Goal: Task Accomplishment & Management: Complete application form

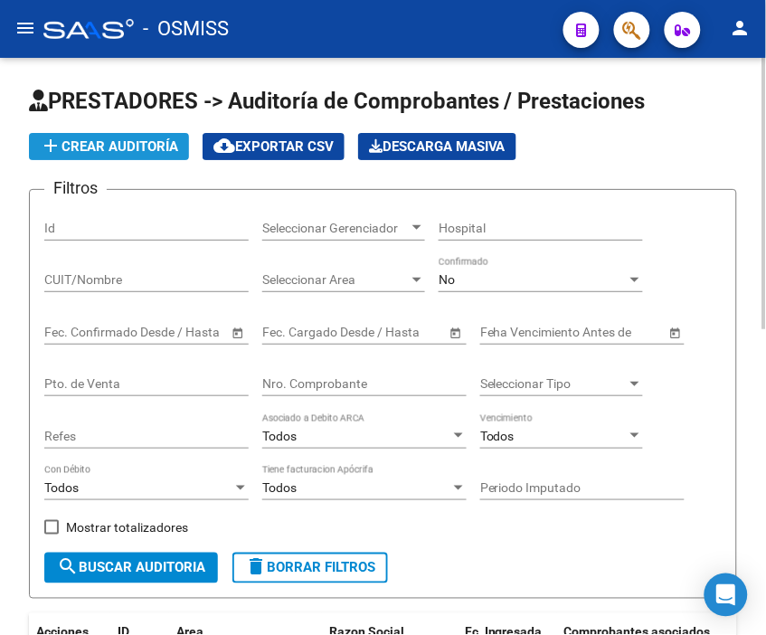
click at [154, 139] on span "add Crear Auditoría" at bounding box center [109, 146] width 138 height 16
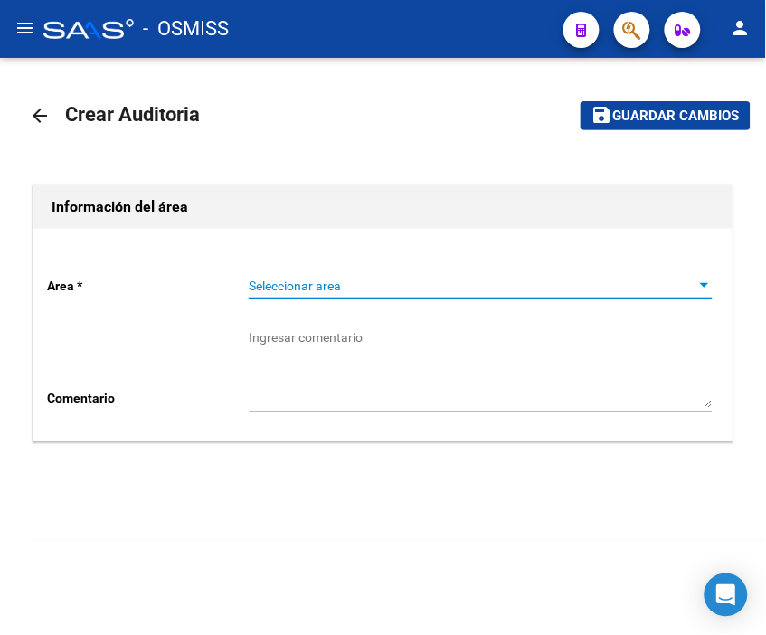
click at [311, 283] on span "Seleccionar area" at bounding box center [473, 286] width 448 height 15
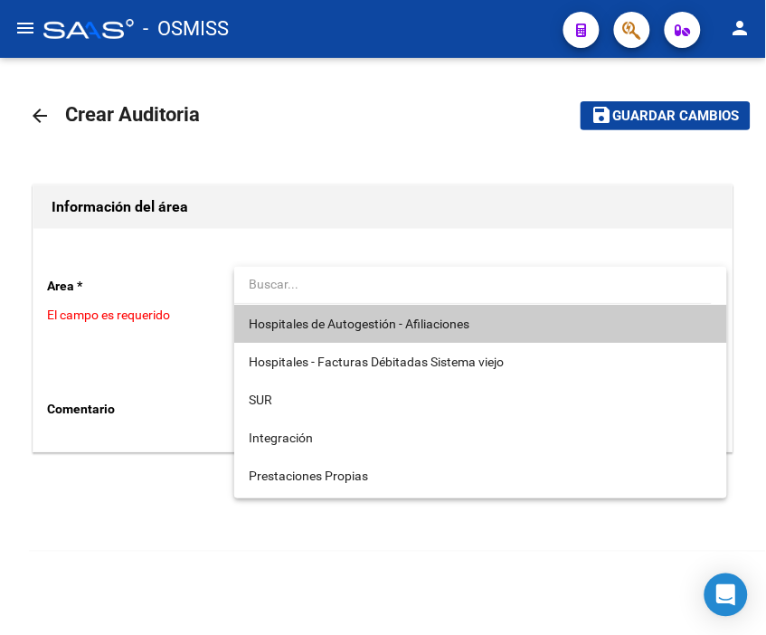
click at [318, 321] on span "Hospitales de Autogestión - Afiliaciones" at bounding box center [359, 324] width 221 height 14
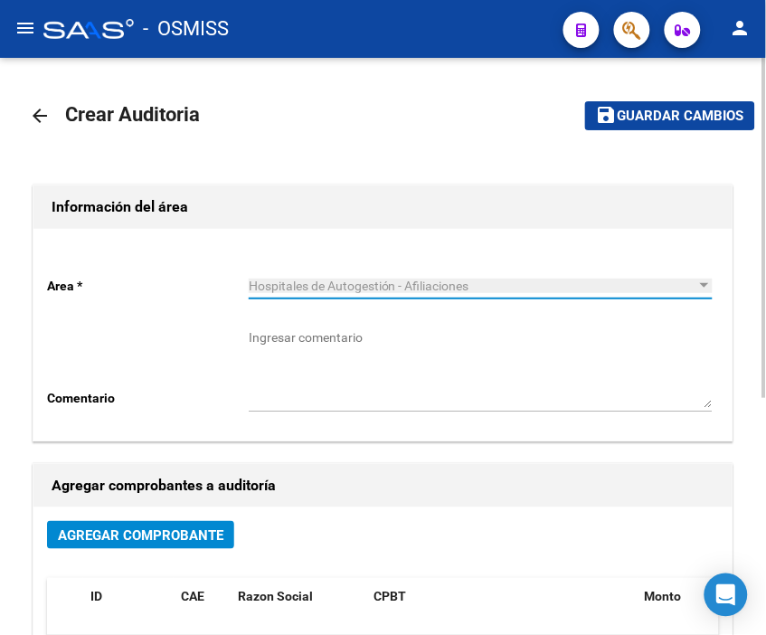
click at [169, 535] on span "Agregar Comprobante" at bounding box center [141, 535] width 166 height 16
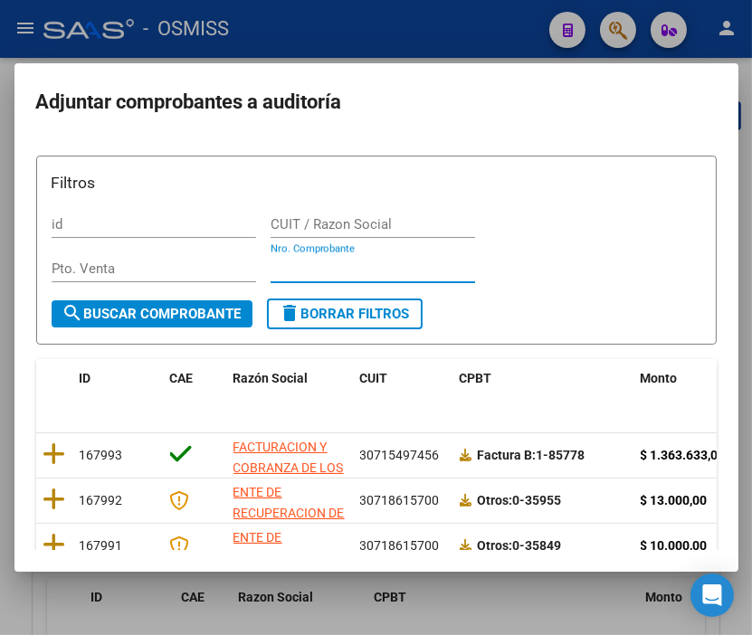
click at [308, 270] on input "Nro. Comprobante" at bounding box center [372, 269] width 204 height 16
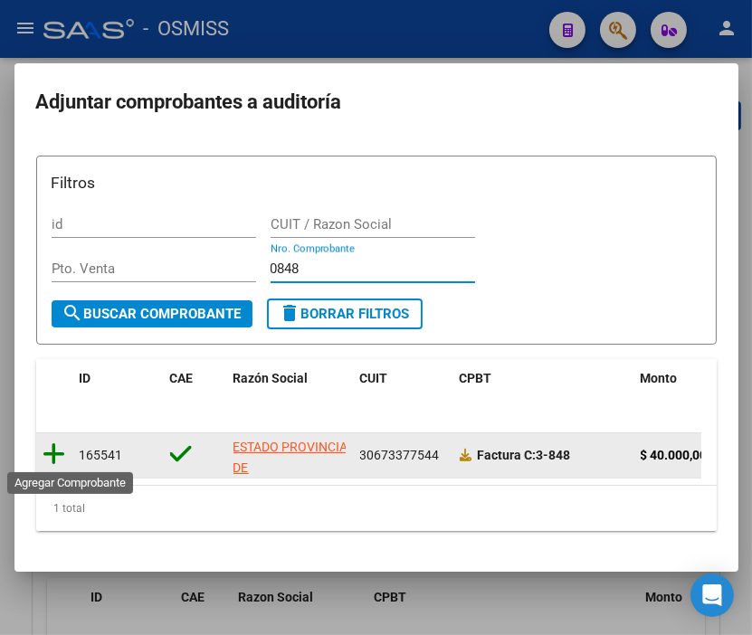
type input "0848"
click at [52, 450] on icon at bounding box center [54, 453] width 23 height 25
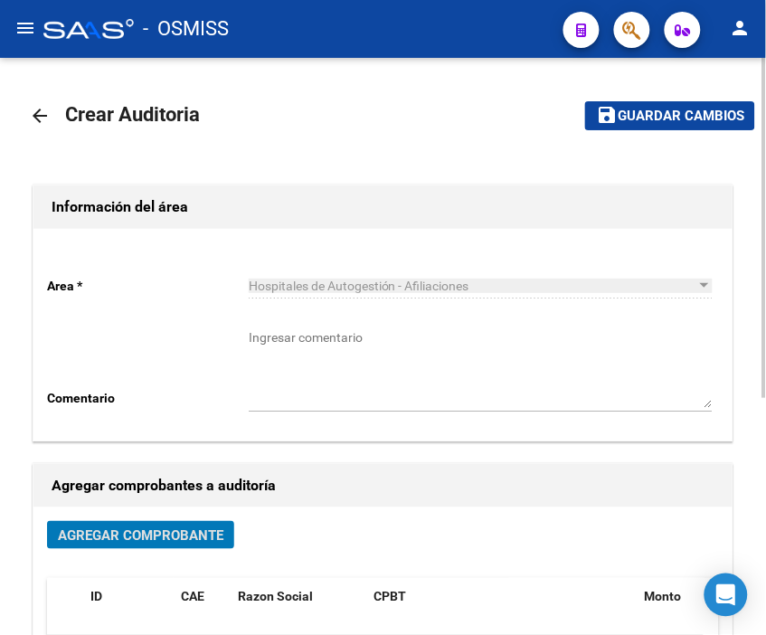
click at [679, 109] on span "Guardar cambios" at bounding box center [681, 117] width 127 height 16
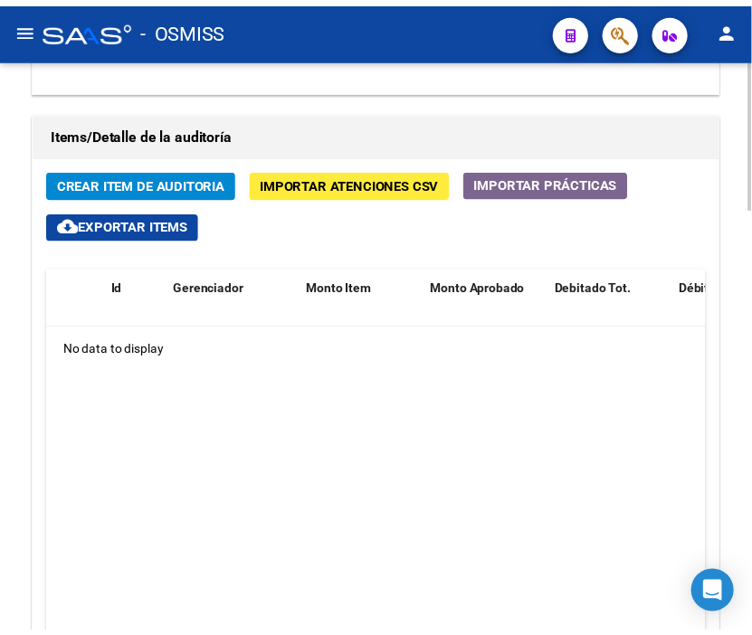
scroll to position [1407, 0]
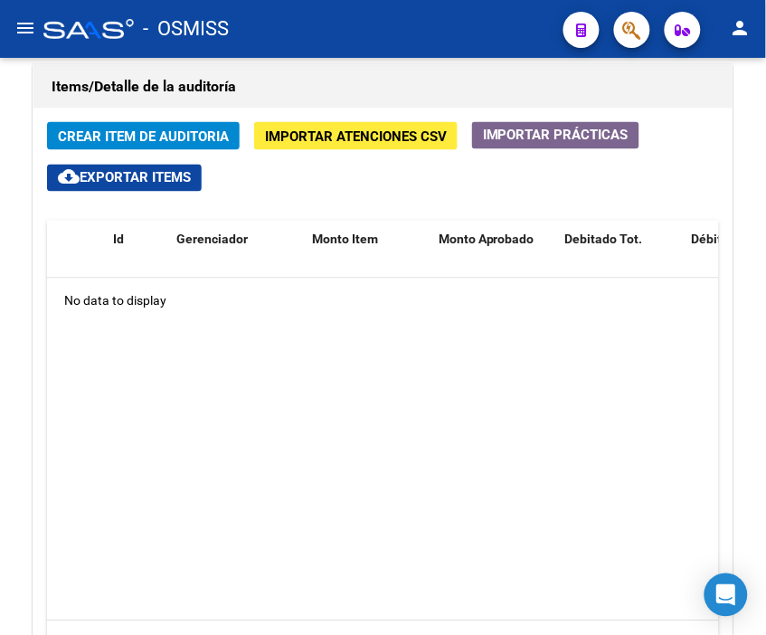
drag, startPoint x: 393, startPoint y: 43, endPoint x: 350, endPoint y: 42, distance: 43.4
click at [393, 43] on div "- OSMISS" at bounding box center [296, 29] width 506 height 40
click at [121, 134] on span "Crear Item de Auditoria" at bounding box center [143, 136] width 171 height 16
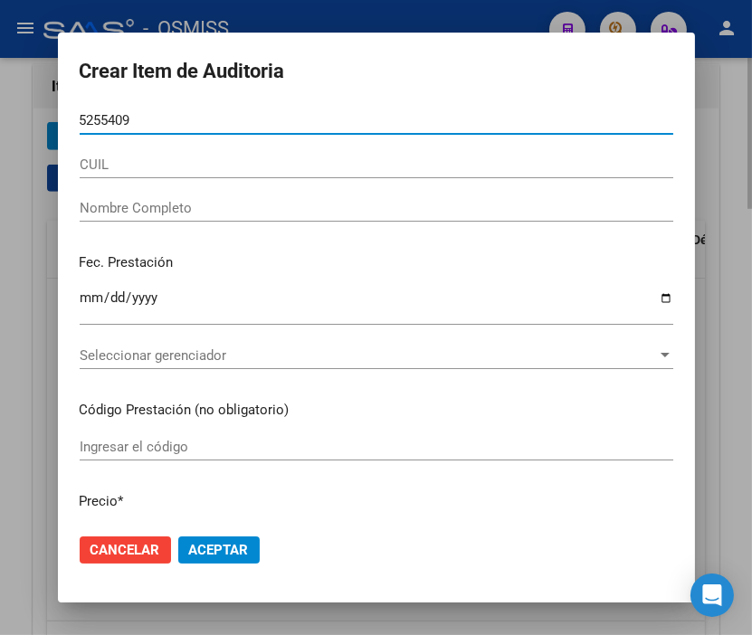
type input "52554093"
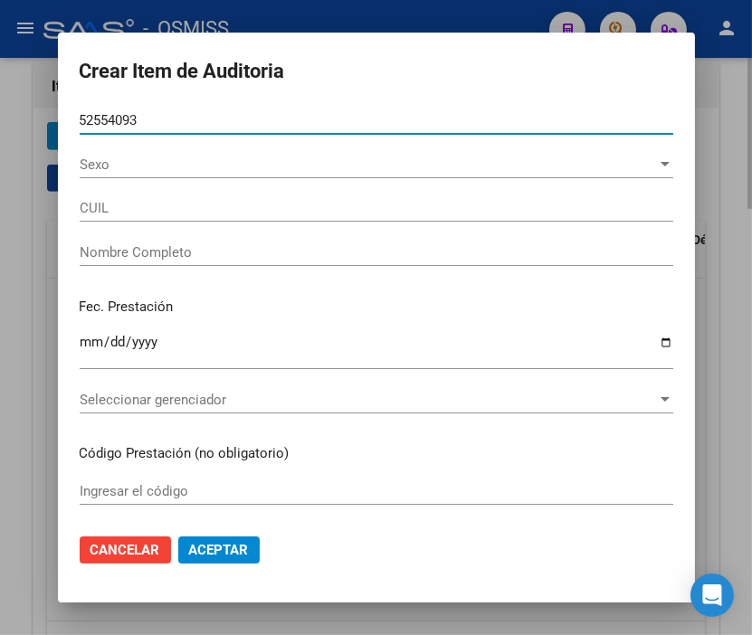
type input "20525540937"
type input "[PERSON_NAME]"
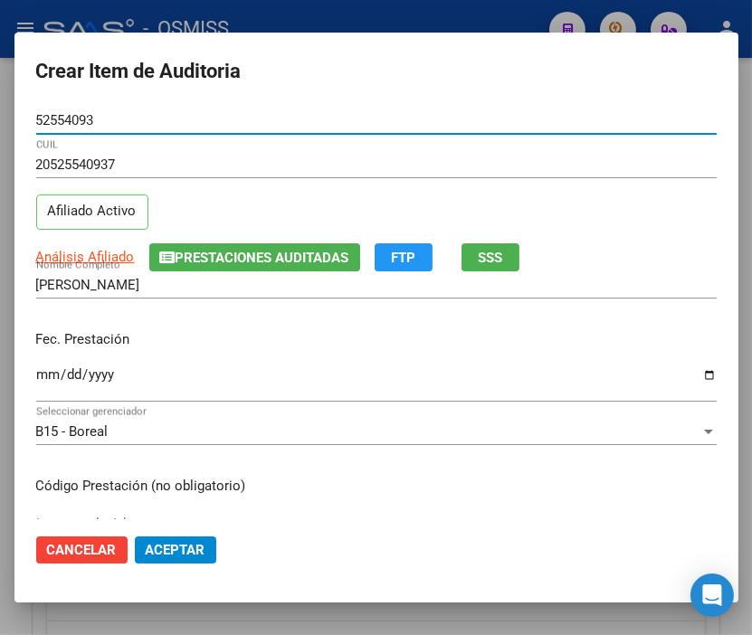
type input "52554093"
click at [47, 376] on input "Ingresar la fecha" at bounding box center [376, 381] width 680 height 29
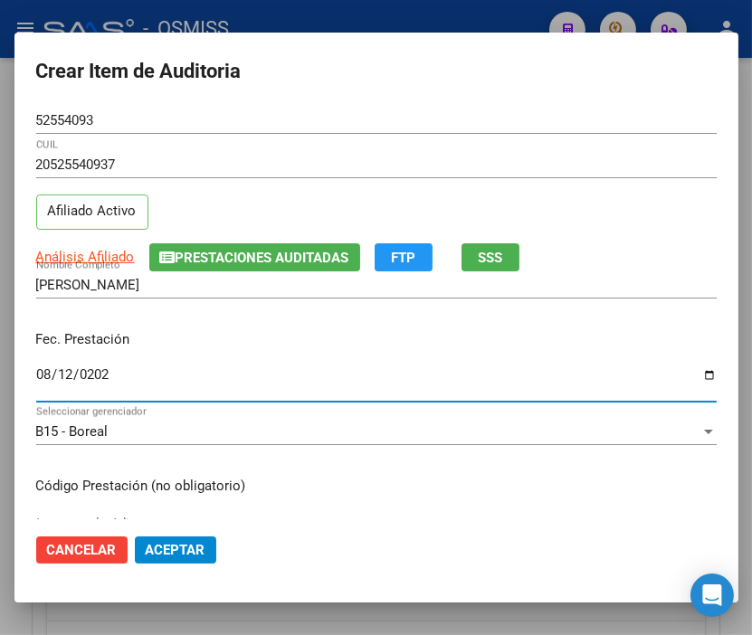
type input "[DATE]"
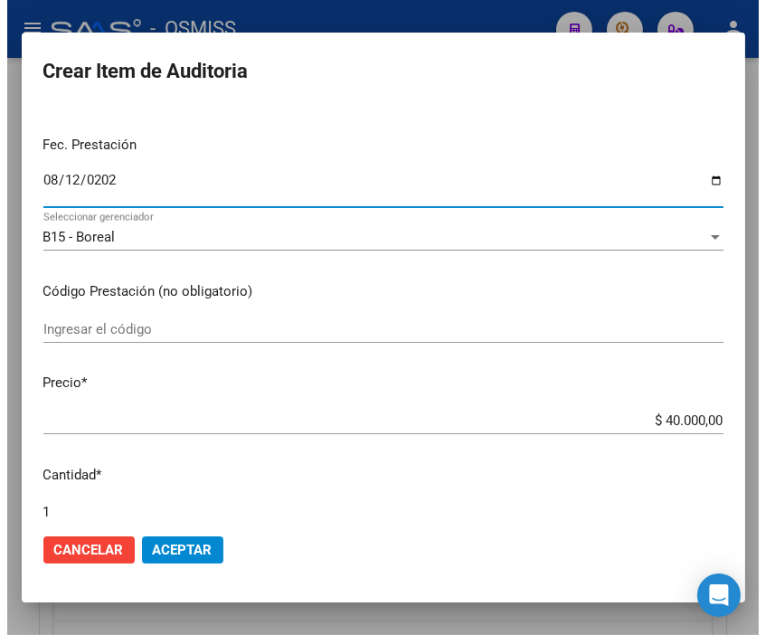
scroll to position [201, 0]
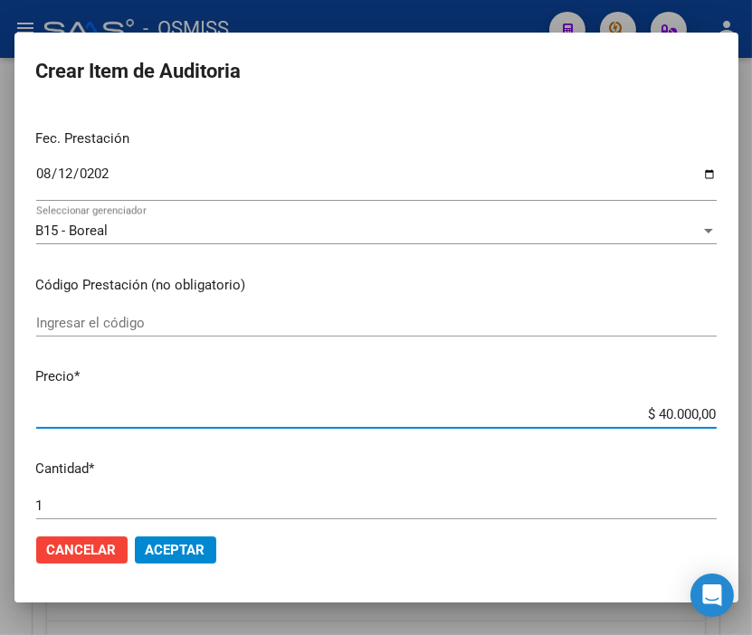
drag, startPoint x: 555, startPoint y: 409, endPoint x: 763, endPoint y: 413, distance: 208.1
click at [752, 413] on html "menu - OSMISS person Firma Express Inicio Calendario SSS Instructivos Contacto …" at bounding box center [376, 317] width 752 height 635
type input "$ 0,02"
type input "$ 0,20"
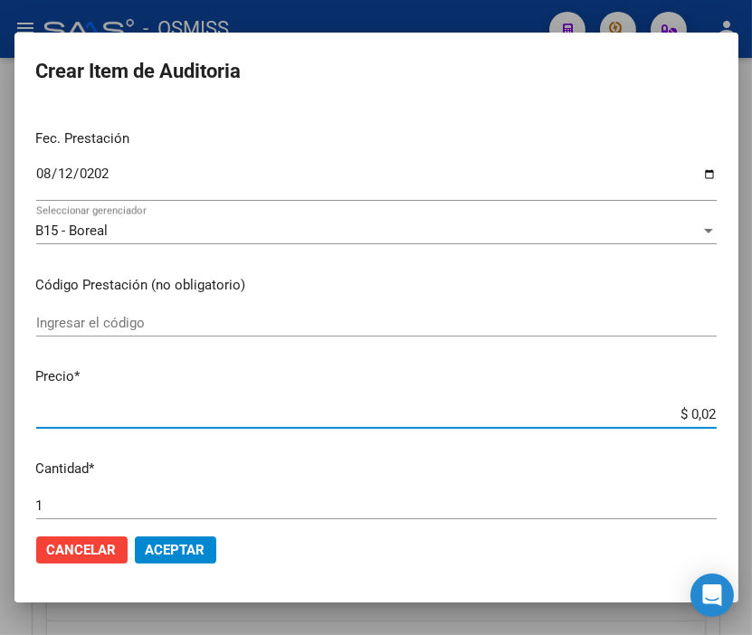
type input "$ 0,20"
type input "$ 2,00"
type input "$ 20,00"
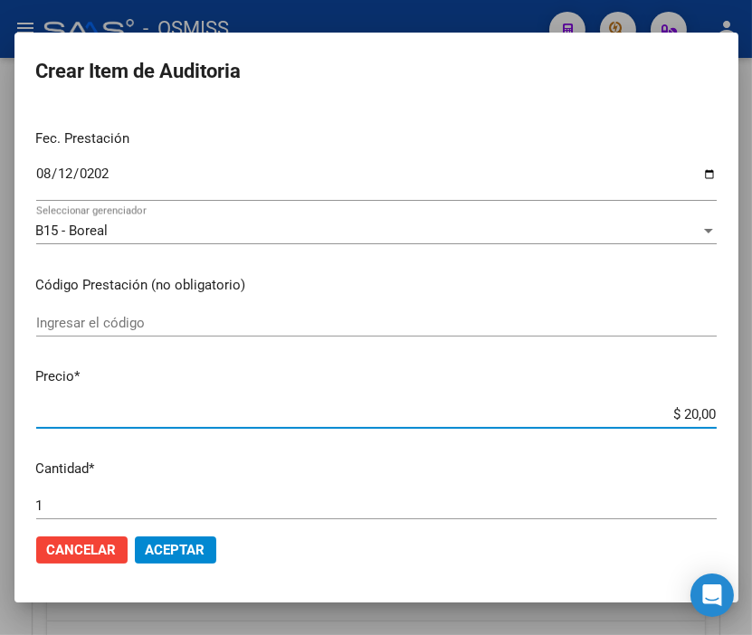
type input "$ 200,00"
type input "$ 2.000,00"
type input "$ 20.000,00"
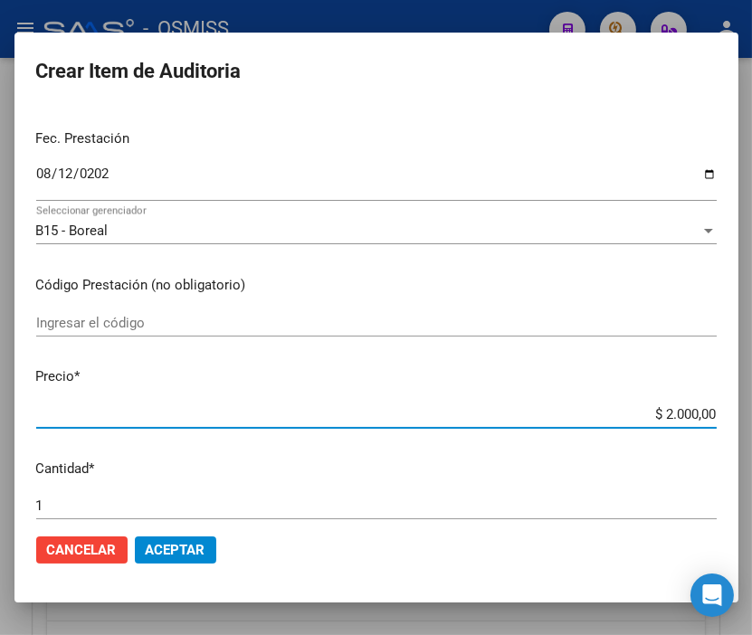
type input "$ 20.000,00"
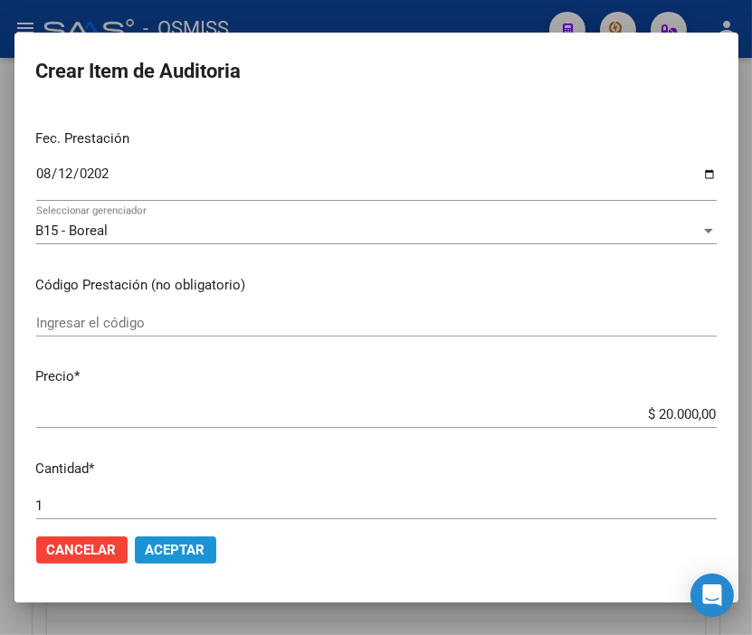
click at [175, 552] on span "Aceptar" at bounding box center [176, 550] width 60 height 16
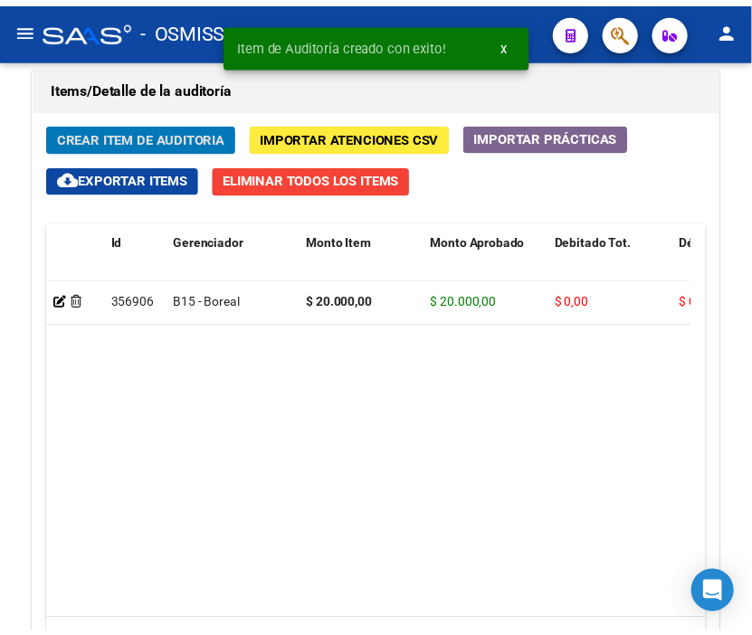
scroll to position [1653, 0]
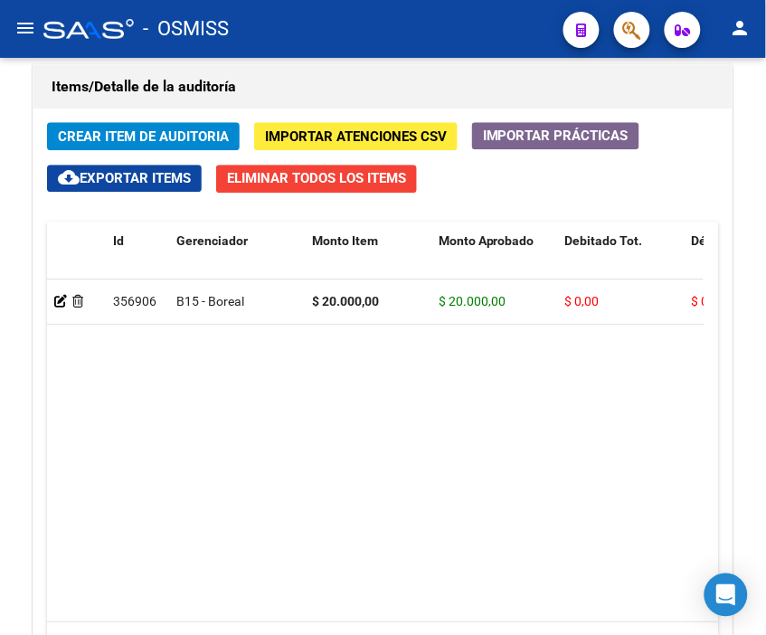
click at [332, 21] on div "- OSMISS" at bounding box center [296, 29] width 506 height 40
click at [151, 137] on span "Crear Item de Auditoria" at bounding box center [143, 136] width 171 height 16
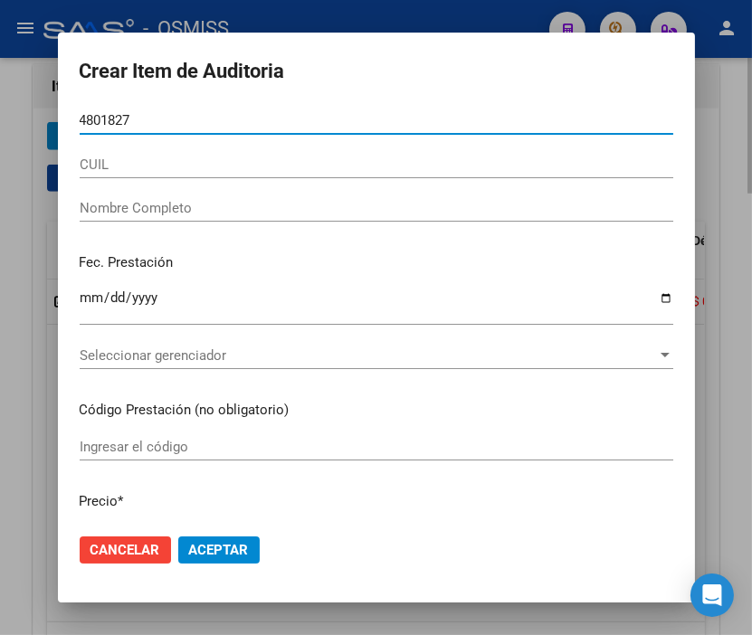
type input "48018275"
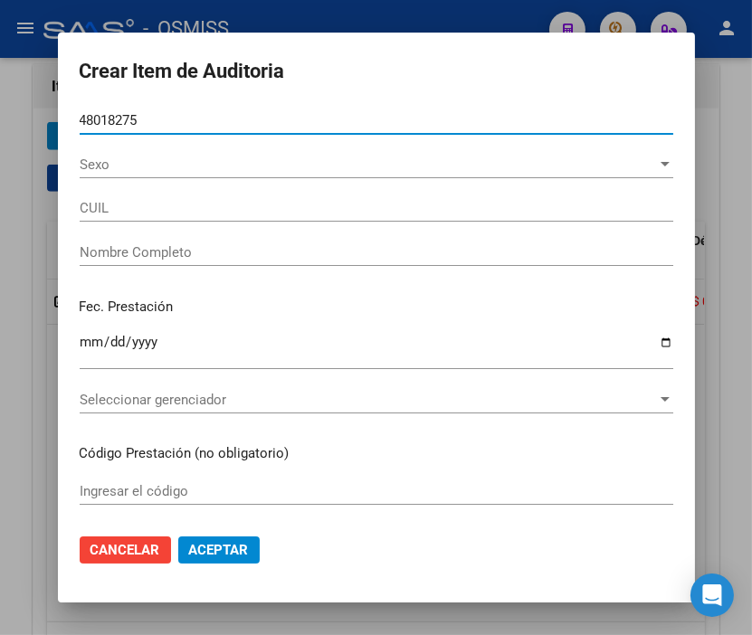
type input "20480182759"
type input "[PERSON_NAME]"
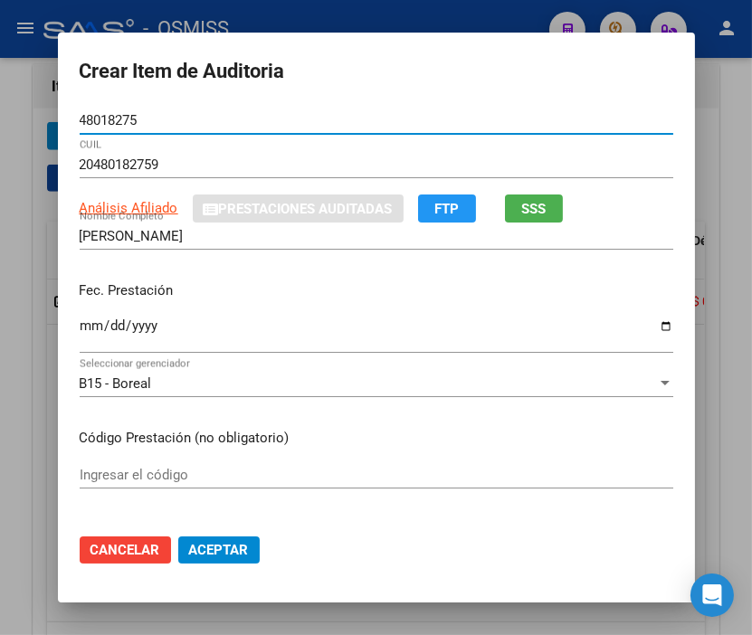
type input "48018275"
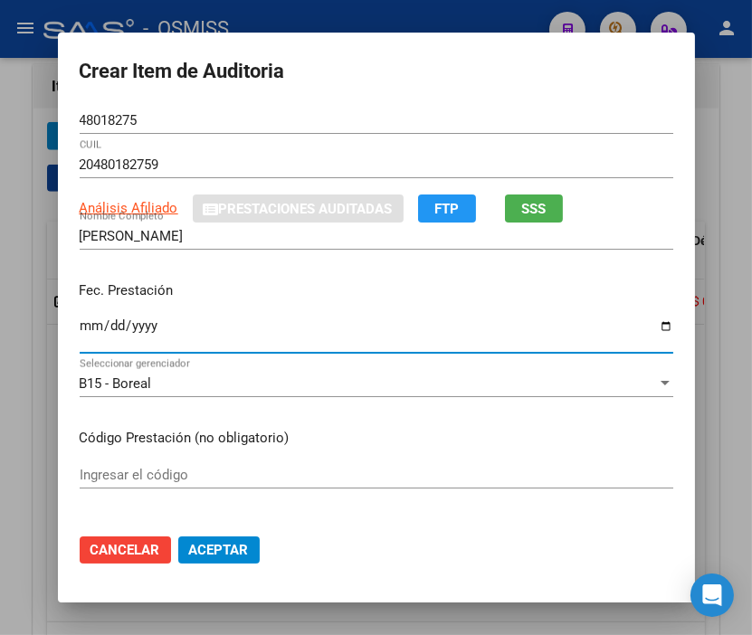
click at [84, 329] on input "Ingresar la fecha" at bounding box center [376, 332] width 593 height 29
type input "[DATE]"
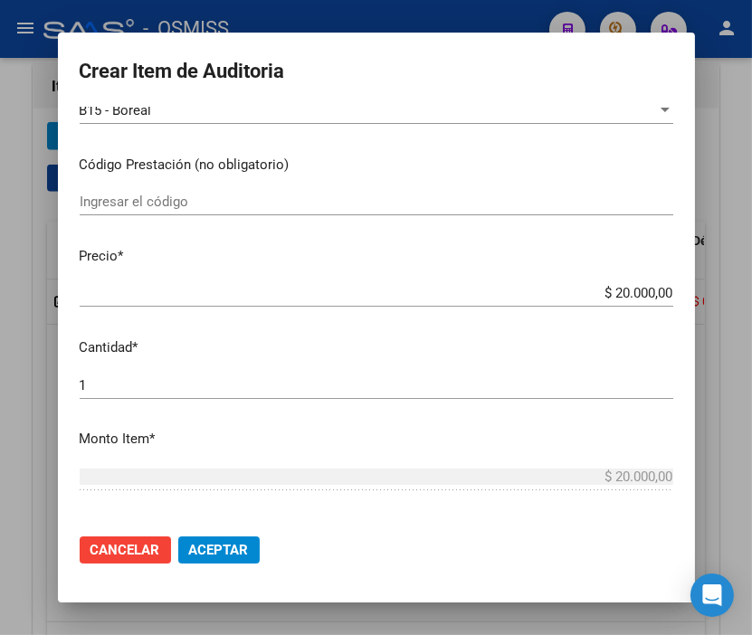
scroll to position [502, 0]
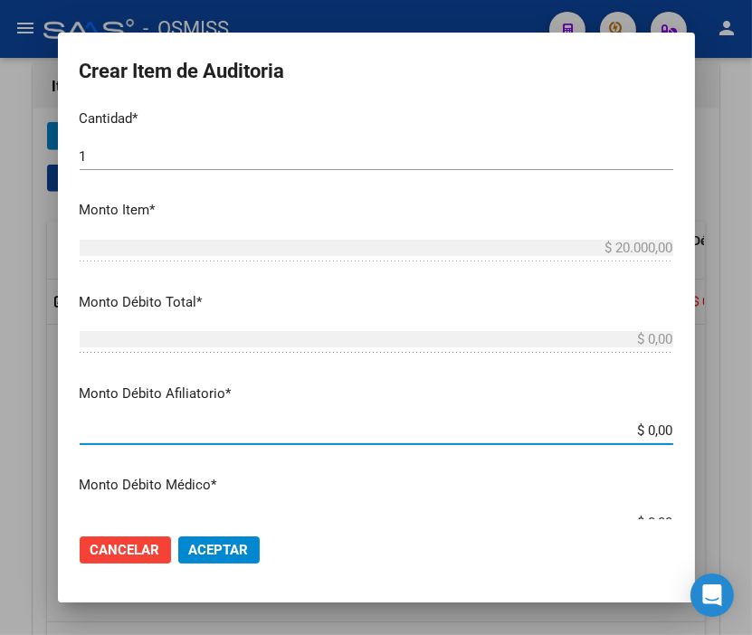
drag, startPoint x: 613, startPoint y: 430, endPoint x: 712, endPoint y: 439, distance: 99.0
click at [712, 439] on div "Crear Item de Auditoria 48018275 Nro Documento 20480182759 CUIL Análisis Afilia…" at bounding box center [376, 317] width 752 height 635
type input "$ 0,02"
type input "$ 0,20"
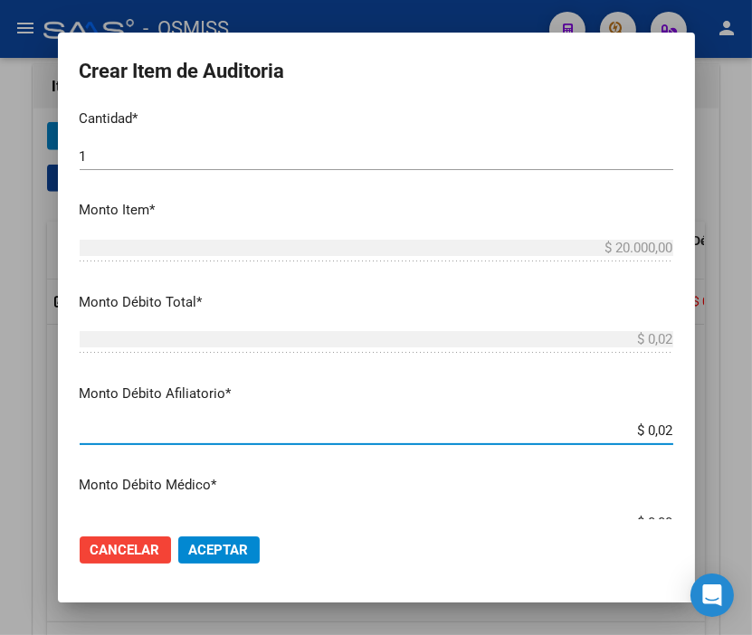
type input "$ 0,20"
type input "$ 2,00"
type input "$ 20,00"
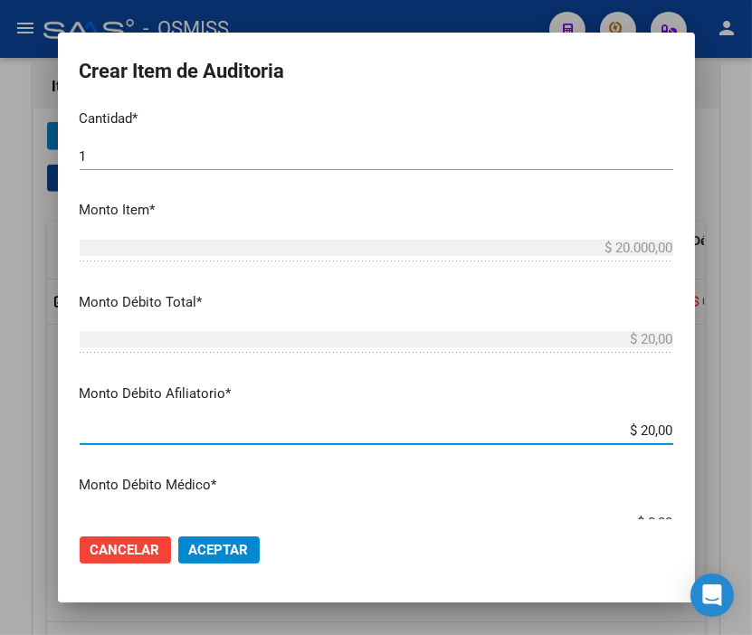
type input "$ 200,00"
type input "$ 2.000,00"
type input "$ 20.000,00"
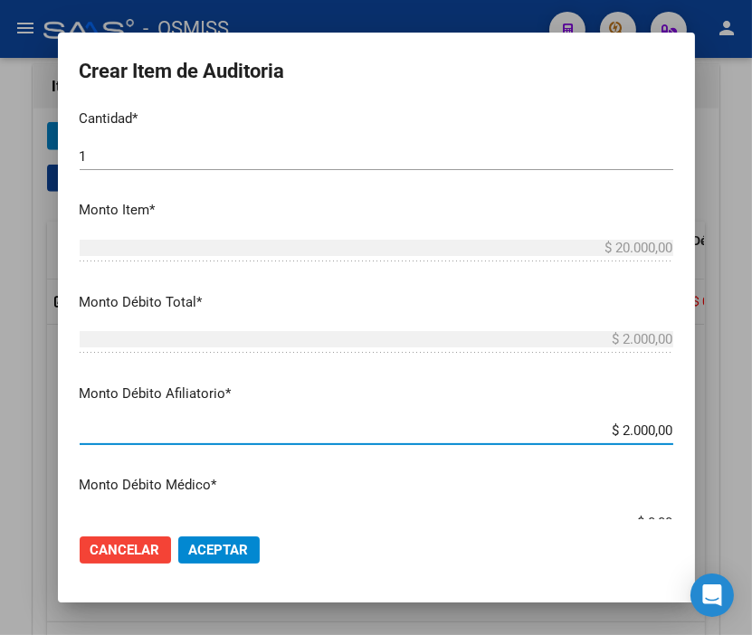
type input "$ 20.000,00"
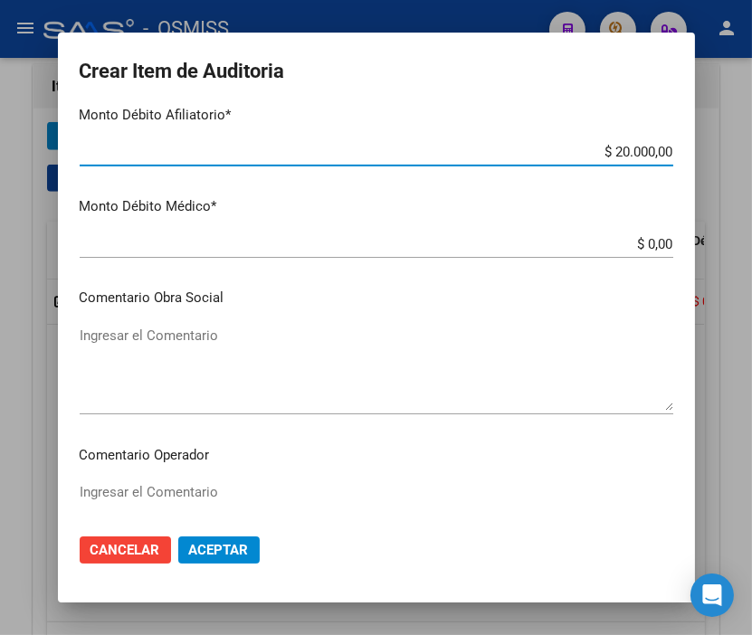
scroll to position [803, 0]
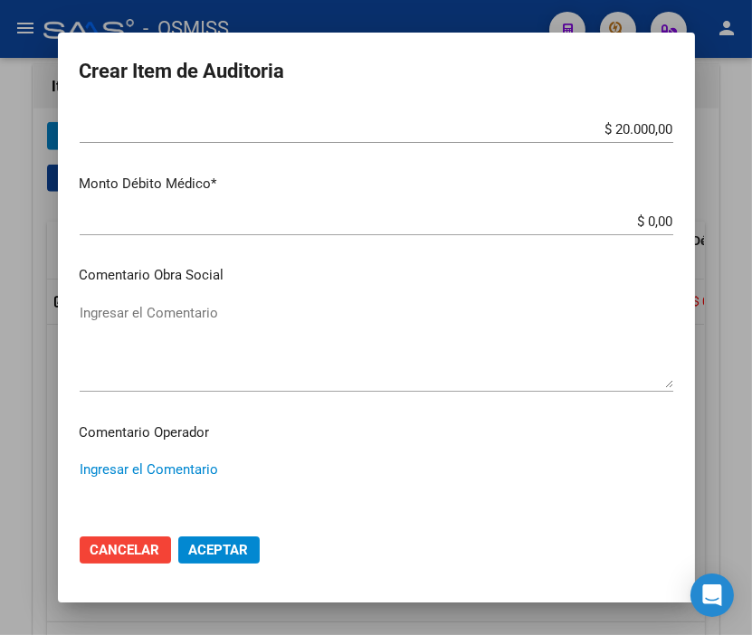
click at [168, 463] on textarea "Ingresar el Comentario" at bounding box center [376, 502] width 593 height 85
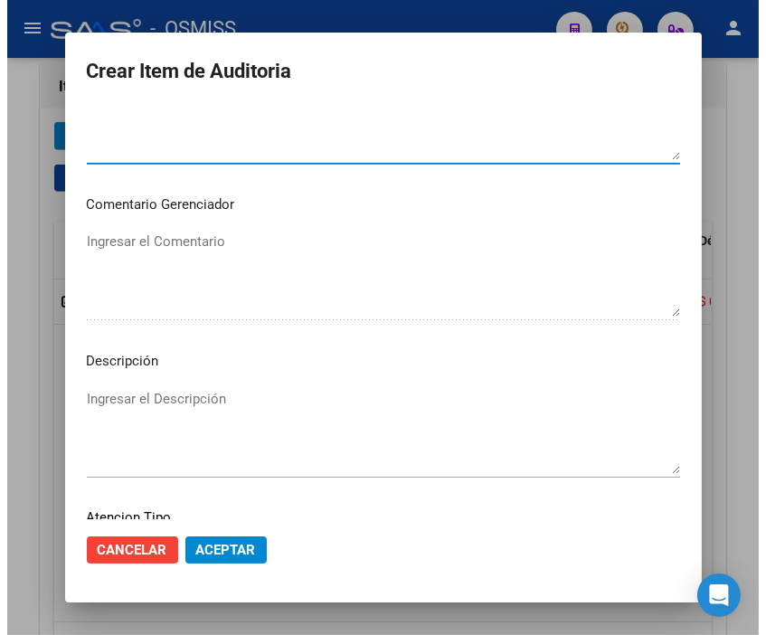
scroll to position [1206, 0]
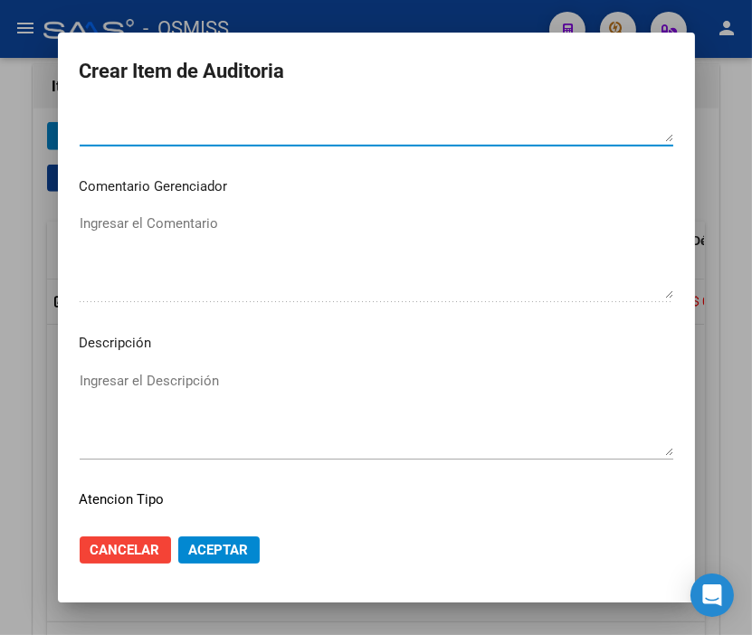
type textarea "SE RECHAZA"
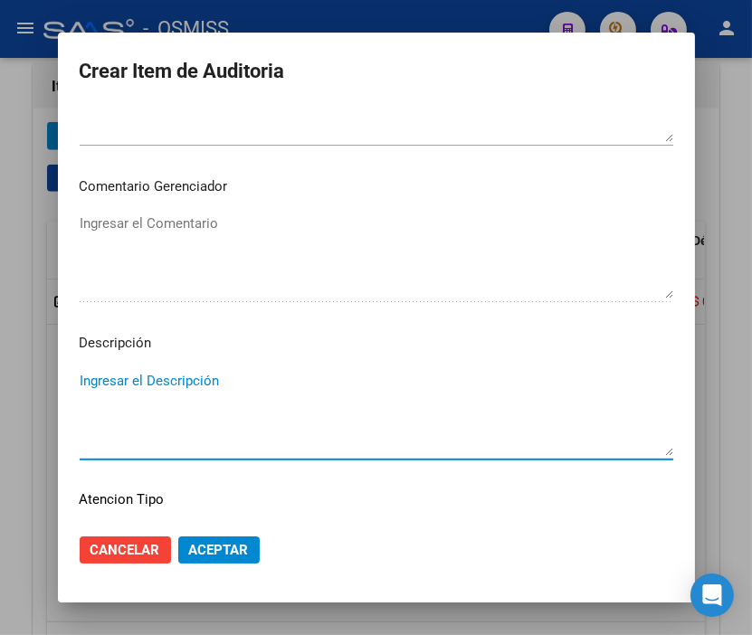
click at [132, 386] on textarea "Ingresar el Descripción" at bounding box center [376, 413] width 593 height 85
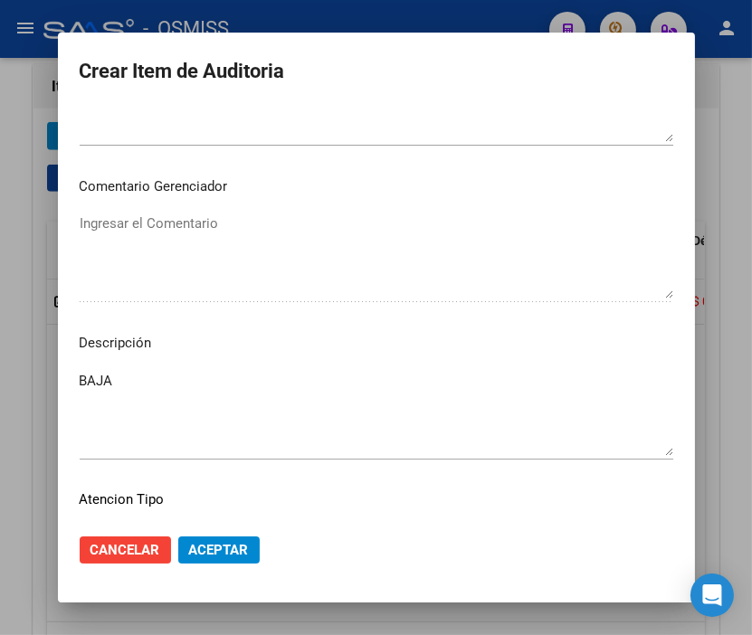
click at [464, 385] on textarea "BAJA" at bounding box center [376, 413] width 593 height 85
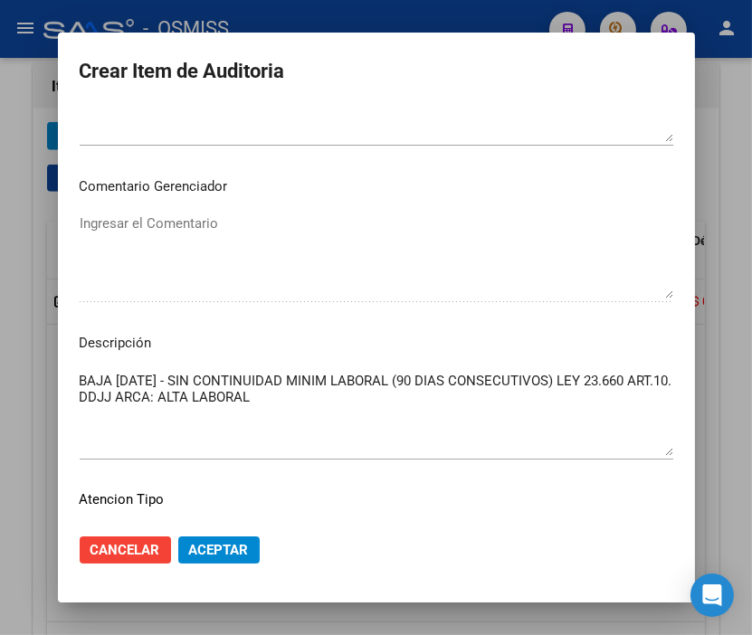
click at [417, 373] on textarea "BAJA [DATE] - SIN CONTINUIDAD MINIM LABORAL (90 DIAS CONSECUTIVOS) LEY 23.660 A…" at bounding box center [376, 413] width 593 height 85
click at [354, 399] on textarea "BAJA [DATE] - SIN CONTINUIDAD MINIM LABORAL (90 DIAS CONSECUTIVOS) LEY 23.660 A…" at bounding box center [376, 413] width 593 height 85
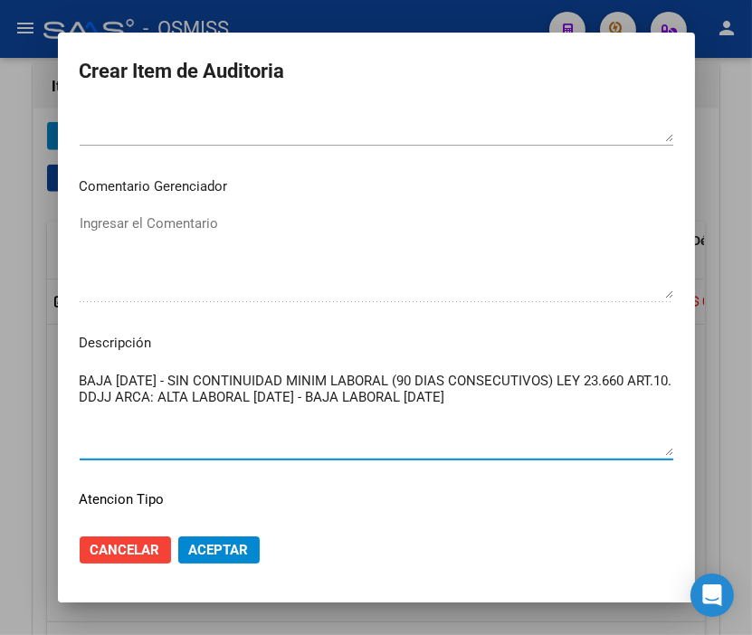
type textarea "BAJA [DATE] - SIN CONTINUIDAD MINIM LABORAL (90 DIAS CONSECUTIVOS) LEY 23.660 A…"
click at [220, 555] on span "Aceptar" at bounding box center [219, 550] width 60 height 16
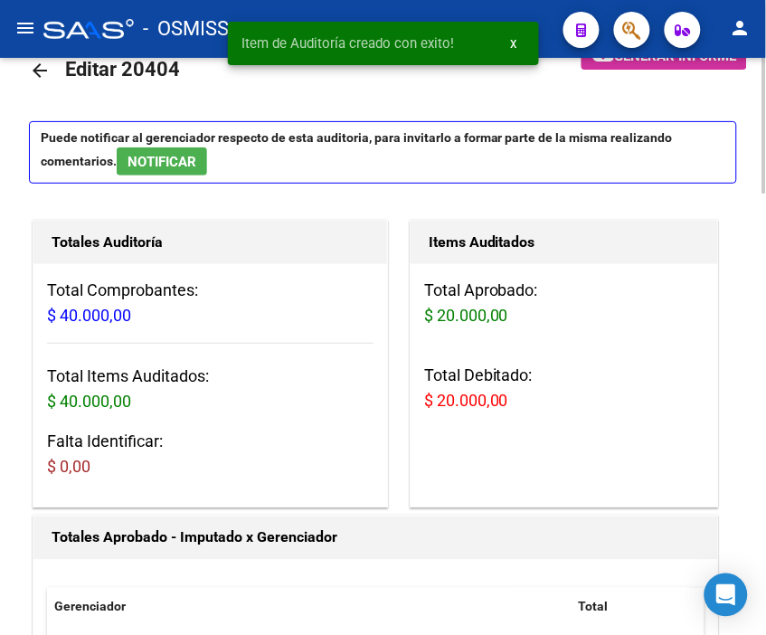
scroll to position [0, 0]
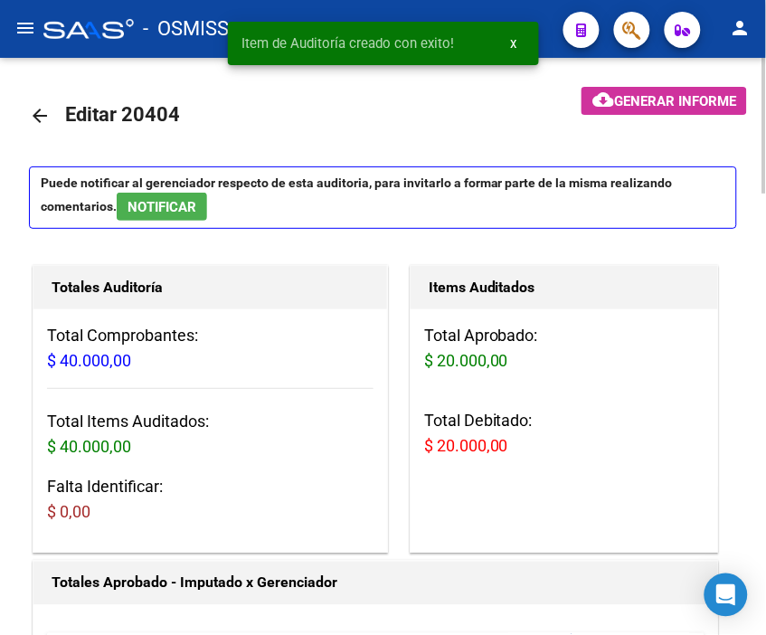
click at [665, 109] on button "cloud_download Generar informe" at bounding box center [665, 101] width 166 height 28
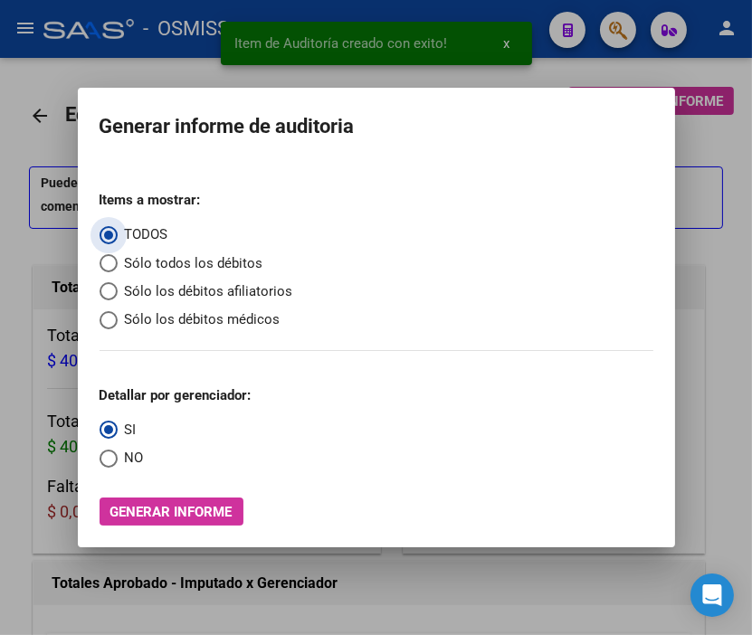
click at [161, 287] on span "Sólo los débitos afiliatorios" at bounding box center [205, 291] width 175 height 21
click at [118, 287] on input "Sólo los débitos afiliatorios" at bounding box center [109, 291] width 18 height 18
radio input "true"
click at [129, 466] on span "NO" at bounding box center [131, 458] width 26 height 21
click at [118, 466] on input "NO" at bounding box center [109, 459] width 18 height 18
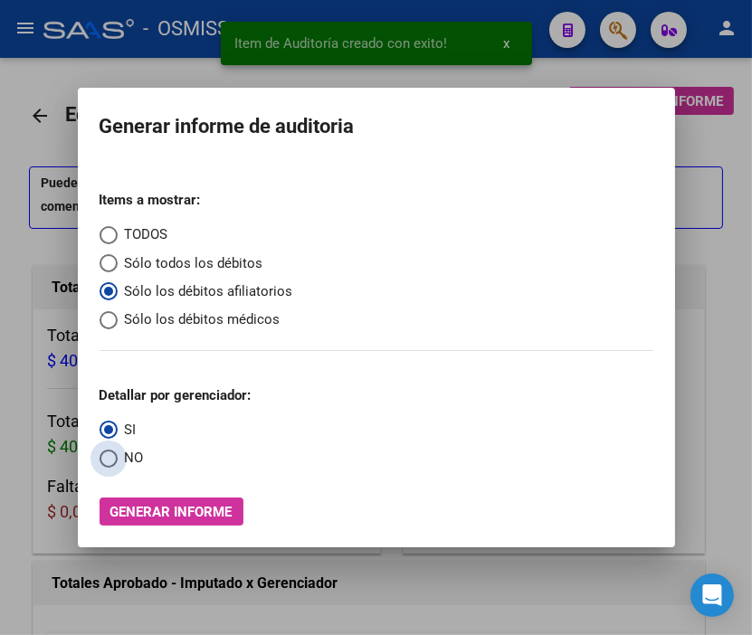
radio input "true"
click at [158, 510] on span "Generar informe" at bounding box center [171, 512] width 122 height 16
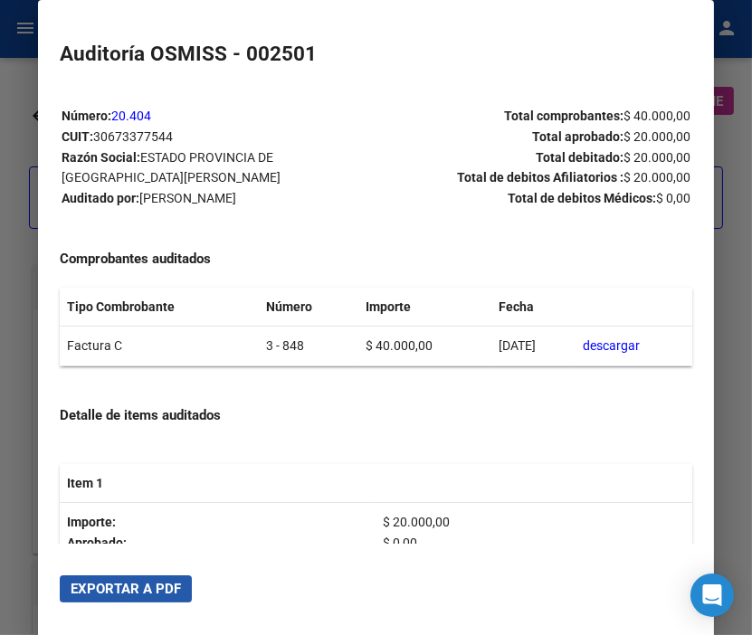
click at [166, 575] on button "Exportar a PDF" at bounding box center [126, 588] width 132 height 27
click at [12, 102] on div at bounding box center [376, 317] width 752 height 635
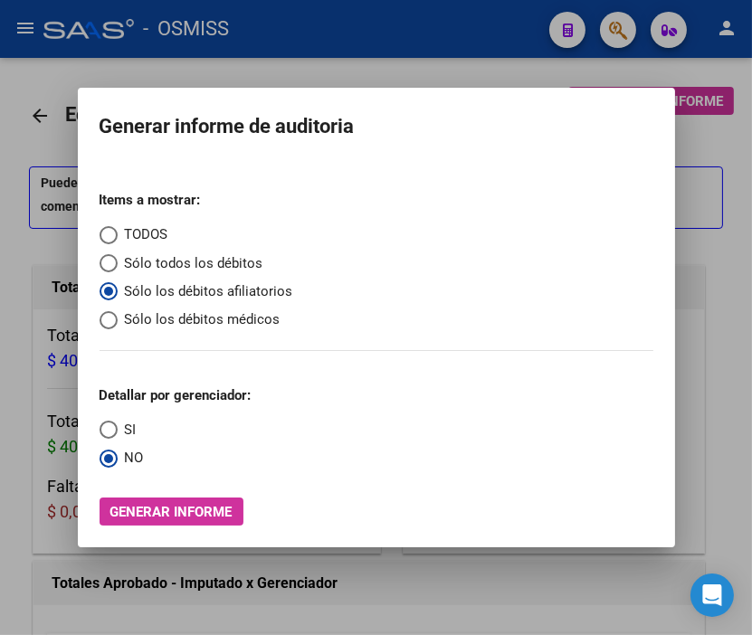
click at [12, 102] on div at bounding box center [376, 317] width 752 height 635
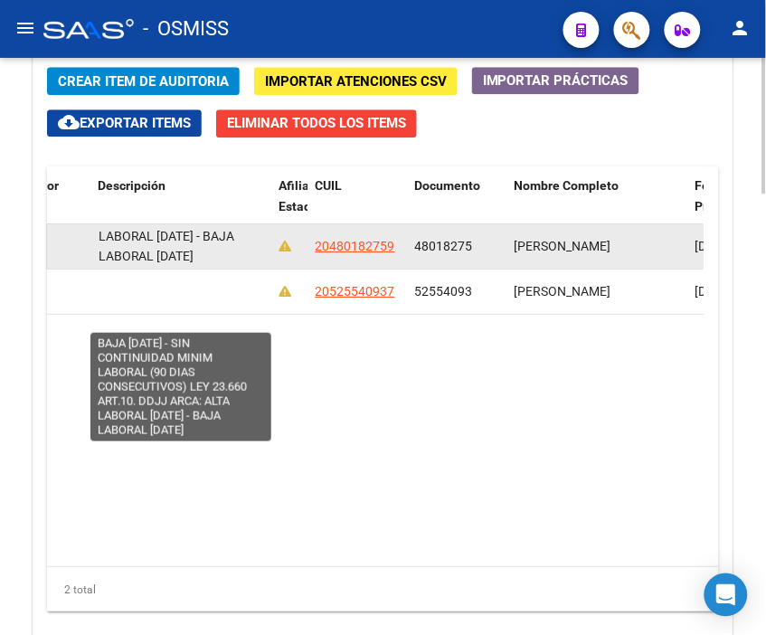
scroll to position [1, 0]
drag, startPoint x: 97, startPoint y: 233, endPoint x: 242, endPoint y: 261, distance: 147.3
click at [242, 261] on div "BAJA [DATE] - SIN CONTINUIDAD MINIM LABORAL (90 DIAS CONSECUTIVOS) LEY 23.660 A…" at bounding box center [182, 246] width 166 height 38
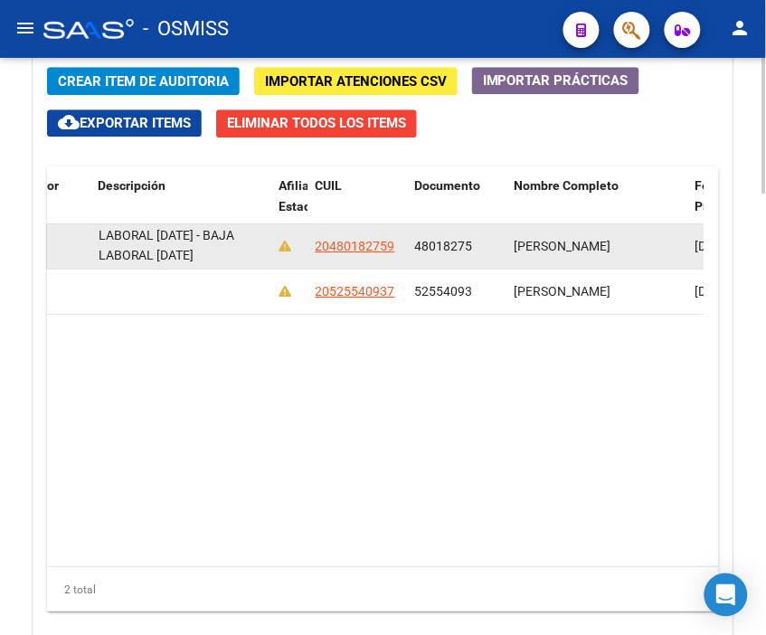
copy span "BAJA [DATE] - SIN CONTINUIDAD MINIM LABORAL (90 DIAS CONSECUTIVOS) LEY 23.660 A…"
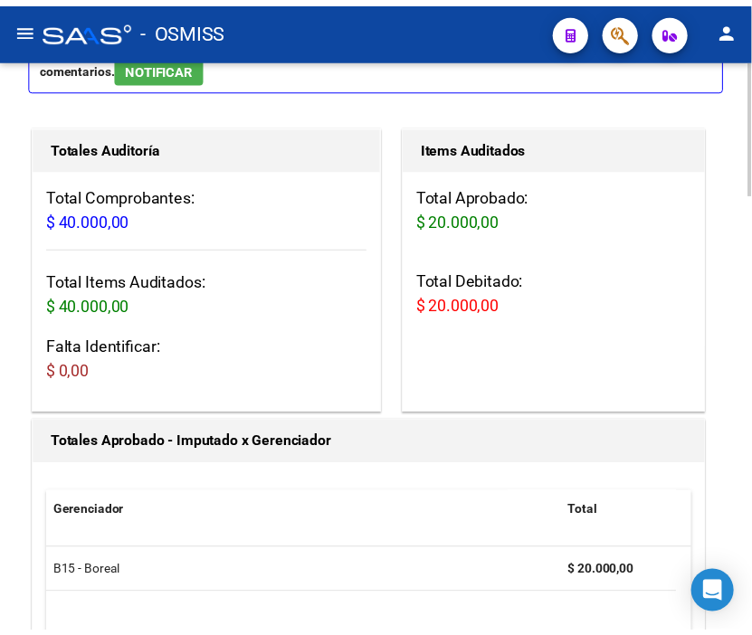
scroll to position [0, 0]
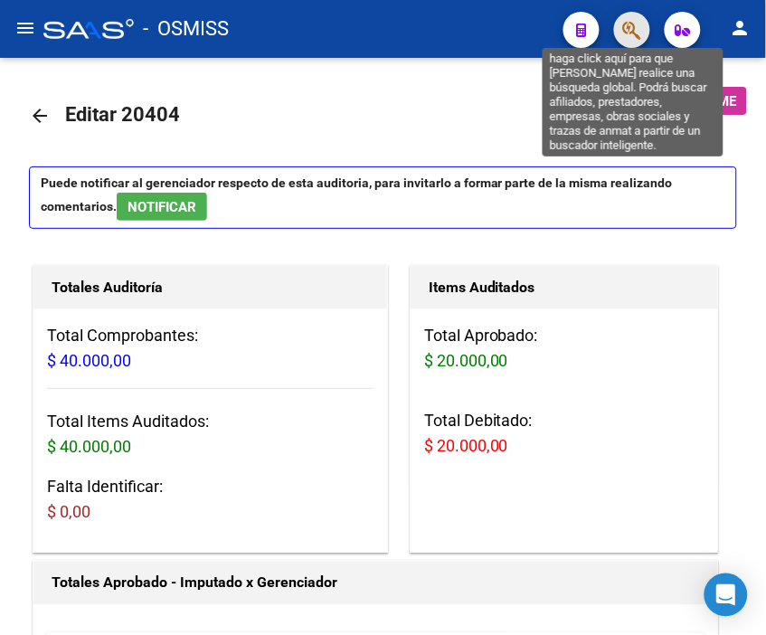
click at [638, 32] on icon "button" at bounding box center [632, 30] width 18 height 21
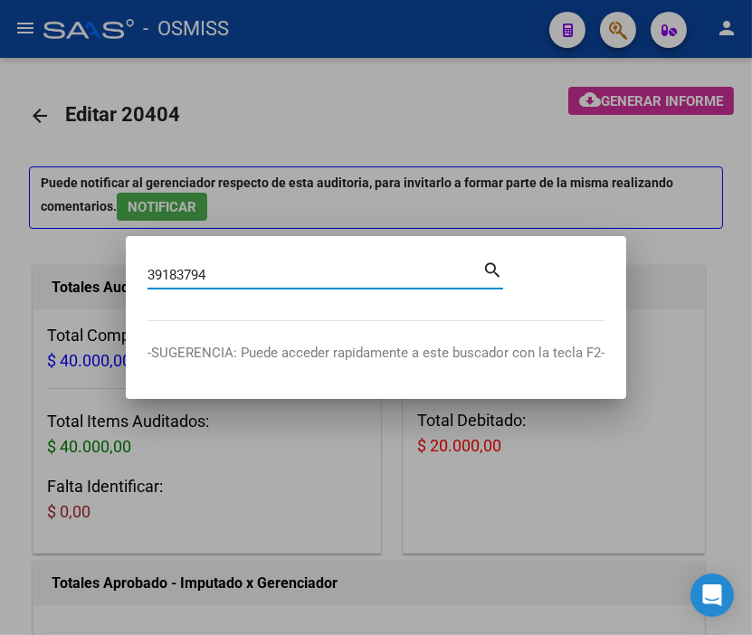
type input "39183794"
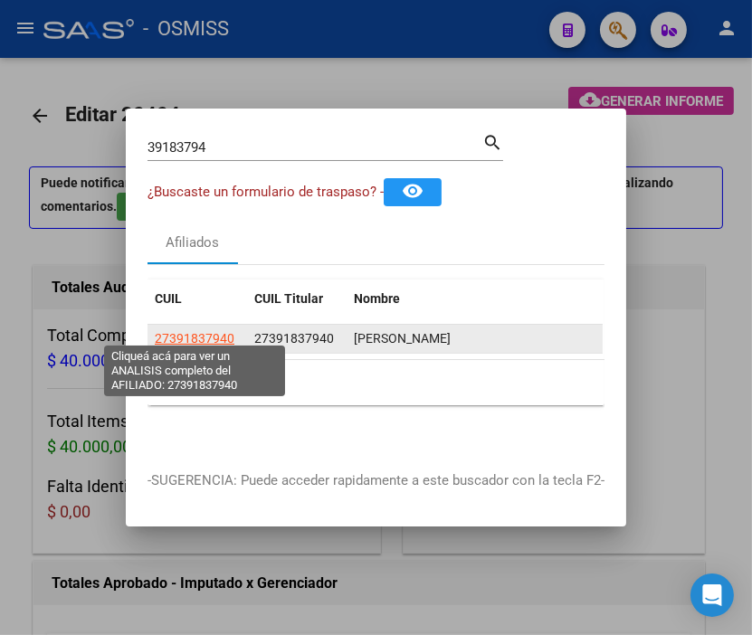
click at [185, 331] on span "27391837940" at bounding box center [195, 338] width 80 height 14
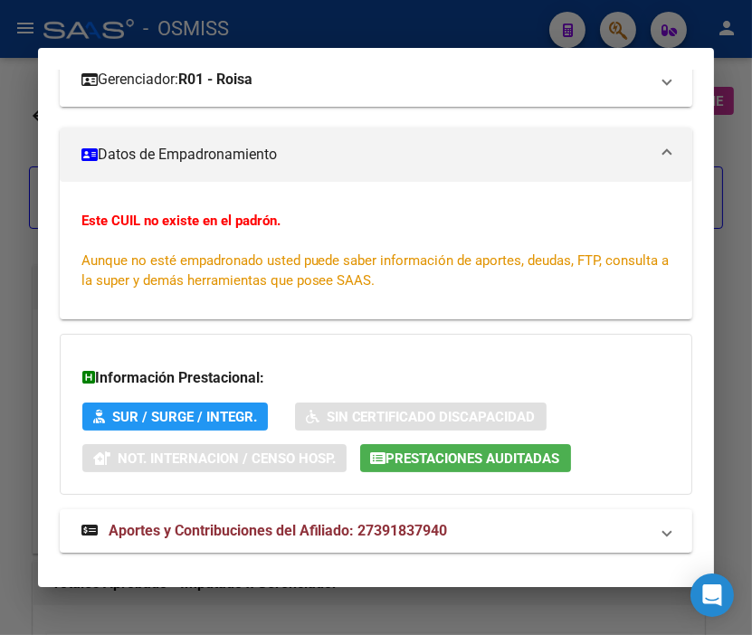
scroll to position [320, 0]
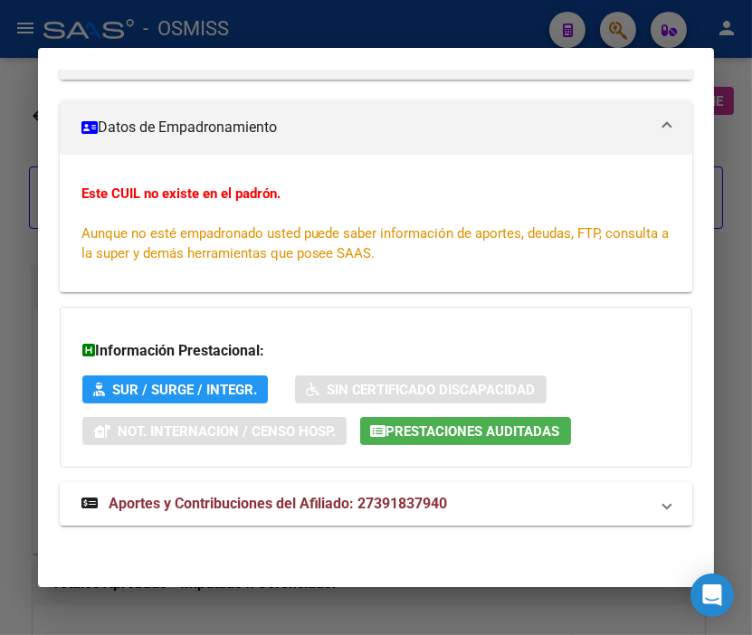
click at [453, 434] on span "Prestaciones Auditadas" at bounding box center [473, 431] width 174 height 16
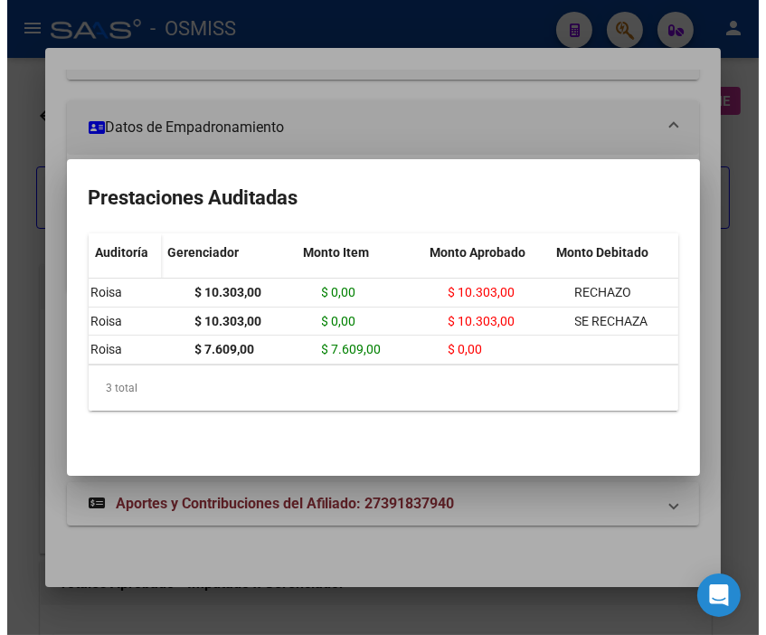
scroll to position [0, 0]
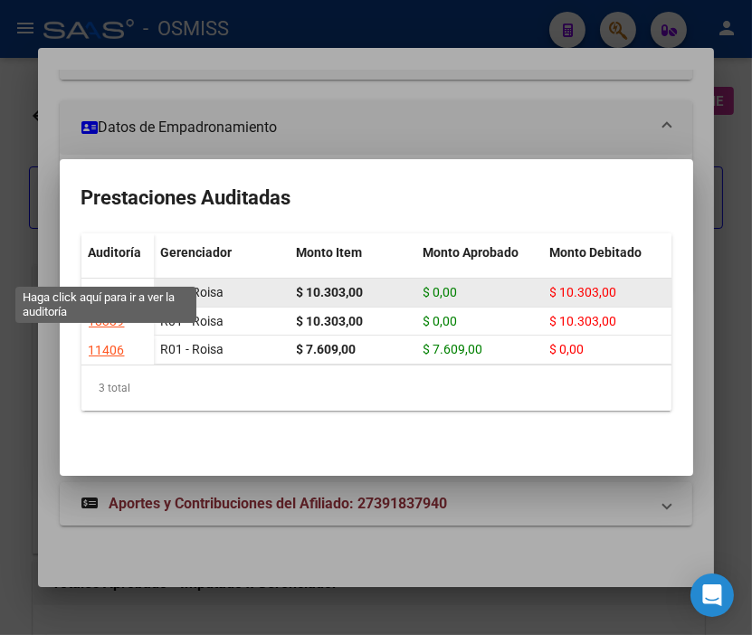
click at [110, 282] on div "18357" at bounding box center [107, 292] width 36 height 21
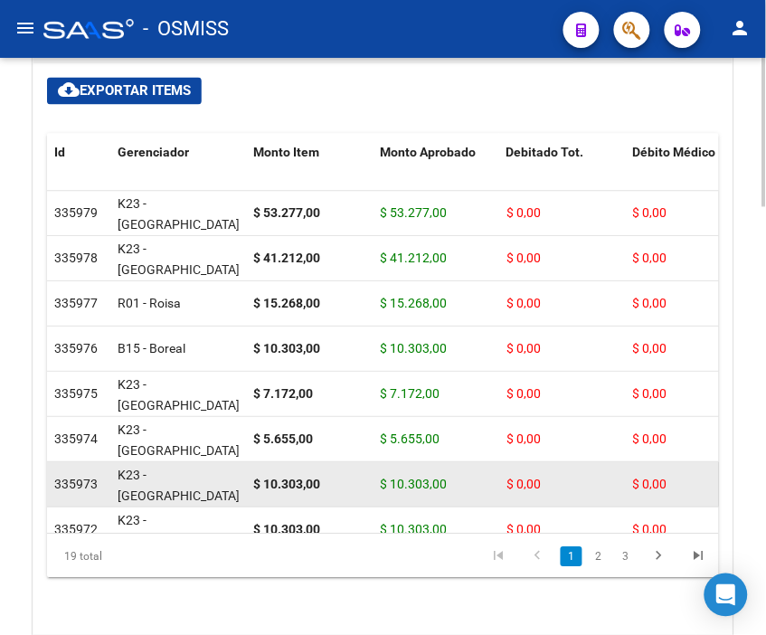
scroll to position [1507, 0]
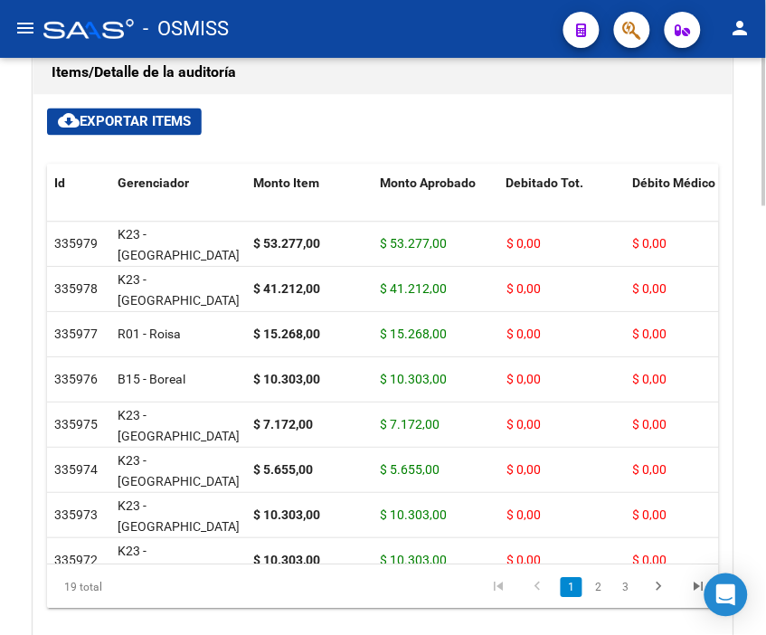
click at [650, 184] on span "Débito Médico" at bounding box center [674, 183] width 83 height 14
click at [663, 177] on span "Débito Médico" at bounding box center [674, 183] width 83 height 14
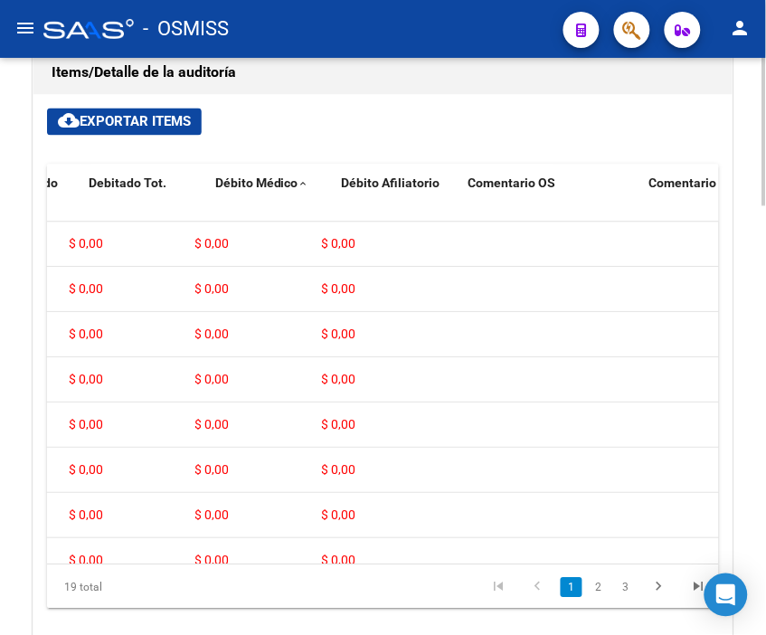
scroll to position [0, 493]
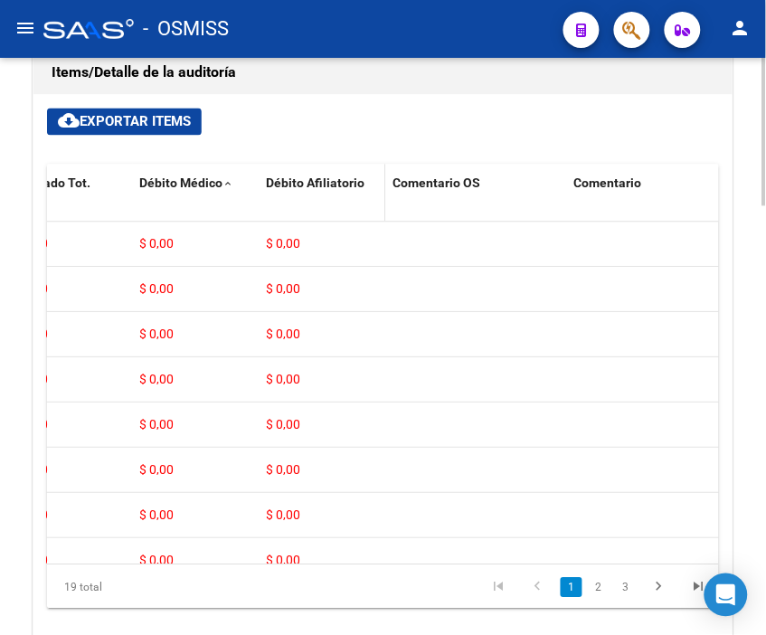
click at [320, 188] on span "Débito Afiliatorio" at bounding box center [315, 183] width 99 height 14
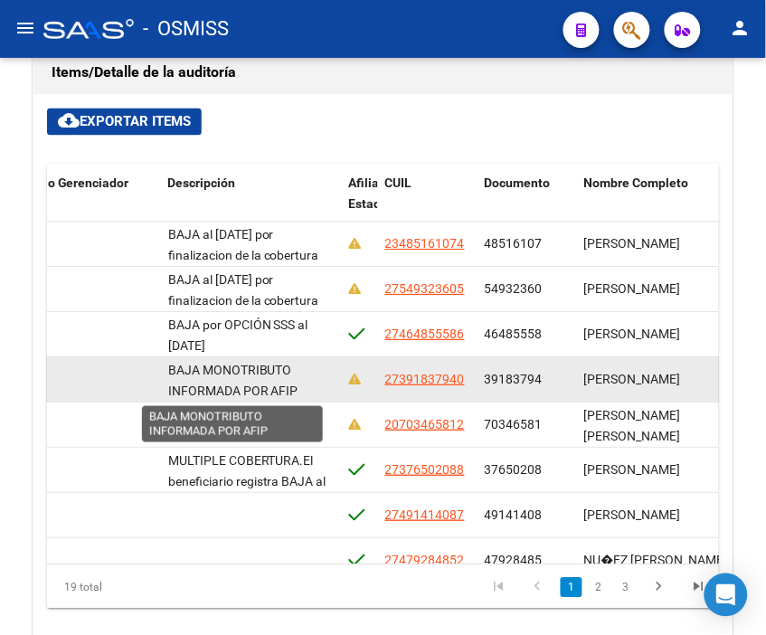
scroll to position [1, 0]
drag, startPoint x: 166, startPoint y: 369, endPoint x: 293, endPoint y: 393, distance: 128.8
click at [293, 393] on datatable-body-cell "BAJA MONOTRIBUTO INFORMADA POR AFIP" at bounding box center [251, 380] width 181 height 44
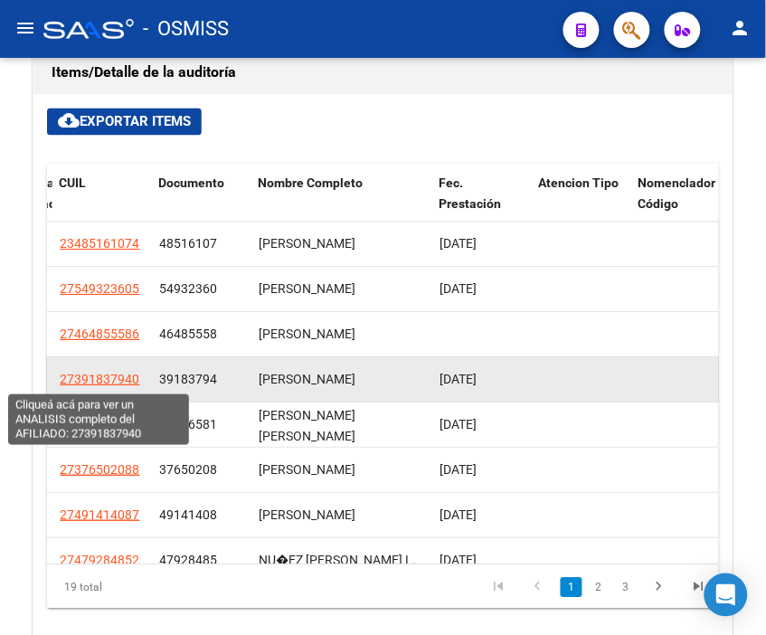
scroll to position [0, 1583]
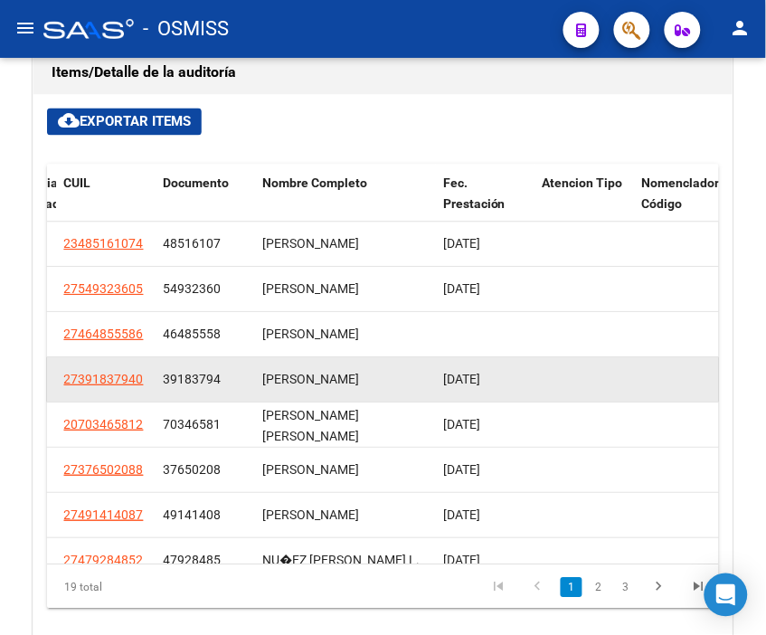
drag, startPoint x: 59, startPoint y: 380, endPoint x: 142, endPoint y: 378, distance: 83.2
click at [142, 378] on div "27391837940" at bounding box center [105, 380] width 85 height 21
copy span "27391837940"
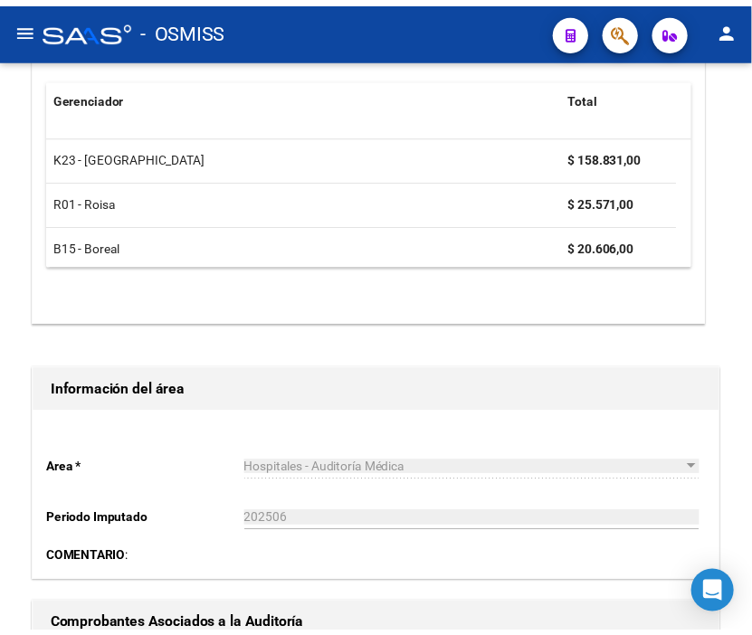
scroll to position [0, 0]
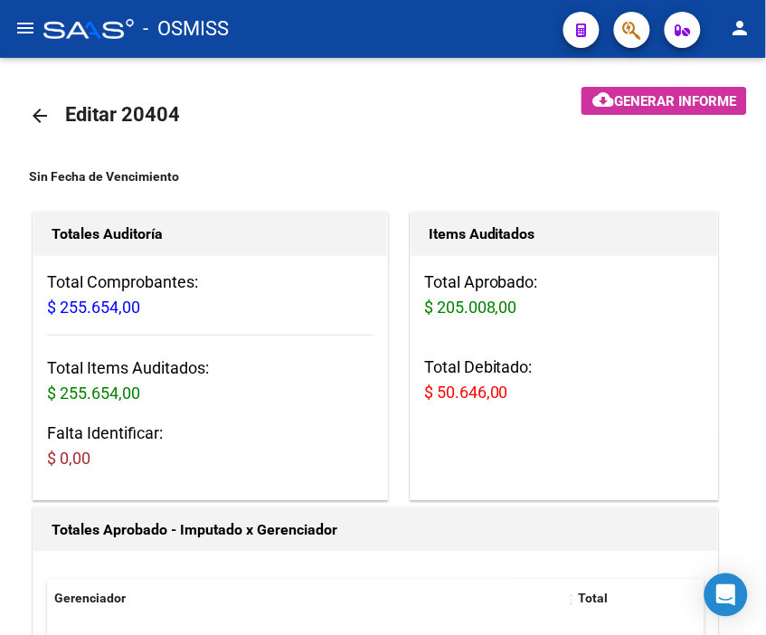
click at [36, 113] on mat-icon "arrow_back" at bounding box center [40, 116] width 22 height 22
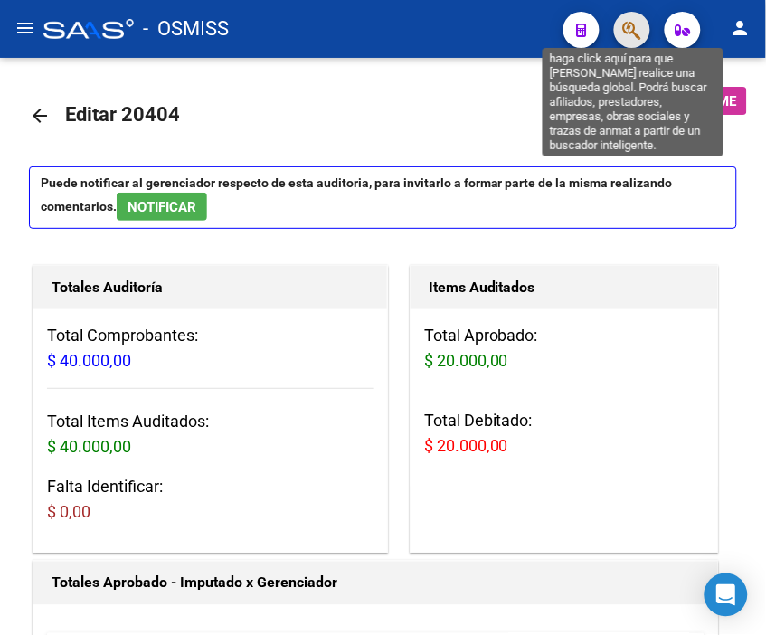
click at [627, 30] on icon "button" at bounding box center [632, 30] width 18 height 21
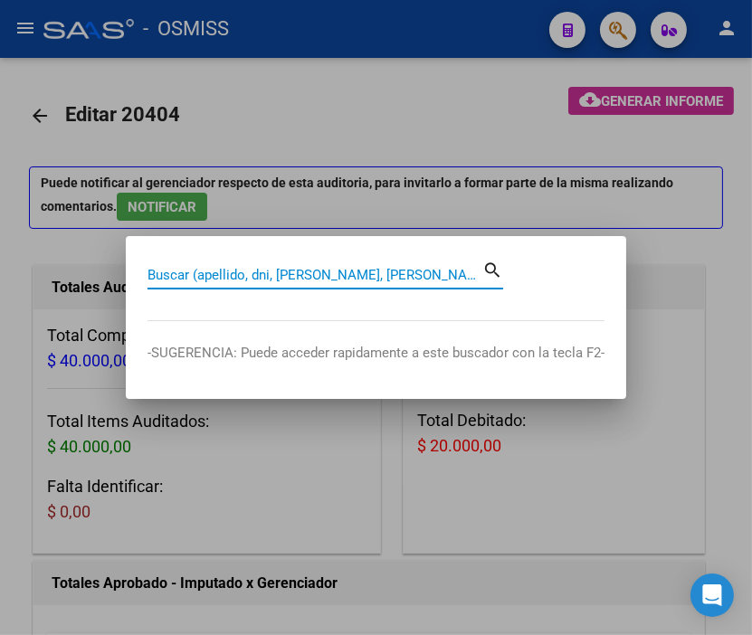
click at [210, 275] on input "Buscar (apellido, dni, [PERSON_NAME], [PERSON_NAME], cuit, obra social)" at bounding box center [314, 275] width 335 height 16
type input "39183794"
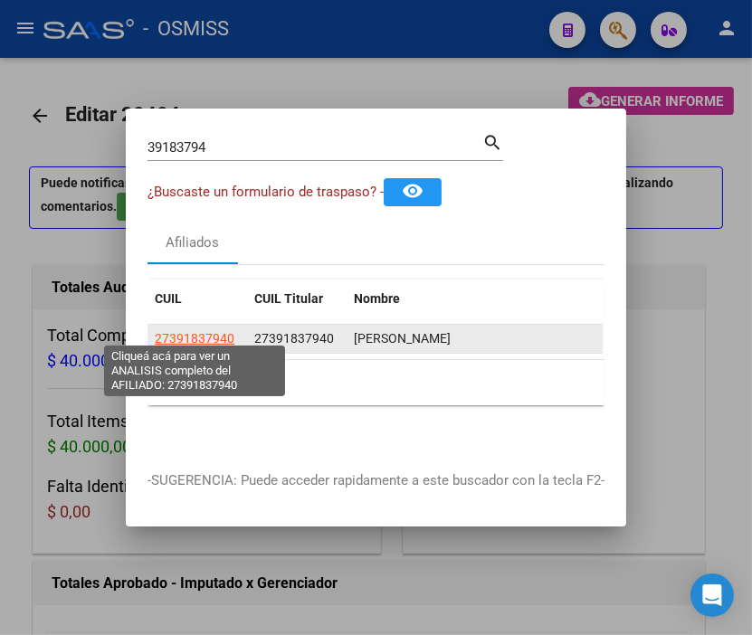
click at [181, 331] on span "27391837940" at bounding box center [195, 338] width 80 height 14
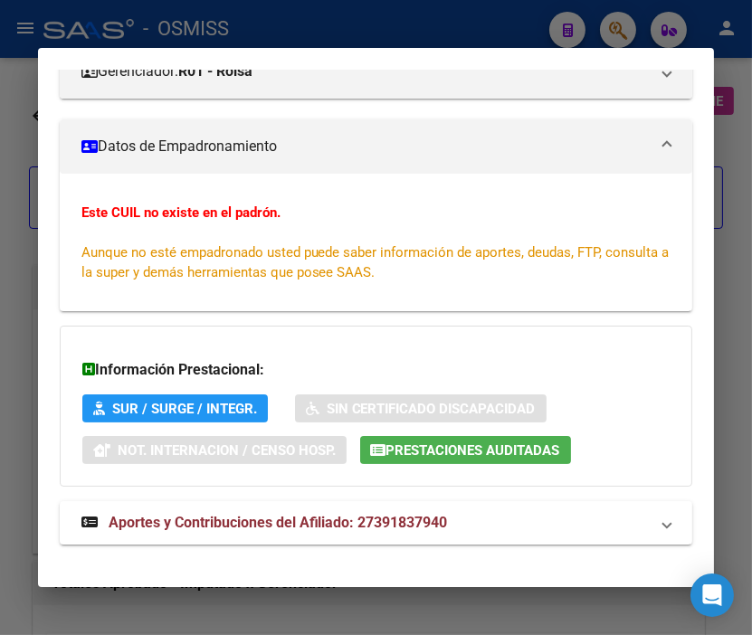
scroll to position [320, 0]
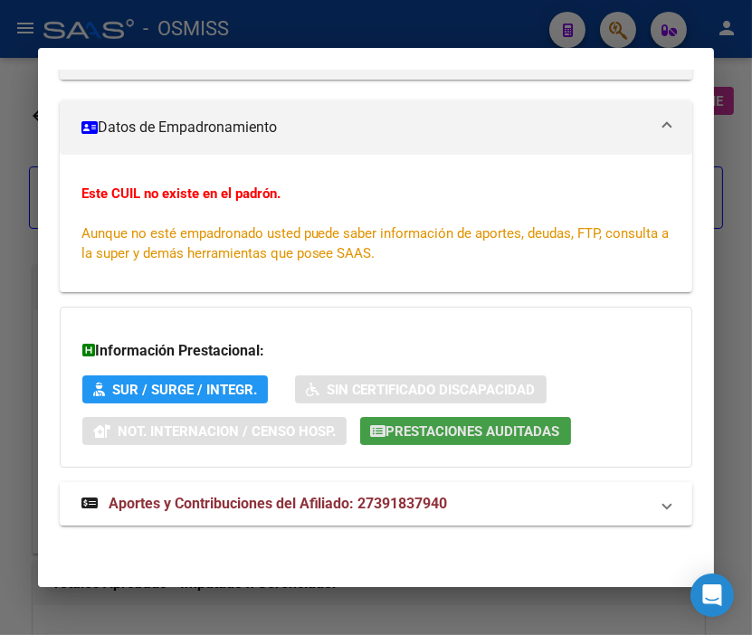
click at [466, 427] on span "Prestaciones Auditadas" at bounding box center [473, 431] width 174 height 16
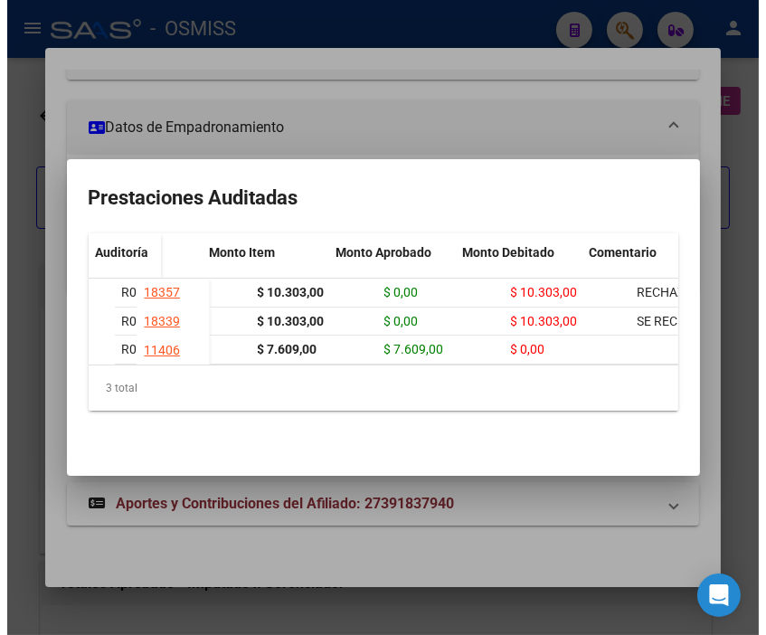
scroll to position [0, 0]
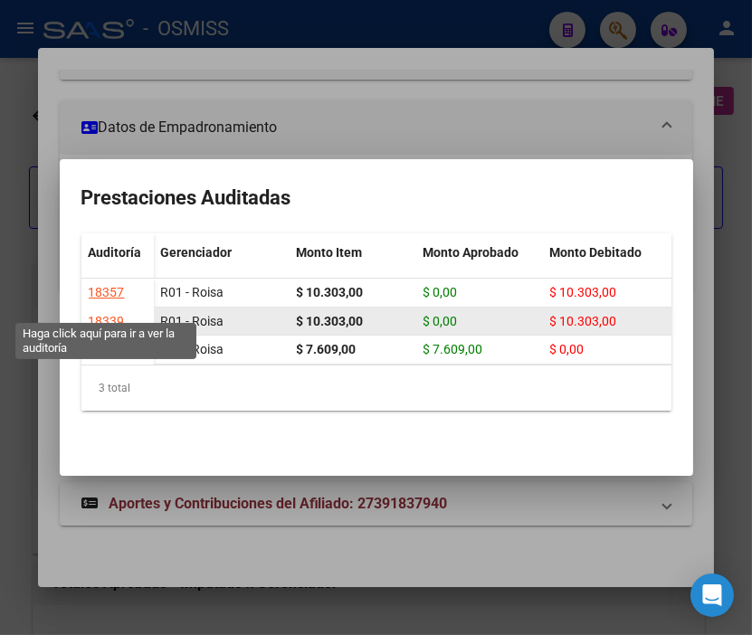
click at [107, 311] on div "18339" at bounding box center [107, 321] width 36 height 21
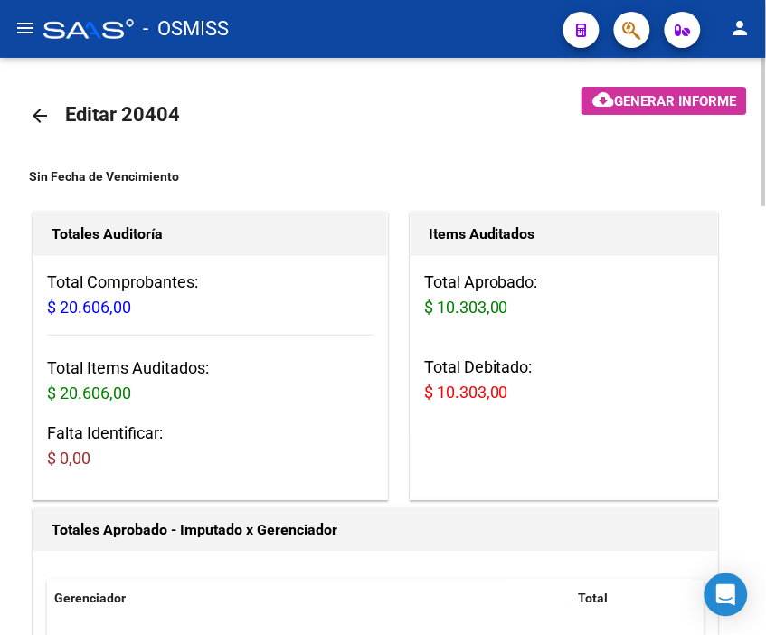
click at [33, 112] on mat-icon "arrow_back" at bounding box center [40, 116] width 22 height 22
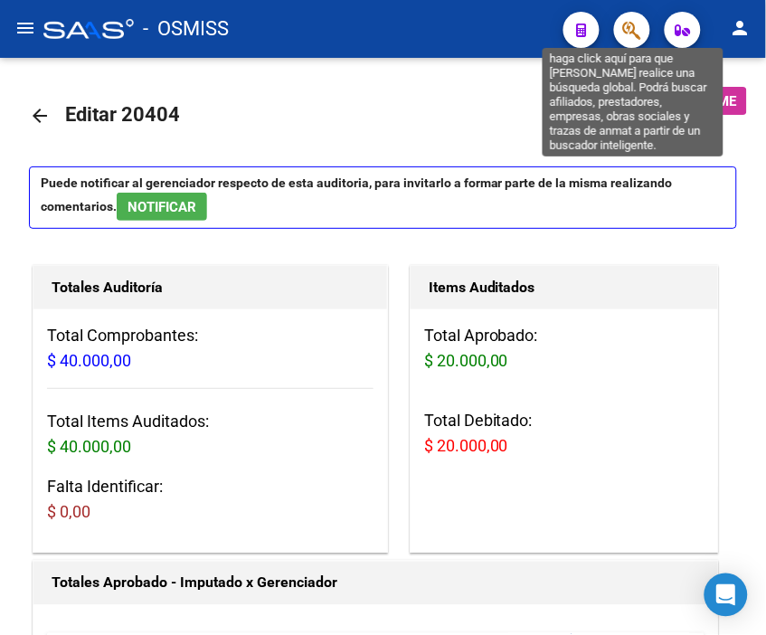
click at [637, 24] on icon "button" at bounding box center [632, 30] width 18 height 21
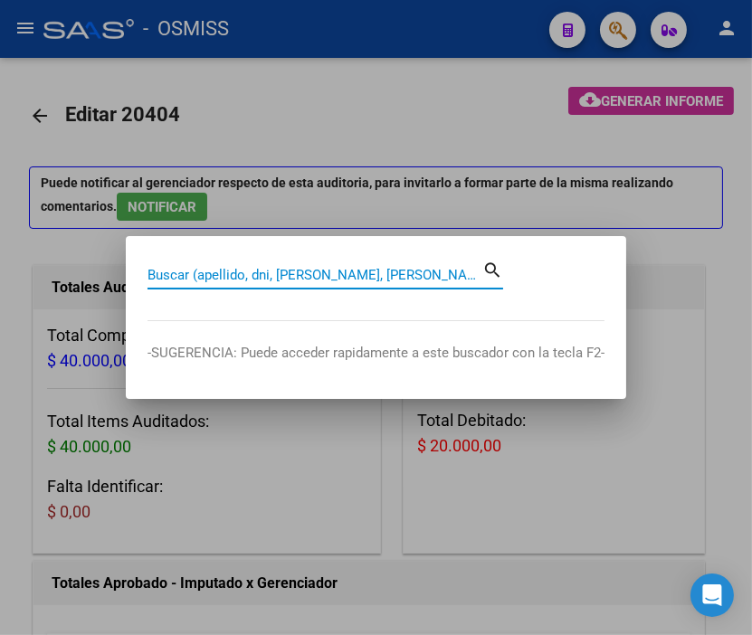
click at [242, 269] on input "Buscar (apellido, dni, [PERSON_NAME], [PERSON_NAME], cuit, obra social)" at bounding box center [314, 275] width 335 height 16
paste input "39183794"
type input "39183794"
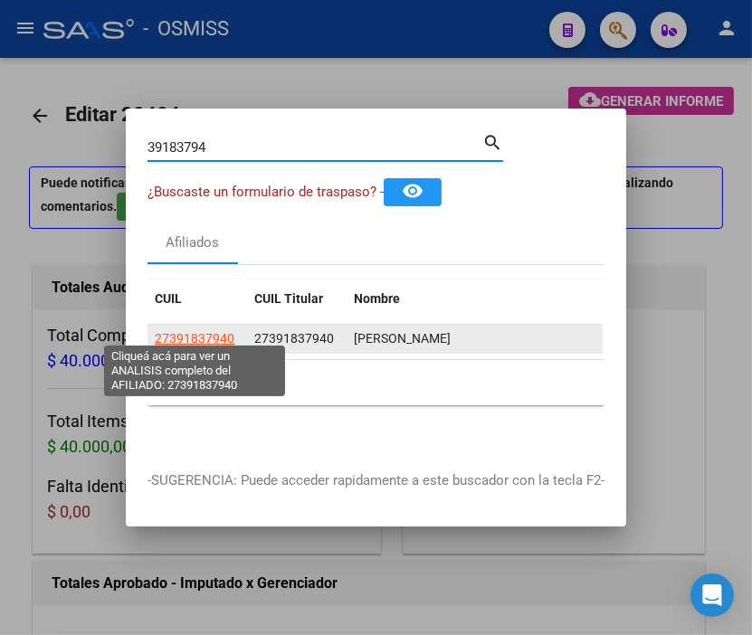
click at [208, 331] on span "27391837940" at bounding box center [195, 338] width 80 height 14
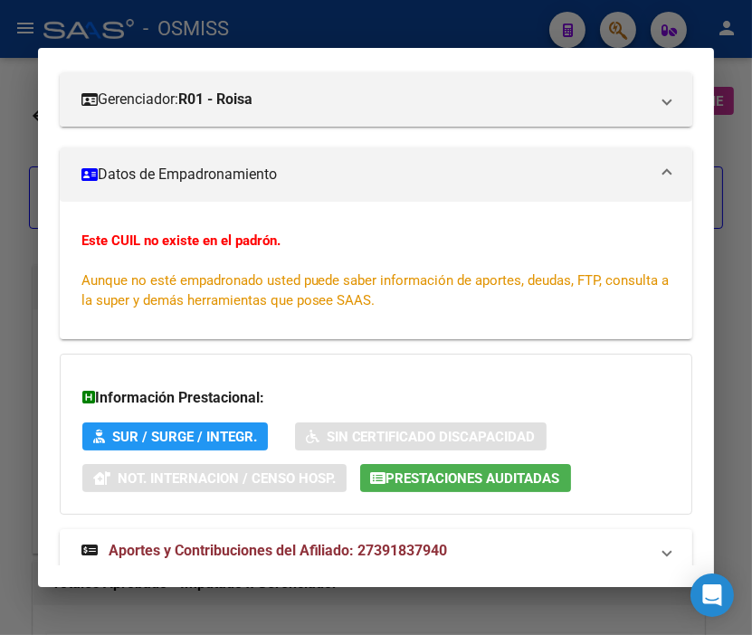
scroll to position [320, 0]
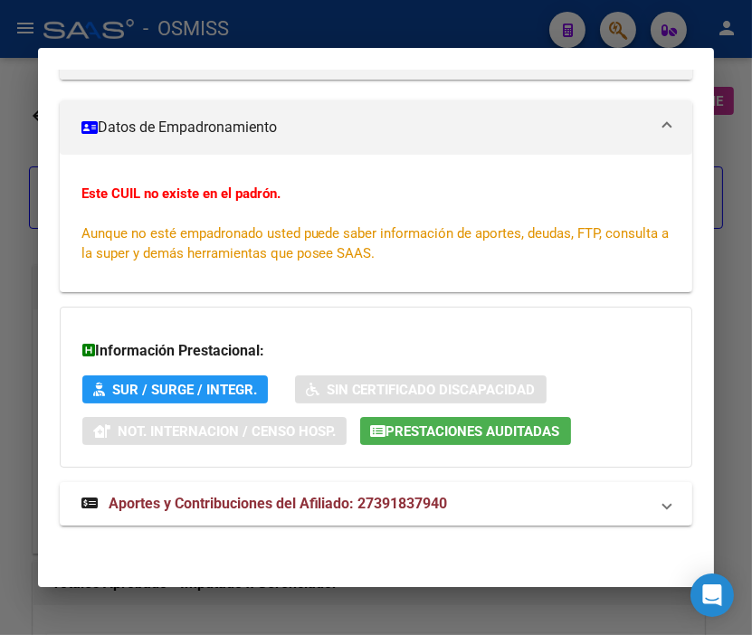
click at [404, 429] on span "Prestaciones Auditadas" at bounding box center [473, 431] width 174 height 16
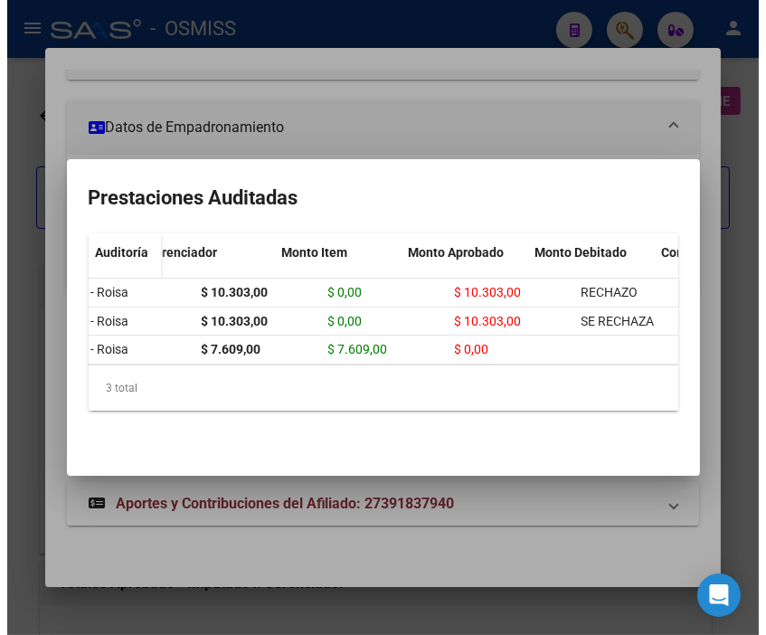
scroll to position [0, 0]
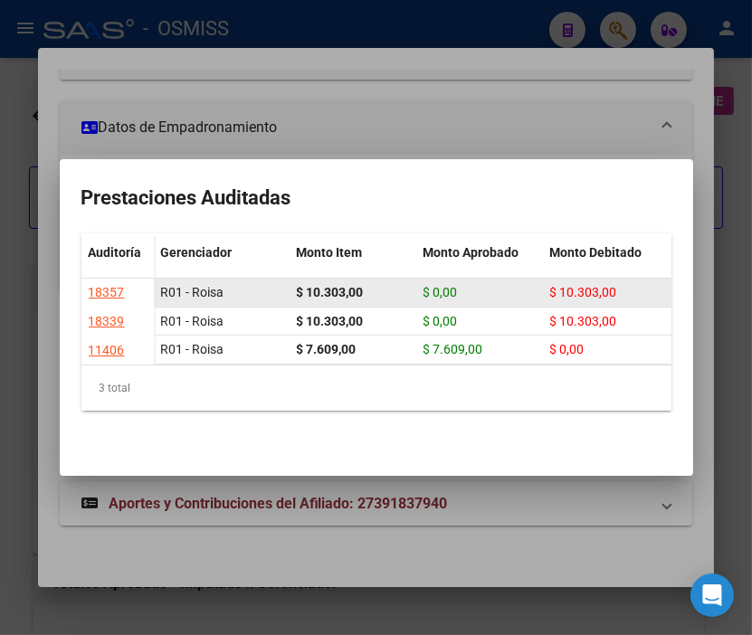
drag, startPoint x: 292, startPoint y: 267, endPoint x: 387, endPoint y: 265, distance: 95.0
click at [387, 279] on datatable-body-cell "$ 10.303,00" at bounding box center [352, 293] width 127 height 28
copy strong "$ 10.303,00"
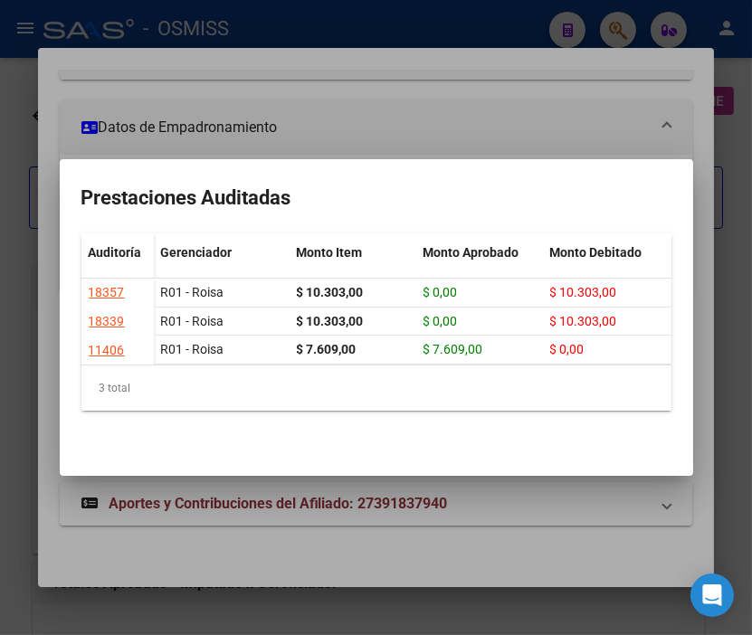
click at [375, 86] on div at bounding box center [376, 317] width 752 height 635
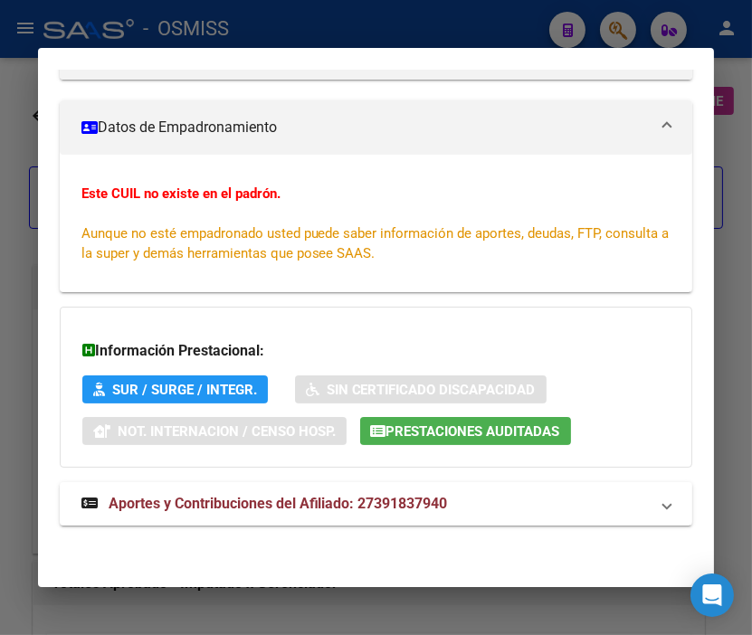
click at [344, 42] on div at bounding box center [376, 317] width 752 height 635
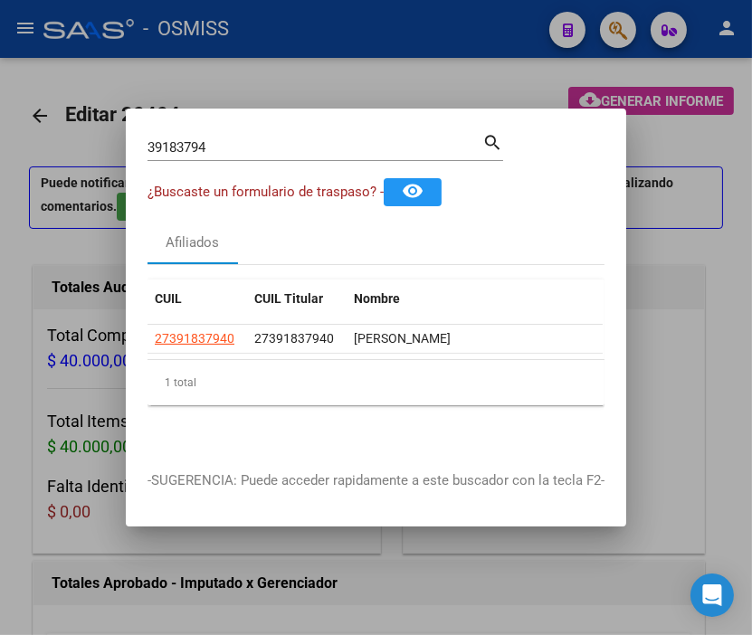
click at [338, 29] on div at bounding box center [376, 317] width 752 height 635
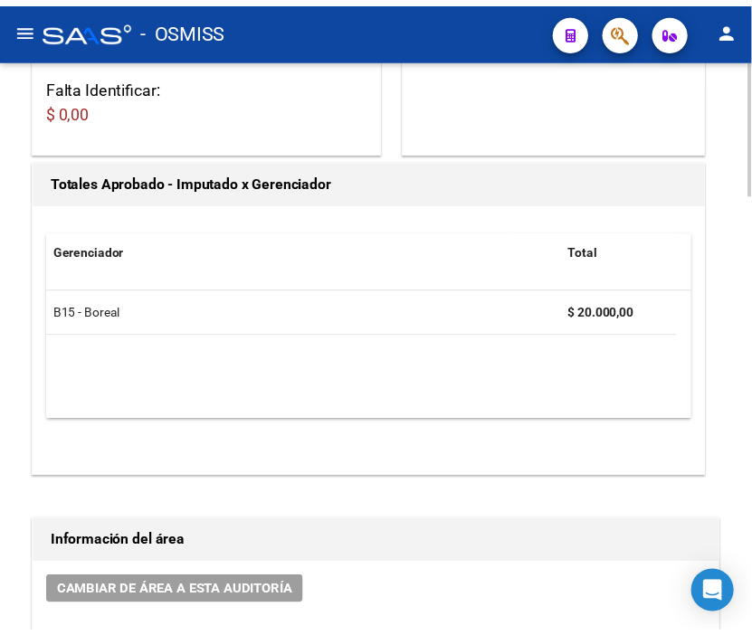
scroll to position [803, 0]
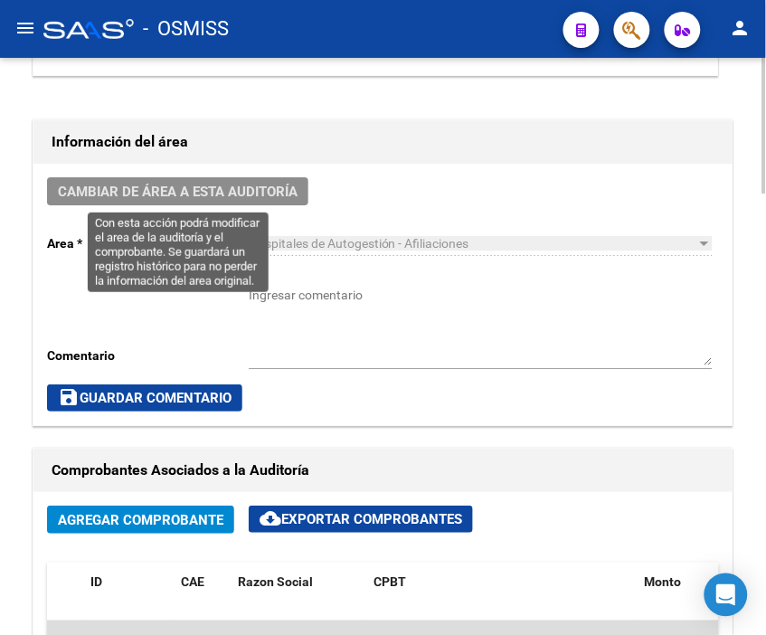
click at [233, 196] on span "Cambiar de área a esta auditoría" at bounding box center [178, 192] width 240 height 16
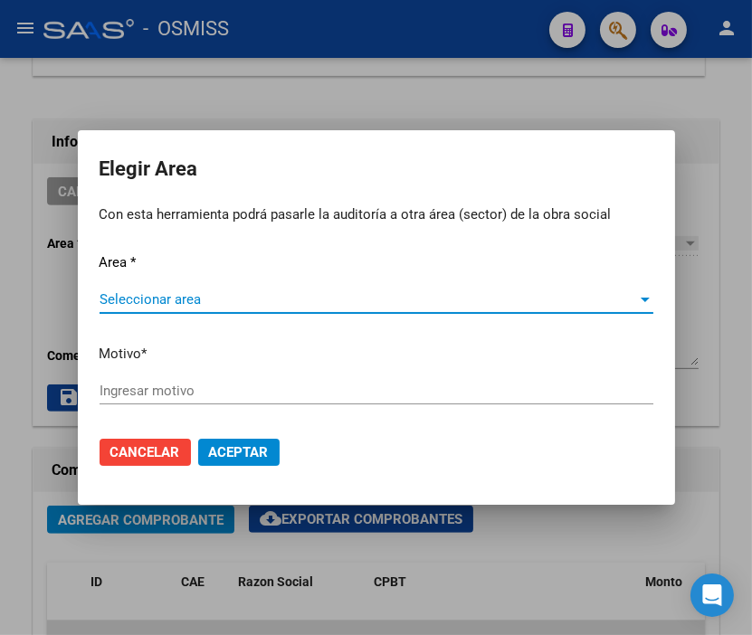
click at [195, 291] on span "Seleccionar area" at bounding box center [368, 299] width 537 height 16
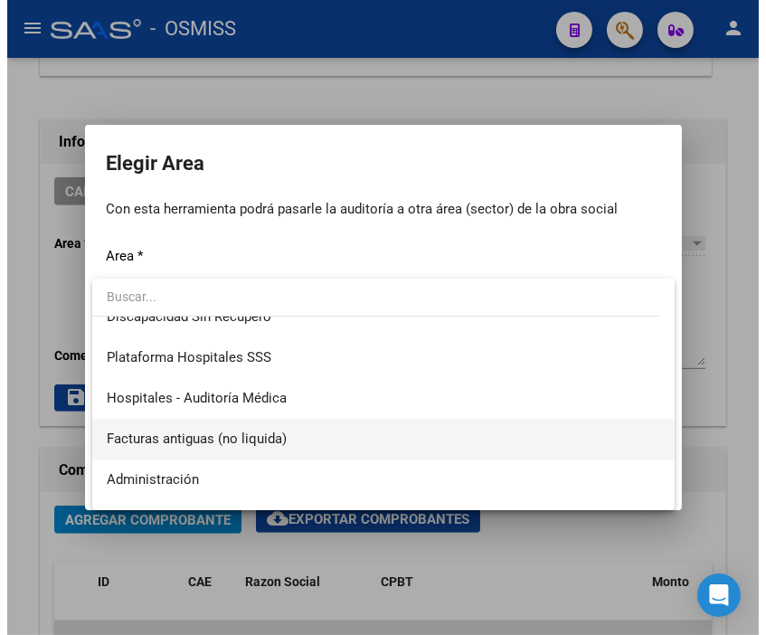
scroll to position [301, 0]
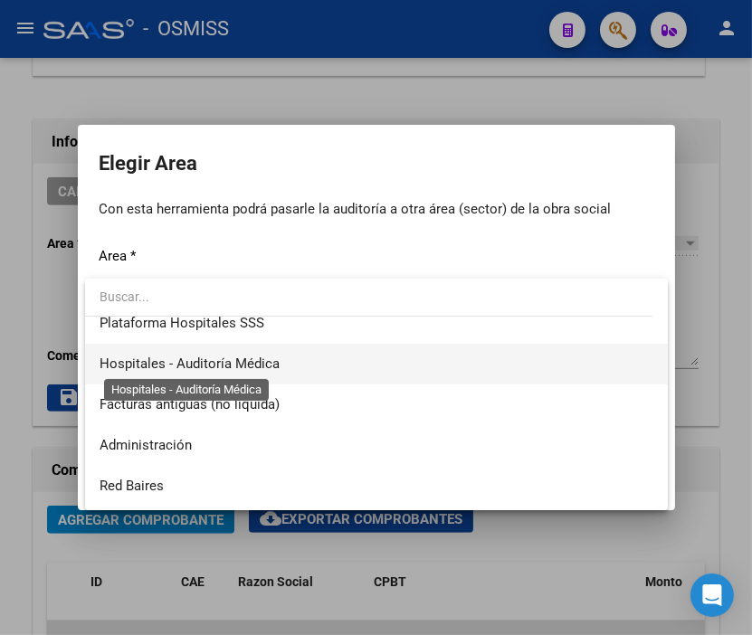
click at [259, 358] on span "Hospitales - Auditoría Médica" at bounding box center [190, 364] width 180 height 16
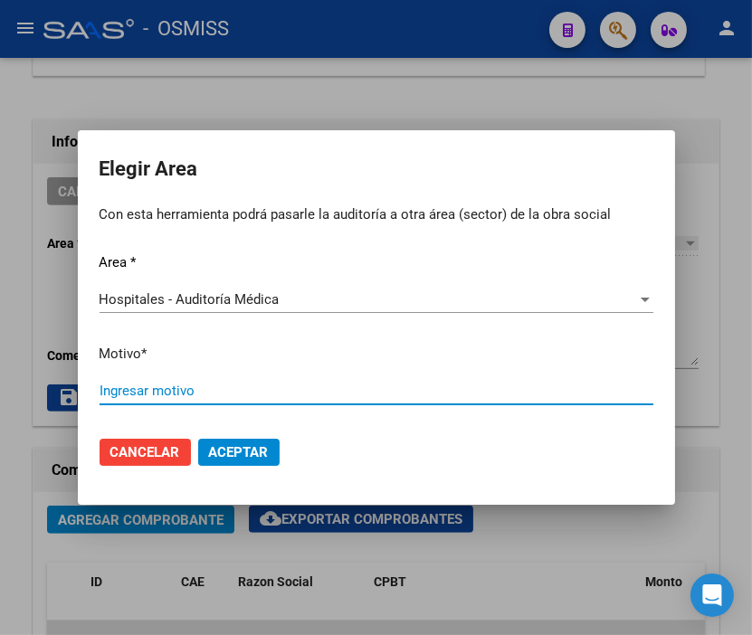
click at [160, 387] on input "Ingresar motivo" at bounding box center [377, 391] width 554 height 16
type input "AUDITADO"
click at [240, 456] on span "Aceptar" at bounding box center [239, 452] width 60 height 16
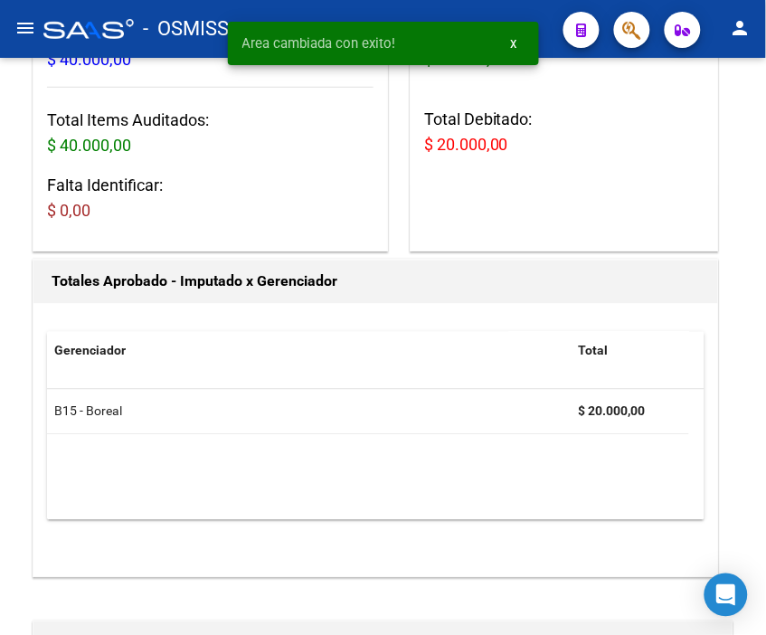
scroll to position [0, 0]
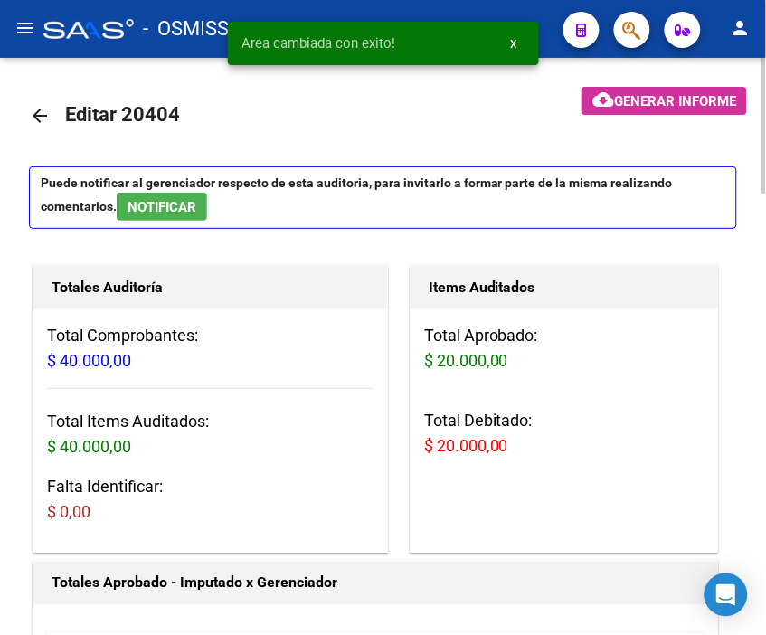
click at [45, 116] on mat-icon "arrow_back" at bounding box center [40, 116] width 22 height 22
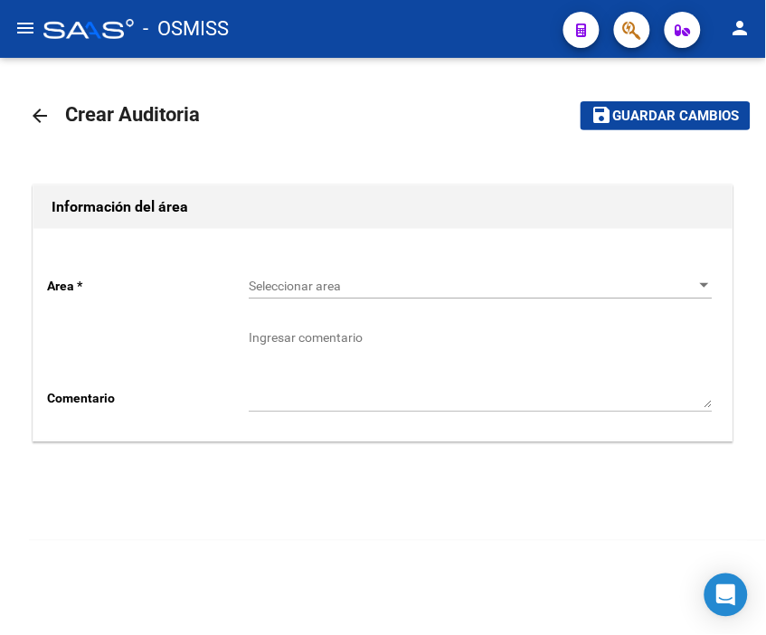
click at [277, 277] on div "Seleccionar area Seleccionar area" at bounding box center [481, 280] width 464 height 36
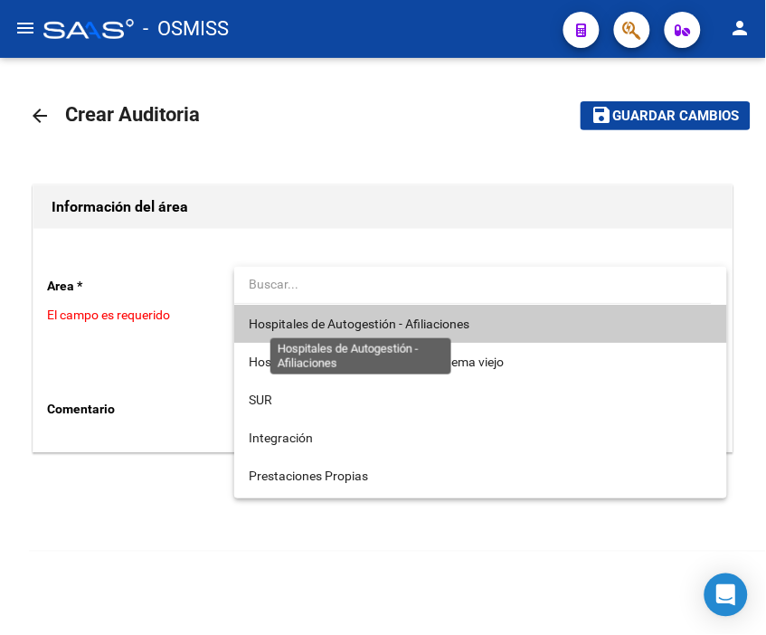
click at [326, 318] on span "Hospitales de Autogestión - Afiliaciones" at bounding box center [359, 324] width 221 height 14
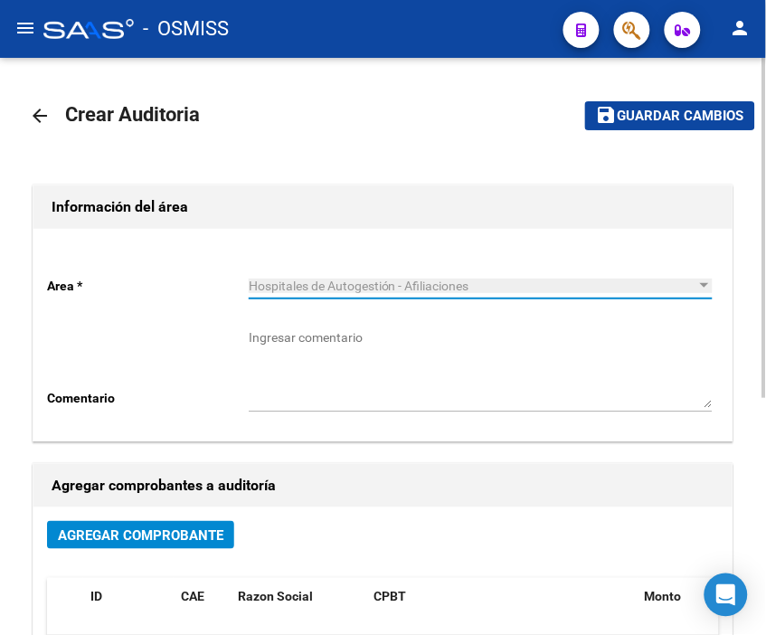
click at [175, 528] on span "Agregar Comprobante" at bounding box center [141, 535] width 166 height 16
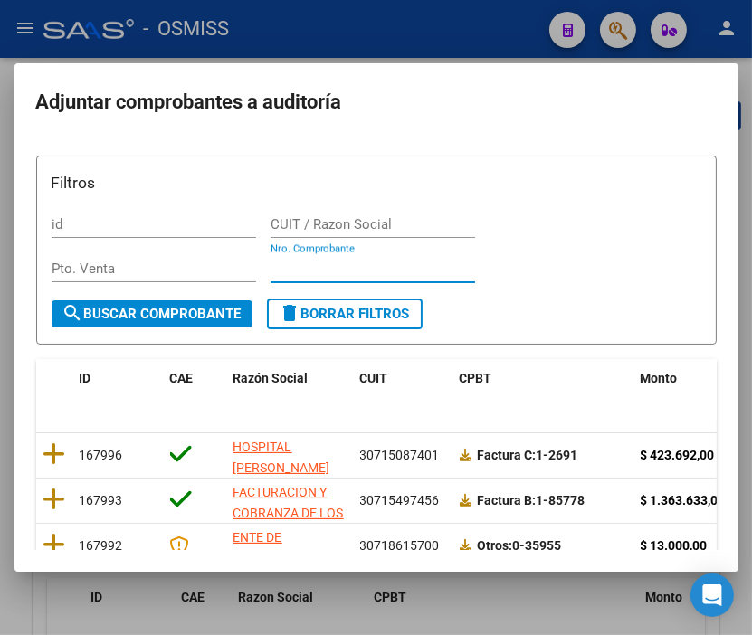
click at [281, 274] on input "Nro. Comprobante" at bounding box center [372, 269] width 204 height 16
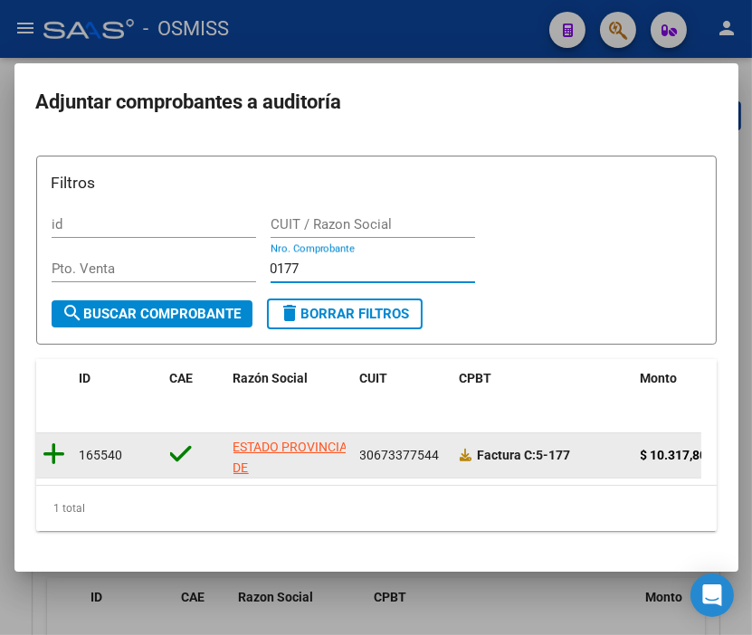
type input "0177"
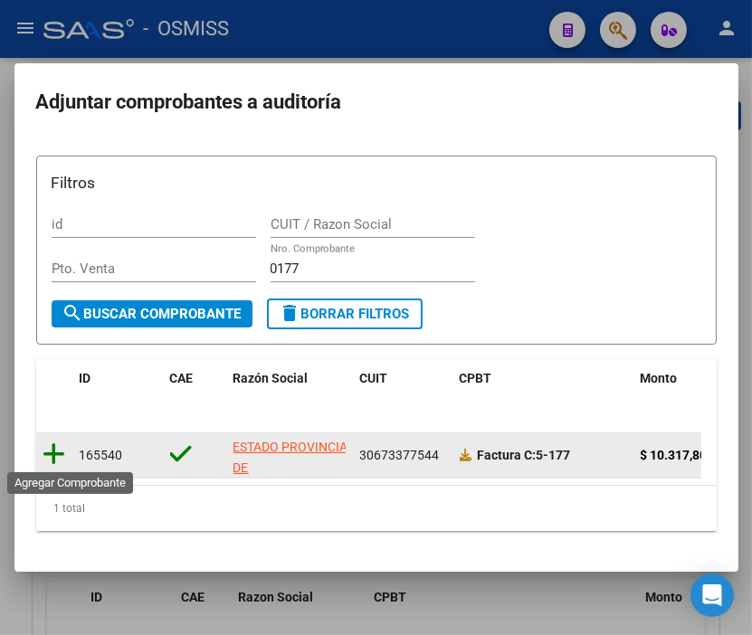
click at [64, 450] on icon at bounding box center [54, 453] width 23 height 25
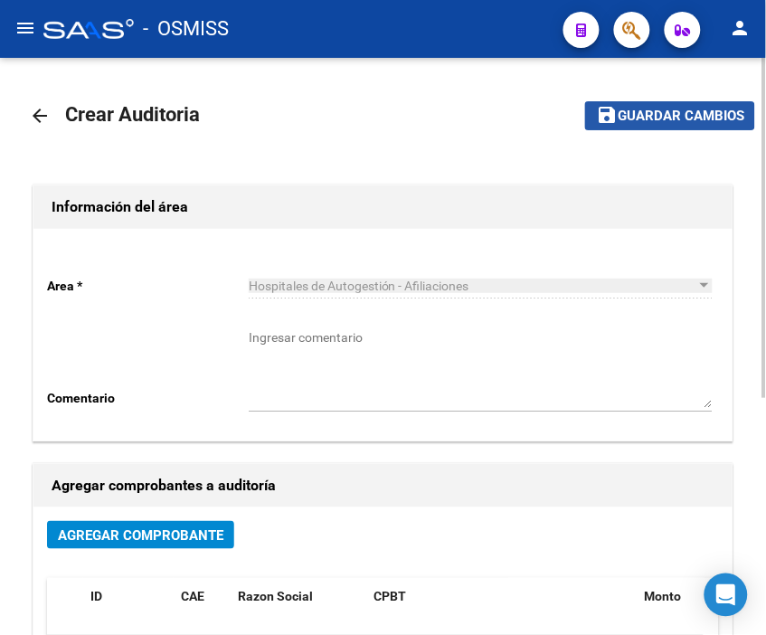
click at [668, 128] on button "save Guardar cambios" at bounding box center [670, 115] width 170 height 28
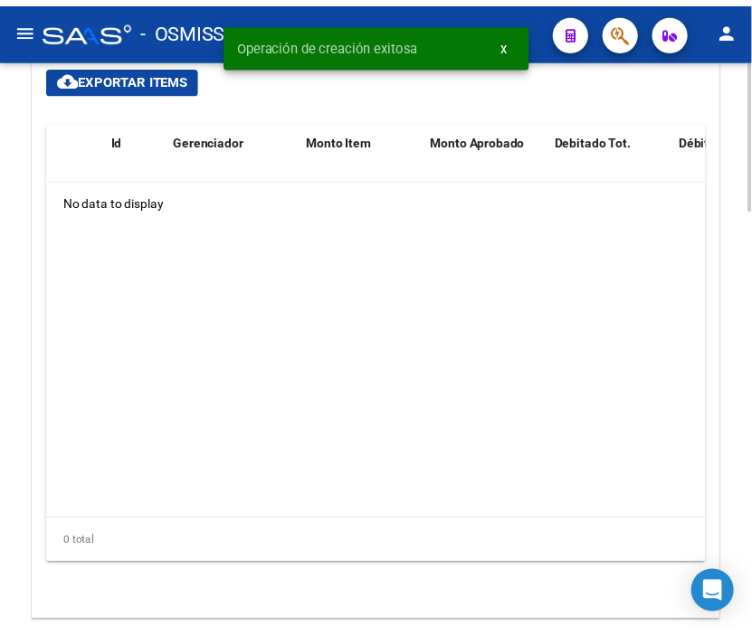
scroll to position [1407, 0]
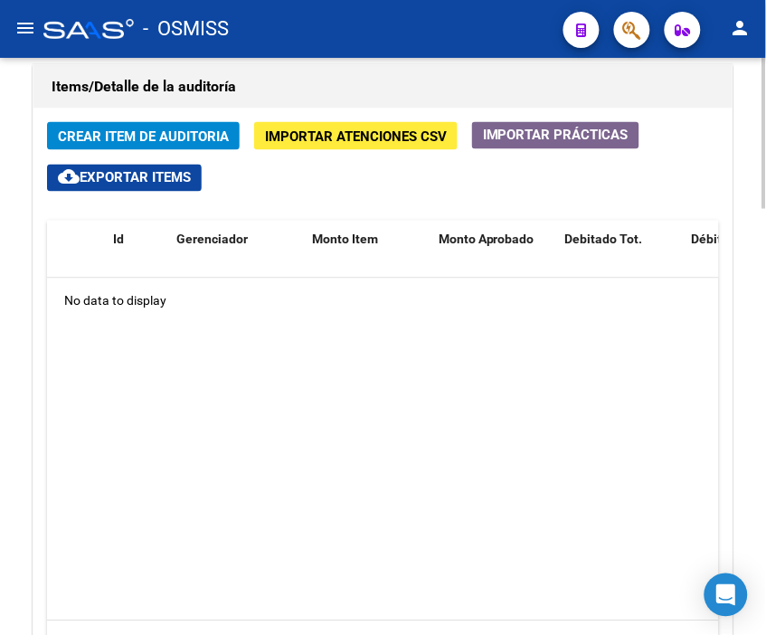
drag, startPoint x: 431, startPoint y: 72, endPoint x: 421, endPoint y: 72, distance: 10.0
click at [431, 72] on div "Items/Detalle de la auditoría" at bounding box center [382, 86] width 699 height 43
click at [154, 132] on span "Crear Item de Auditoria" at bounding box center [143, 136] width 171 height 16
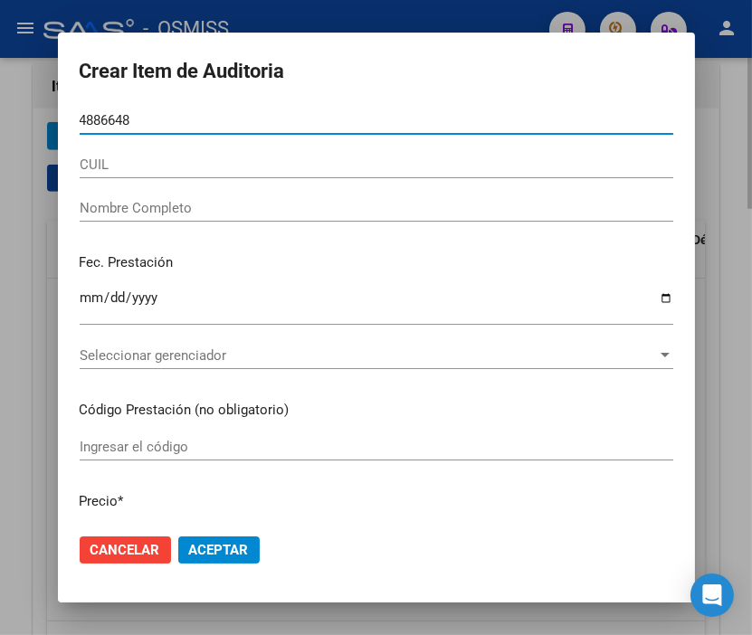
type input "48866484"
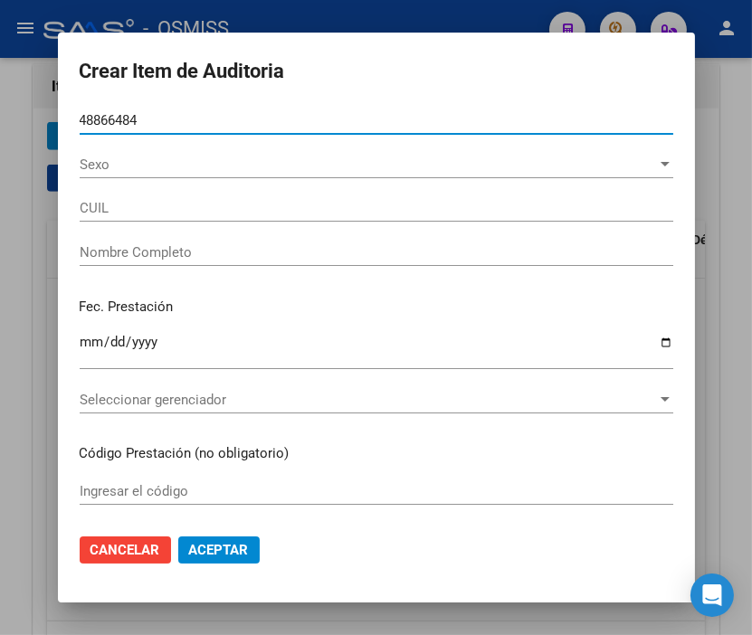
type input "20488664841"
type input "[PERSON_NAME]"
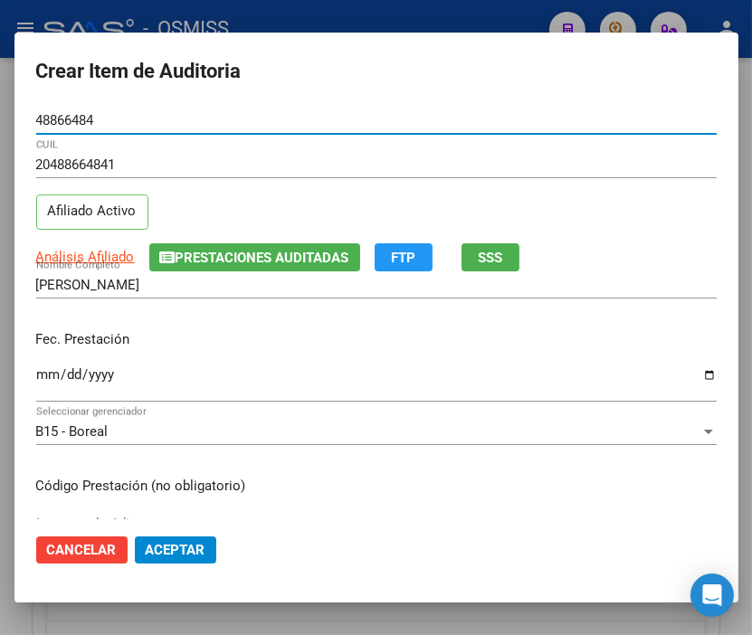
type input "48866484"
click at [46, 381] on input "Ingresar la fecha" at bounding box center [376, 381] width 680 height 29
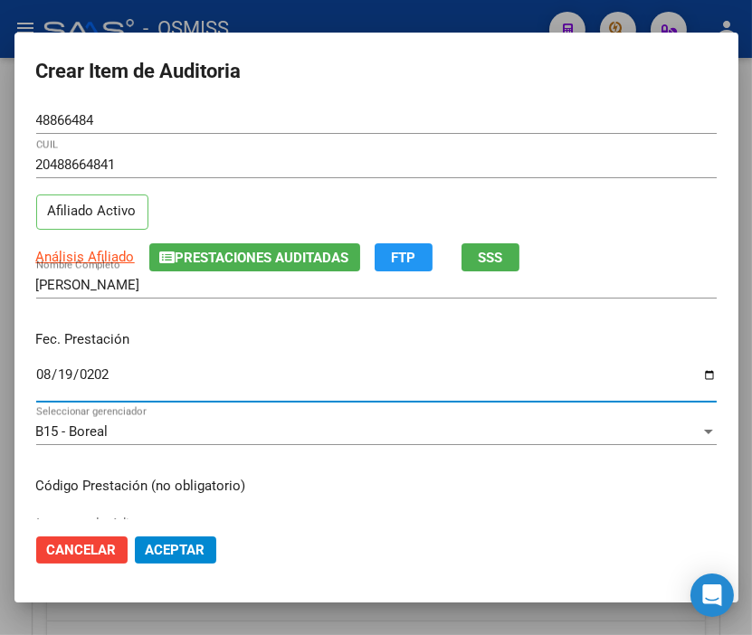
type input "[DATE]"
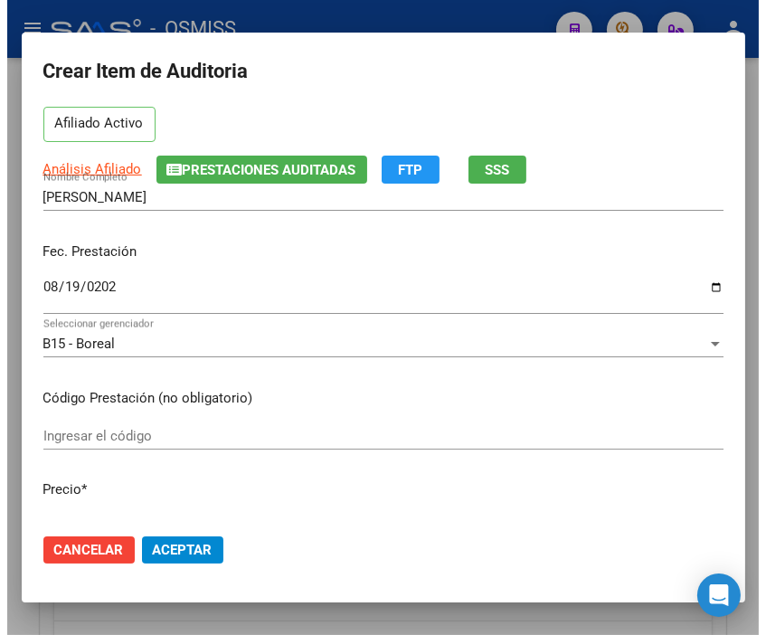
scroll to position [301, 0]
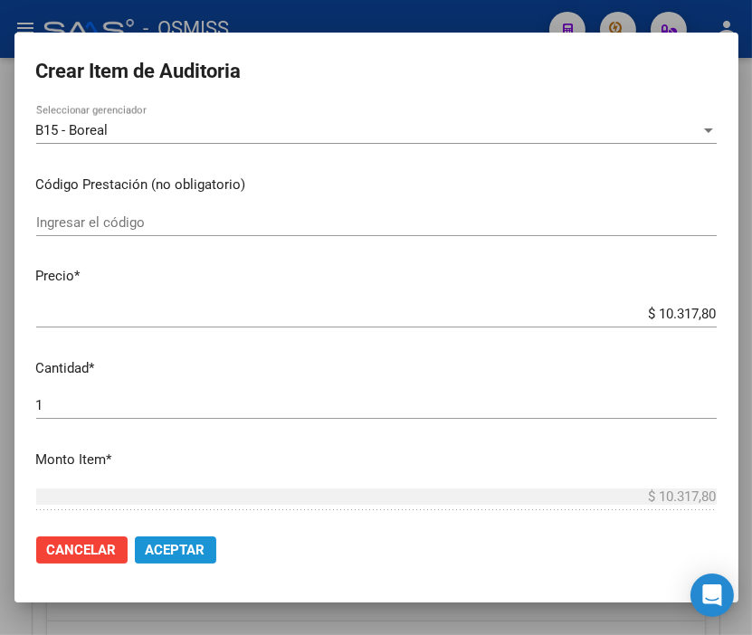
click at [199, 537] on button "Aceptar" at bounding box center [175, 549] width 81 height 27
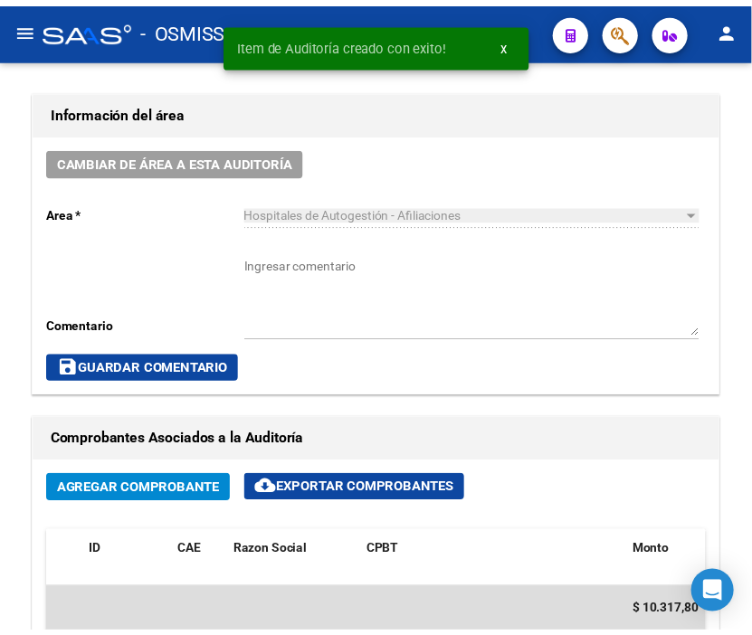
scroll to position [747, 0]
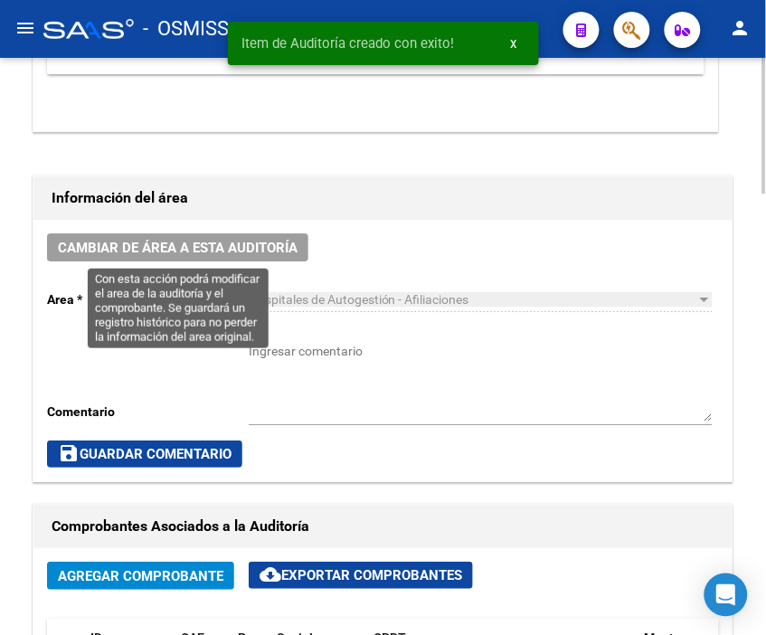
click at [183, 240] on span "Cambiar de área a esta auditoría" at bounding box center [178, 248] width 240 height 16
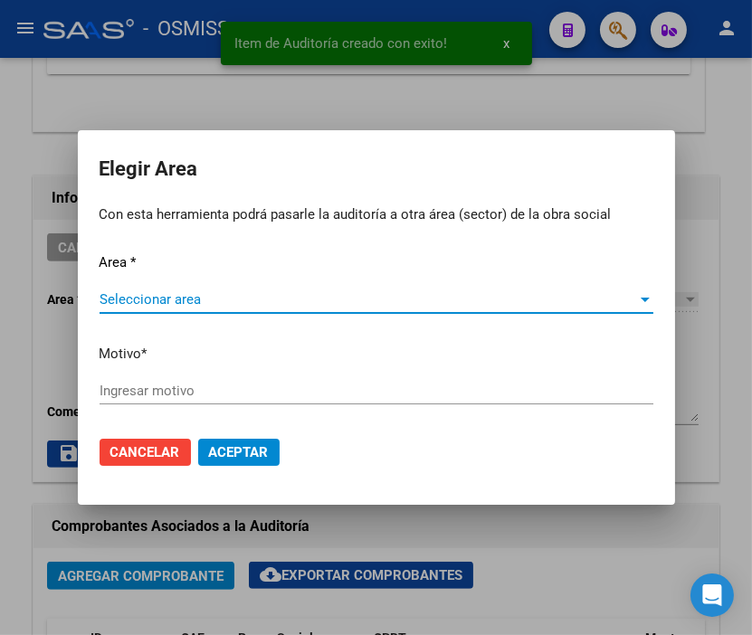
click at [142, 299] on span "Seleccionar area" at bounding box center [368, 299] width 537 height 16
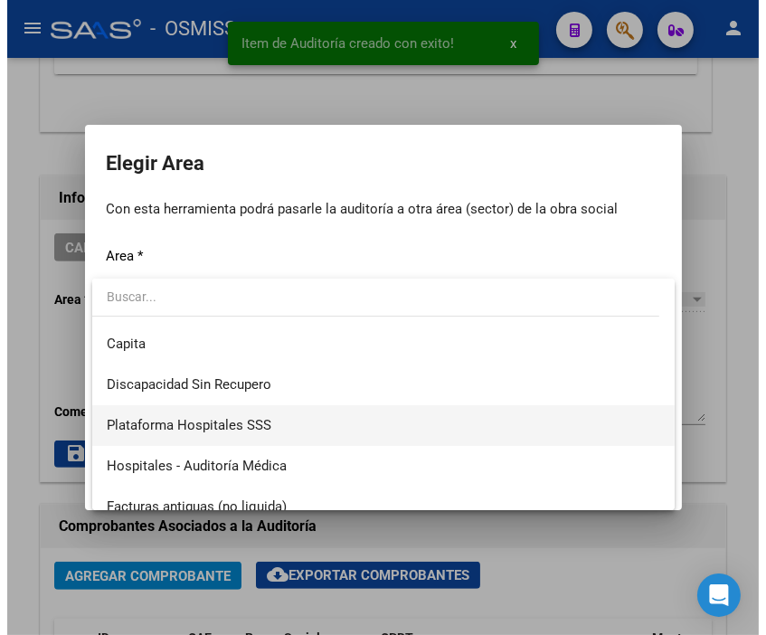
scroll to position [201, 0]
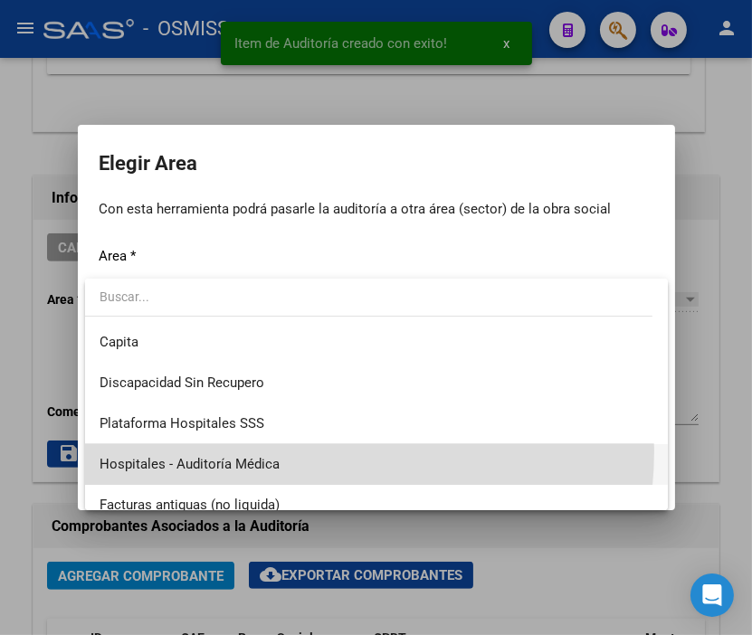
click at [299, 450] on span "Hospitales - Auditoría Médica" at bounding box center [377, 464] width 554 height 41
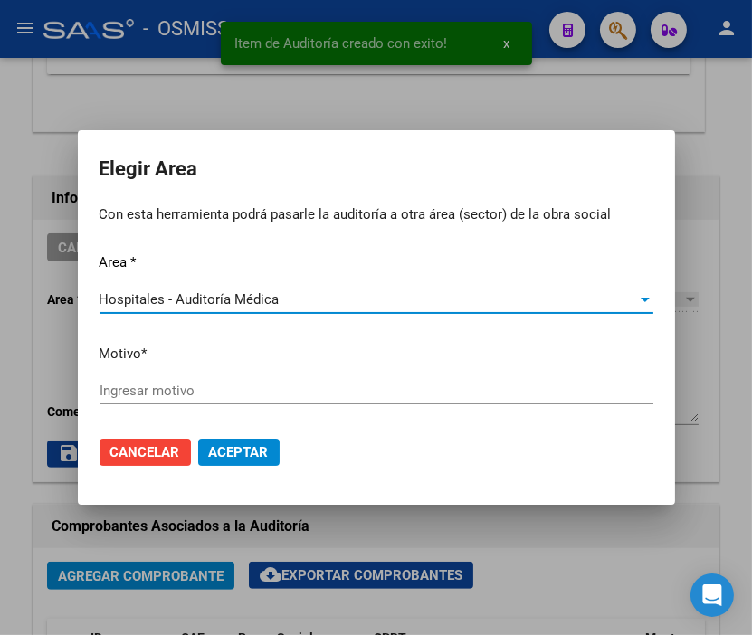
click at [201, 393] on input "Ingresar motivo" at bounding box center [377, 391] width 554 height 16
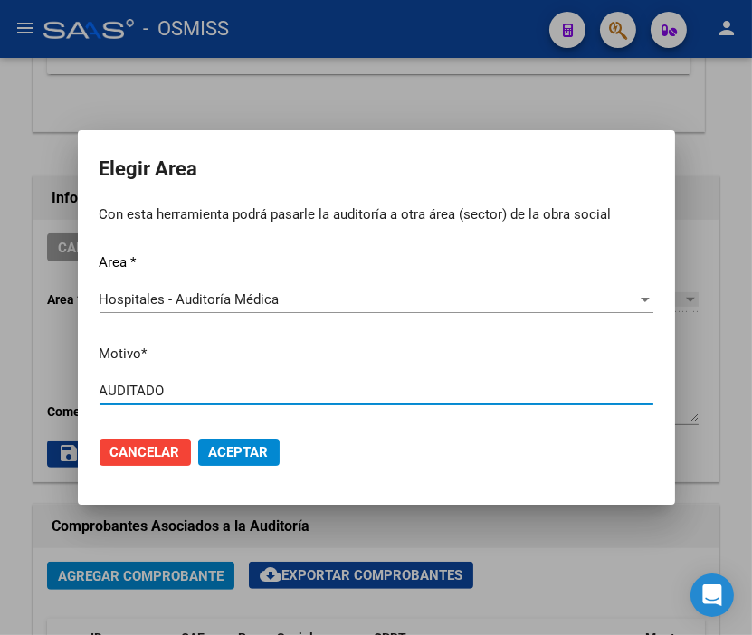
type input "AUDITADO"
click at [223, 448] on span "Aceptar" at bounding box center [239, 452] width 60 height 16
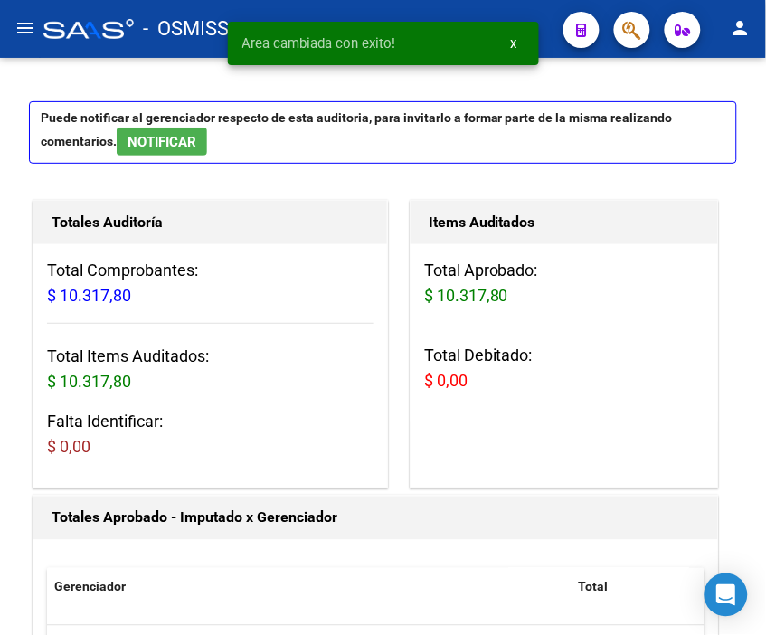
scroll to position [0, 0]
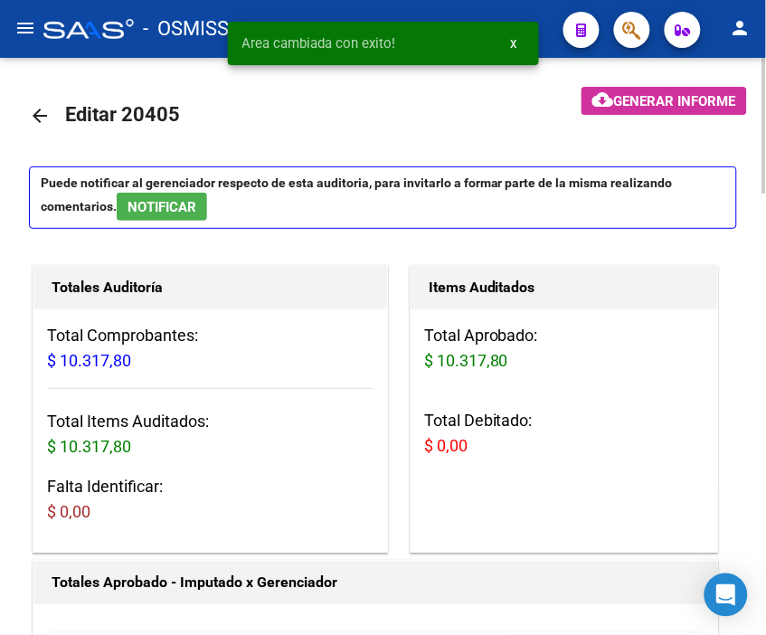
click at [38, 111] on mat-icon "arrow_back" at bounding box center [40, 116] width 22 height 22
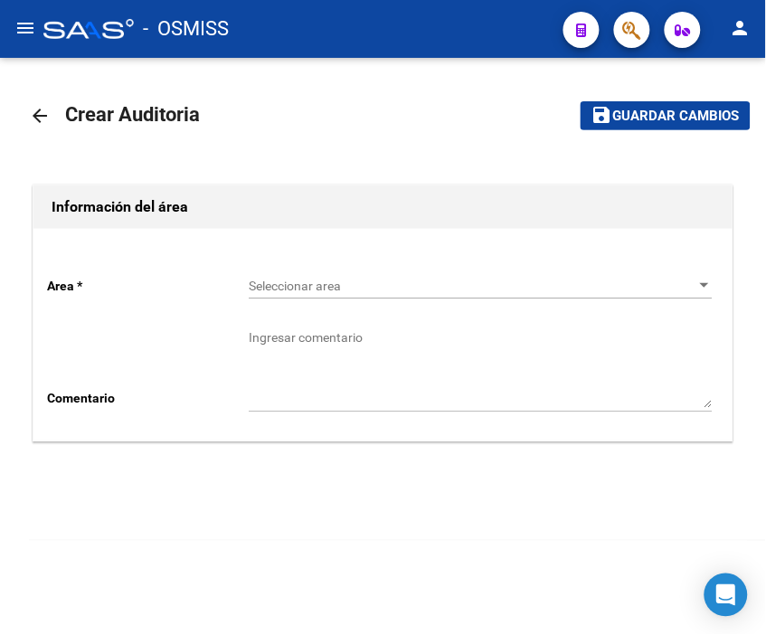
click at [286, 279] on span "Seleccionar area" at bounding box center [473, 286] width 448 height 15
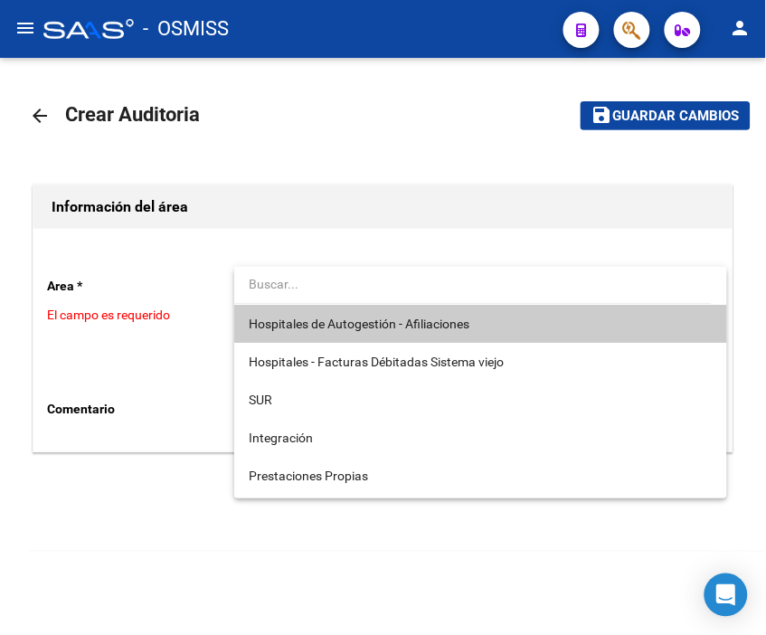
click at [317, 321] on span "Hospitales de Autogestión - Afiliaciones" at bounding box center [359, 324] width 221 height 14
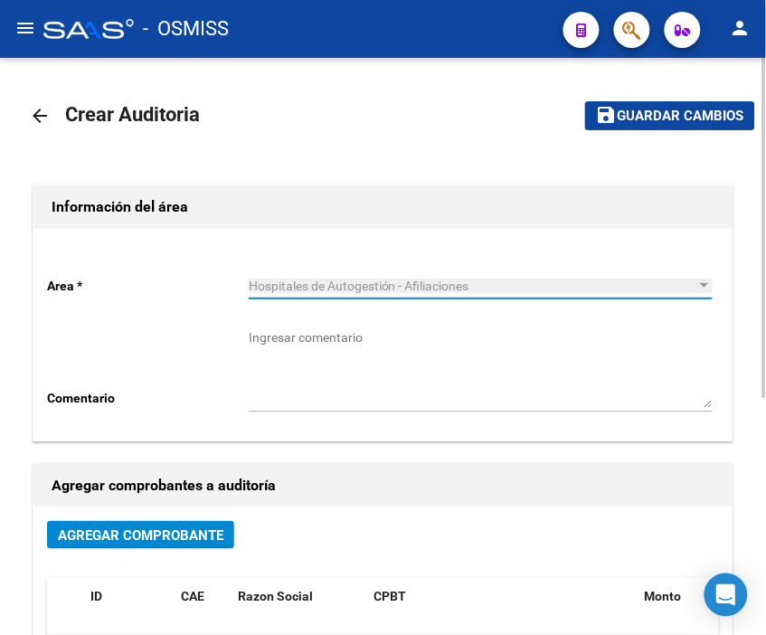
click at [197, 538] on span "Agregar Comprobante" at bounding box center [141, 535] width 166 height 16
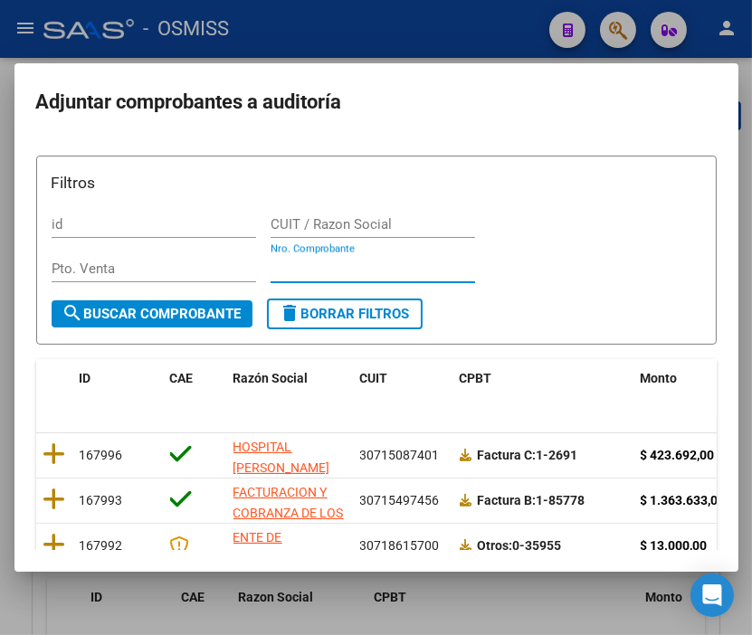
click at [336, 271] on input "Nro. Comprobante" at bounding box center [372, 269] width 204 height 16
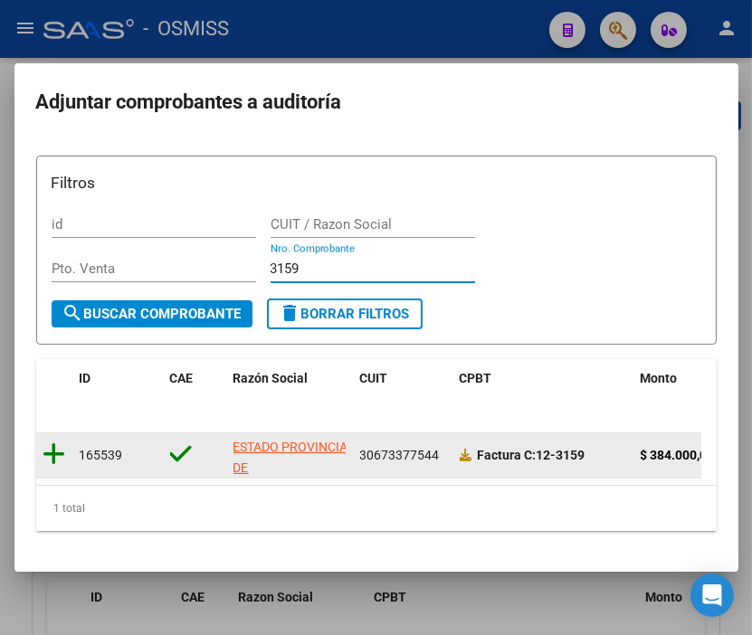
type input "3159"
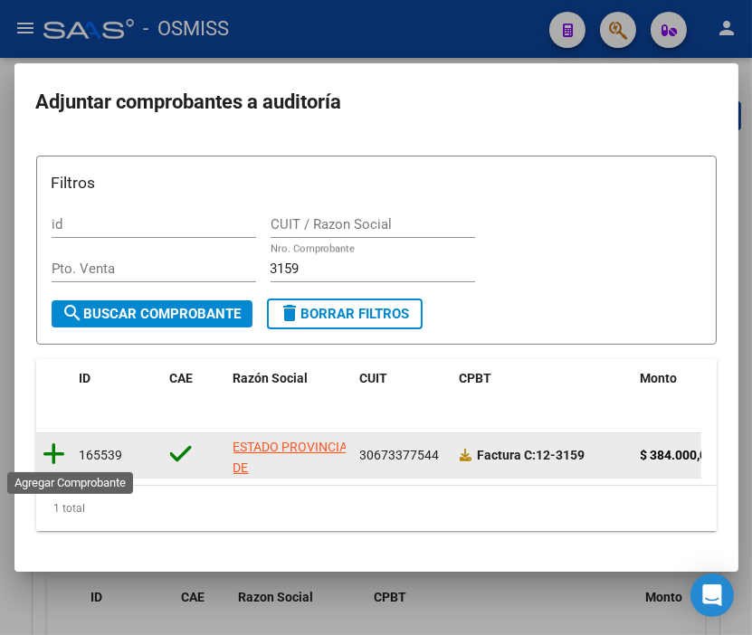
click at [54, 441] on icon at bounding box center [54, 453] width 23 height 25
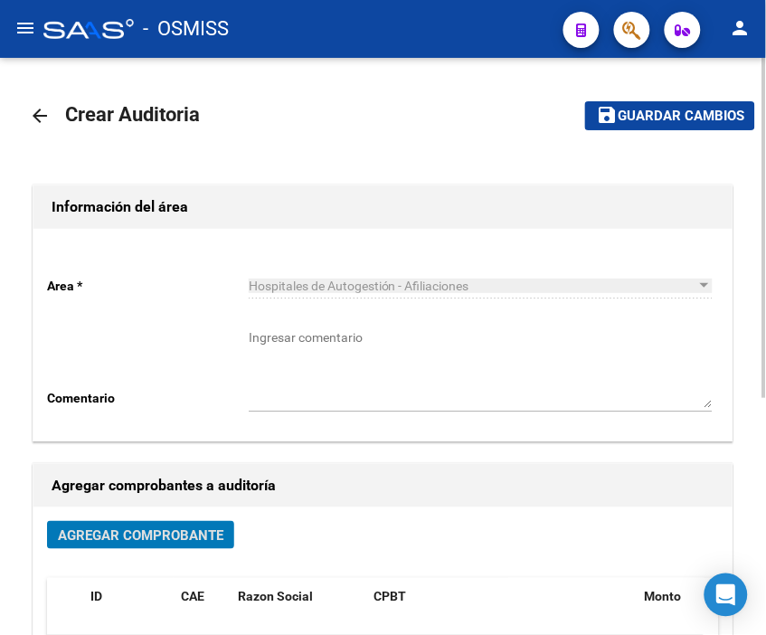
click at [672, 122] on span "Guardar cambios" at bounding box center [681, 117] width 127 height 16
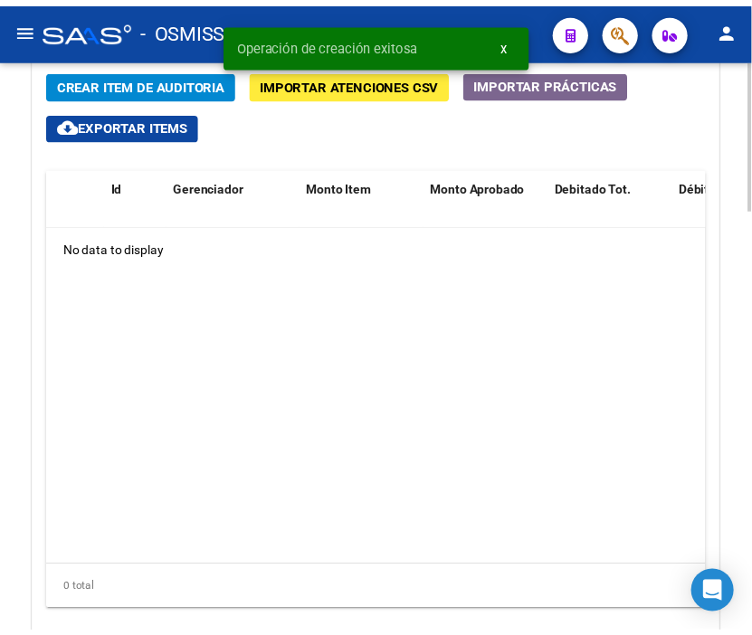
scroll to position [1464, 0]
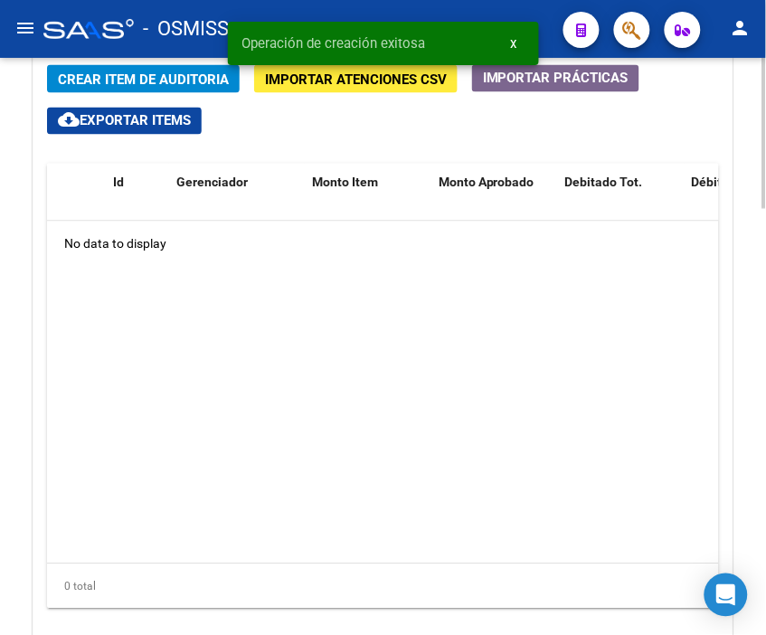
click at [763, 465] on div at bounding box center [765, 516] width 5 height 151
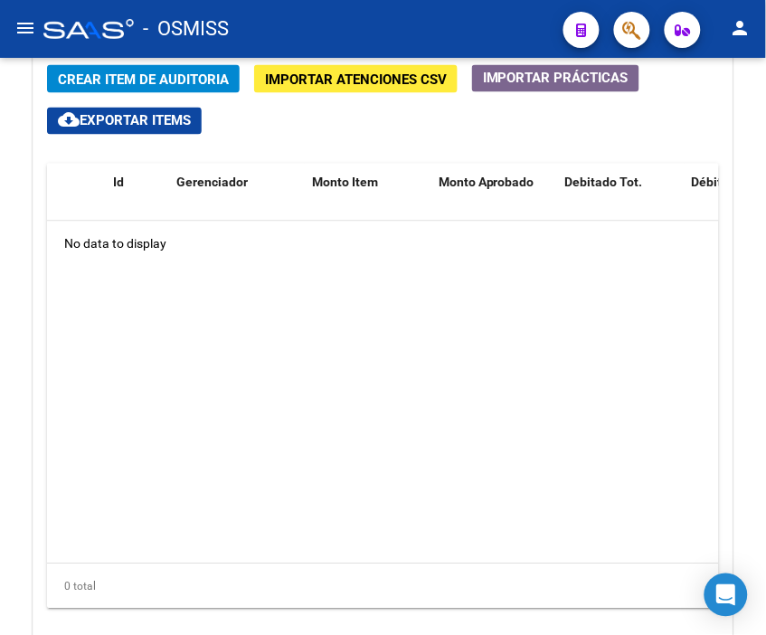
drag, startPoint x: 472, startPoint y: 289, endPoint x: 261, endPoint y: 139, distance: 259.5
click at [472, 289] on datatable-body "No data to display" at bounding box center [383, 393] width 672 height 342
click at [160, 77] on span "Crear Item de Auditoria" at bounding box center [143, 79] width 171 height 16
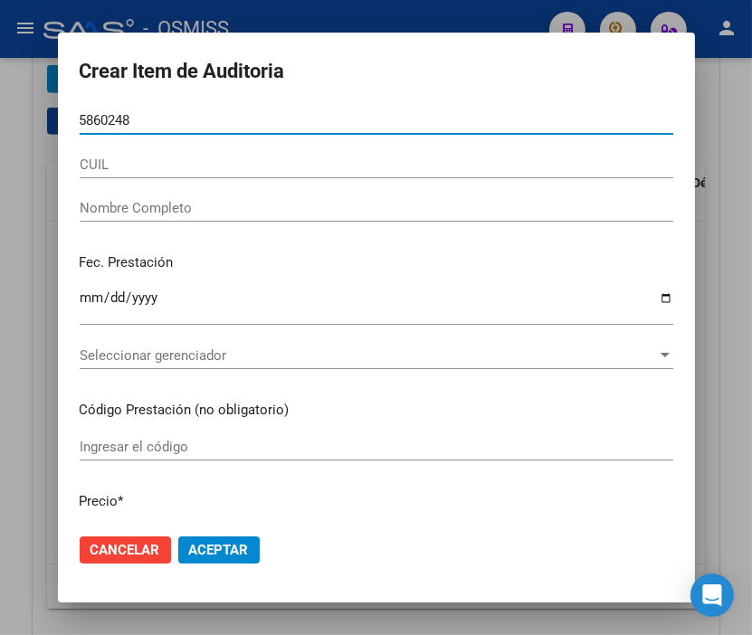
type input "58602486"
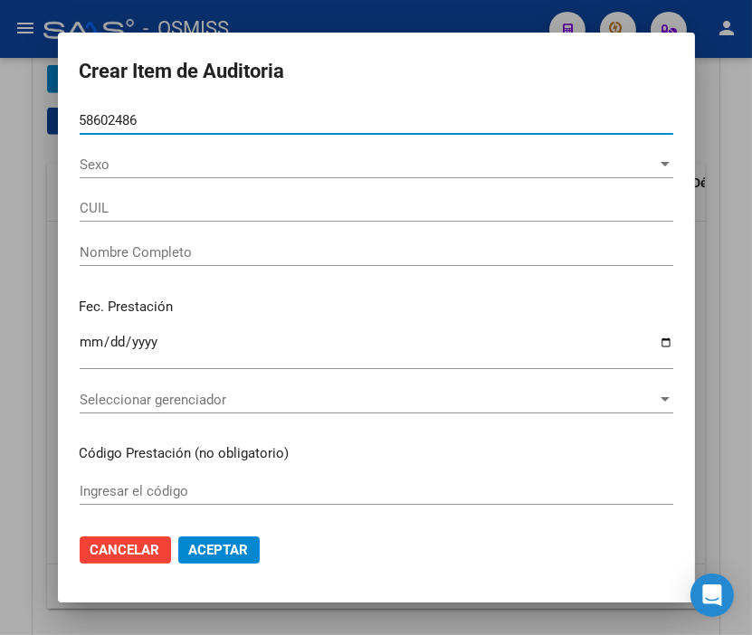
type input "20586024869"
type input "[PERSON_NAME] [PERSON_NAME]"
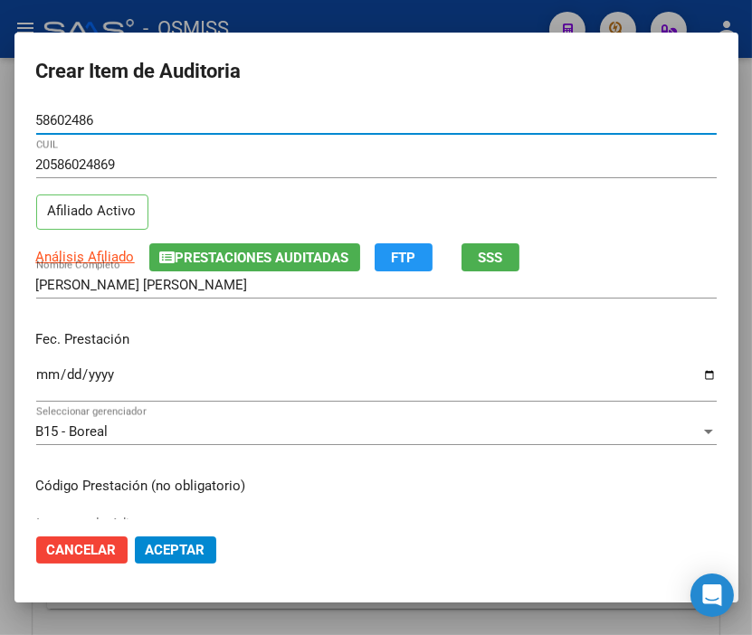
type input "58602486"
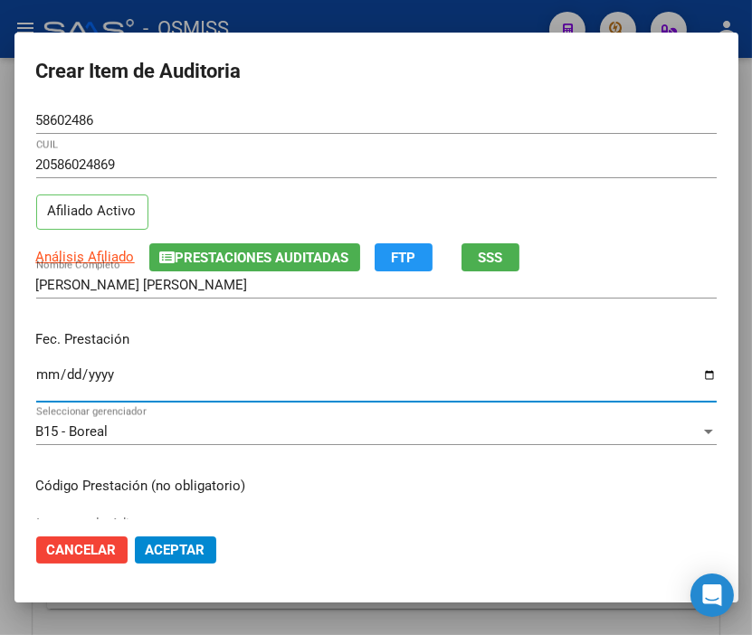
click at [46, 369] on input "Ingresar la fecha" at bounding box center [376, 381] width 680 height 29
type input "[DATE]"
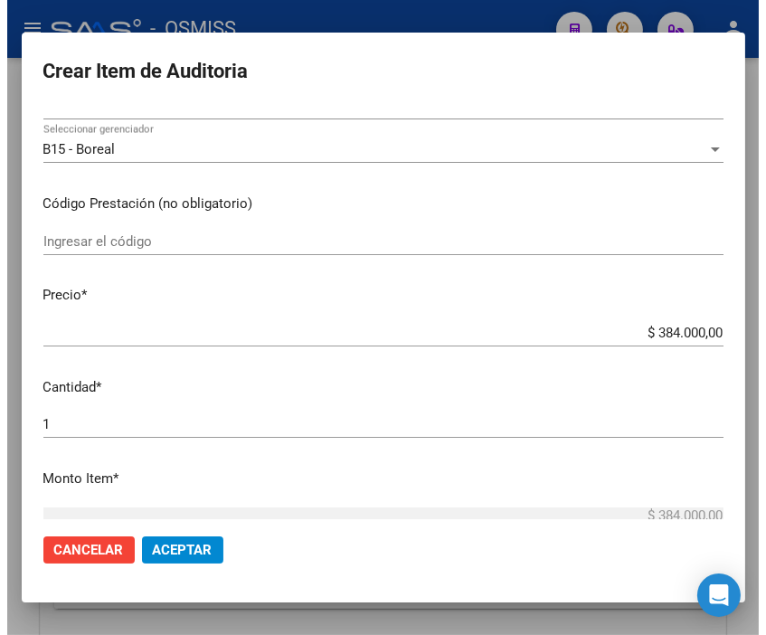
scroll to position [301, 0]
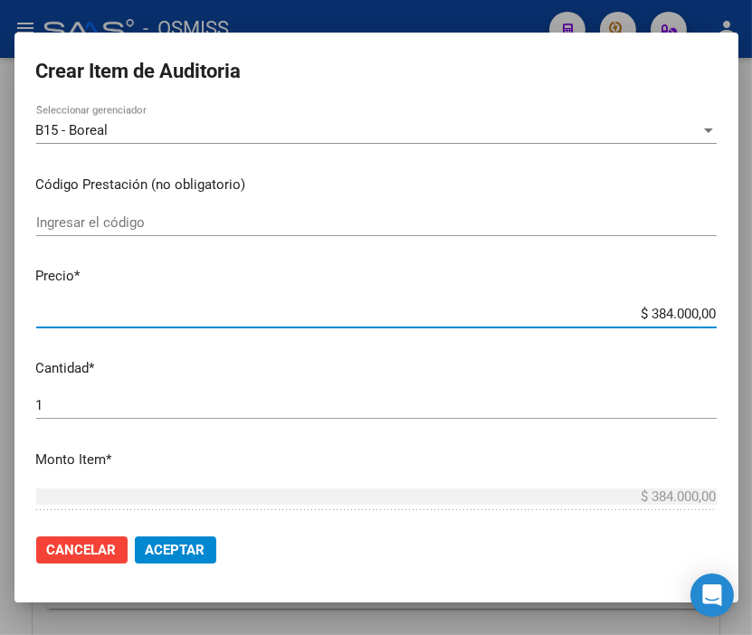
drag, startPoint x: 594, startPoint y: 321, endPoint x: 763, endPoint y: 318, distance: 168.3
click at [752, 318] on html "menu - OSMISS person Firma Express Inicio Calendario SSS Instructivos Contacto …" at bounding box center [376, 317] width 752 height 635
type input "$ 0,02"
type input "$ 0,20"
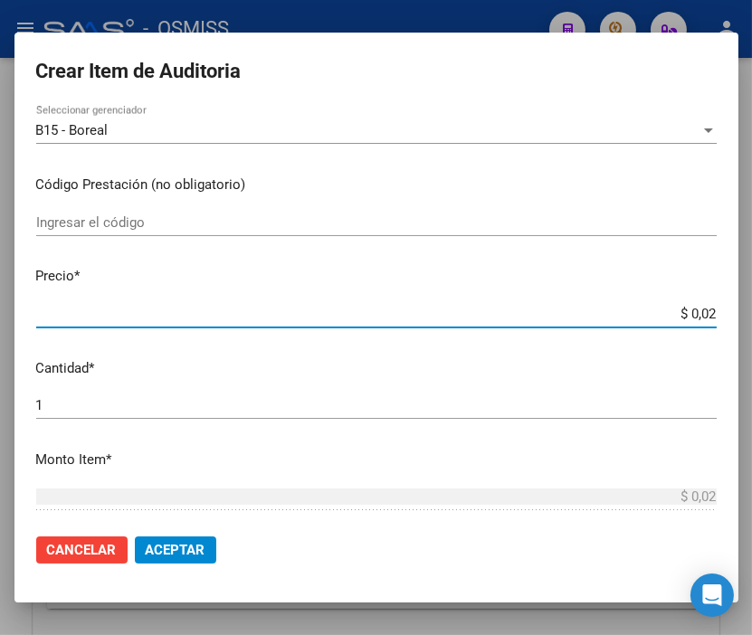
type input "$ 0,20"
type input "$ 2,00"
type input "$ 20,00"
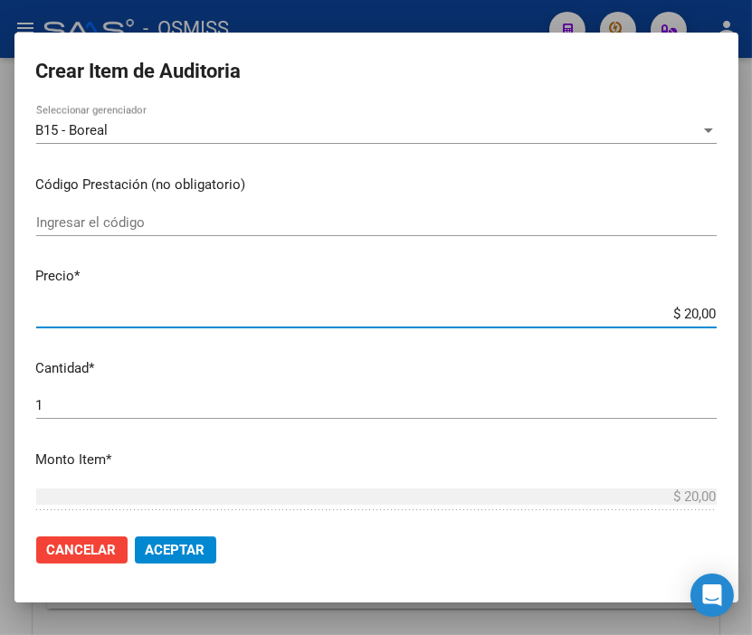
type input "$ 200,00"
type input "$ 2.000,00"
type input "$ 20.000,00"
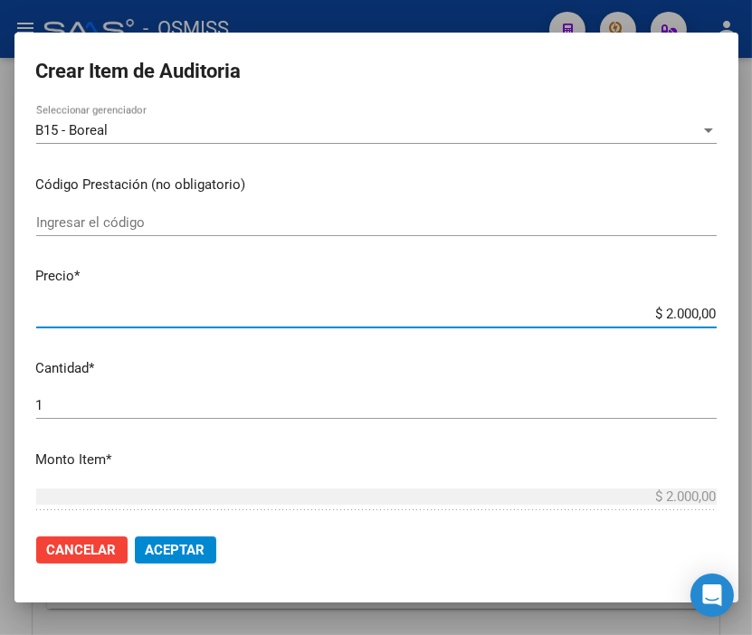
type input "$ 20.000,00"
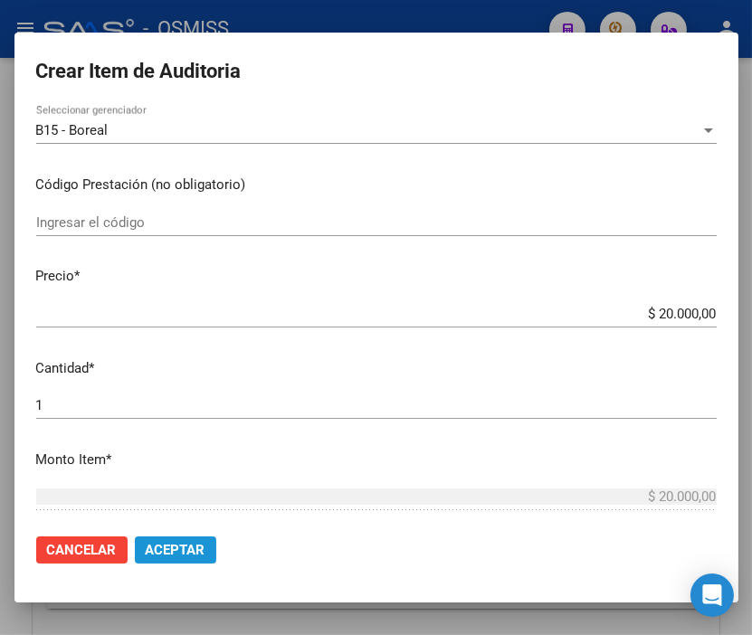
click at [193, 542] on span "Aceptar" at bounding box center [176, 550] width 60 height 16
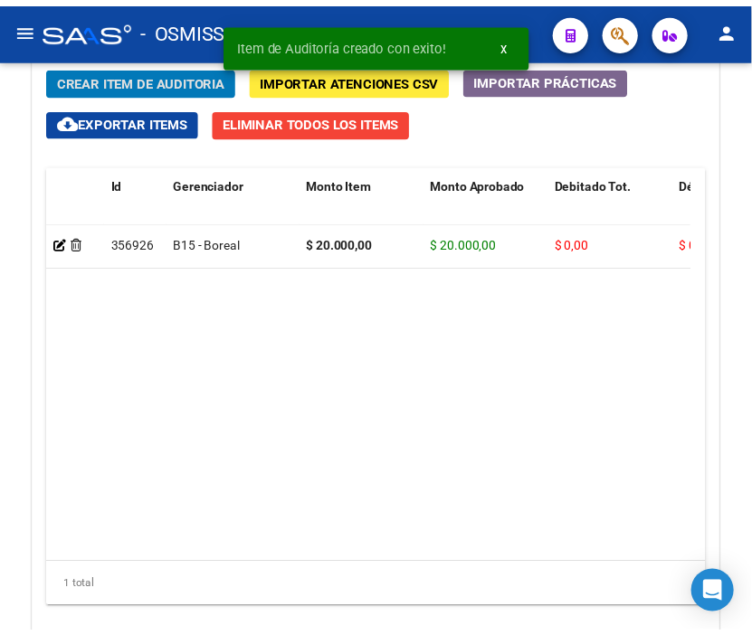
scroll to position [1711, 0]
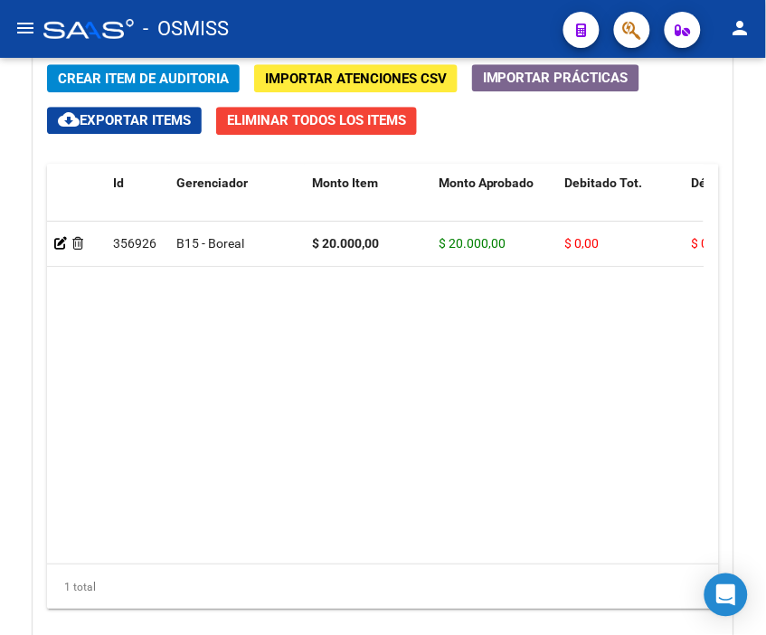
drag, startPoint x: 366, startPoint y: 39, endPoint x: 148, endPoint y: 49, distance: 218.2
click at [366, 39] on div "- OSMISS" at bounding box center [296, 29] width 506 height 40
click at [640, 417] on datatable-body "356926 B15 - Boreal $ 20.000,00 $ 20.000,00 $ 0,00 $ 0,00 $ 0,00 20586024869 58…" at bounding box center [375, 393] width 657 height 342
click at [146, 80] on span "Crear Item de Auditoria" at bounding box center [143, 79] width 171 height 16
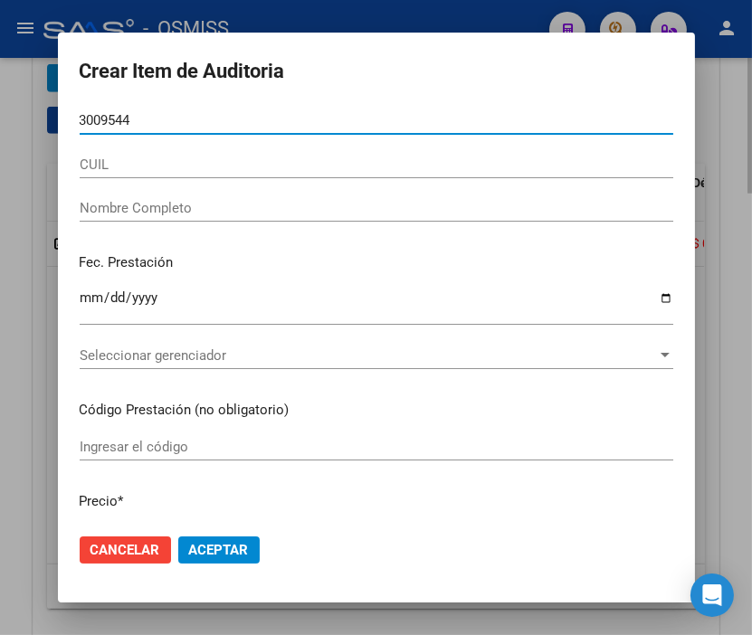
type input "30095445"
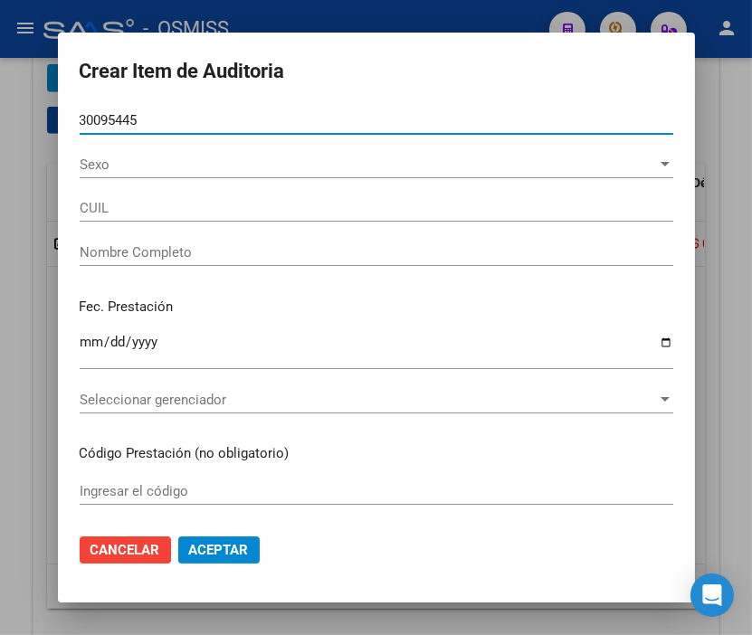
type input "27300954451"
type input "VARAS [PERSON_NAME]"
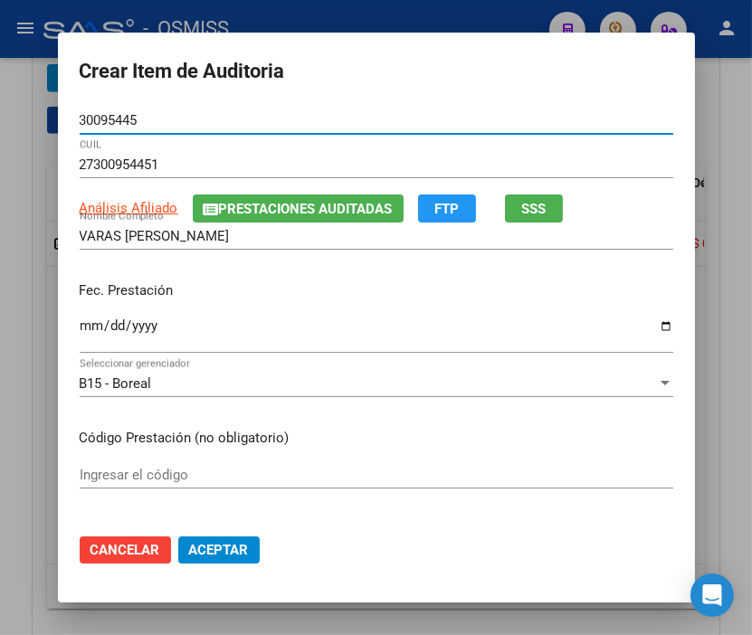
type input "30095445"
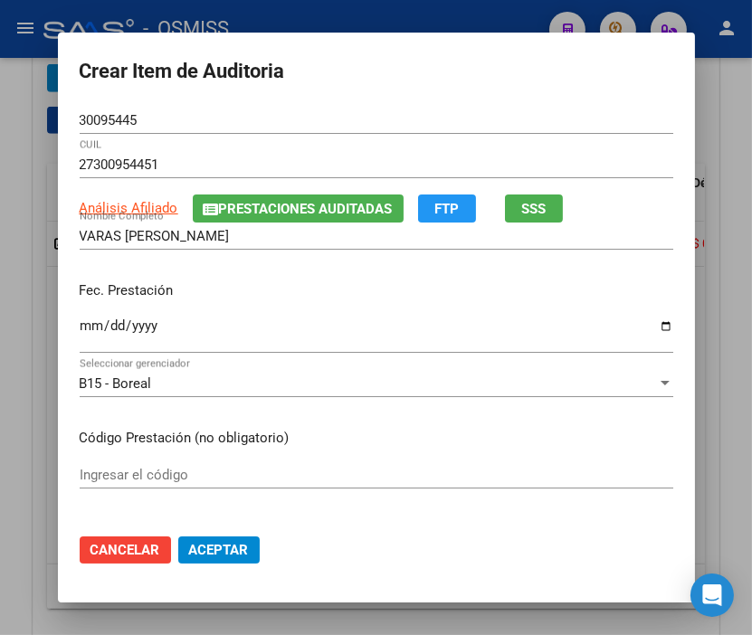
click at [458, 107] on div "30095445 Nro Documento" at bounding box center [376, 120] width 593 height 27
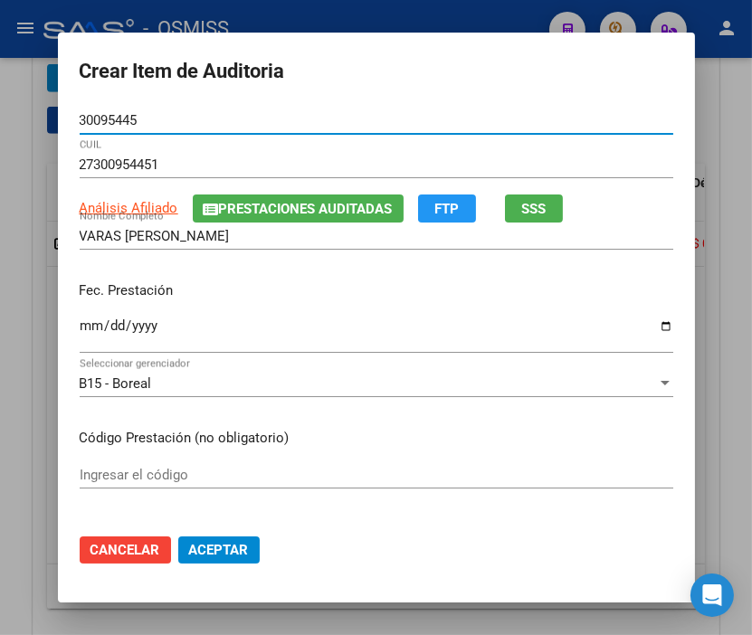
click at [85, 327] on input "Ingresar la fecha" at bounding box center [376, 332] width 593 height 29
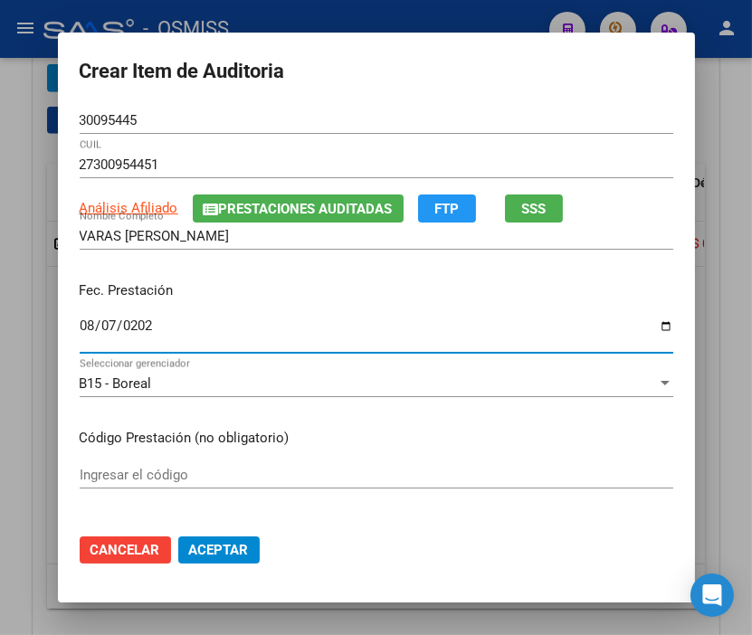
type input "[DATE]"
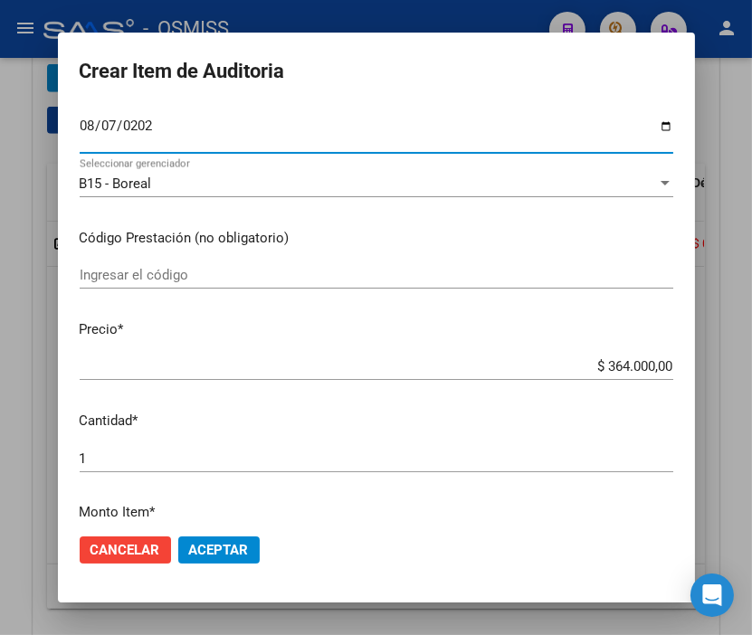
scroll to position [201, 0]
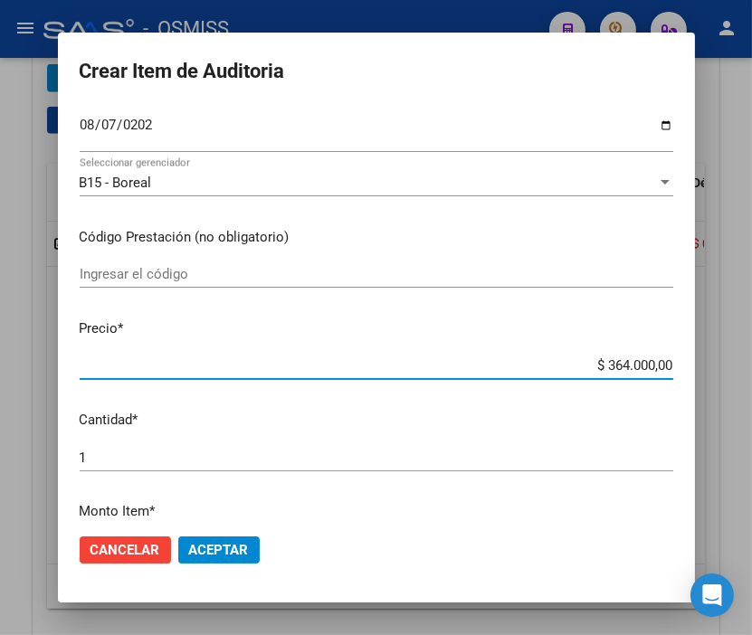
drag, startPoint x: 568, startPoint y: 369, endPoint x: 703, endPoint y: 371, distance: 134.8
click at [703, 371] on div "Crear Item de Auditoria 30095445 Nro Documento 27300954451 CUIL Análisis Afilia…" at bounding box center [376, 317] width 752 height 635
type input "$ 0,06"
type input "$ 0,60"
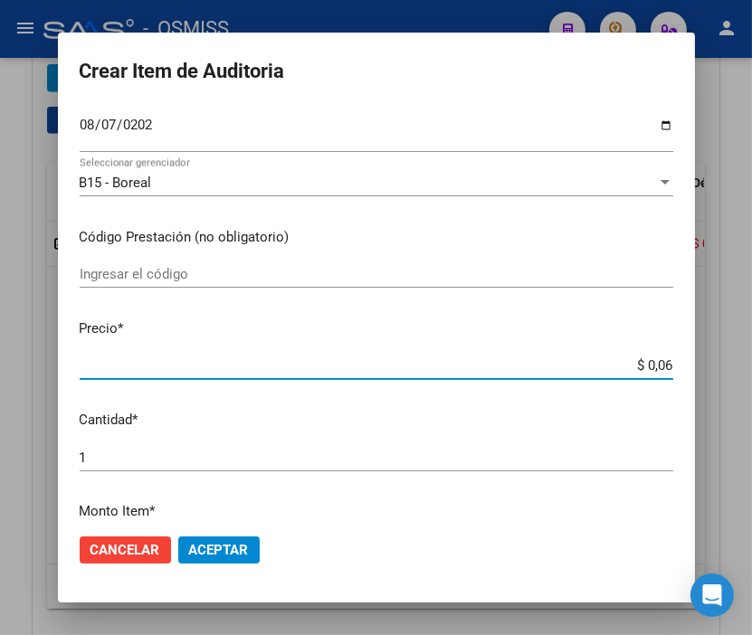
type input "$ 0,60"
type input "$ 6,00"
type input "$ 60,00"
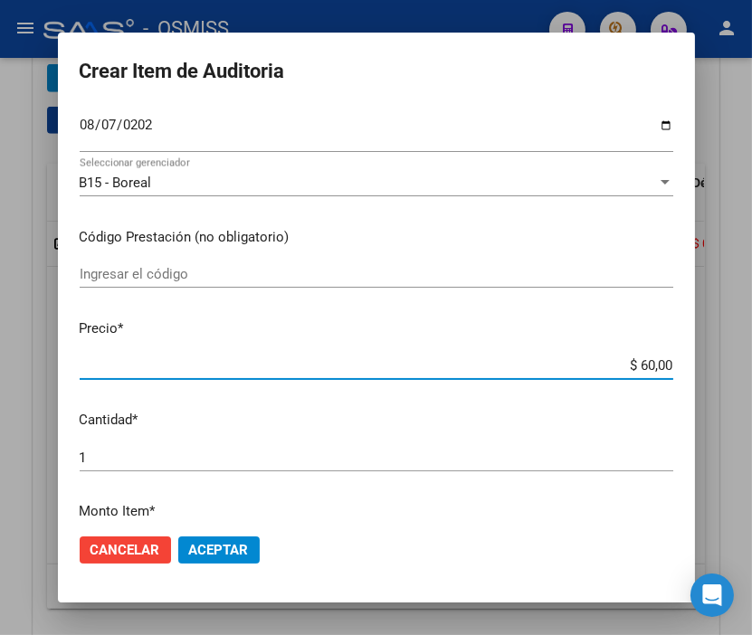
type input "$ 600,00"
type input "$ 6.000,00"
type input "$ 60.000,00"
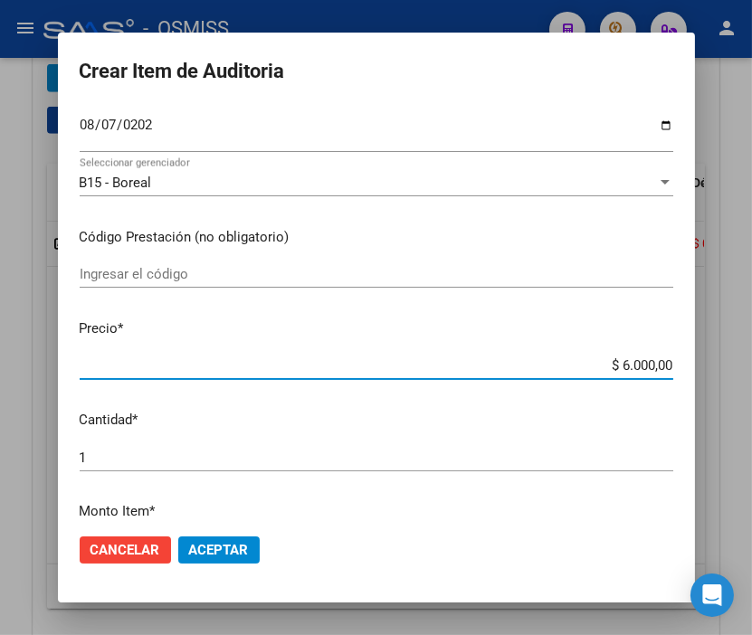
type input "$ 60.000,00"
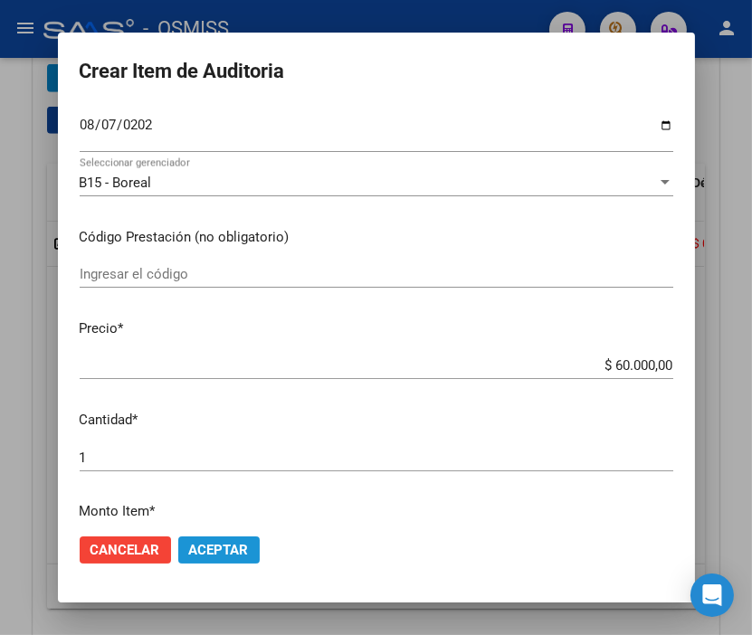
click at [223, 549] on span "Aceptar" at bounding box center [219, 550] width 60 height 16
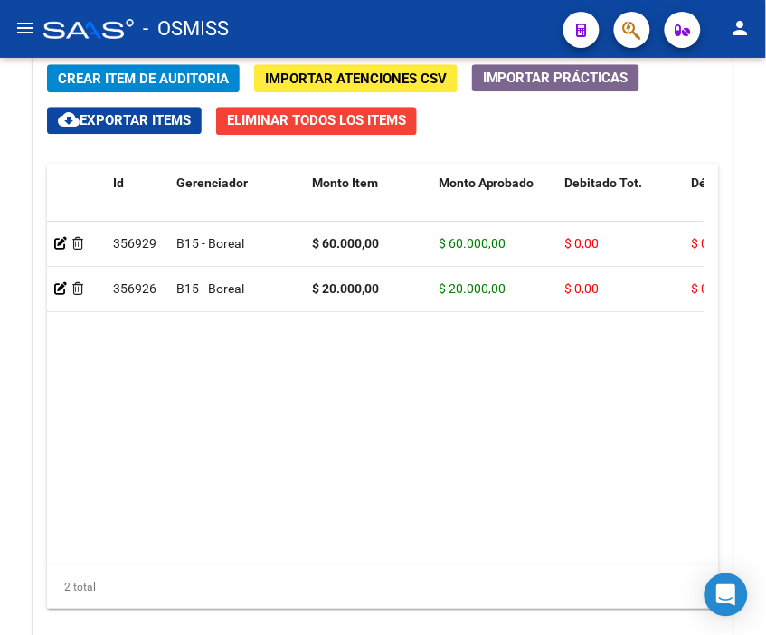
click at [362, 33] on div "- OSMISS" at bounding box center [296, 29] width 506 height 40
click at [128, 83] on span "Crear Item de Auditoria" at bounding box center [143, 79] width 171 height 16
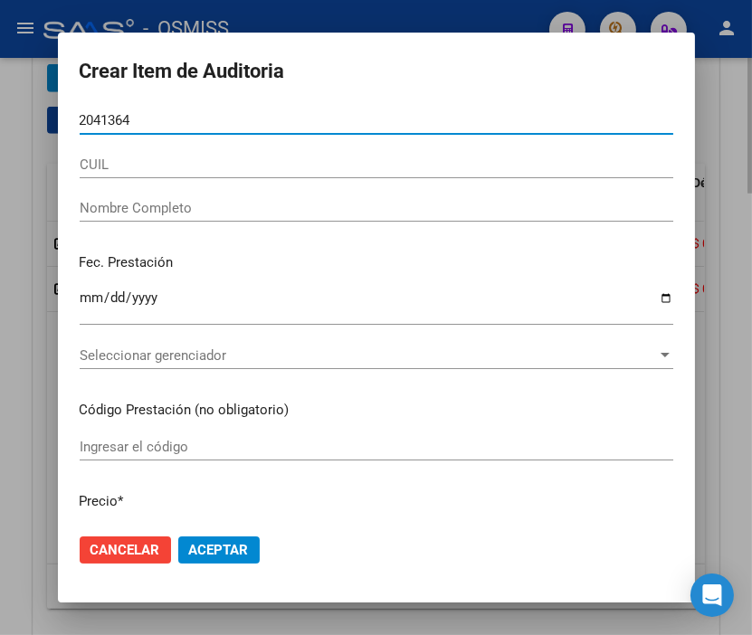
type input "20413645"
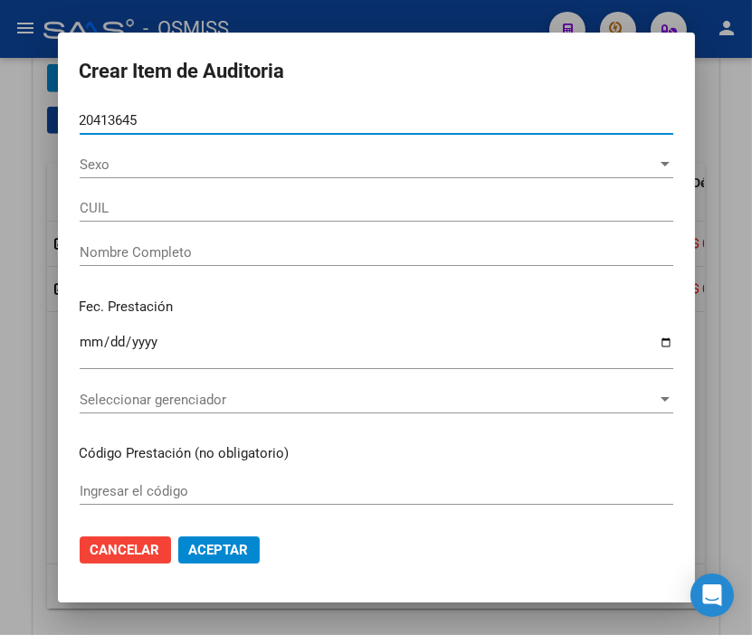
type input "23204136459"
type input "[PERSON_NAME]"
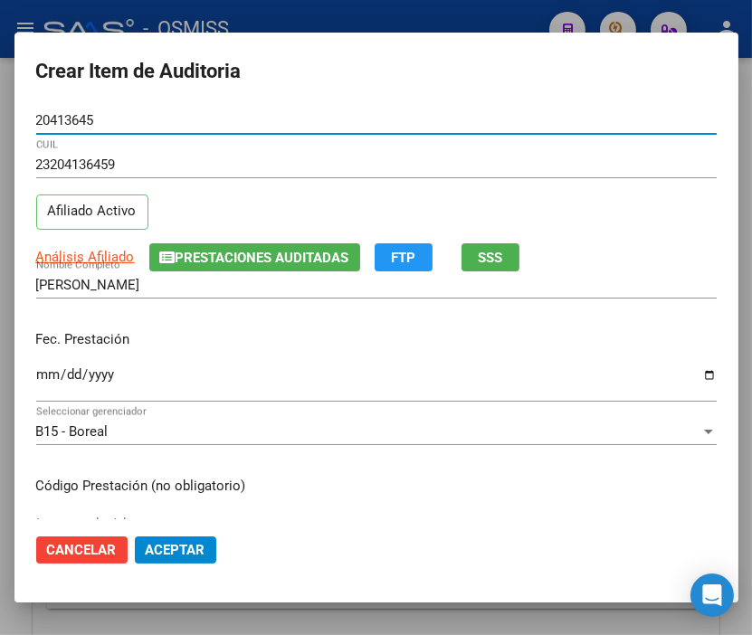
type input "20413645"
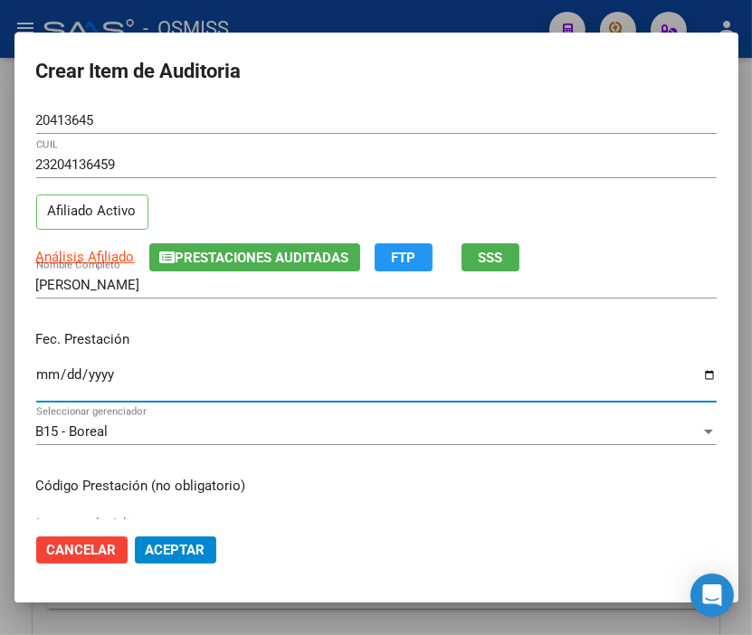
click at [45, 371] on input "Ingresar la fecha" at bounding box center [376, 381] width 680 height 29
type input "[DATE]"
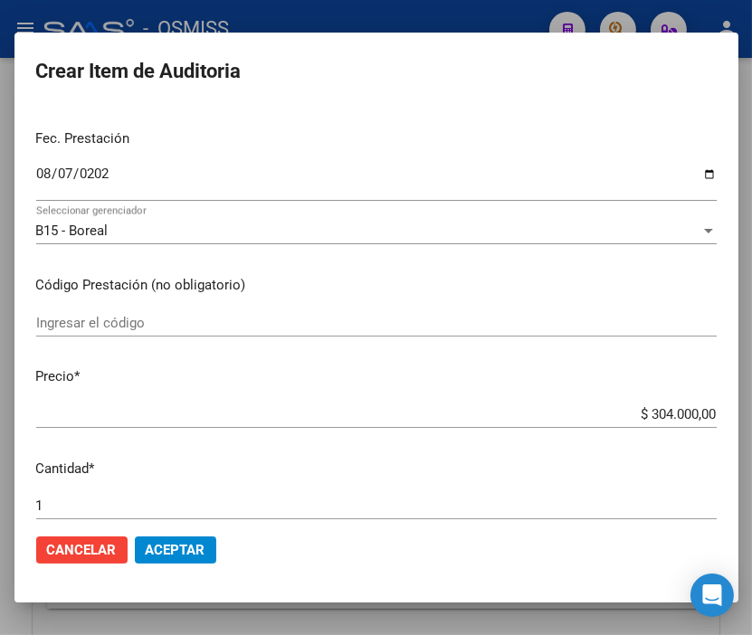
drag, startPoint x: 602, startPoint y: 425, endPoint x: 763, endPoint y: 425, distance: 160.1
click at [752, 425] on html "menu - OSMISS person Firma Express Inicio Calendario SSS Instructivos Contacto …" at bounding box center [376, 317] width 752 height 635
click at [655, 411] on input "$ 304.000,00" at bounding box center [376, 414] width 680 height 16
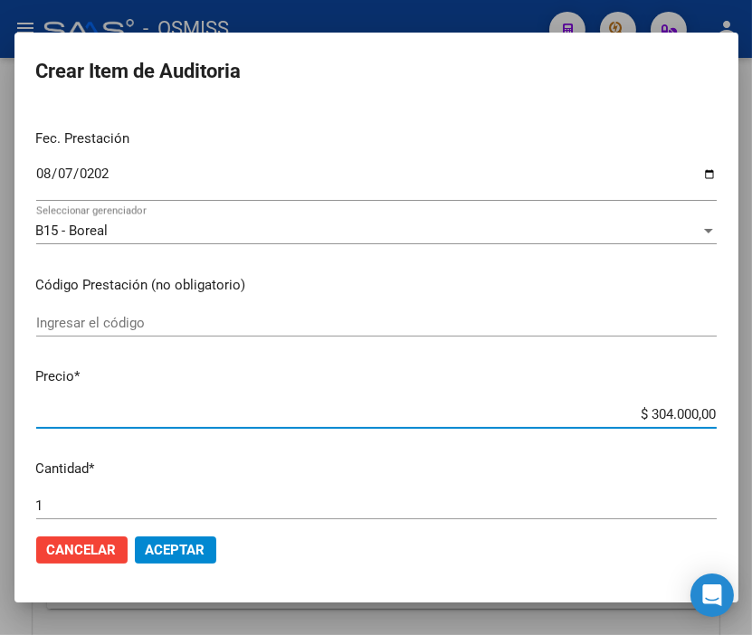
drag, startPoint x: 593, startPoint y: 416, endPoint x: 763, endPoint y: 422, distance: 169.3
click at [752, 422] on html "menu - OSMISS person Firma Express Inicio Calendario SSS Instructivos Contacto …" at bounding box center [376, 317] width 752 height 635
type input "$ 0,03"
type input "$ 0,32"
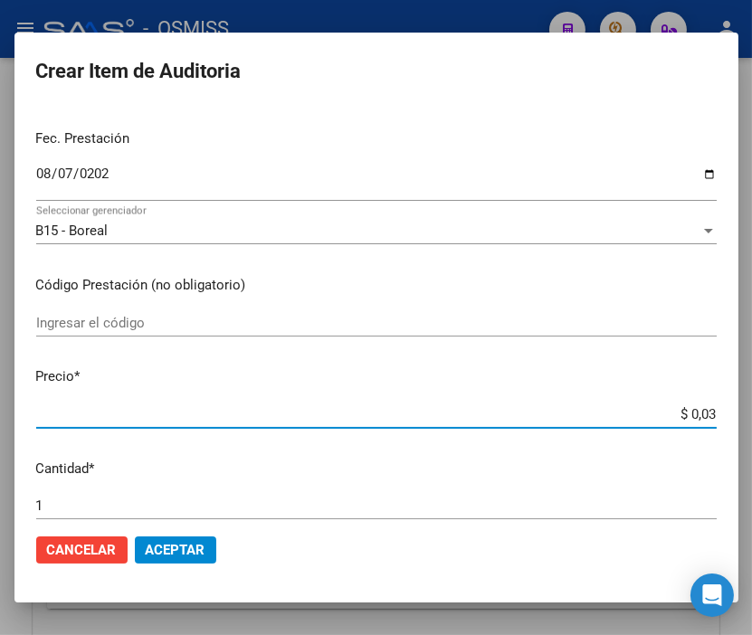
type input "$ 0,32"
type input "$ 3,20"
type input "$ 32,00"
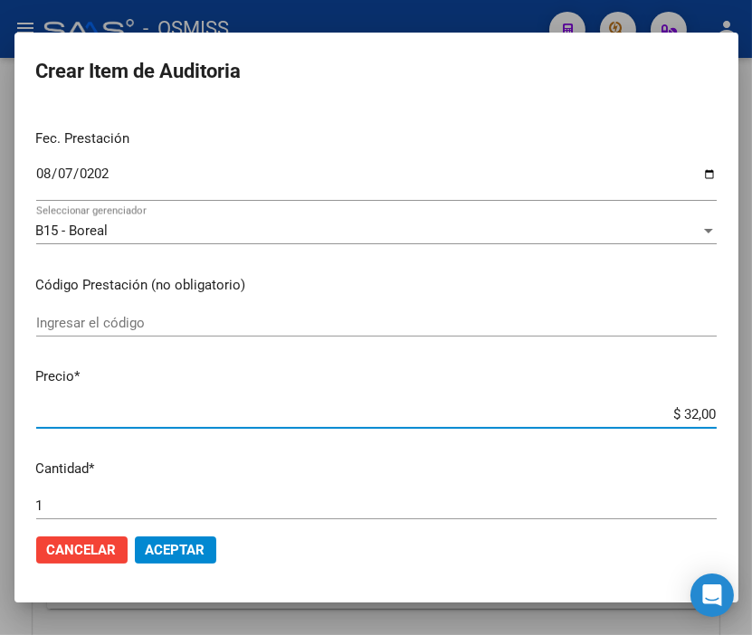
type input "$ 320,00"
type input "$ 3.200,00"
type input "$ 32.000,00"
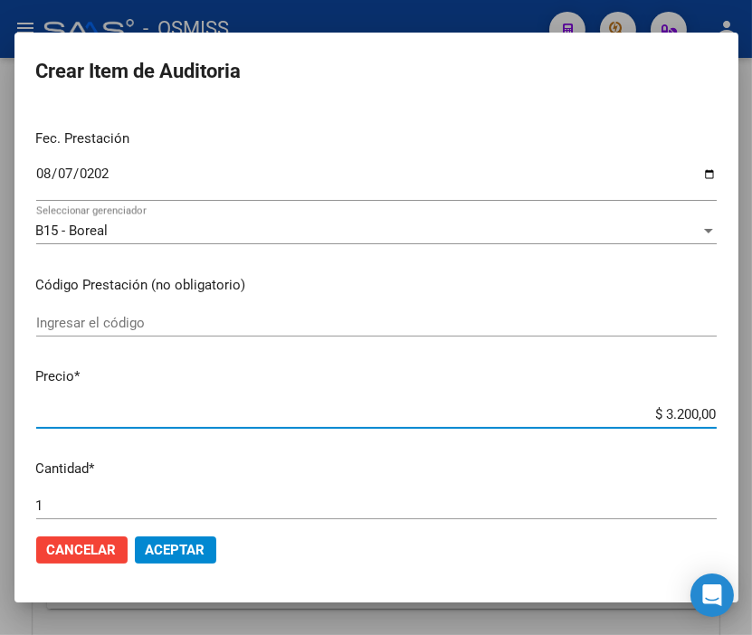
type input "$ 32.000,00"
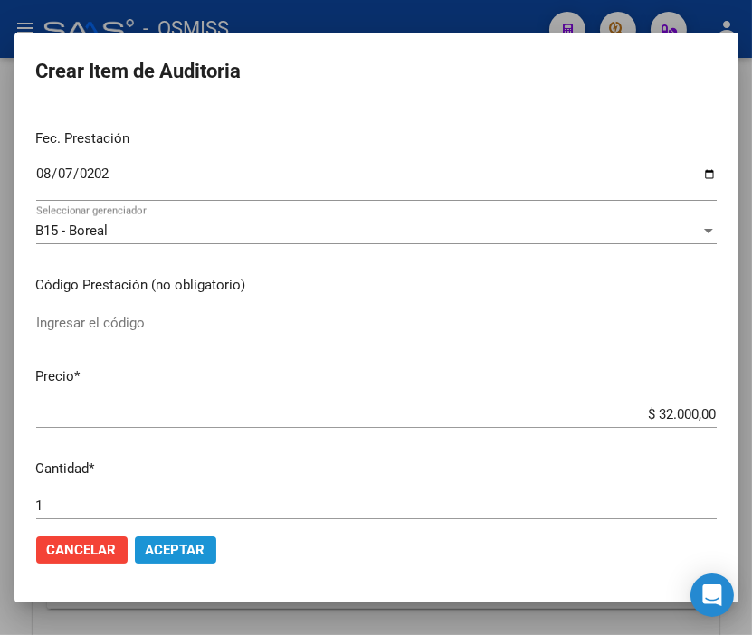
click at [186, 561] on button "Aceptar" at bounding box center [175, 549] width 81 height 27
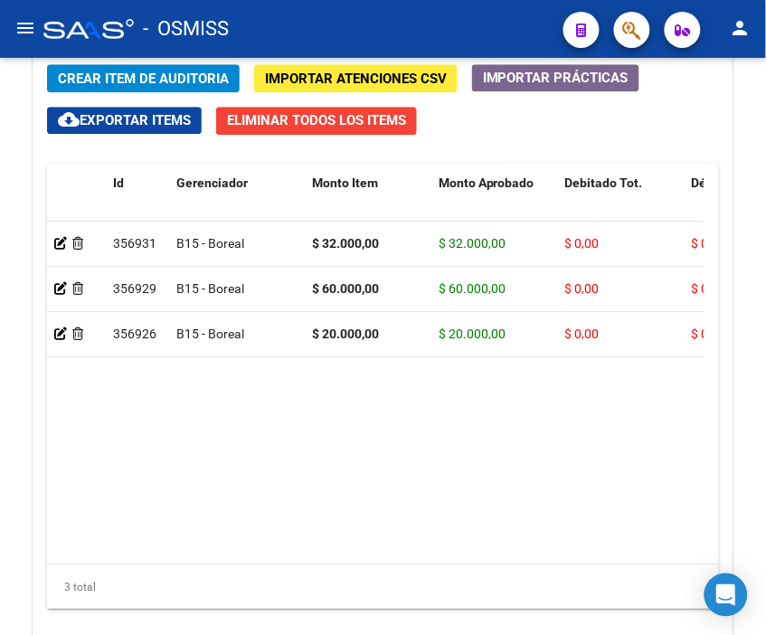
drag, startPoint x: 347, startPoint y: 34, endPoint x: 235, endPoint y: 56, distance: 114.3
click at [347, 34] on div "- OSMISS" at bounding box center [296, 29] width 506 height 40
click at [174, 83] on span "Crear Item de Auditoria" at bounding box center [143, 79] width 171 height 16
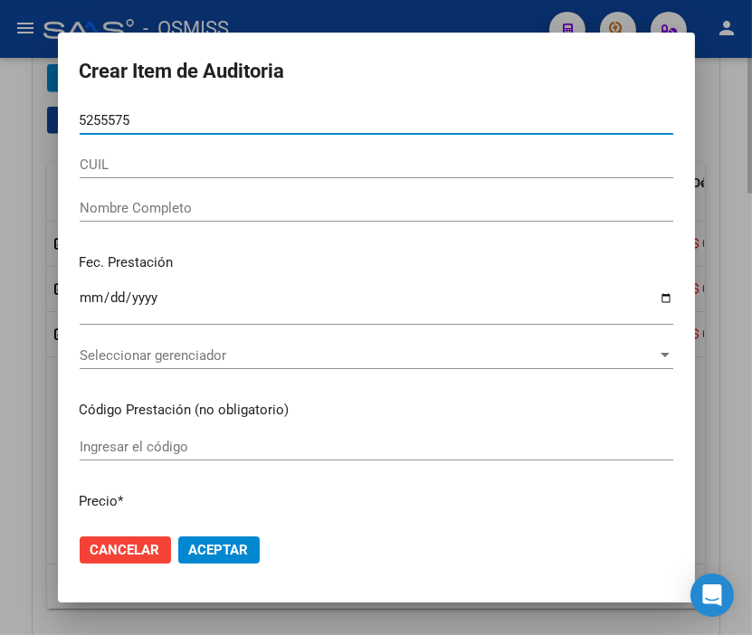
type input "52555750"
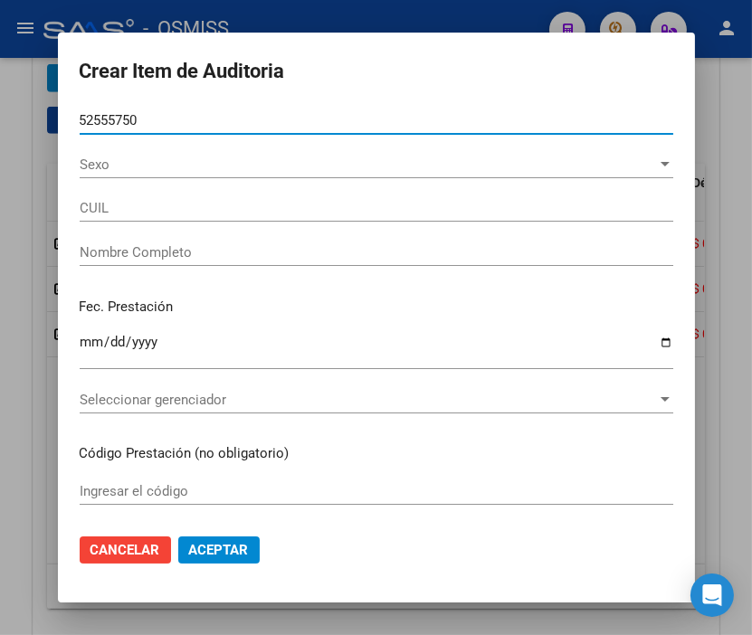
type input "27525557508"
type input "[PERSON_NAME]"
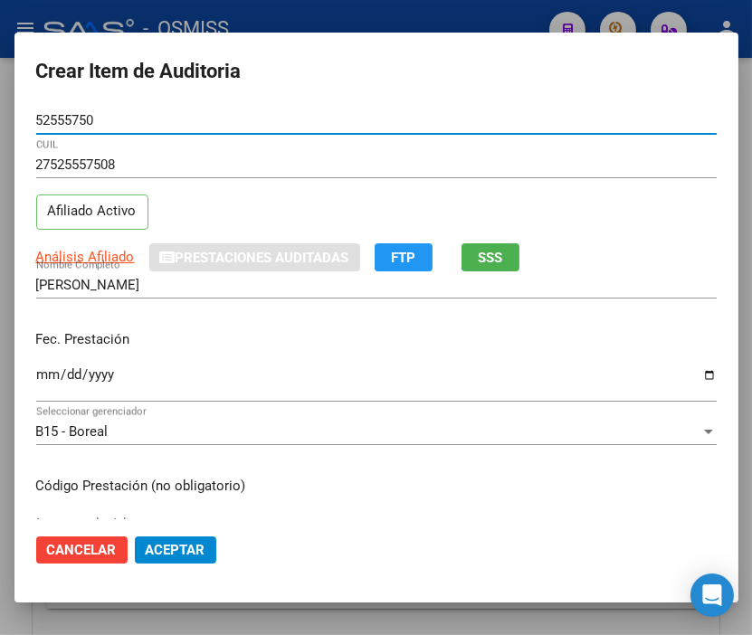
type input "52555750"
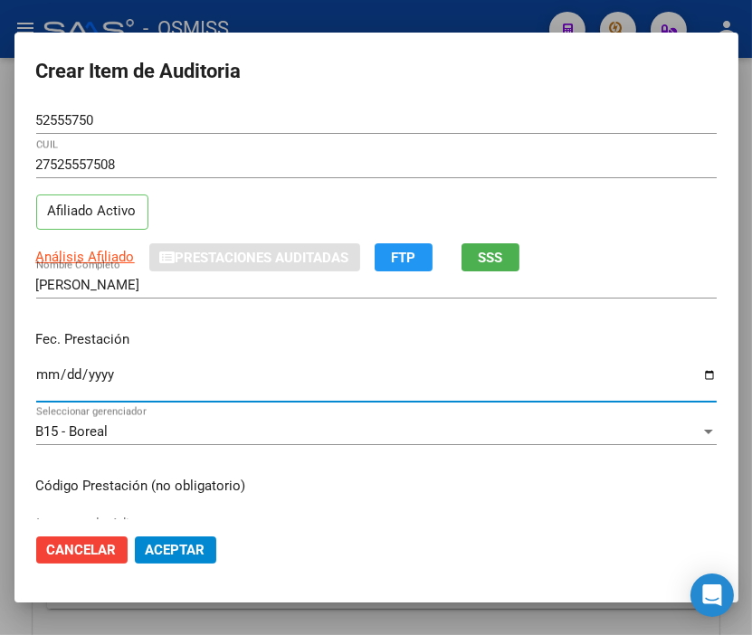
click at [46, 371] on input "Ingresar la fecha" at bounding box center [376, 381] width 680 height 29
type input "[DATE]"
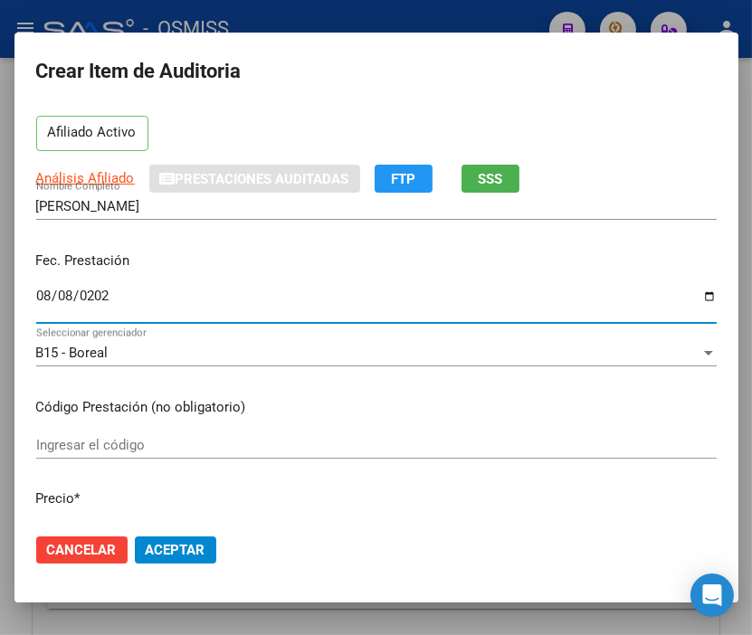
scroll to position [301, 0]
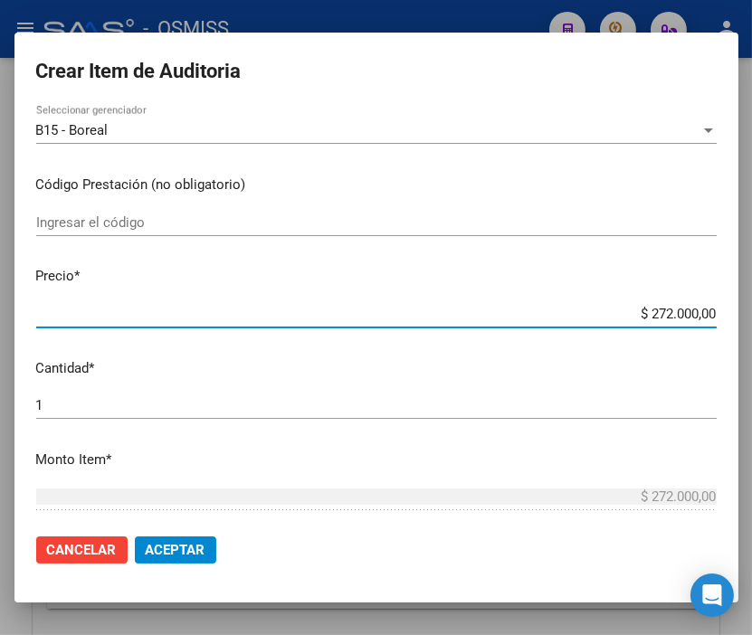
drag, startPoint x: 564, startPoint y: 318, endPoint x: 763, endPoint y: 306, distance: 199.4
click at [752, 306] on html "menu - OSMISS person Firma Express Inicio Calendario SSS Instructivos Contacto …" at bounding box center [376, 317] width 752 height 635
type input "$ 0,02"
type input "$ 0,20"
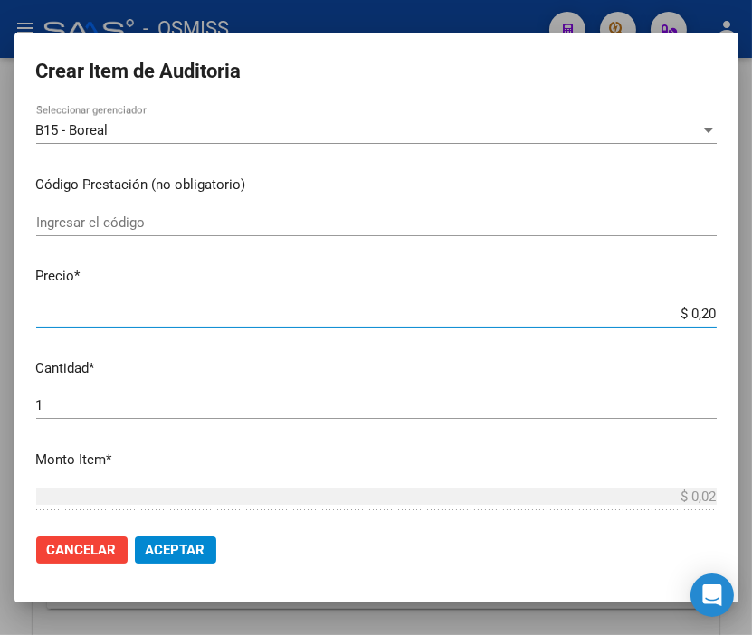
type input "$ 0,20"
type input "$ 2,00"
type input "$ 20,00"
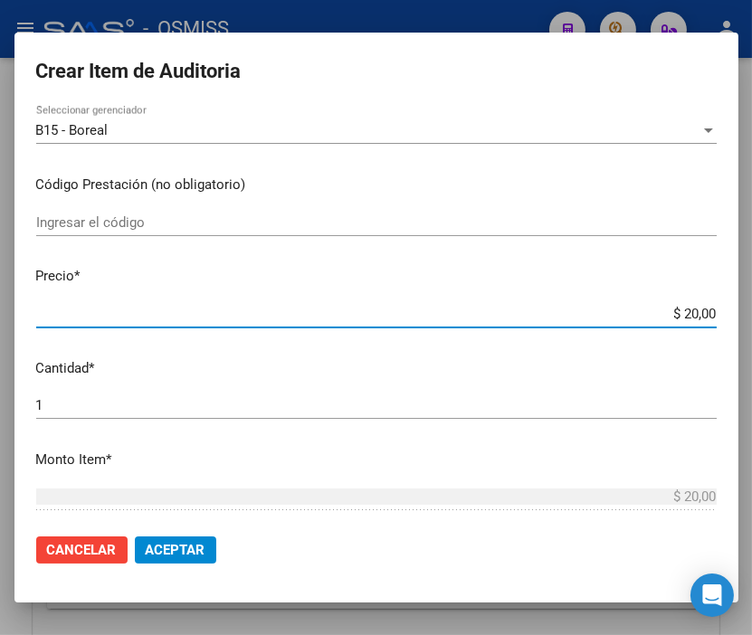
type input "$ 200,00"
type input "$ 2.000,00"
type input "$ 20.000,00"
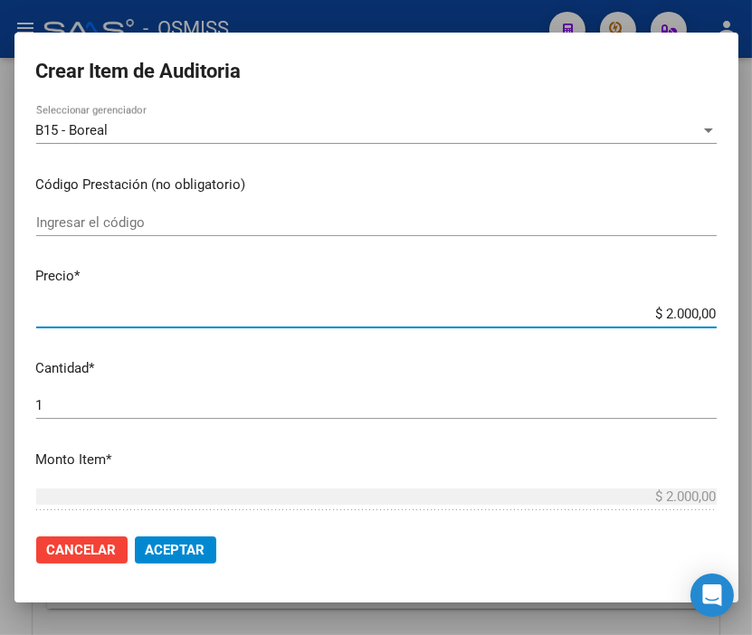
type input "$ 20.000,00"
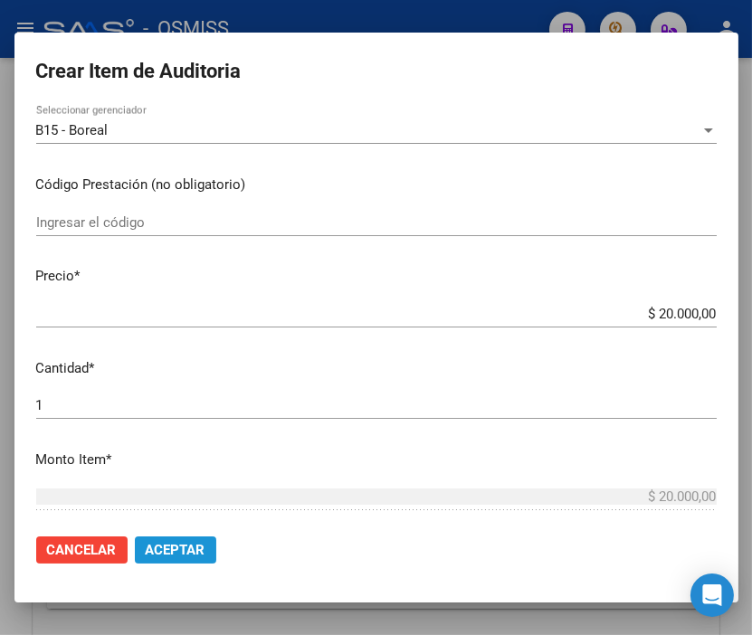
click at [175, 542] on span "Aceptar" at bounding box center [176, 550] width 60 height 16
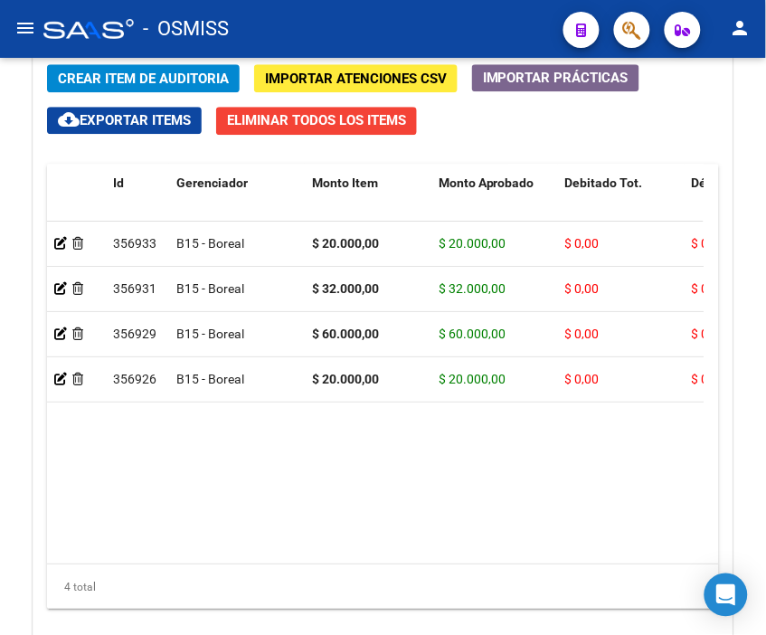
click at [356, 40] on div "- OSMISS" at bounding box center [296, 29] width 506 height 40
click at [154, 78] on span "Crear Item de Auditoria" at bounding box center [143, 79] width 171 height 16
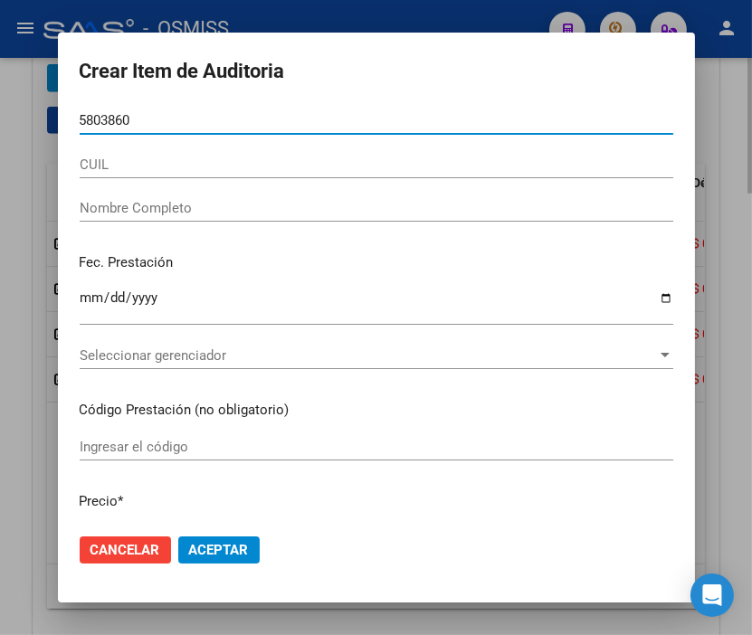
type input "58038601"
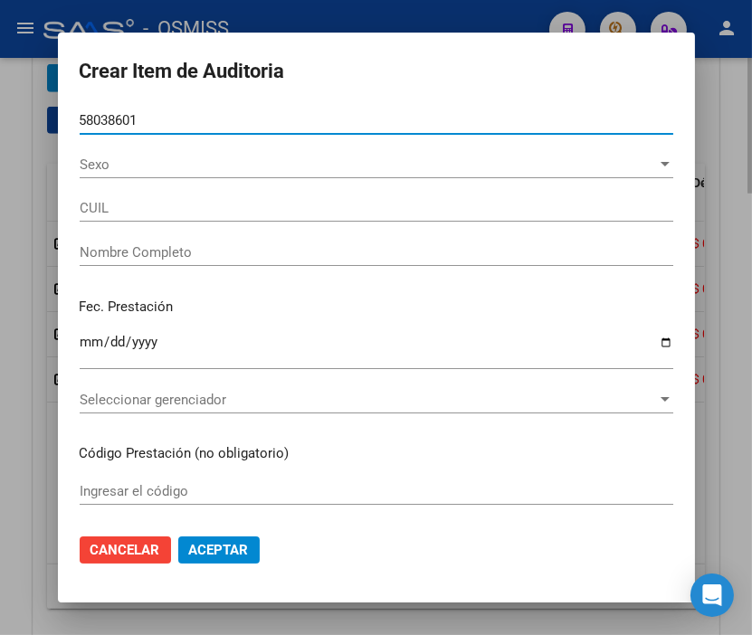
type input "20580386017"
type input "[PERSON_NAME] FRANCCESCO [PERSON_NAME]"
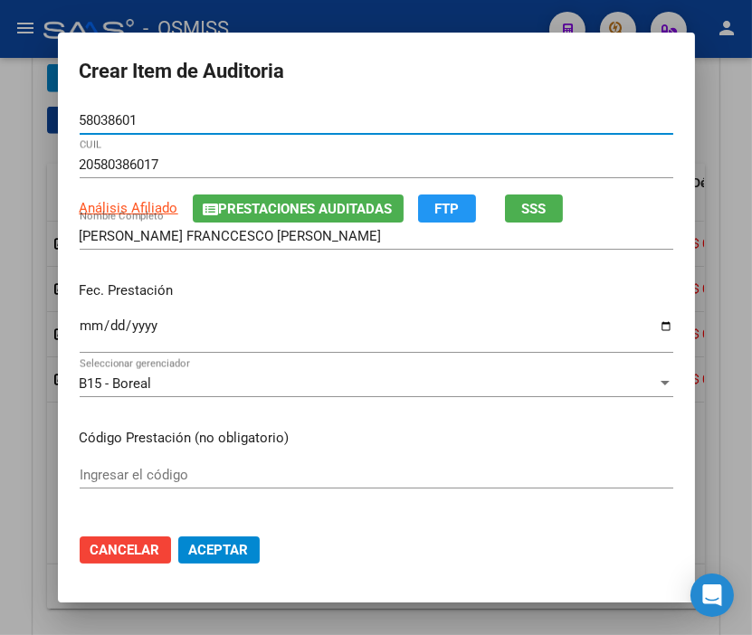
type input "58038601"
click at [82, 322] on input "Ingresar la fecha" at bounding box center [376, 332] width 593 height 29
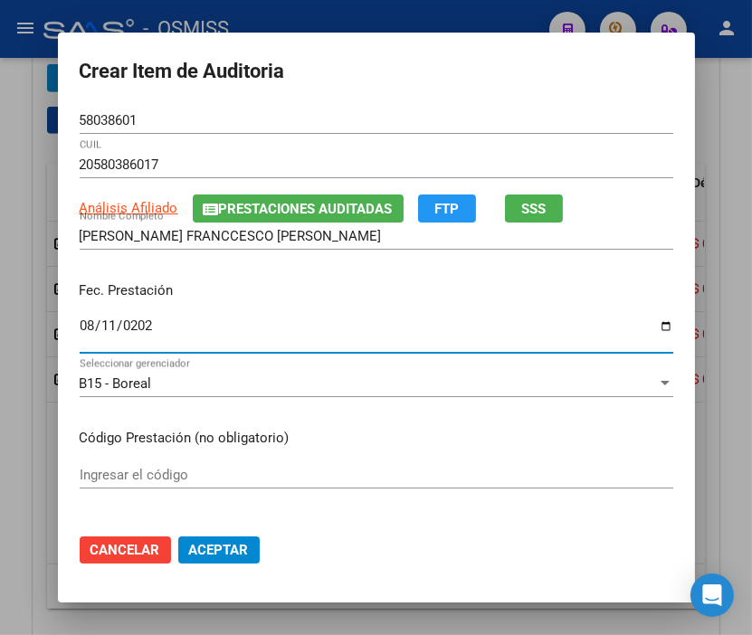
type input "[DATE]"
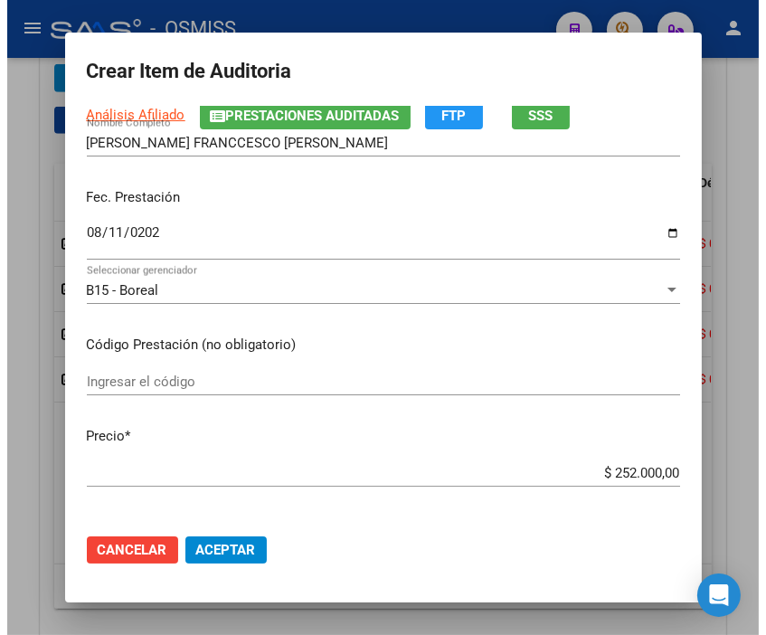
scroll to position [201, 0]
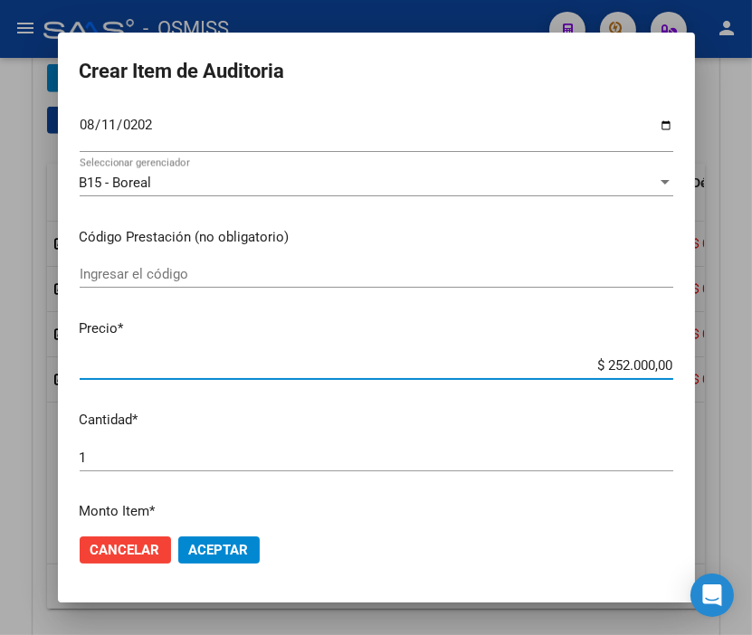
drag, startPoint x: 651, startPoint y: 358, endPoint x: 763, endPoint y: 360, distance: 111.3
click at [752, 360] on html "menu - OSMISS person Firma Express Inicio Calendario SSS Instructivos Contacto …" at bounding box center [376, 317] width 752 height 635
type input "$ 0,02"
type input "$ 0,21"
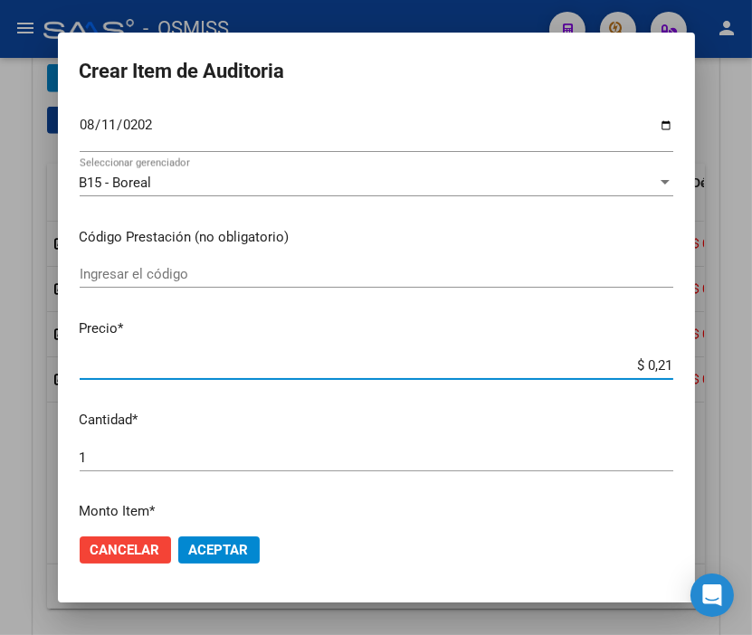
type input "$ 0,21"
type input "$ 2,10"
type input "$ 0,21"
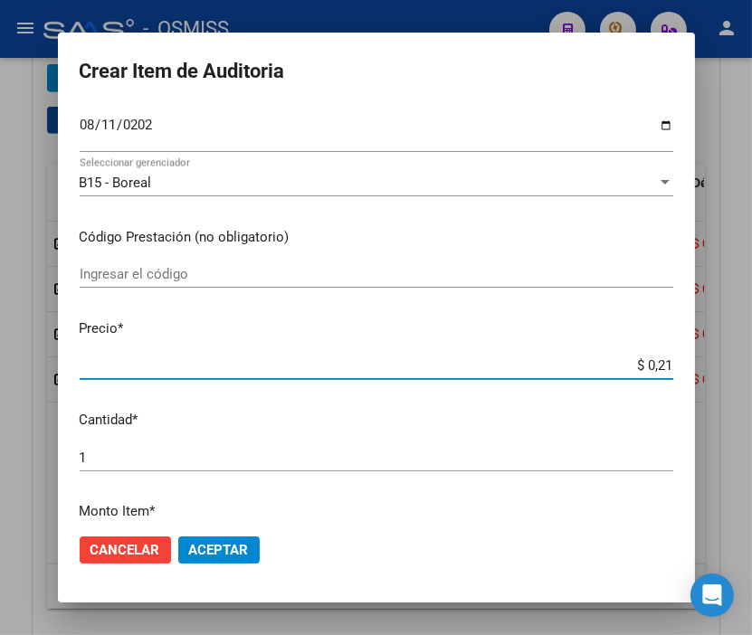
type input "$ 0,02"
type input "$ 0,20"
type input "$ 2,00"
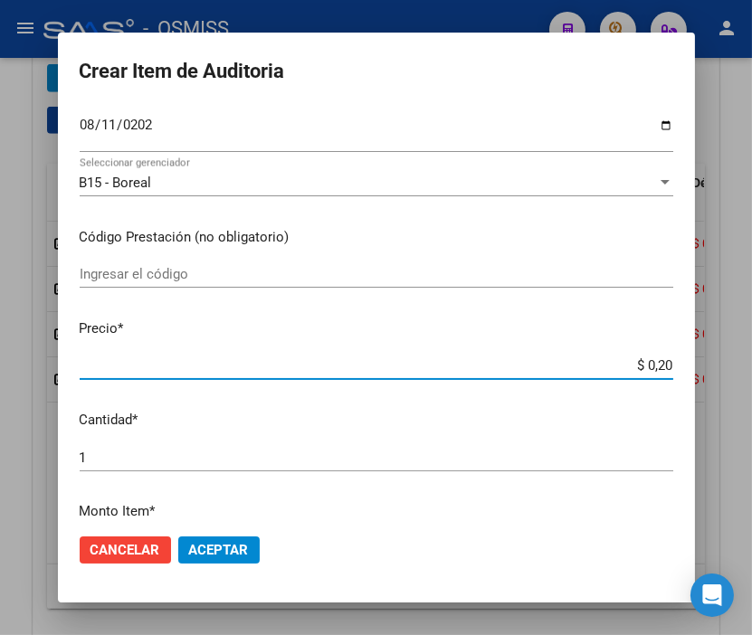
type input "$ 2,00"
type input "$ 20,00"
type input "$ 200,00"
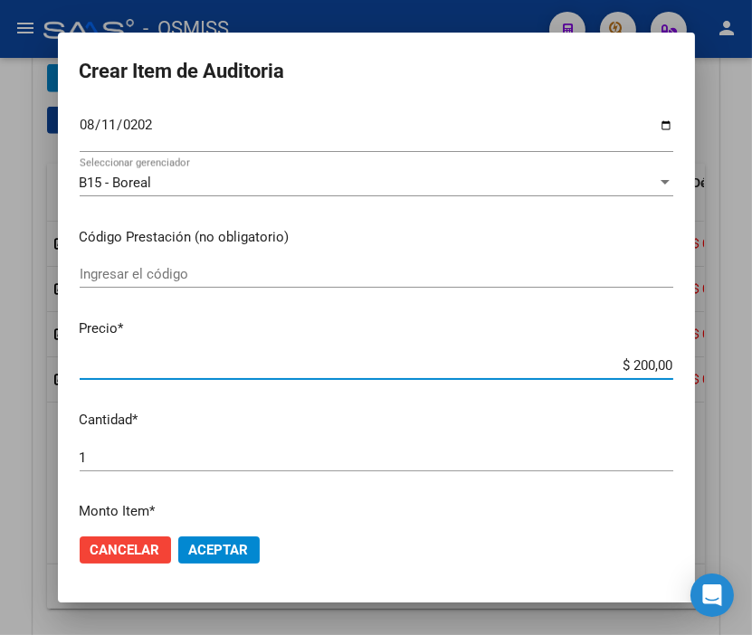
type input "$ 2.000,00"
type input "$ 20.000,00"
click at [213, 555] on span "Aceptar" at bounding box center [219, 550] width 60 height 16
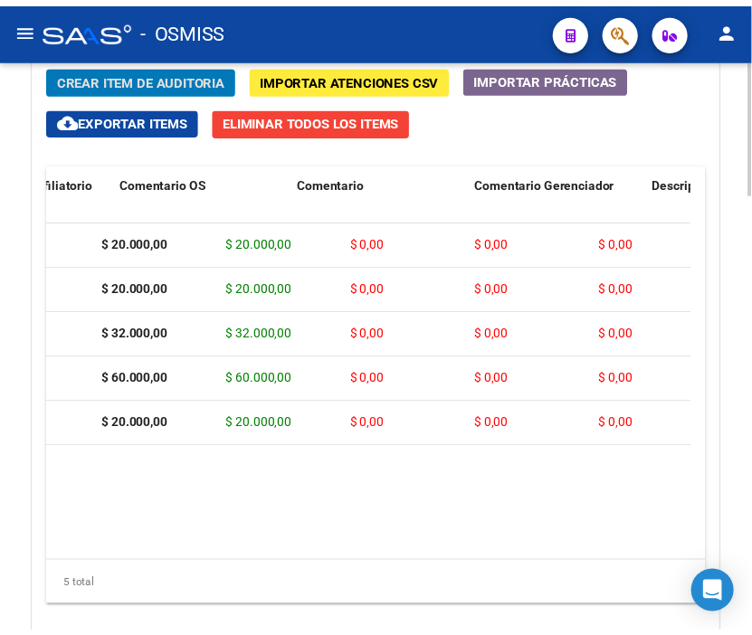
scroll to position [0, 0]
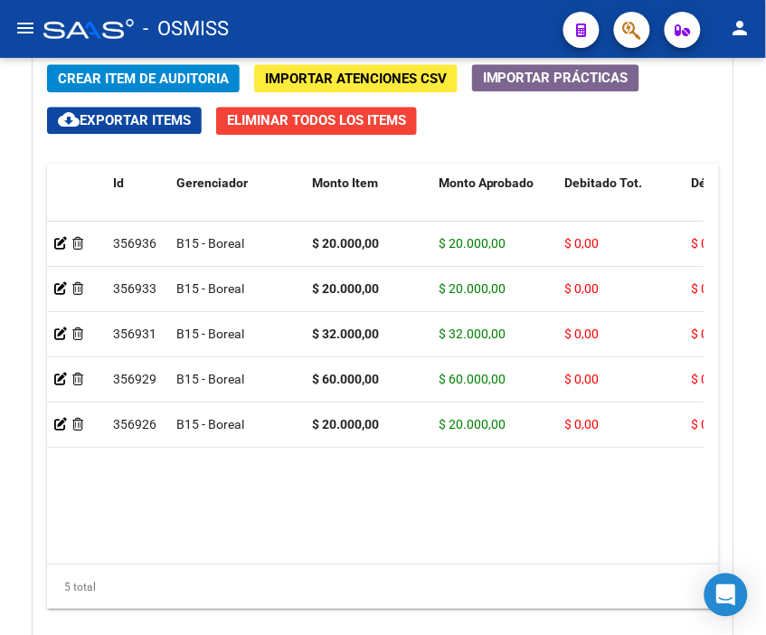
click at [308, 37] on div "- OSMISS" at bounding box center [296, 29] width 506 height 40
click at [101, 75] on span "Crear Item de Auditoria" at bounding box center [143, 79] width 171 height 16
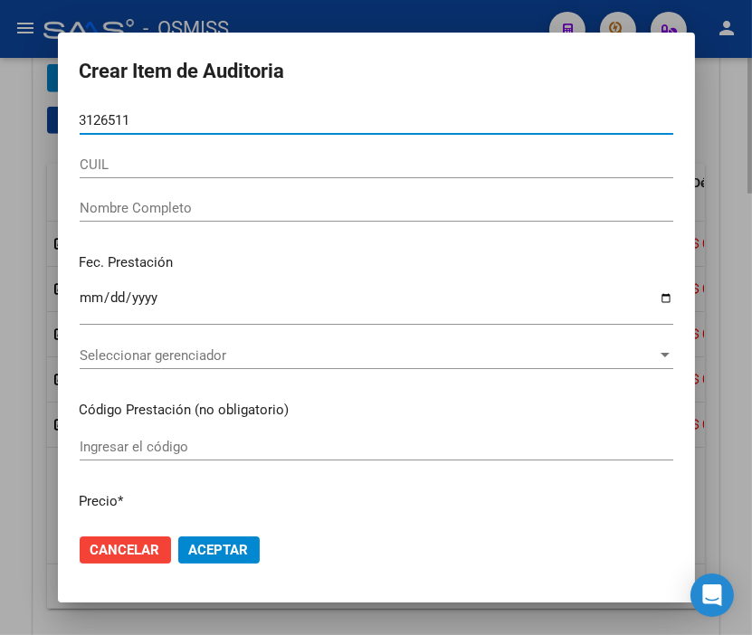
type input "31265113"
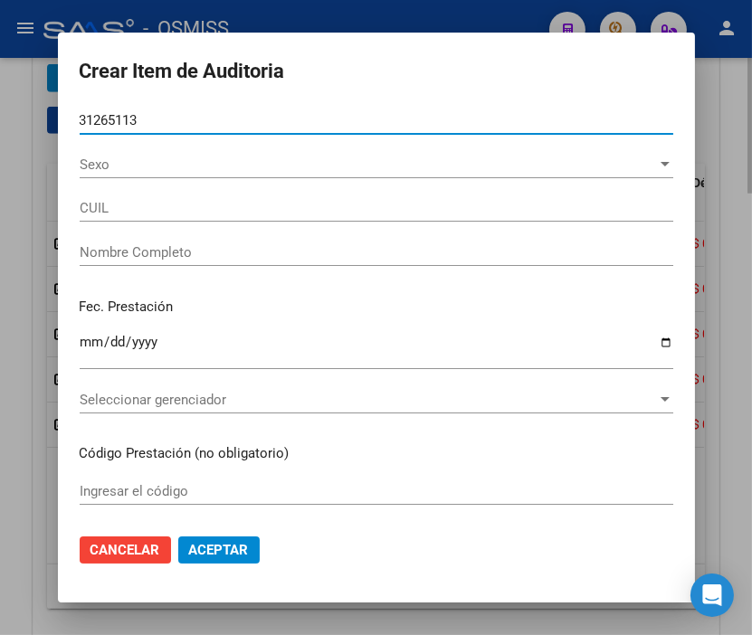
type input "27312651136"
type input "[PERSON_NAME]"
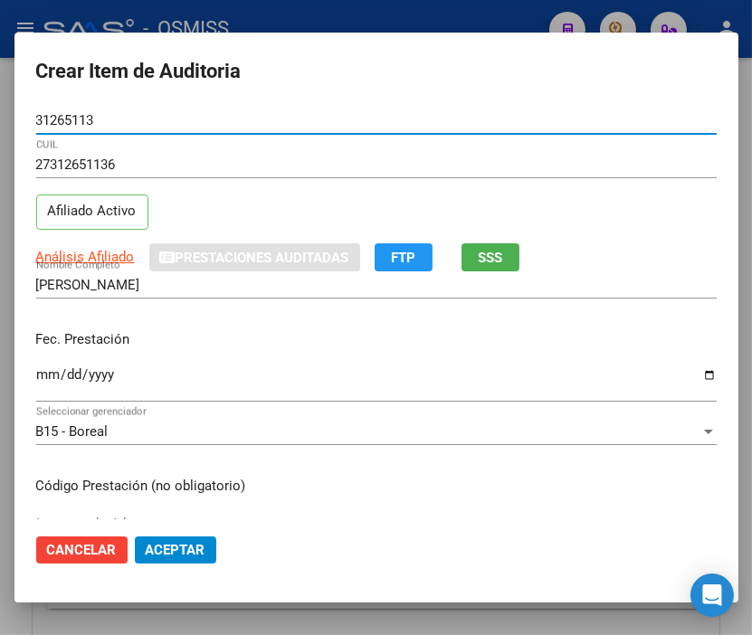
type input "31265113"
click at [51, 375] on input "Ingresar la fecha" at bounding box center [376, 381] width 680 height 29
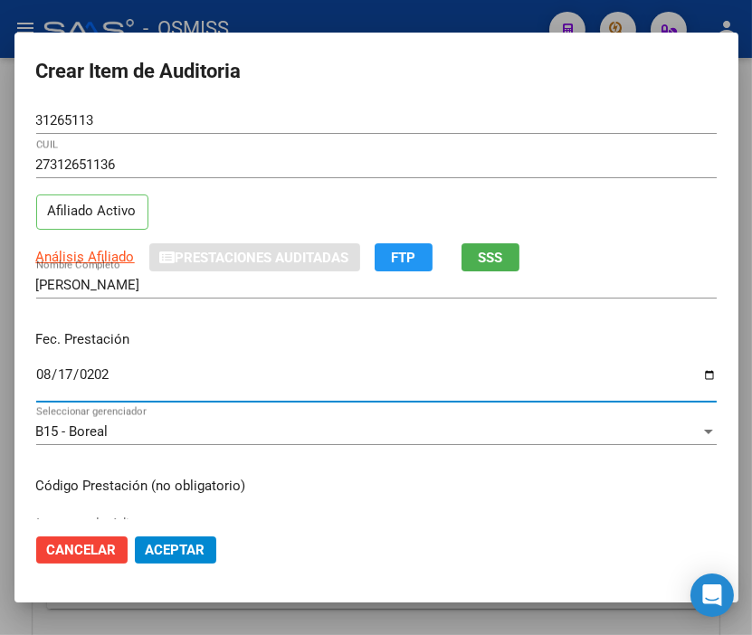
type input "[DATE]"
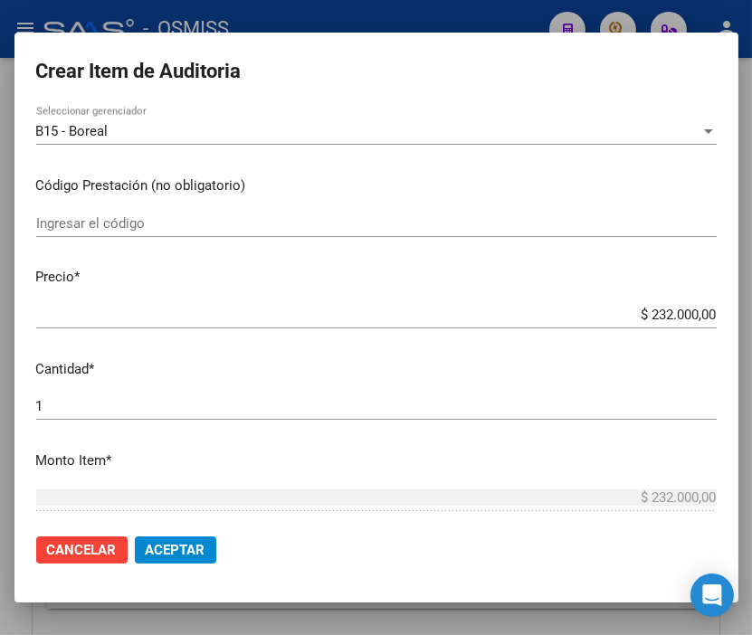
scroll to position [301, 0]
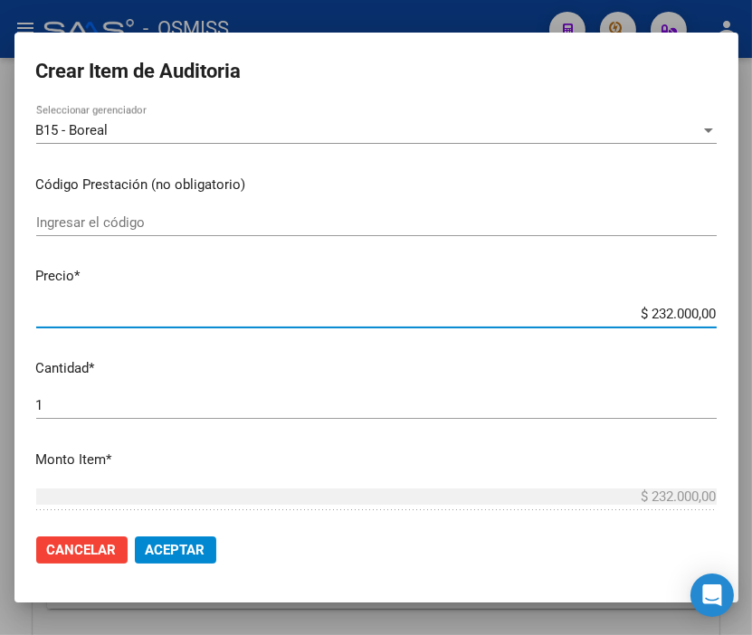
drag, startPoint x: 590, startPoint y: 319, endPoint x: 702, endPoint y: 306, distance: 113.0
click at [702, 306] on app-form-text-field "Precio * $ 232.000,00 Ingresar el precio" at bounding box center [383, 294] width 695 height 56
type input "$ 0,02"
type input "$ 0,20"
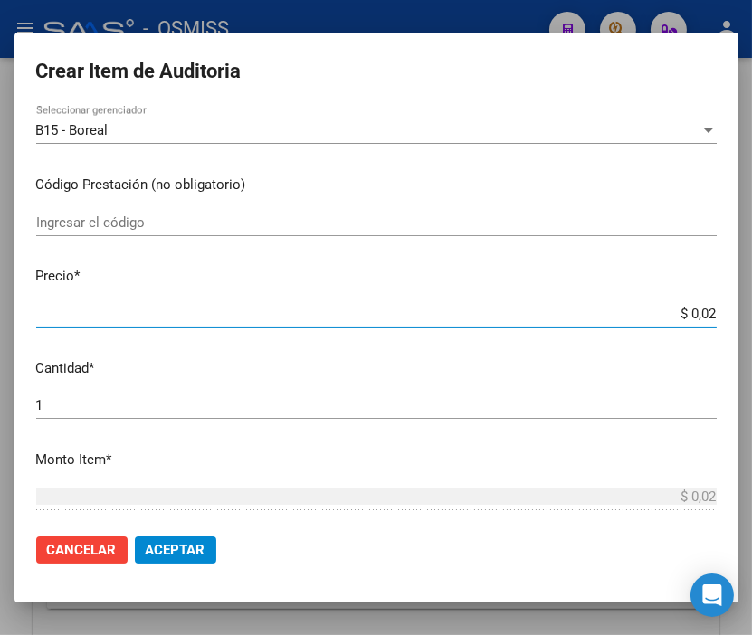
type input "$ 0,20"
type input "$ 2,00"
type input "$ 20,00"
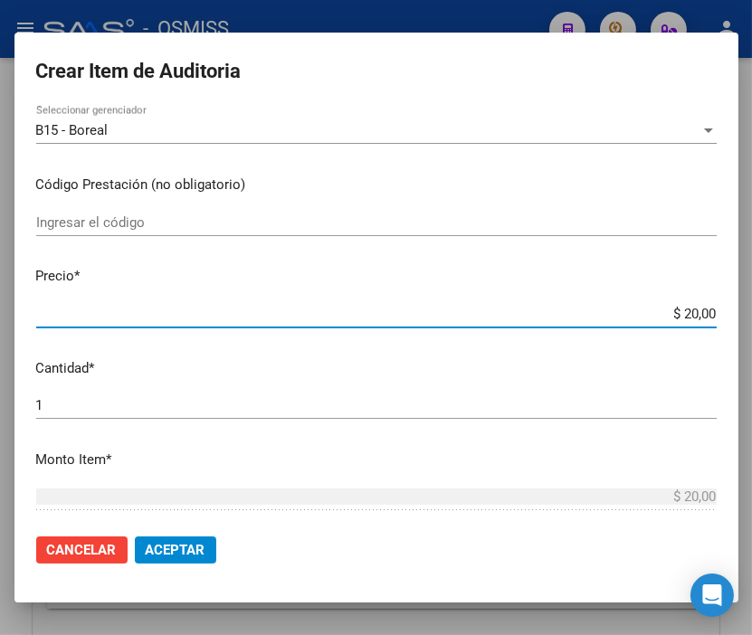
type input "$ 200,00"
type input "$ 2.000,00"
type input "$ 20.000,00"
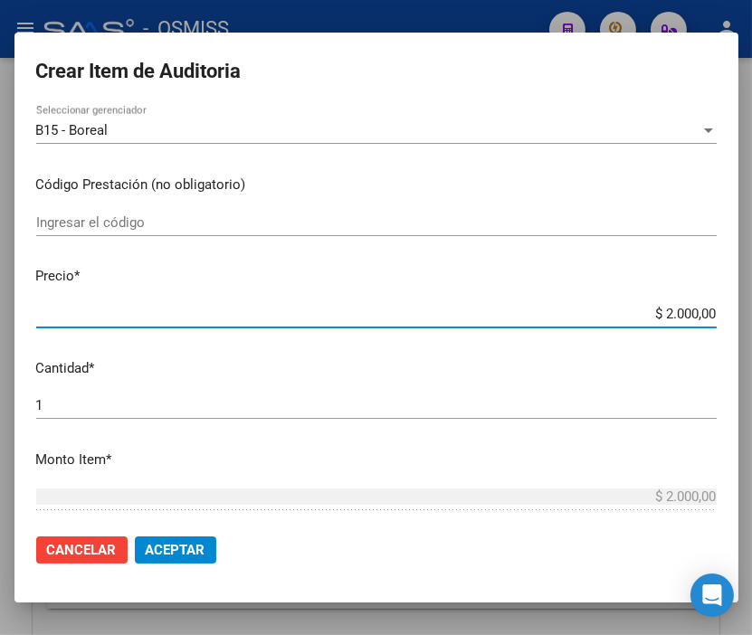
type input "$ 20.000,00"
click at [154, 545] on span "Aceptar" at bounding box center [176, 550] width 60 height 16
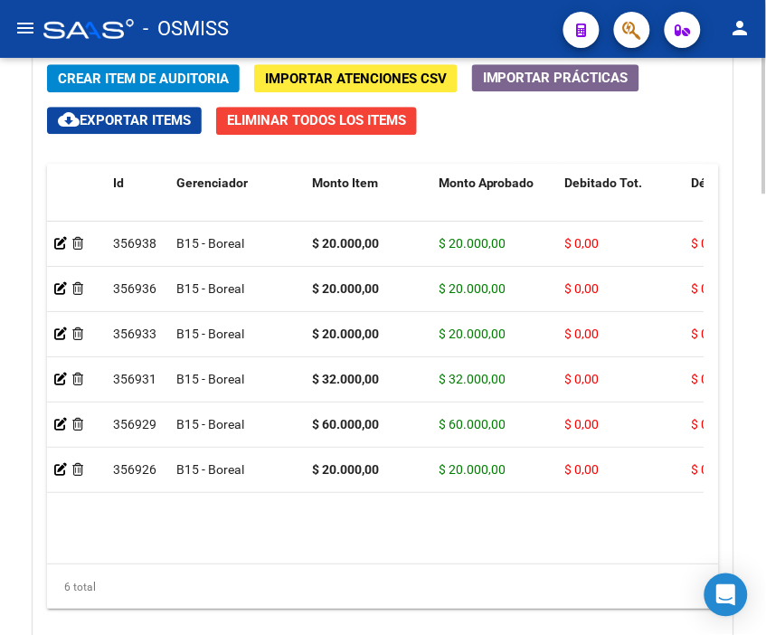
drag, startPoint x: 374, startPoint y: 31, endPoint x: 164, endPoint y: 58, distance: 211.6
click at [374, 31] on div "- OSMISS" at bounding box center [296, 29] width 506 height 40
click at [160, 69] on button "Crear Item de Auditoria" at bounding box center [143, 78] width 193 height 28
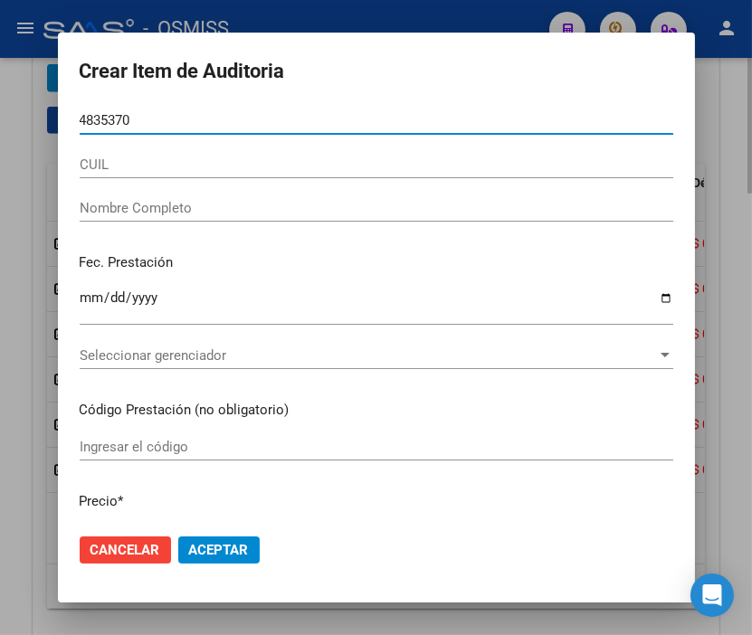
type input "48353704"
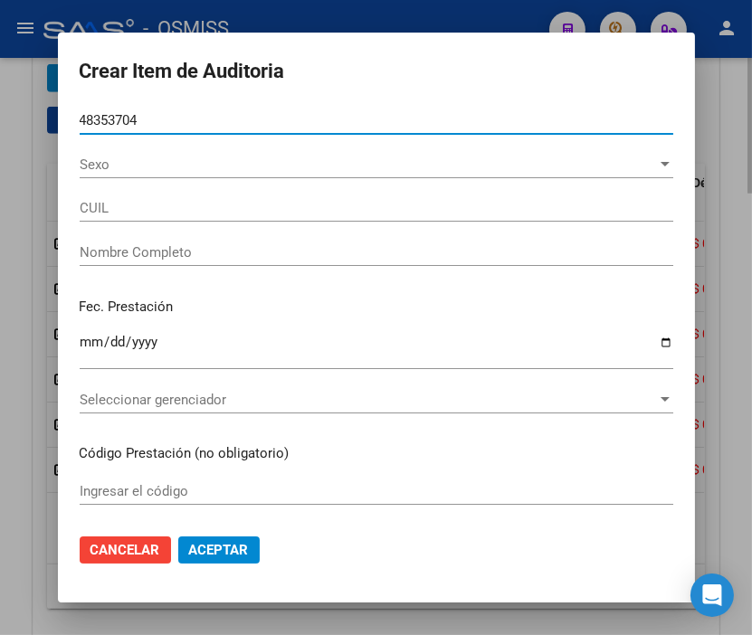
type input "27483537048"
type input "[PERSON_NAME] [PERSON_NAME]"
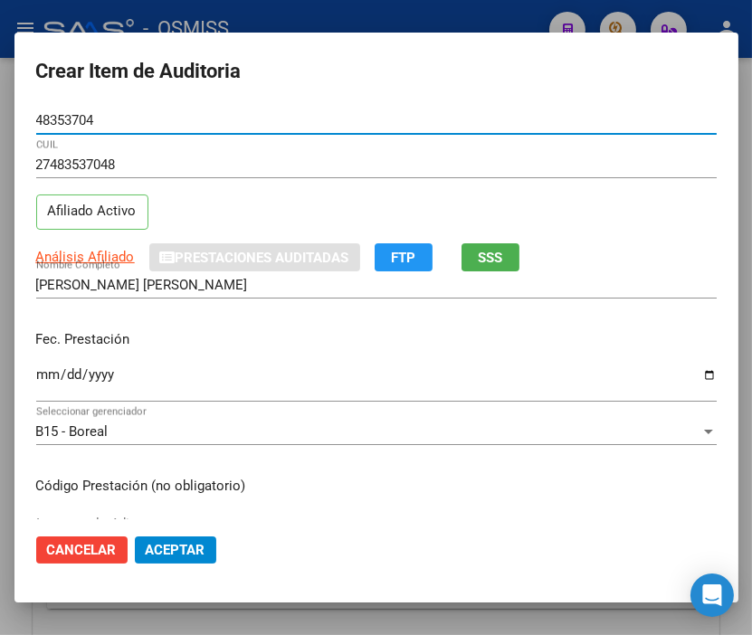
type input "48353704"
click at [42, 368] on input "Ingresar la fecha" at bounding box center [376, 381] width 680 height 29
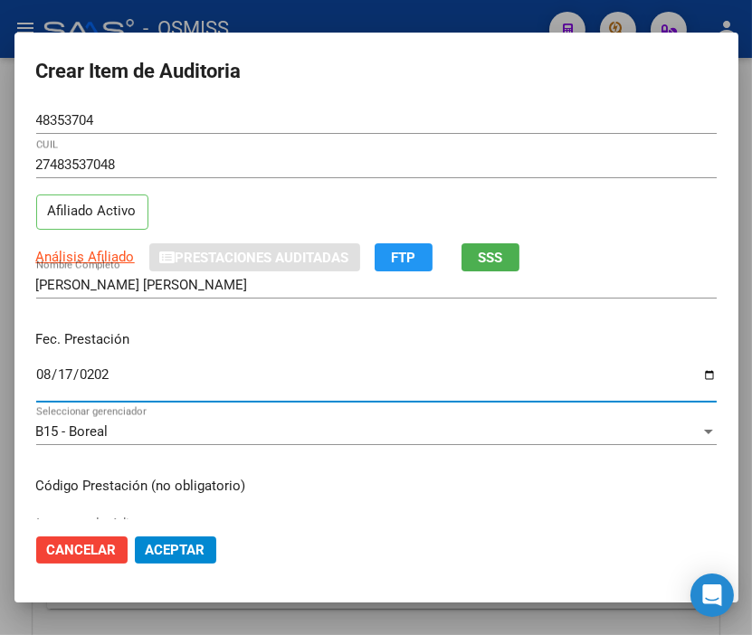
type input "[DATE]"
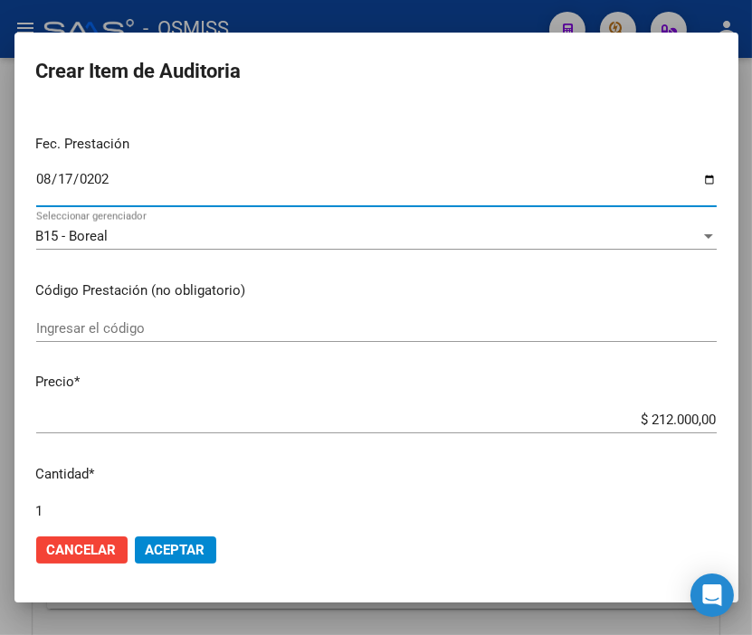
scroll to position [201, 0]
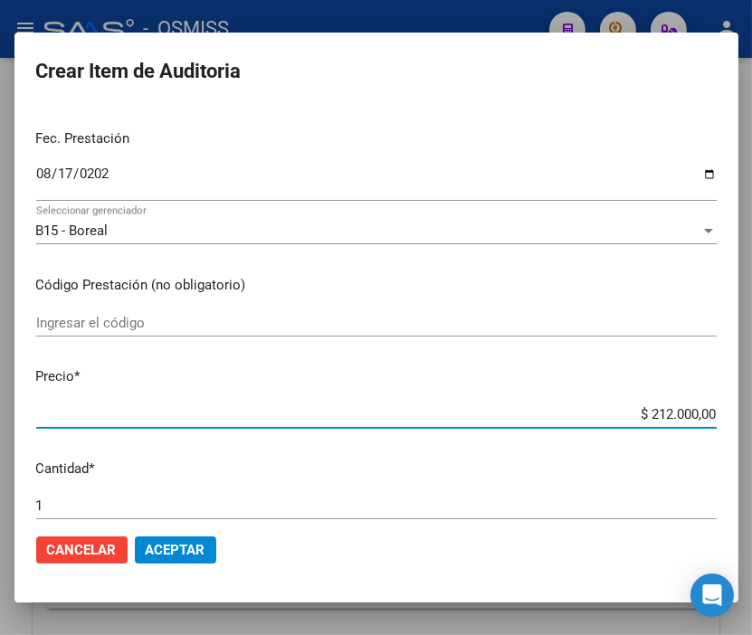
drag, startPoint x: 597, startPoint y: 419, endPoint x: 763, endPoint y: 423, distance: 165.6
click at [752, 423] on html "menu - OSMISS person Firma Express Inicio Calendario SSS Instructivos Contacto …" at bounding box center [376, 317] width 752 height 635
type input "$ 0,04"
type input "$ 0,40"
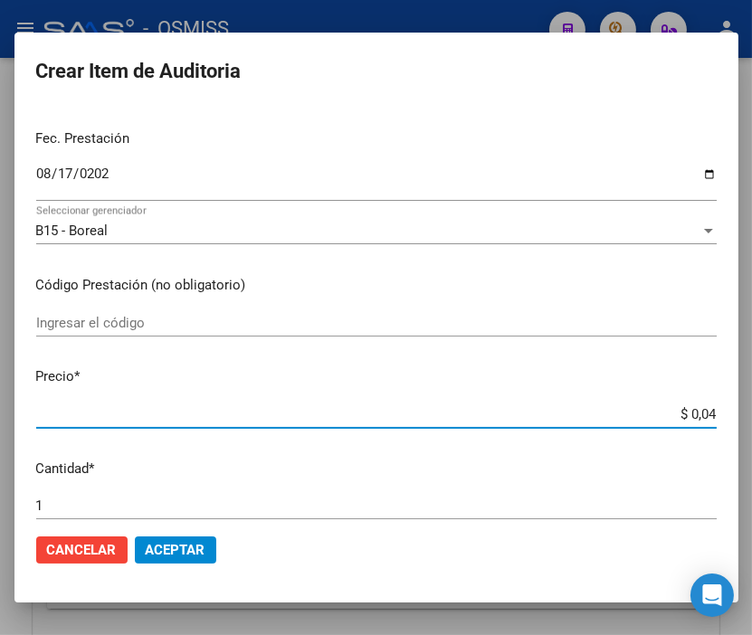
type input "$ 0,40"
type input "$ 4,00"
type input "$ 40,00"
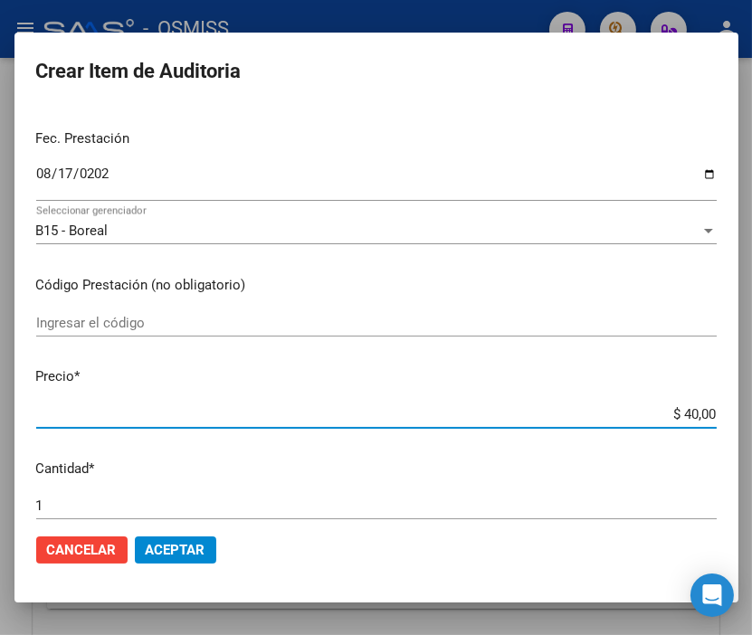
type input "$ 400,00"
type input "$ 4.000,00"
type input "$ 40.000,00"
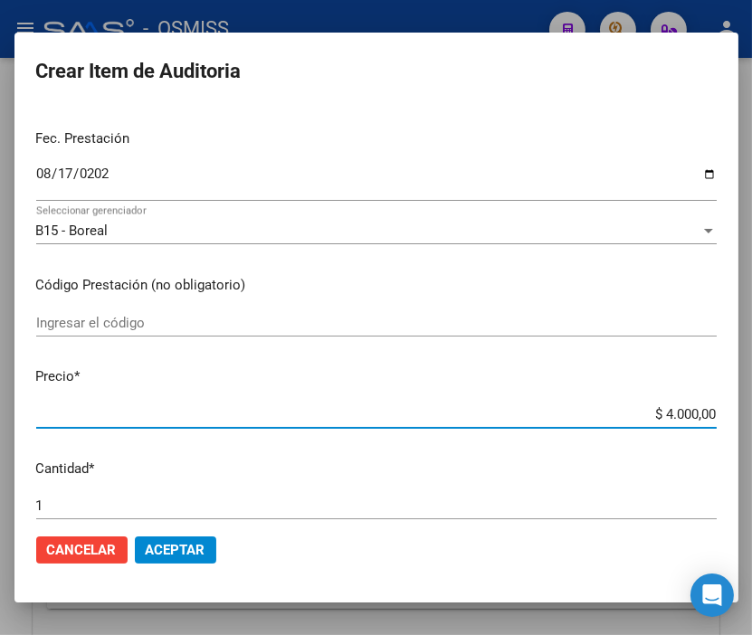
type input "$ 40.000,00"
click at [185, 542] on span "Aceptar" at bounding box center [176, 550] width 60 height 16
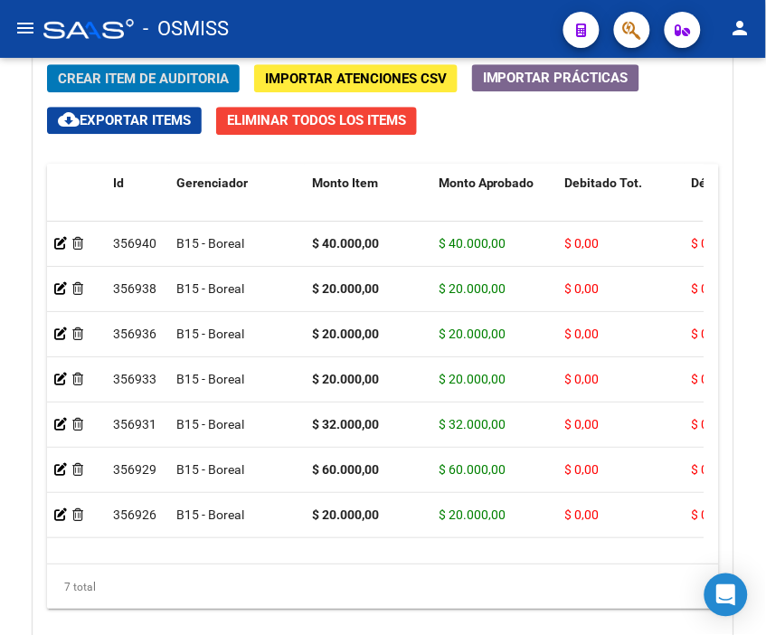
drag, startPoint x: 477, startPoint y: 33, endPoint x: 359, endPoint y: 47, distance: 118.5
click at [477, 33] on div "- OSMISS" at bounding box center [296, 29] width 506 height 40
click at [136, 76] on span "Crear Item de Auditoria" at bounding box center [143, 79] width 171 height 16
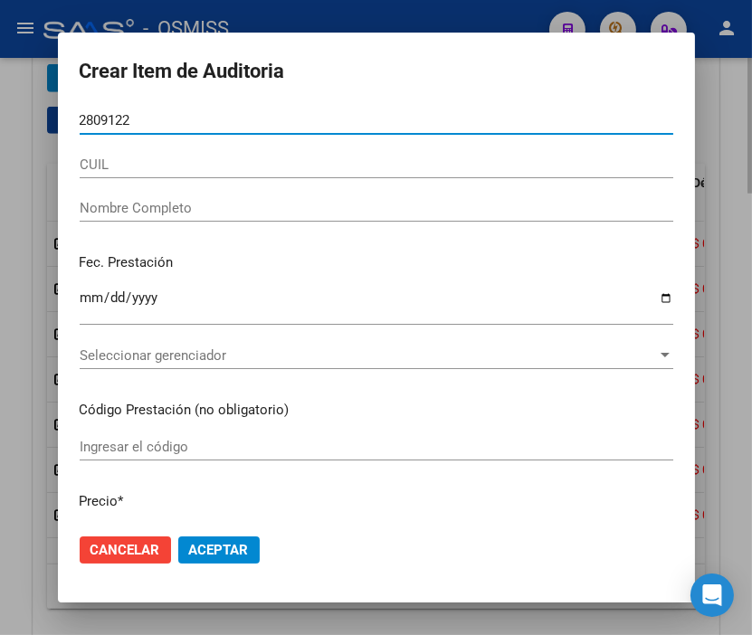
type input "28091226"
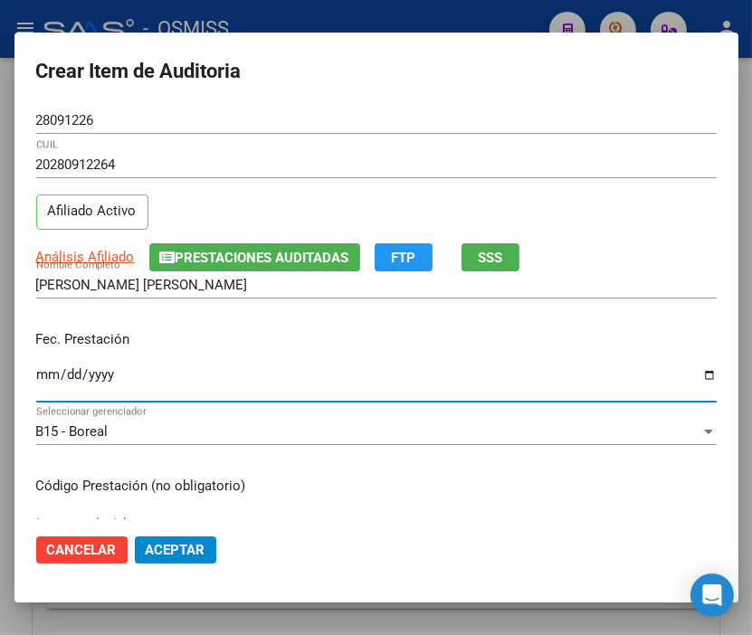
click at [42, 375] on input "Ingresar la fecha" at bounding box center [376, 381] width 680 height 29
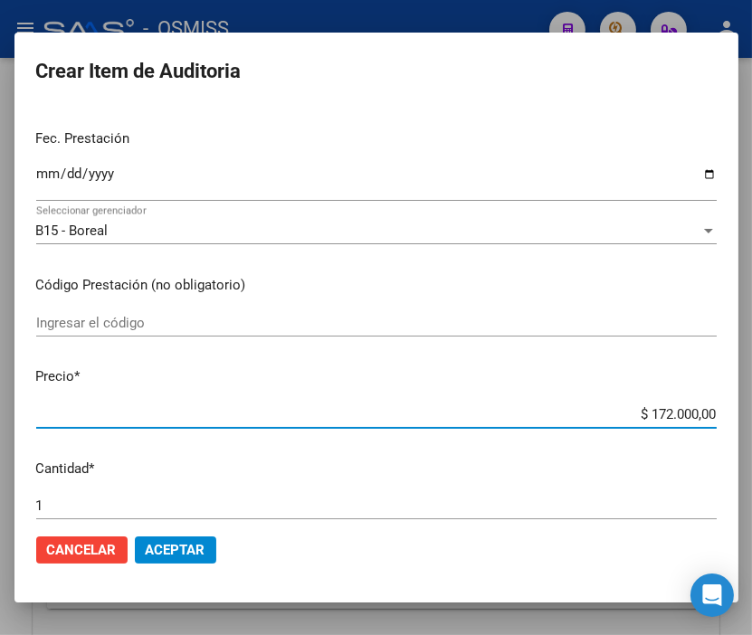
drag, startPoint x: 603, startPoint y: 420, endPoint x: 748, endPoint y: 419, distance: 144.7
click at [748, 419] on div "Crear Item de Auditoria 28091226 Nro Documento 20280912264 CUIL Afiliado Activo…" at bounding box center [376, 317] width 752 height 635
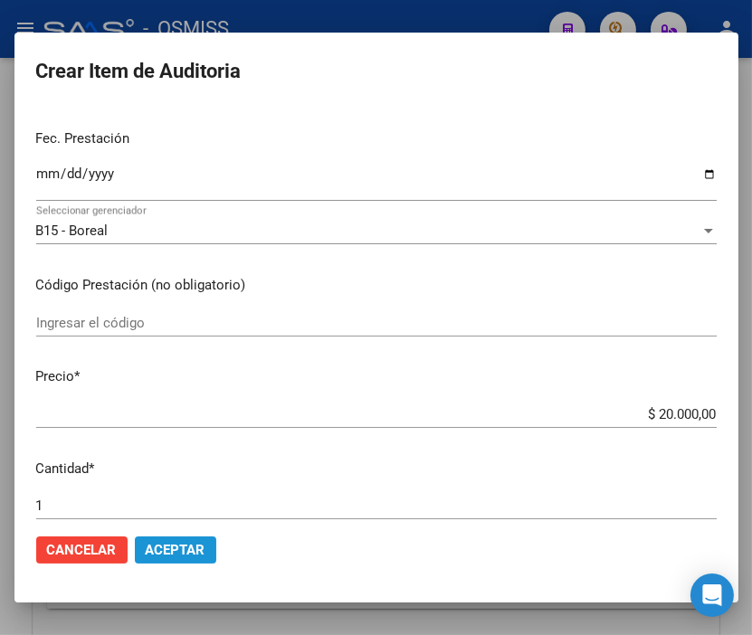
click at [169, 555] on span "Aceptar" at bounding box center [176, 550] width 60 height 16
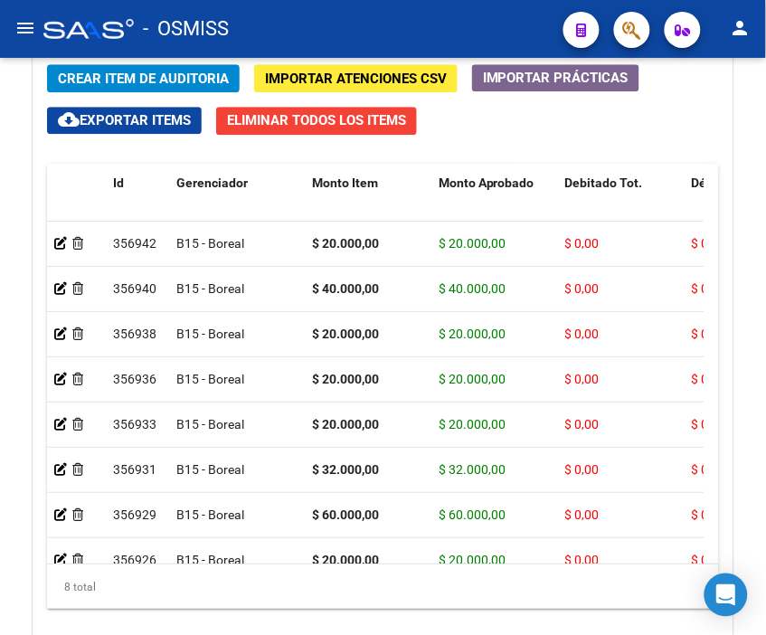
click at [355, 30] on div "- OSMISS" at bounding box center [296, 29] width 506 height 40
click at [143, 79] on span "Crear Item de Auditoria" at bounding box center [143, 79] width 171 height 16
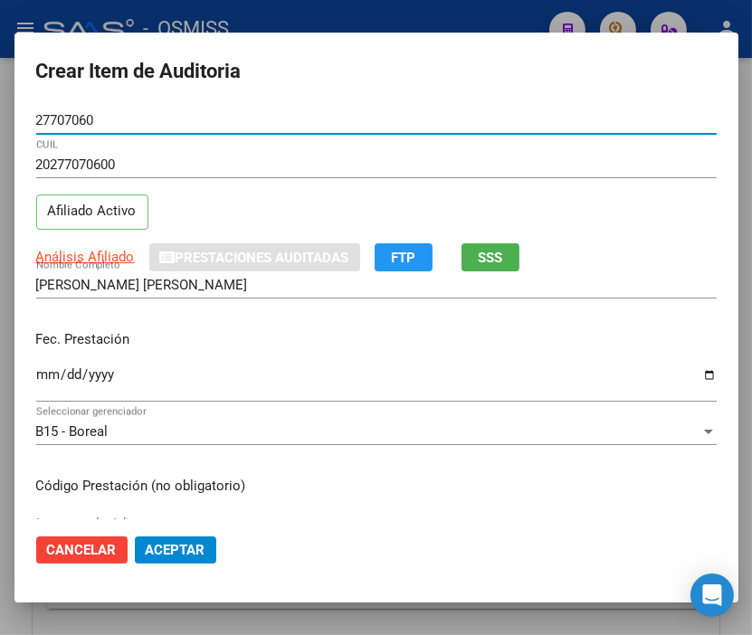
click at [50, 377] on input "Ingresar la fecha" at bounding box center [376, 381] width 680 height 29
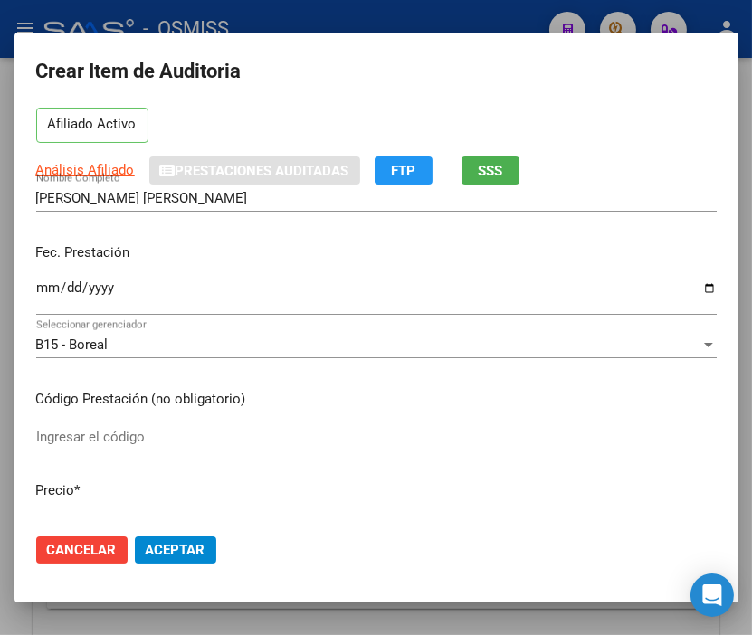
scroll to position [301, 0]
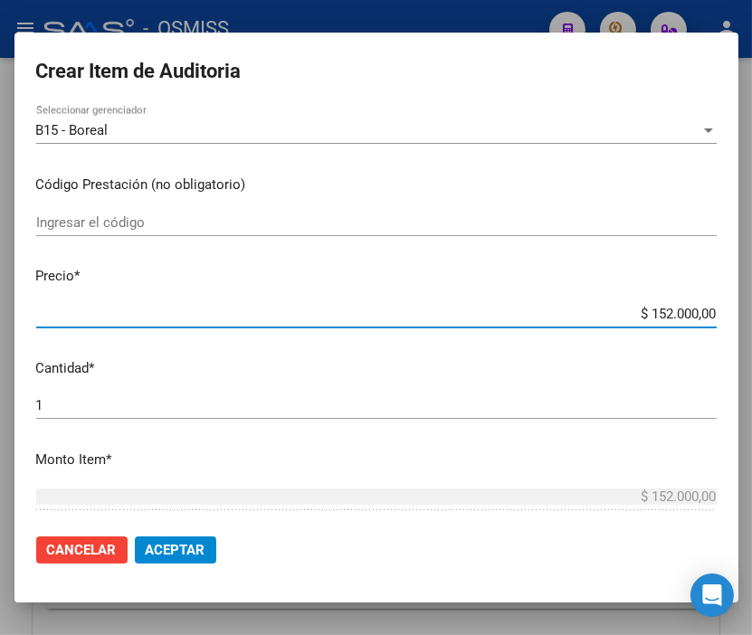
drag, startPoint x: 604, startPoint y: 317, endPoint x: 763, endPoint y: 317, distance: 158.3
click at [752, 317] on html "menu - OSMISS person Firma Express Inicio Calendario SSS Instructivos Contacto …" at bounding box center [376, 317] width 752 height 635
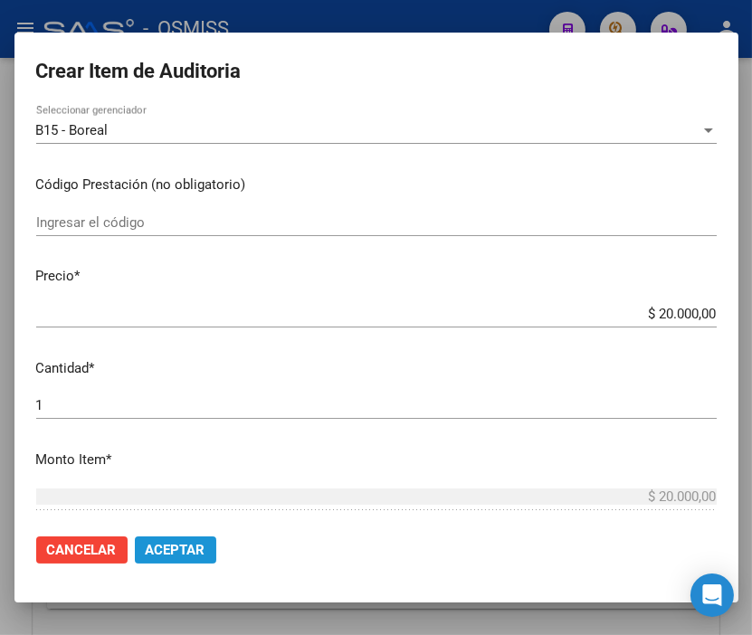
click at [159, 545] on span "Aceptar" at bounding box center [176, 550] width 60 height 16
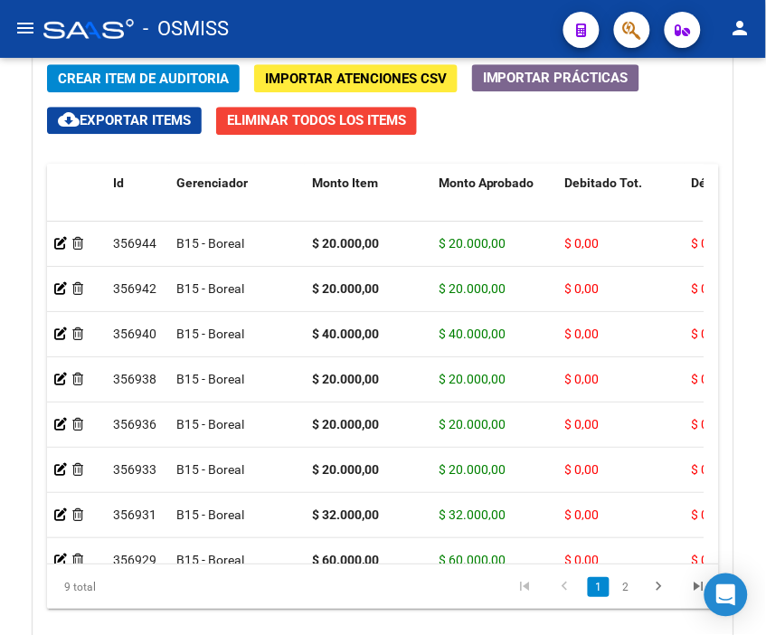
click at [355, 16] on div "- OSMISS" at bounding box center [296, 29] width 506 height 40
click at [110, 85] on span "Crear Item de Auditoria" at bounding box center [143, 79] width 171 height 16
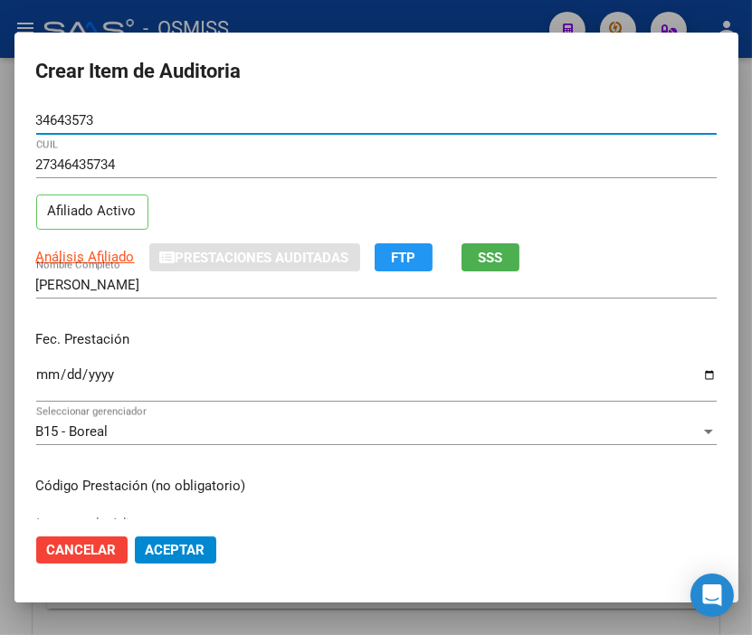
click at [40, 375] on input "Ingresar la fecha" at bounding box center [376, 381] width 680 height 29
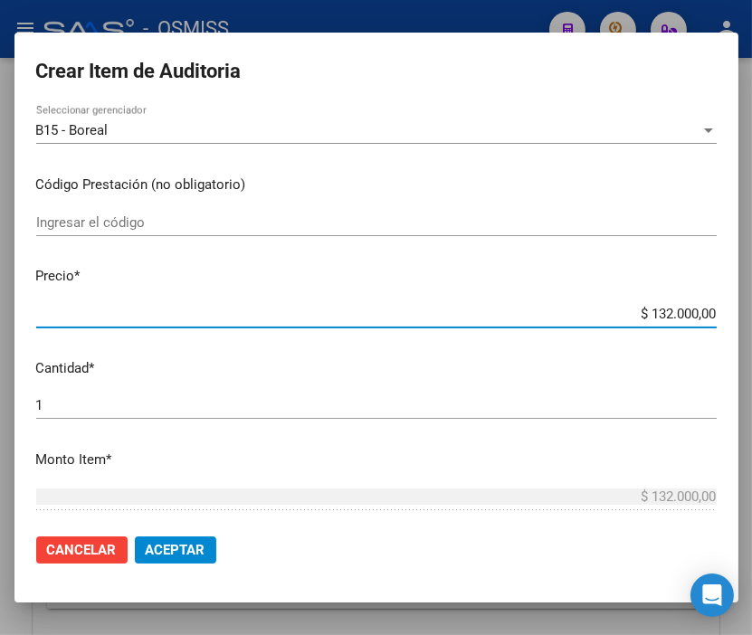
drag, startPoint x: 598, startPoint y: 311, endPoint x: 763, endPoint y: 309, distance: 164.6
click at [752, 309] on html "menu - OSMISS person Firma Express Inicio Calendario SSS Instructivos Contacto …" at bounding box center [376, 317] width 752 height 635
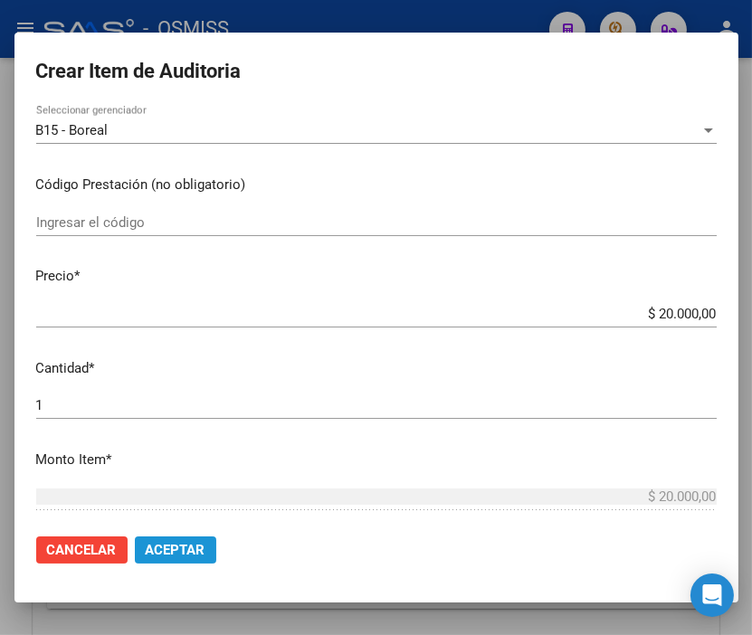
click at [170, 545] on span "Aceptar" at bounding box center [176, 550] width 60 height 16
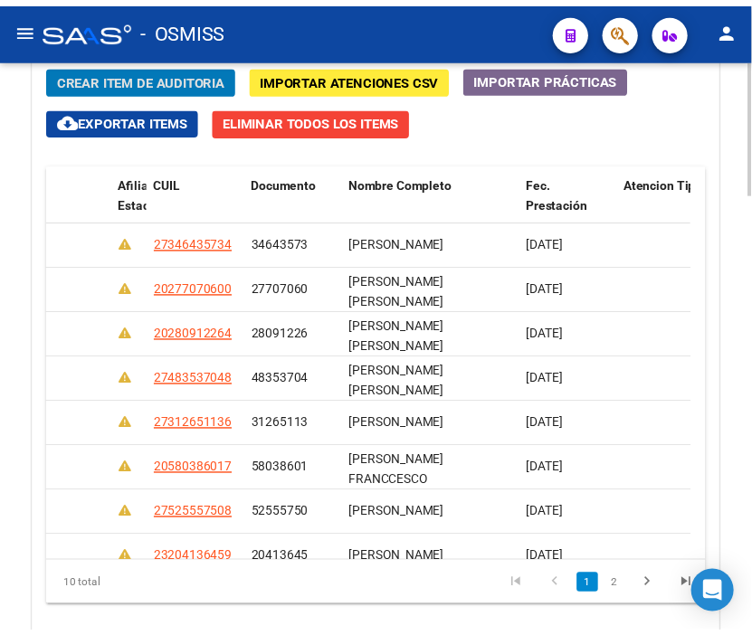
scroll to position [0, 0]
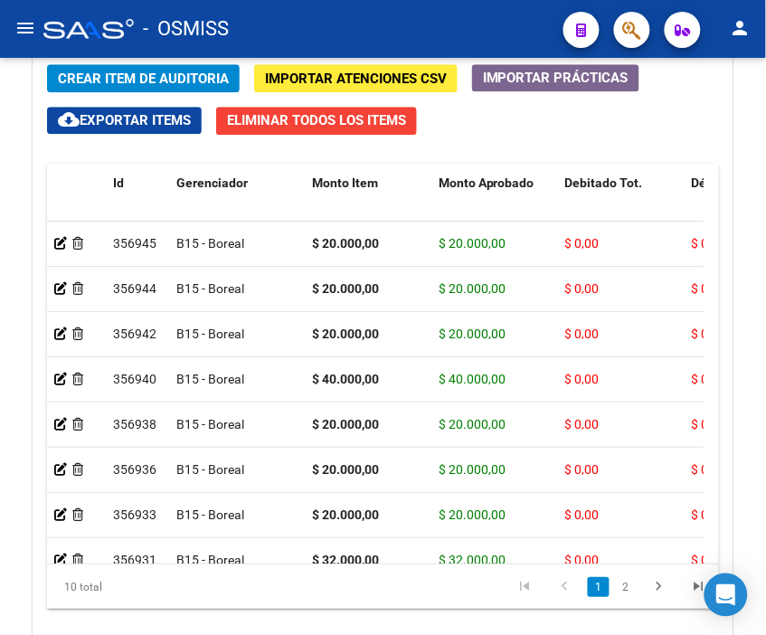
click at [320, 2] on mat-toolbar "menu - OSMISS person" at bounding box center [383, 29] width 766 height 58
click at [159, 69] on button "Crear Item de Auditoria" at bounding box center [143, 78] width 193 height 28
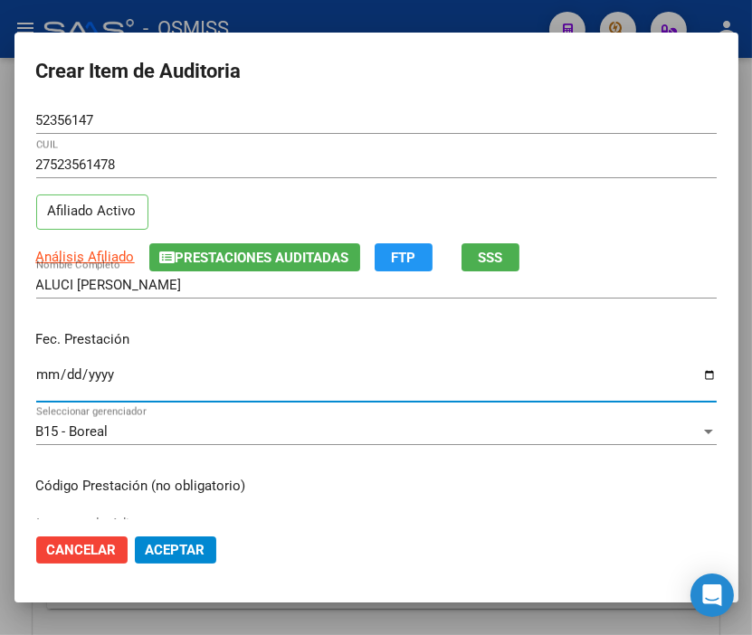
click at [45, 376] on input "Ingresar la fecha" at bounding box center [376, 381] width 680 height 29
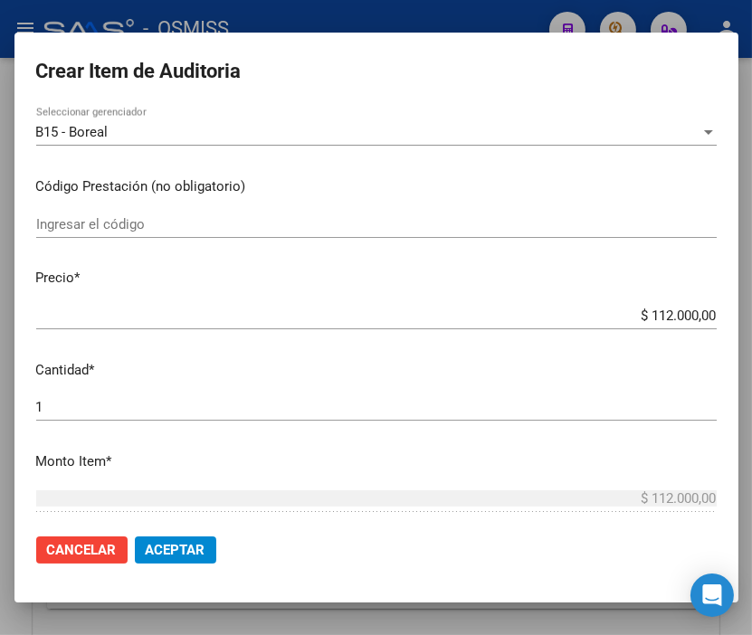
scroll to position [301, 0]
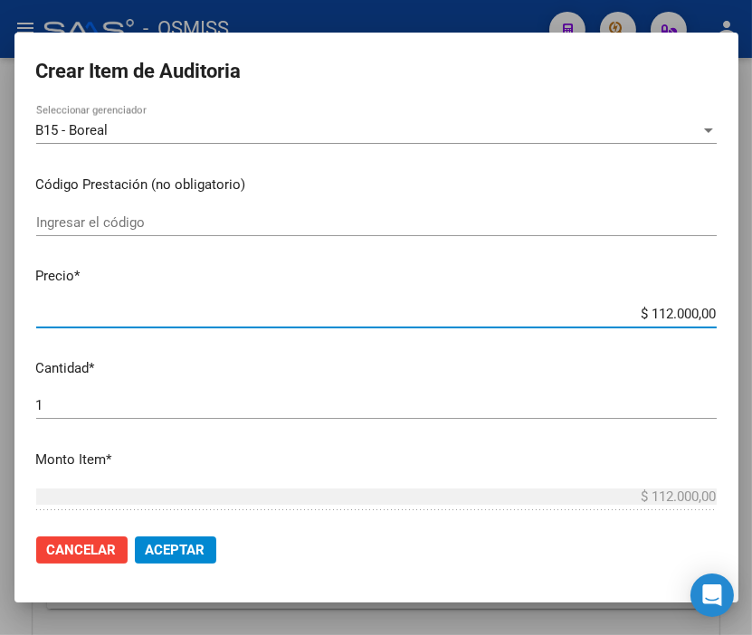
drag, startPoint x: 608, startPoint y: 312, endPoint x: 763, endPoint y: 302, distance: 155.0
click at [752, 302] on html "menu - OSMISS person Firma Express Inicio Calendario SSS Instructivos Contacto …" at bounding box center [376, 317] width 752 height 635
click at [182, 558] on button "Aceptar" at bounding box center [175, 549] width 81 height 27
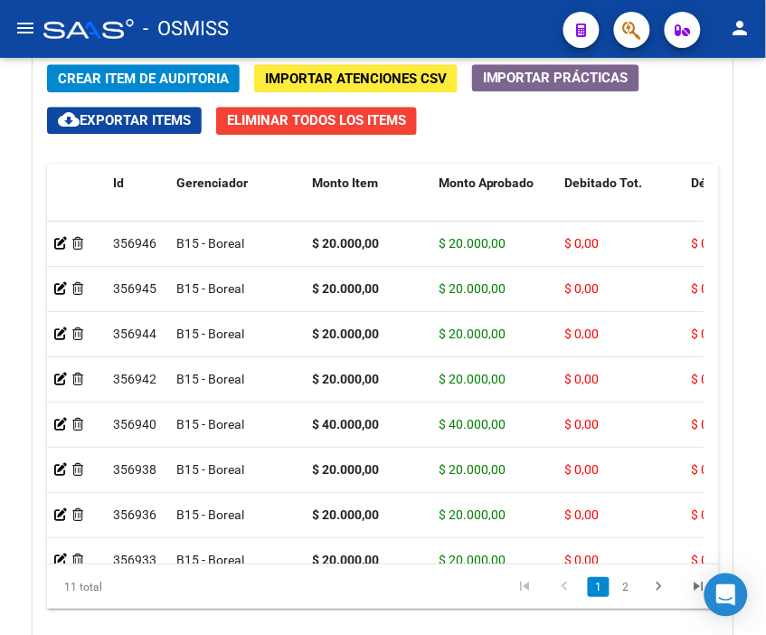
click at [318, 4] on mat-toolbar "menu - OSMISS person" at bounding box center [383, 29] width 766 height 58
click at [110, 97] on div "Crear Item de Auditoria Importar Atenciones CSV Importar Prácticas cloud_downlo…" at bounding box center [382, 358] width 699 height 614
click at [104, 87] on span "Crear Item de Auditoria" at bounding box center [143, 79] width 171 height 16
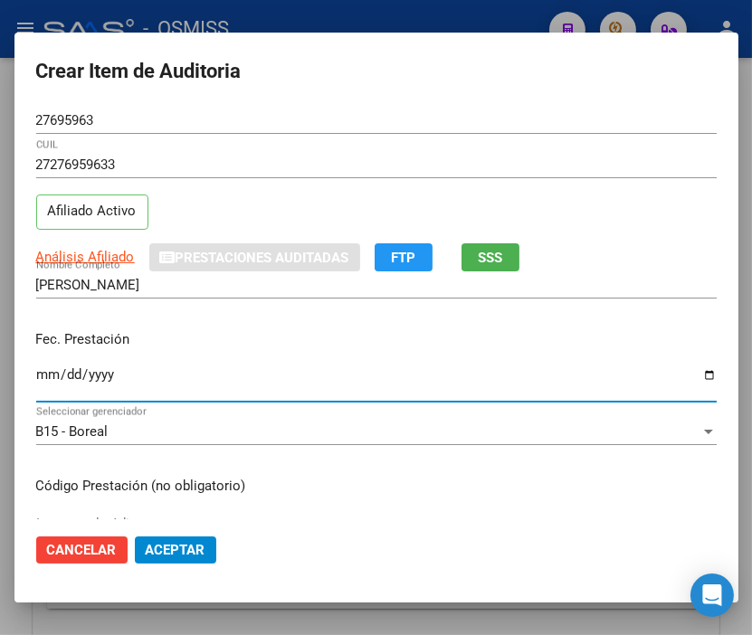
click at [45, 374] on input "Ingresar la fecha" at bounding box center [376, 381] width 680 height 29
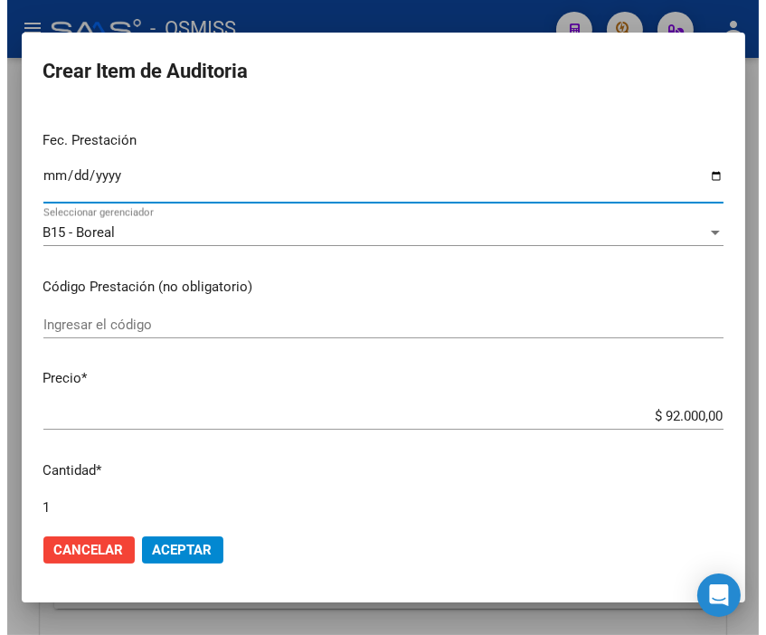
scroll to position [201, 0]
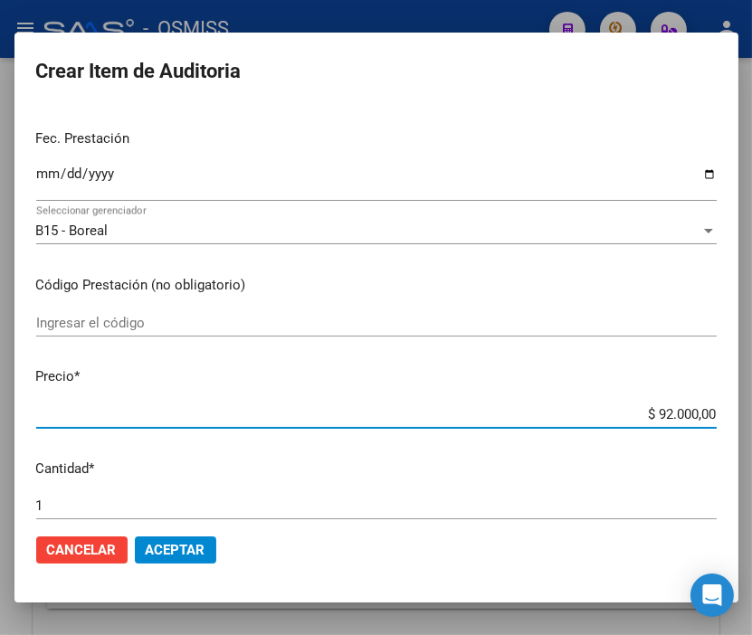
drag, startPoint x: 597, startPoint y: 410, endPoint x: 763, endPoint y: 413, distance: 165.6
click at [752, 413] on html "menu - OSMISS person Firma Express Inicio Calendario SSS Instructivos Contacto …" at bounding box center [376, 317] width 752 height 635
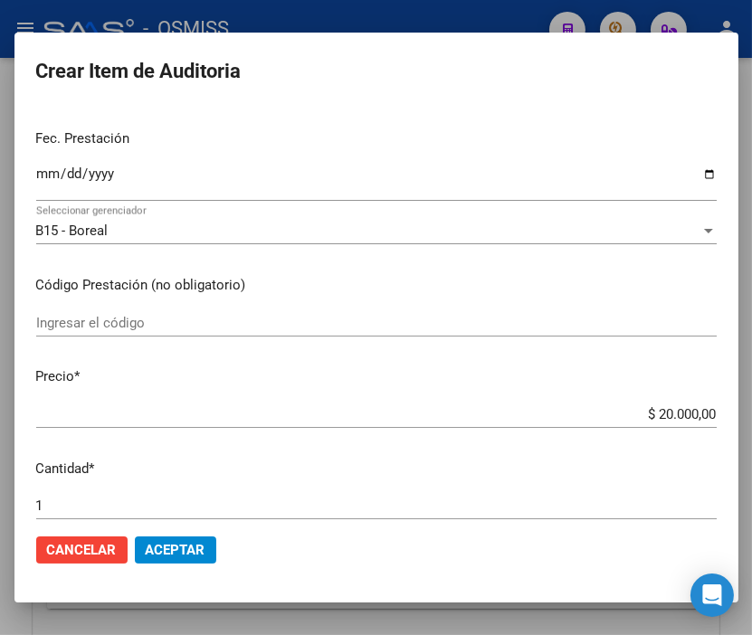
click at [181, 534] on mat-dialog-actions "Cancelar Aceptar" at bounding box center [376, 550] width 680 height 62
click at [187, 544] on span "Aceptar" at bounding box center [176, 550] width 60 height 16
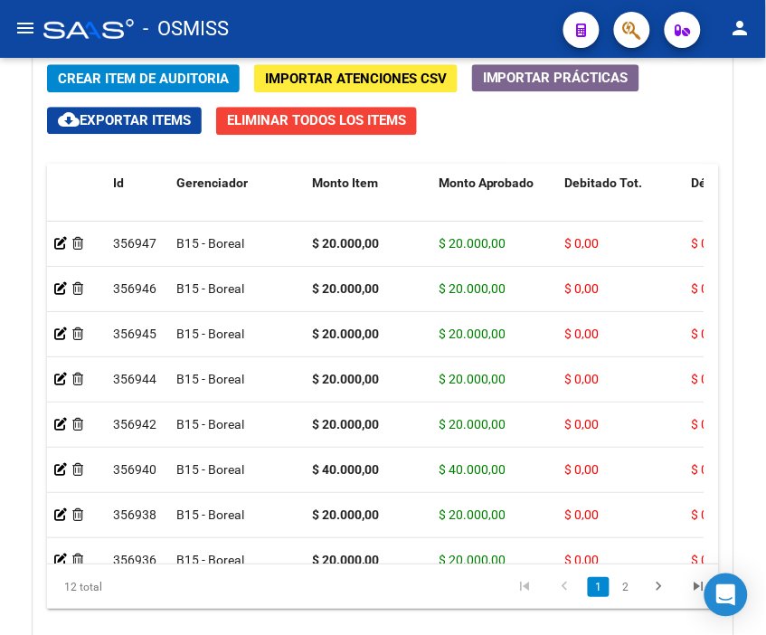
click at [394, 29] on div "- OSMISS" at bounding box center [296, 29] width 506 height 40
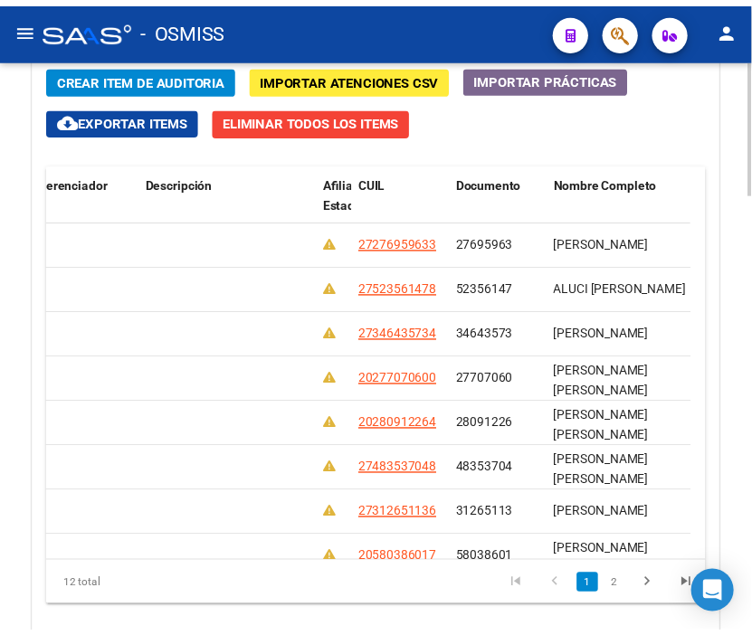
scroll to position [0, 0]
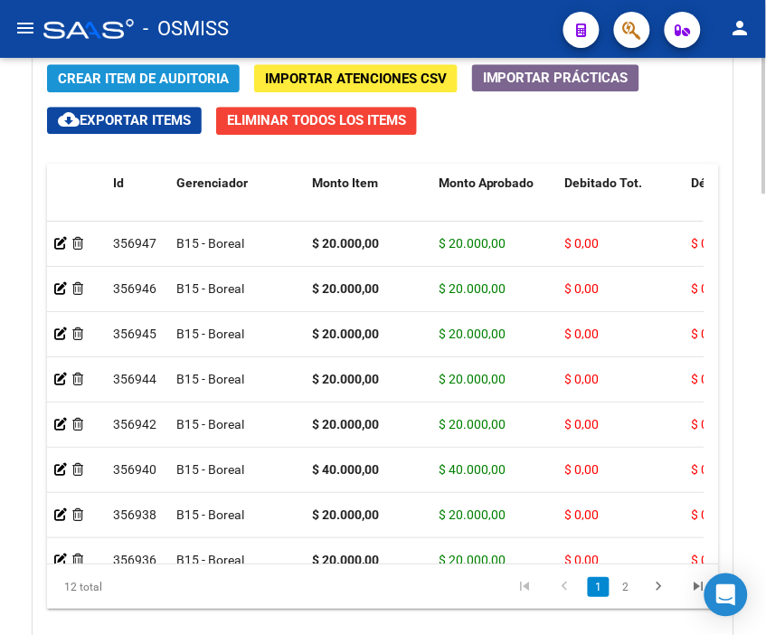
click at [80, 78] on span "Crear Item de Auditoria" at bounding box center [143, 79] width 171 height 16
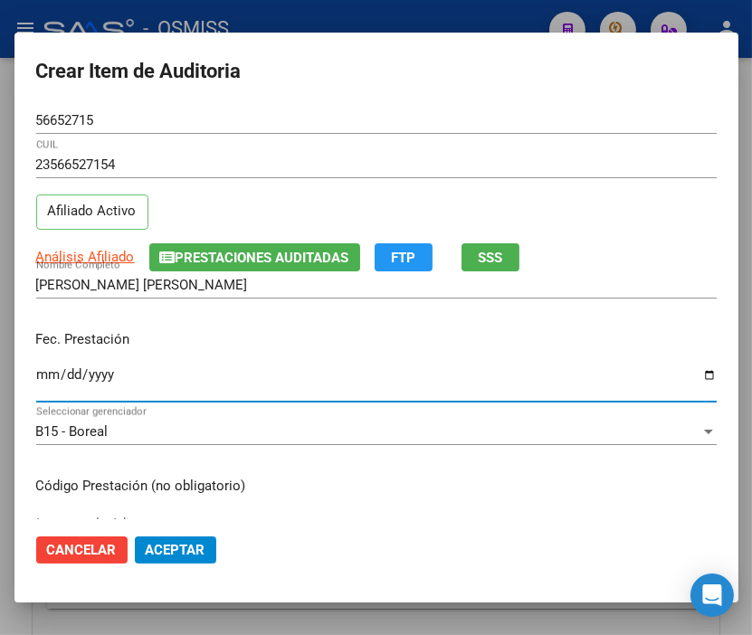
click at [45, 373] on input "Ingresar la fecha" at bounding box center [376, 381] width 680 height 29
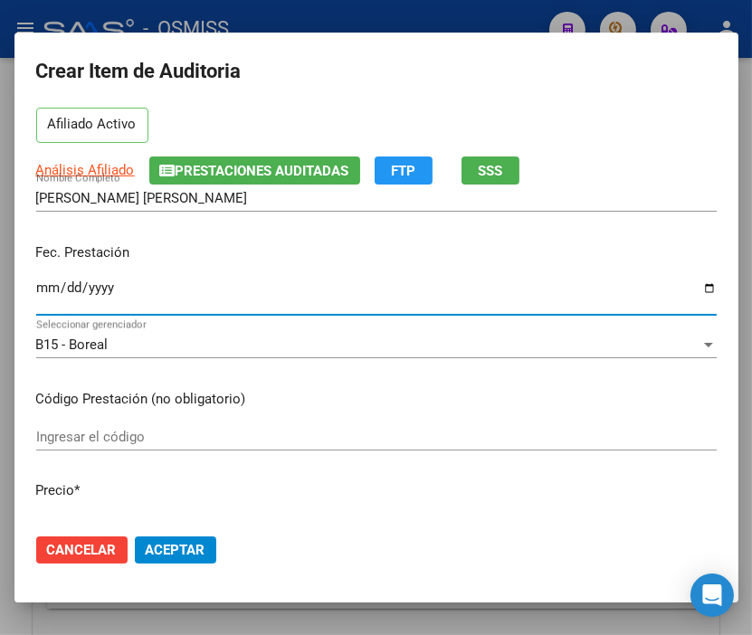
scroll to position [201, 0]
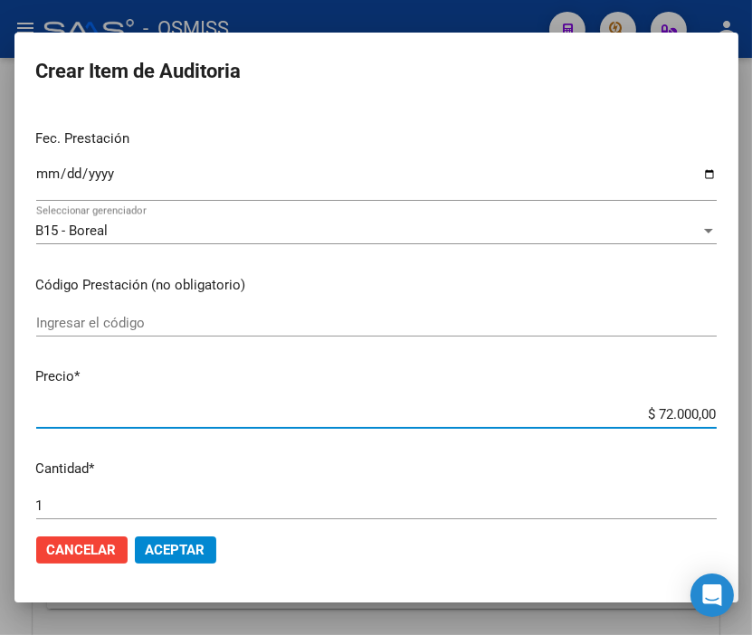
drag, startPoint x: 595, startPoint y: 407, endPoint x: 763, endPoint y: 408, distance: 167.4
click at [752, 408] on html "menu - OSMISS person Firma Express Inicio Calendario SSS Instructivos Contacto …" at bounding box center [376, 317] width 752 height 635
click at [166, 545] on span "Aceptar" at bounding box center [176, 550] width 60 height 16
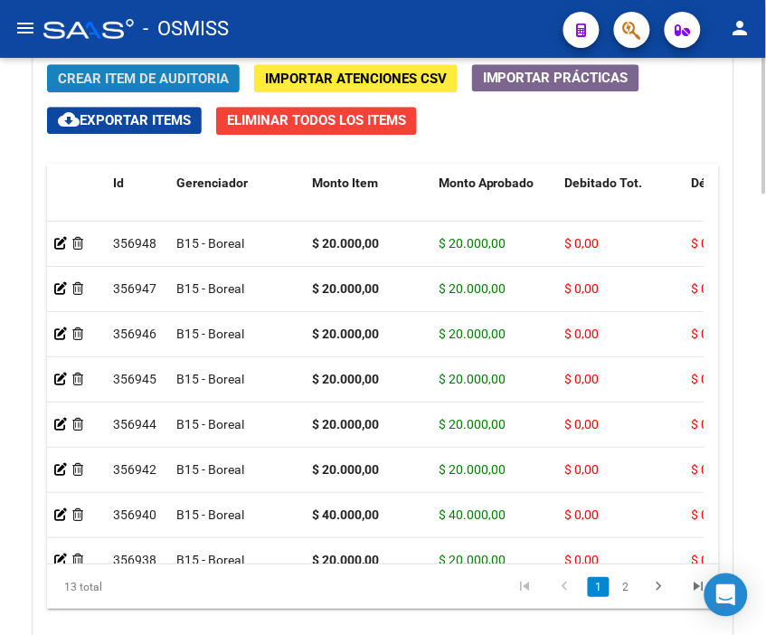
click at [127, 78] on span "Crear Item de Auditoria" at bounding box center [143, 79] width 171 height 16
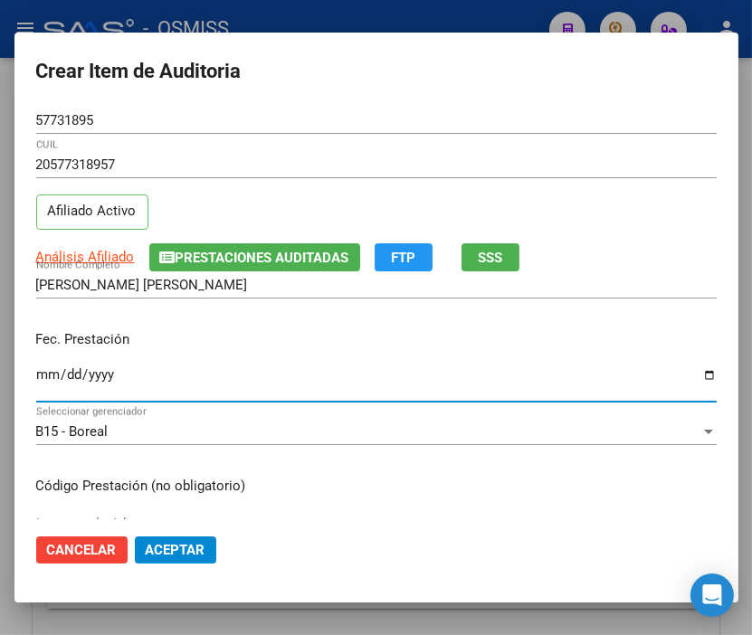
click at [52, 380] on input "Ingresar la fecha" at bounding box center [376, 381] width 680 height 29
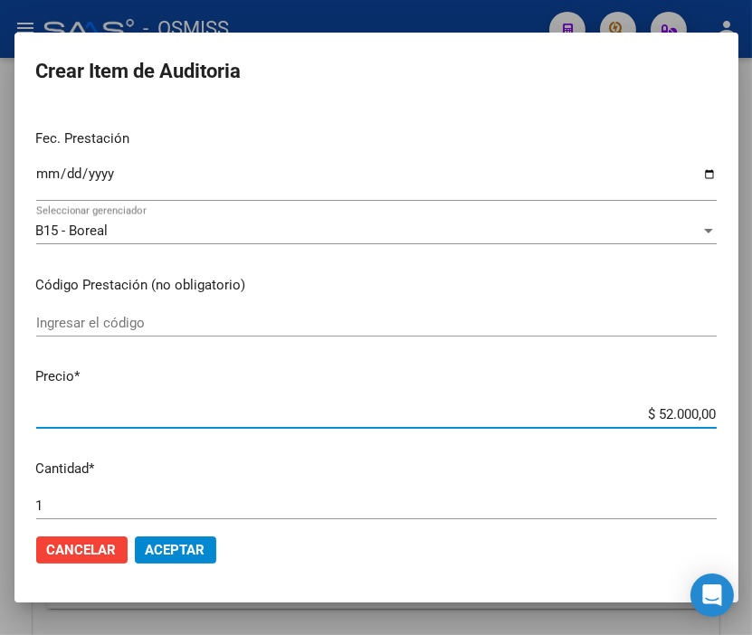
drag, startPoint x: 610, startPoint y: 417, endPoint x: 763, endPoint y: 409, distance: 153.1
click at [752, 409] on html "menu - OSMISS person Firma Express Inicio Calendario SSS Instructivos Contacto …" at bounding box center [376, 317] width 752 height 635
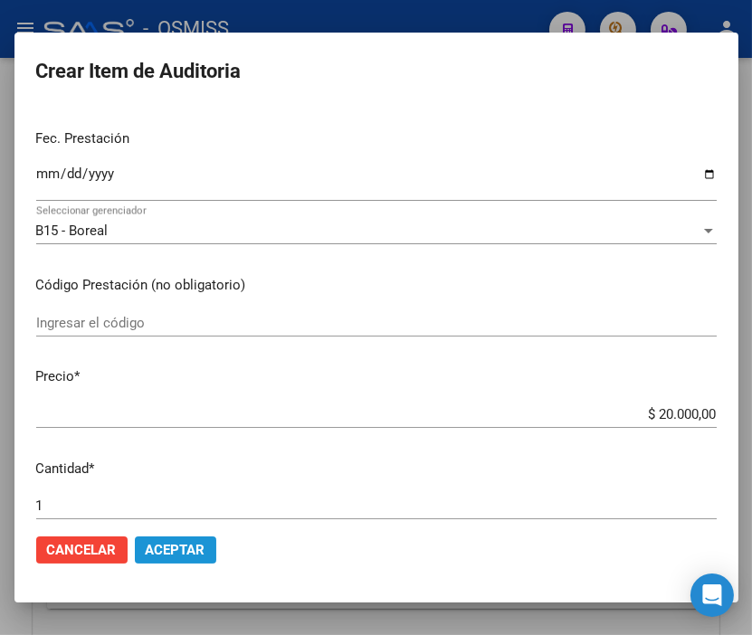
click at [169, 543] on span "Aceptar" at bounding box center [176, 550] width 60 height 16
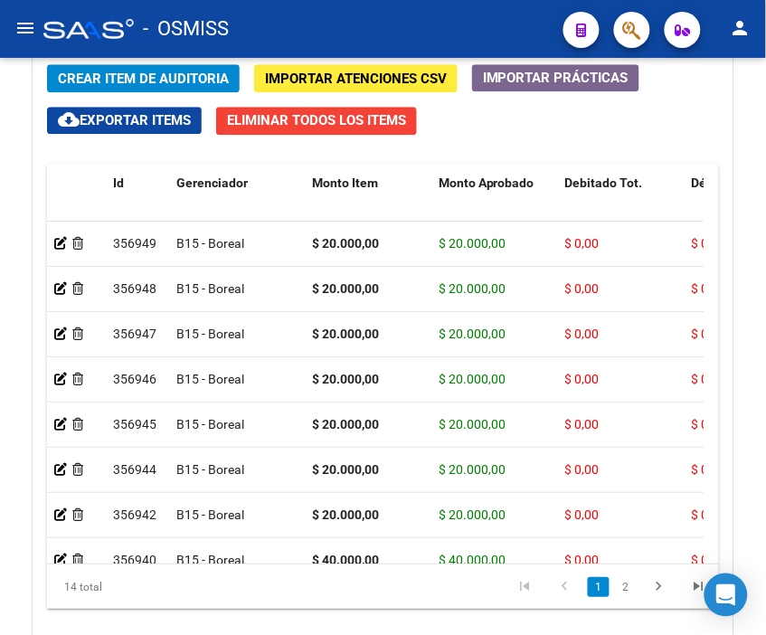
click at [403, 7] on mat-toolbar "menu - OSMISS person" at bounding box center [383, 29] width 766 height 58
click at [120, 74] on span "Crear Item de Auditoria" at bounding box center [143, 79] width 171 height 16
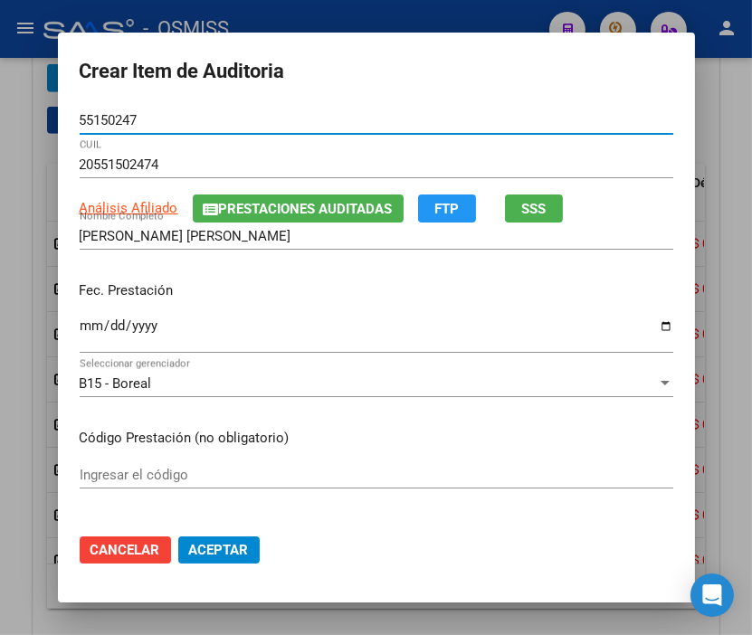
click at [81, 321] on input "Ingresar la fecha" at bounding box center [376, 332] width 593 height 29
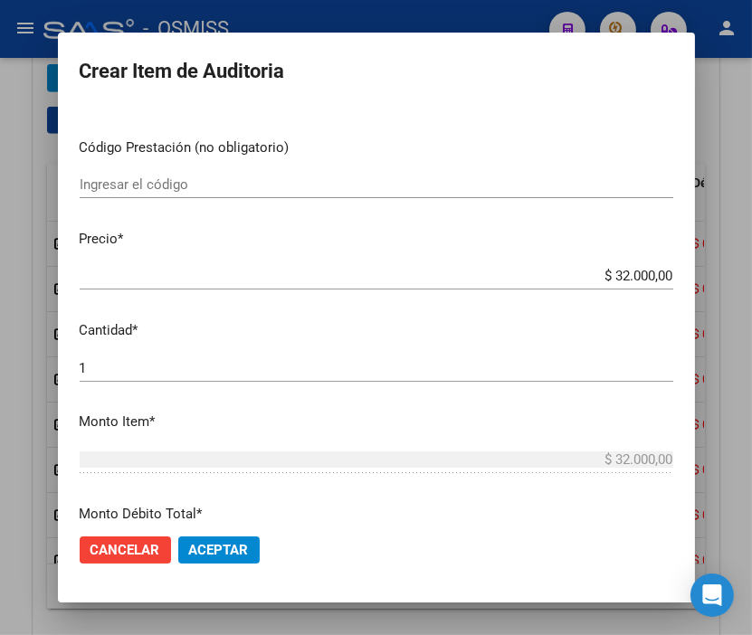
scroll to position [301, 0]
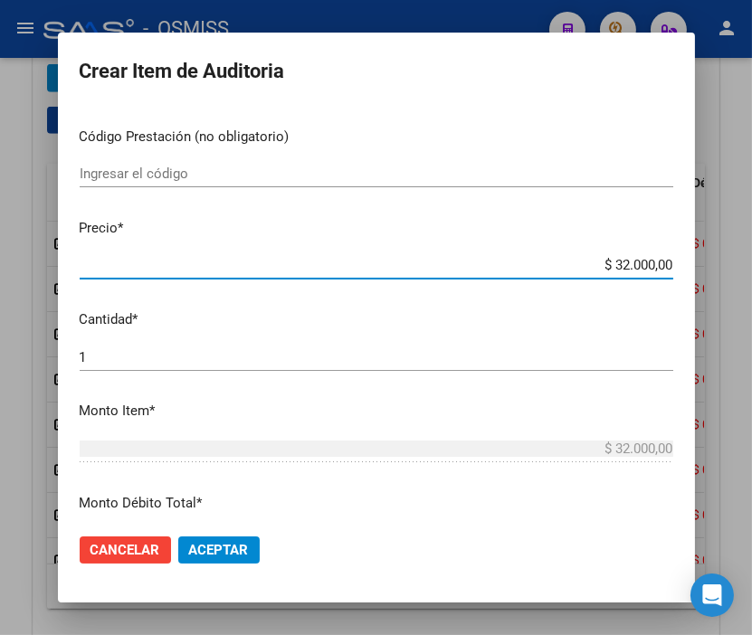
drag, startPoint x: 584, startPoint y: 269, endPoint x: 743, endPoint y: 263, distance: 158.4
click at [743, 263] on div "Crear Item de Auditoria 55150247 Nro Documento 20551502474 CUIL Análisis Afilia…" at bounding box center [376, 317] width 752 height 635
click at [217, 548] on span "Aceptar" at bounding box center [219, 550] width 60 height 16
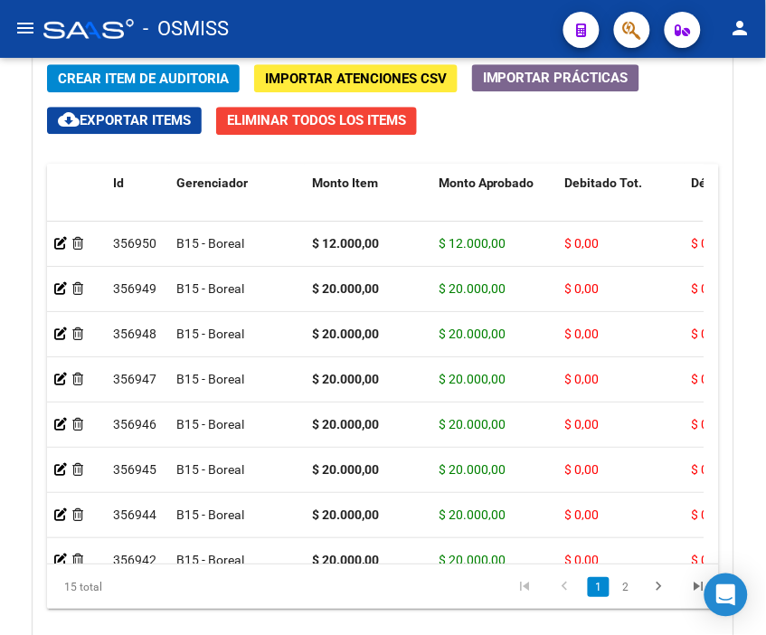
click at [380, 28] on div "- OSMISS" at bounding box center [296, 29] width 506 height 40
click at [130, 81] on span "Crear Item de Auditoria" at bounding box center [143, 79] width 171 height 16
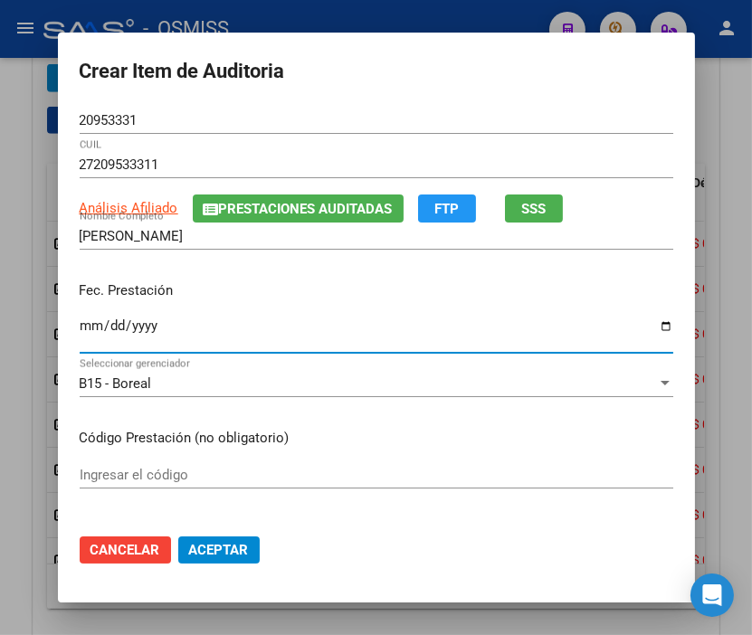
click at [82, 320] on input "Ingresar la fecha" at bounding box center [376, 332] width 593 height 29
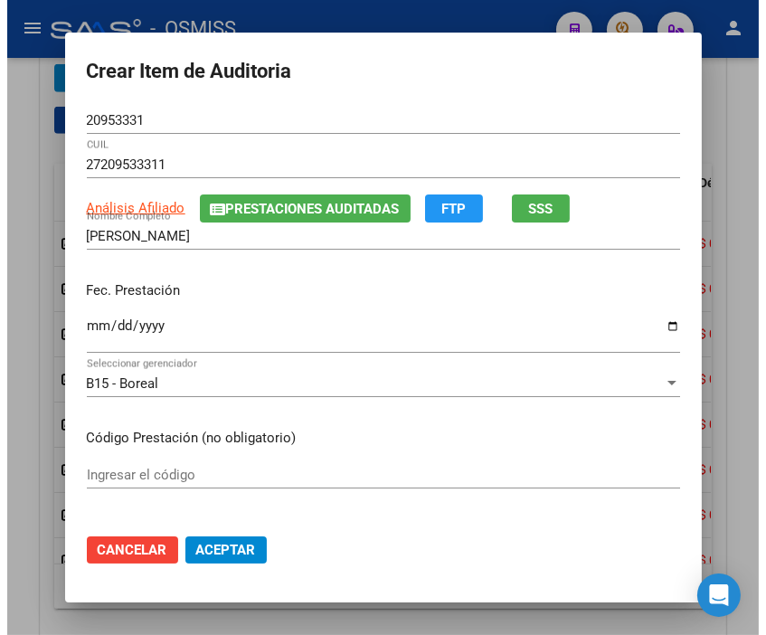
scroll to position [201, 0]
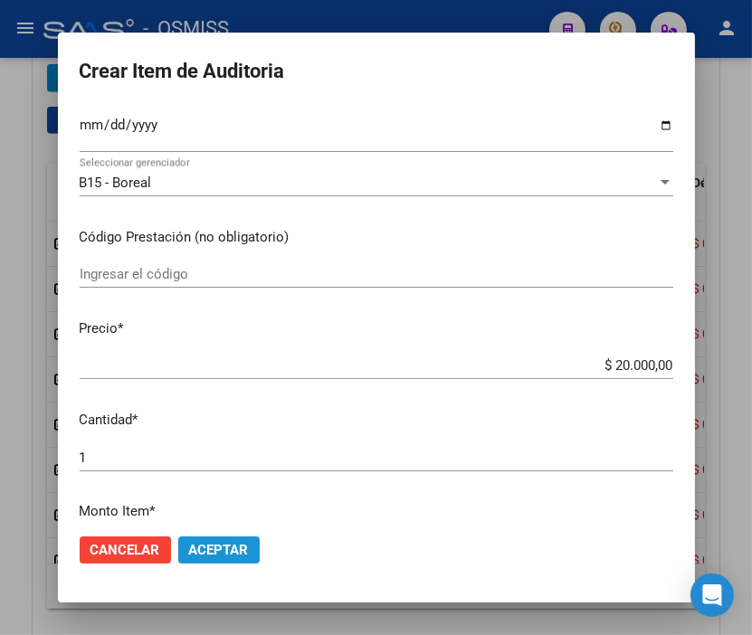
click at [222, 547] on span "Aceptar" at bounding box center [219, 550] width 60 height 16
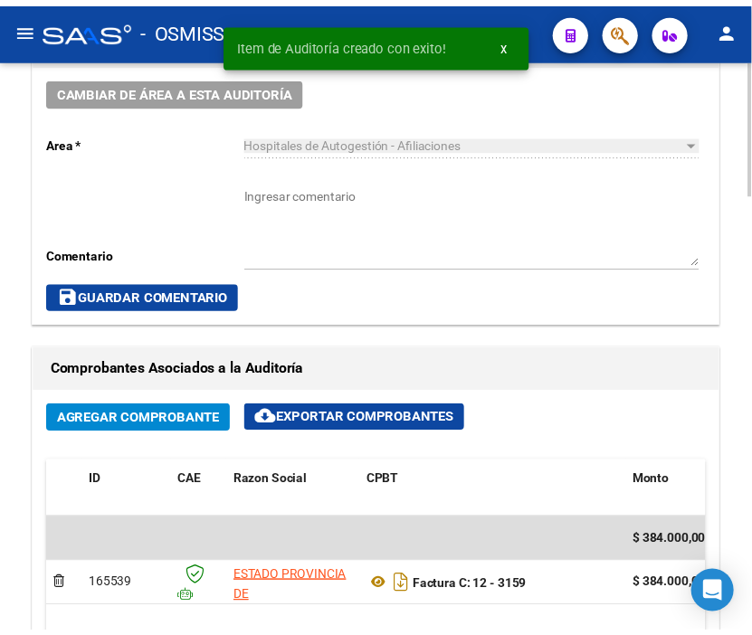
scroll to position [619, 0]
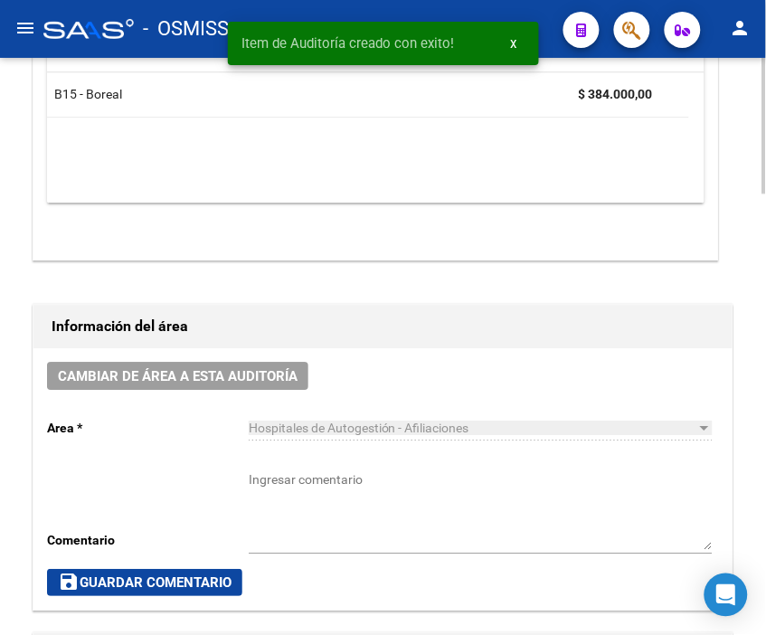
click at [253, 368] on span "Cambiar de área a esta auditoría" at bounding box center [178, 376] width 240 height 16
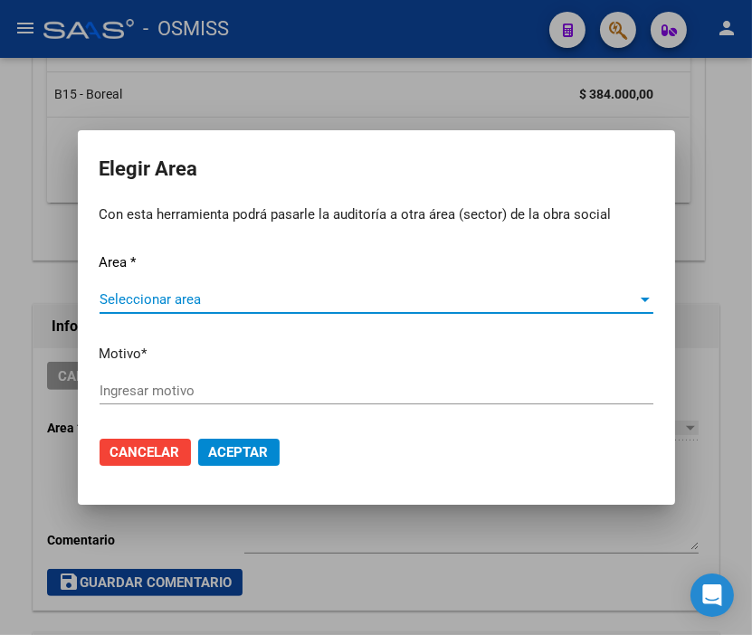
click at [129, 295] on span "Seleccionar area" at bounding box center [368, 299] width 537 height 16
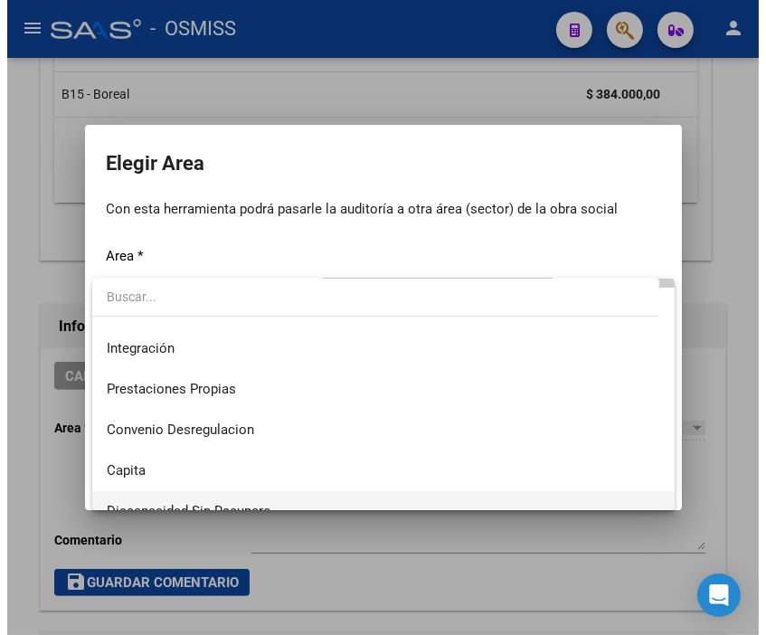
scroll to position [201, 0]
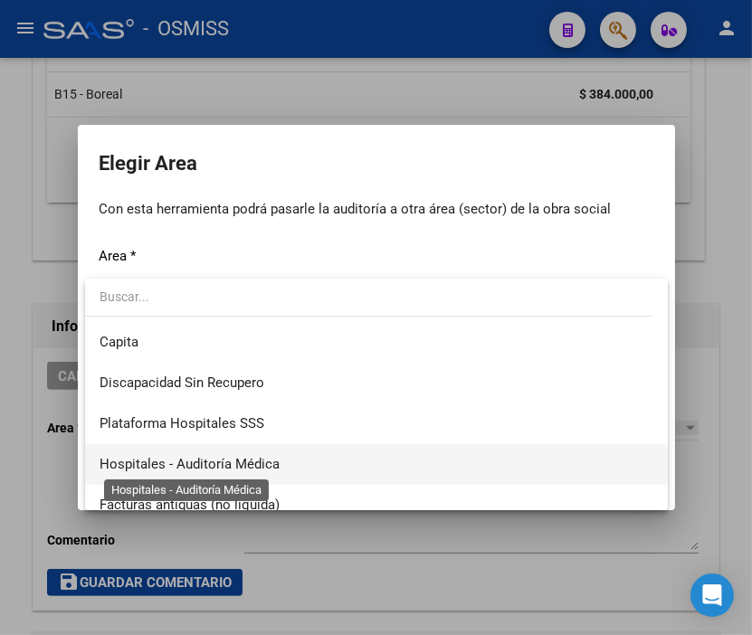
click at [246, 464] on span "Hospitales - Auditoría Médica" at bounding box center [190, 464] width 180 height 16
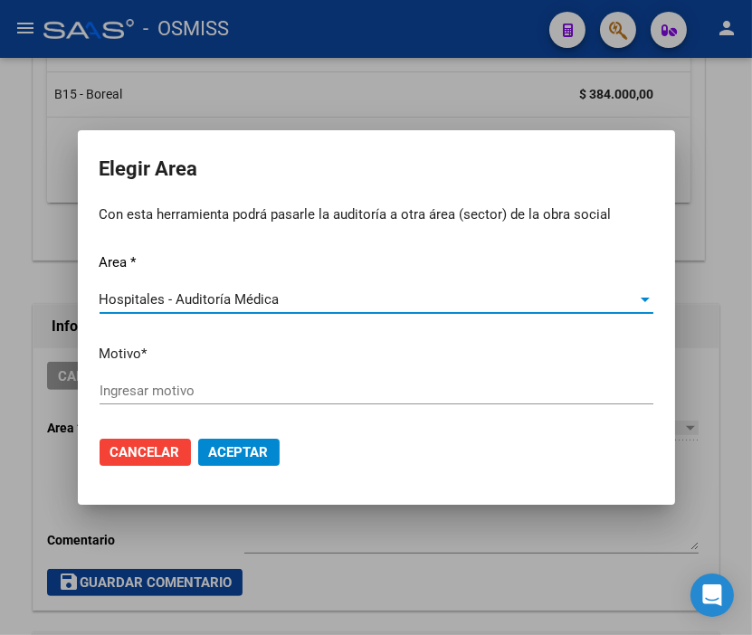
click at [170, 381] on div "Ingresar motivo" at bounding box center [377, 390] width 554 height 27
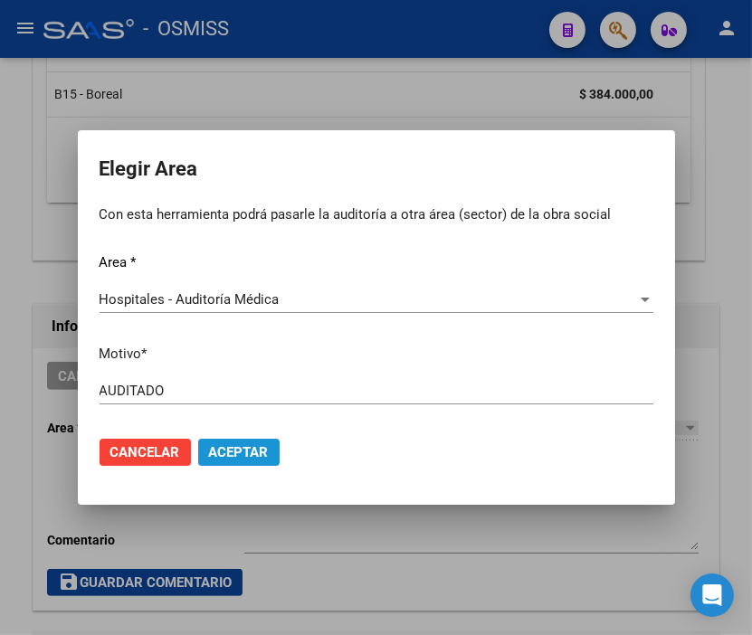
click at [236, 447] on span "Aceptar" at bounding box center [239, 452] width 60 height 16
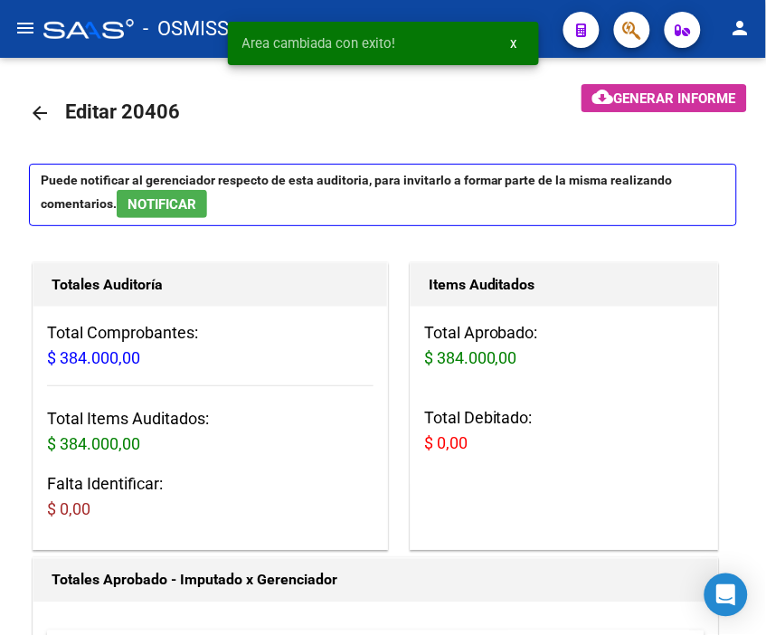
scroll to position [0, 0]
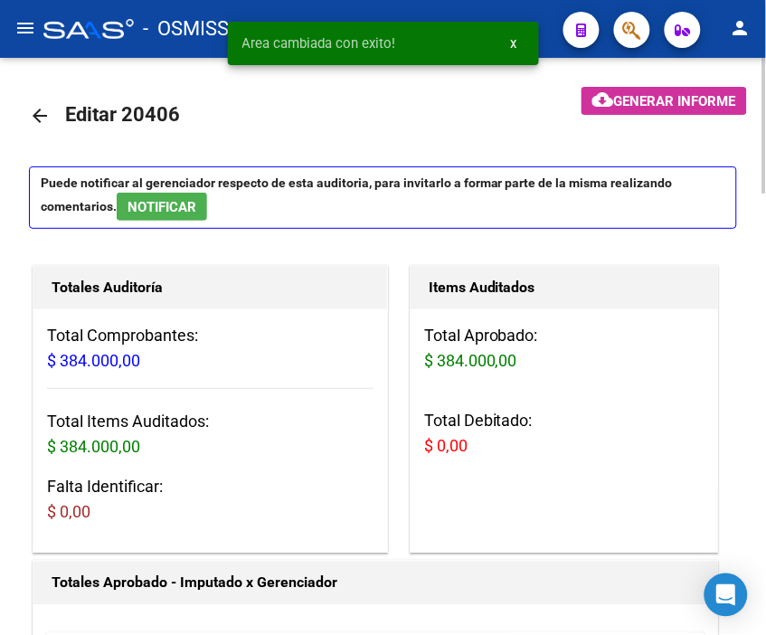
click at [30, 109] on mat-icon "arrow_back" at bounding box center [40, 116] width 22 height 22
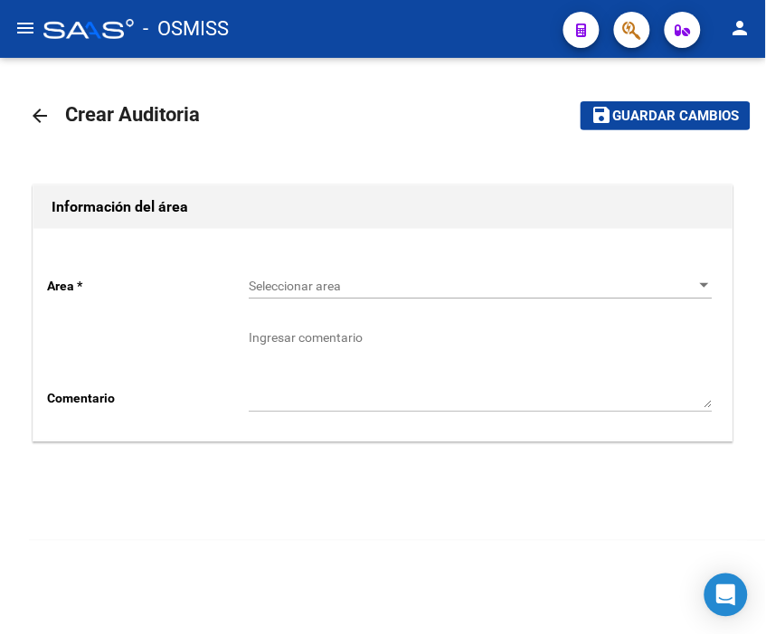
click at [242, 25] on div "- OSMISS" at bounding box center [296, 29] width 506 height 40
click at [261, 293] on span "Seleccionar area" at bounding box center [473, 286] width 448 height 15
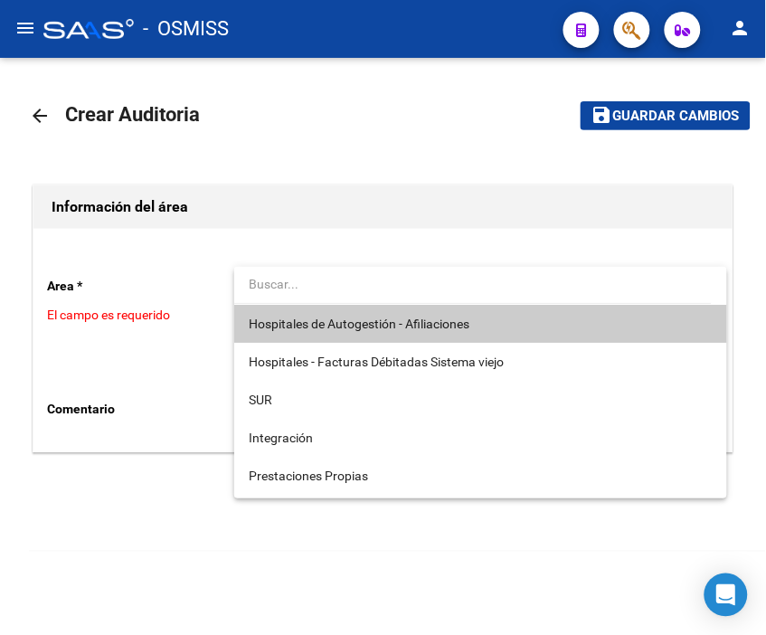
click at [274, 313] on span "Hospitales de Autogestión - Afiliaciones" at bounding box center [481, 324] width 464 height 38
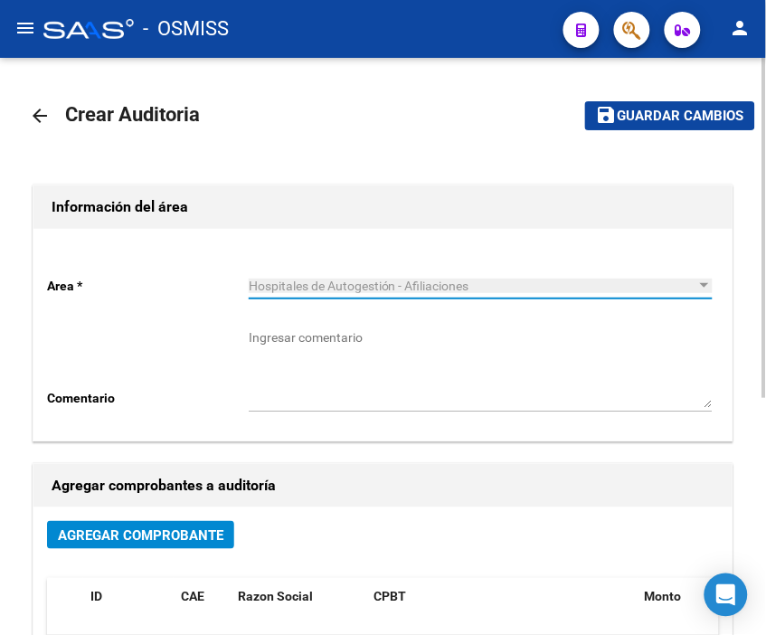
click at [150, 540] on span "Agregar Comprobante" at bounding box center [141, 535] width 166 height 16
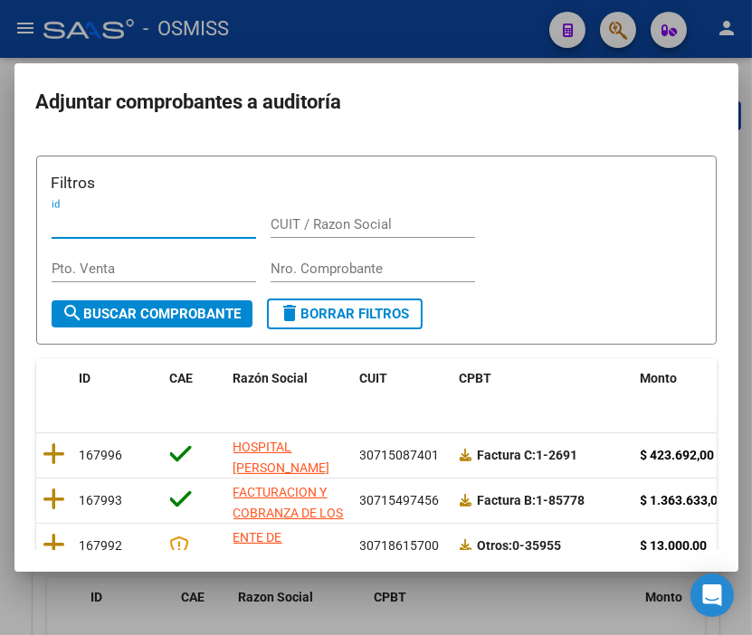
click at [333, 268] on input "Nro. Comprobante" at bounding box center [372, 269] width 204 height 16
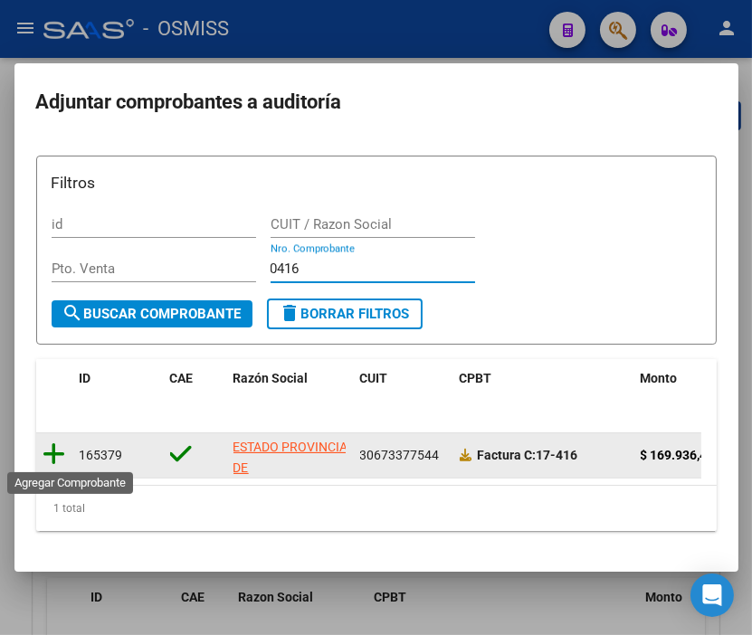
click at [49, 447] on icon at bounding box center [54, 453] width 23 height 25
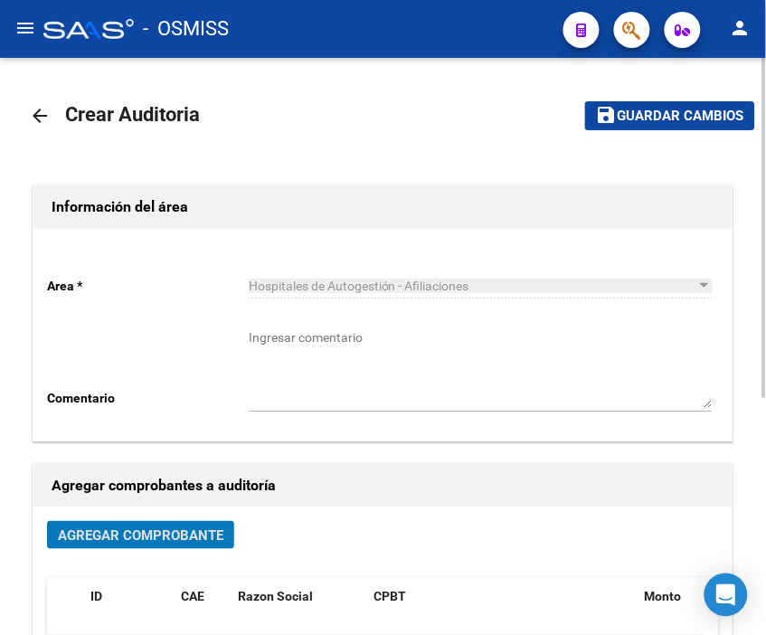
click at [694, 109] on span "Guardar cambios" at bounding box center [681, 117] width 127 height 16
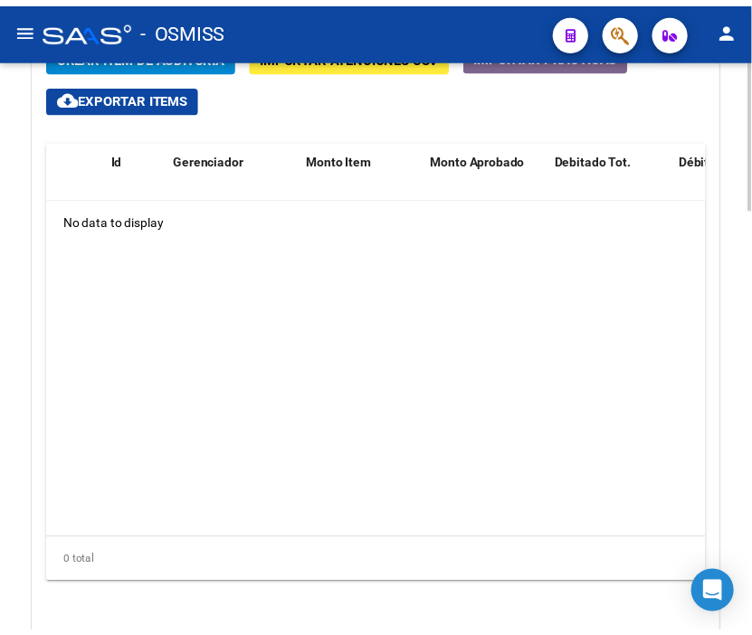
scroll to position [1467, 0]
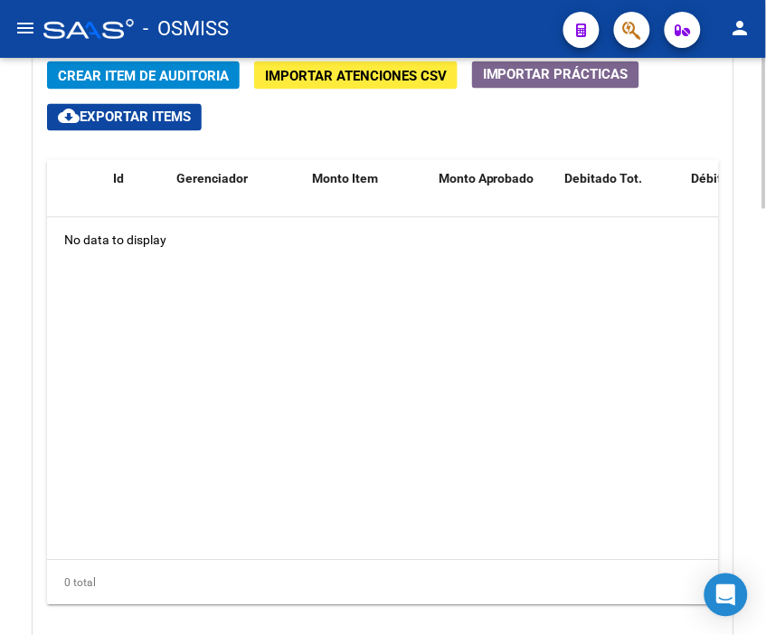
click at [763, 517] on div at bounding box center [765, 517] width 5 height 151
drag, startPoint x: 507, startPoint y: 123, endPoint x: 438, endPoint y: 119, distance: 68.8
click at [507, 123] on div "Crear Item de Auditoria Importar Atenciones CSV Importar Prácticas cloud_downlo…" at bounding box center [382, 354] width 699 height 613
click at [140, 73] on span "Crear Item de Auditoria" at bounding box center [143, 76] width 171 height 16
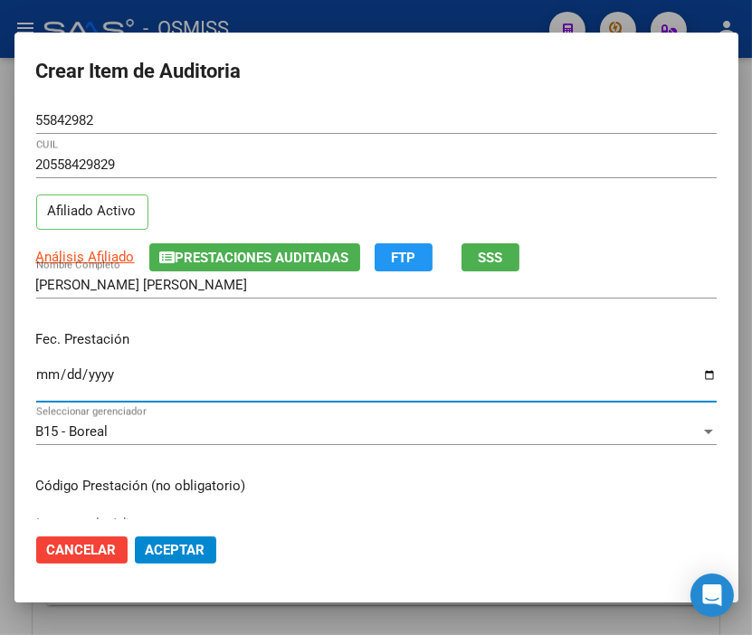
click at [43, 367] on input "Ingresar la fecha" at bounding box center [376, 381] width 680 height 29
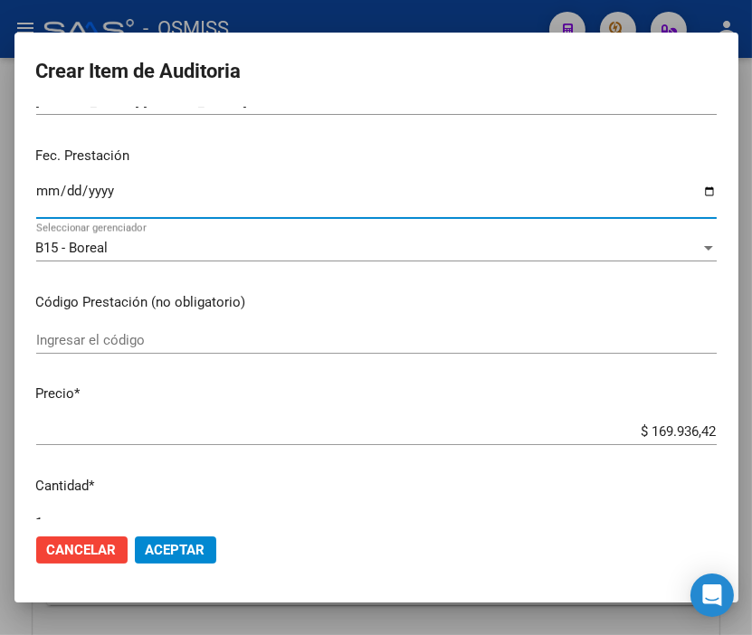
scroll to position [201, 0]
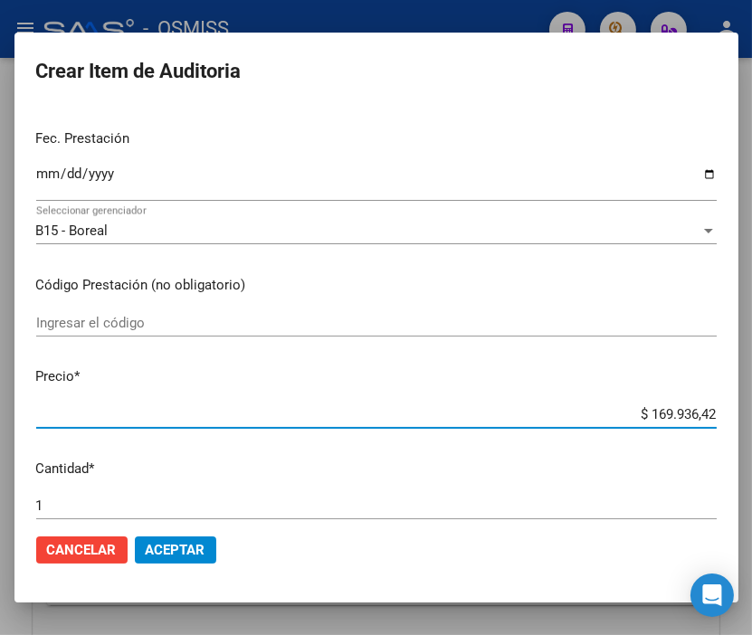
drag, startPoint x: 590, startPoint y: 414, endPoint x: 763, endPoint y: 414, distance: 172.8
click at [752, 414] on html "menu - OSMISS person Firma Express Inicio Calendario SSS Instructivos Contacto …" at bounding box center [376, 317] width 752 height 635
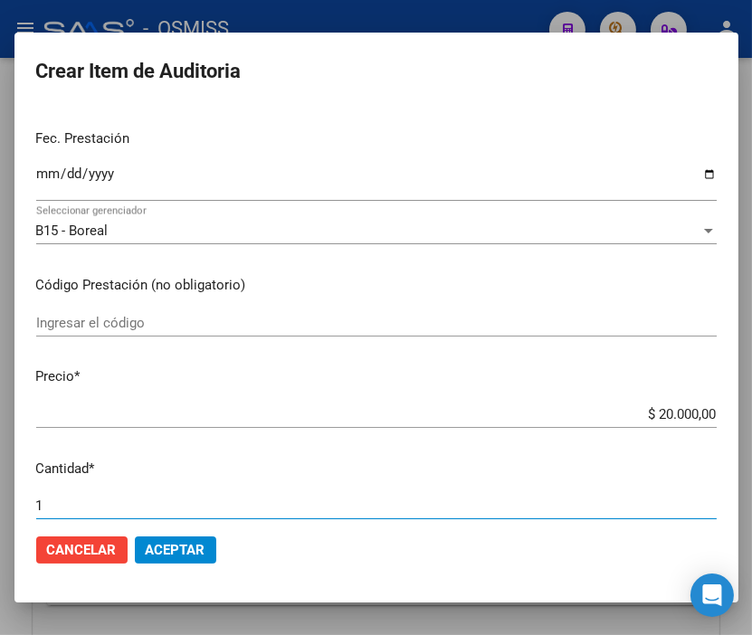
click at [62, 507] on input "1" at bounding box center [376, 506] width 680 height 16
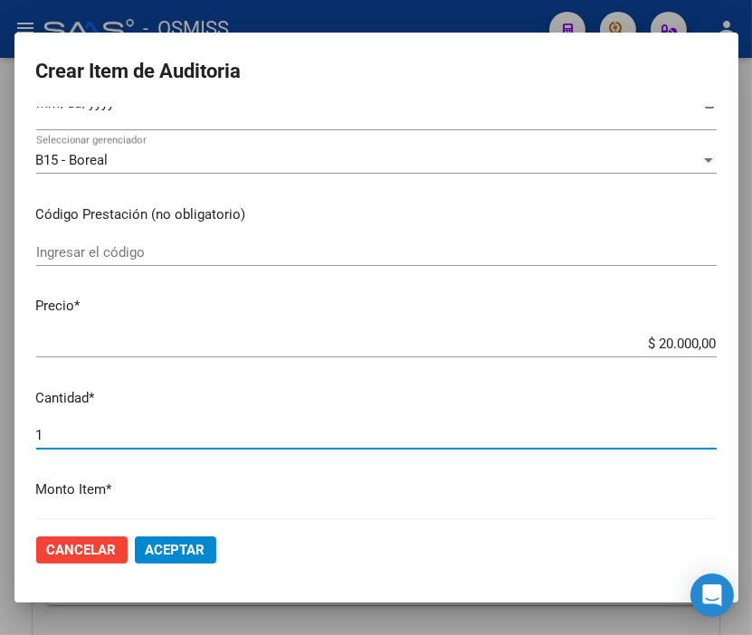
drag, startPoint x: 62, startPoint y: 507, endPoint x: -23, endPoint y: 508, distance: 84.1
click at [0, 508] on html "menu - OSMISS person Firma Express Inicio Calendario SSS Instructivos Contacto …" at bounding box center [376, 317] width 752 height 635
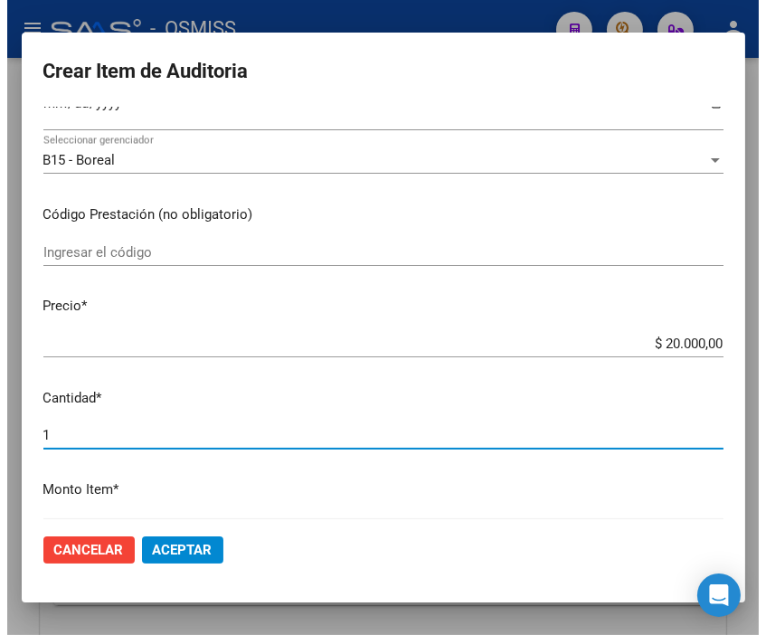
scroll to position [311, 0]
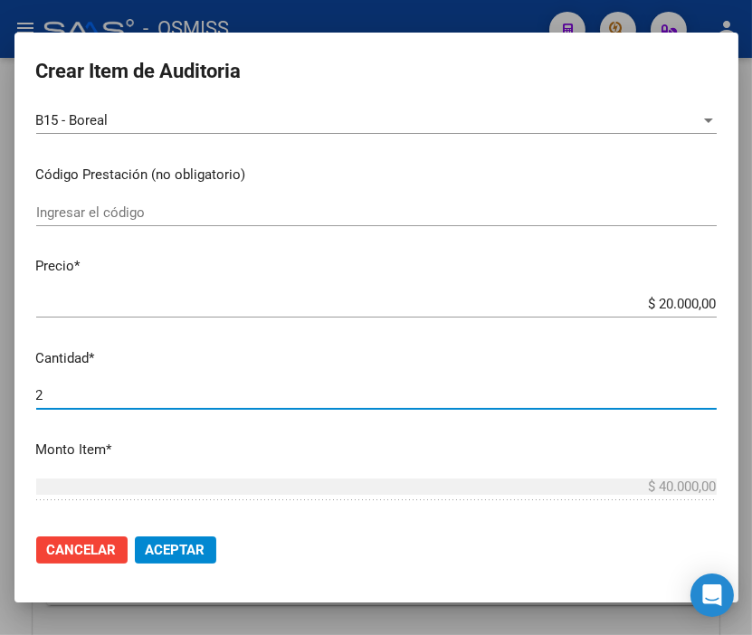
click at [203, 545] on span "Aceptar" at bounding box center [176, 550] width 60 height 16
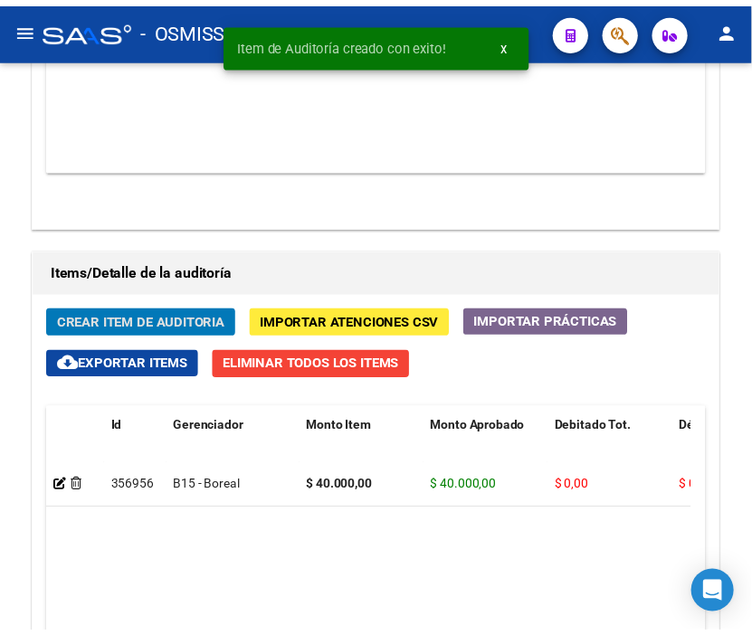
scroll to position [1713, 0]
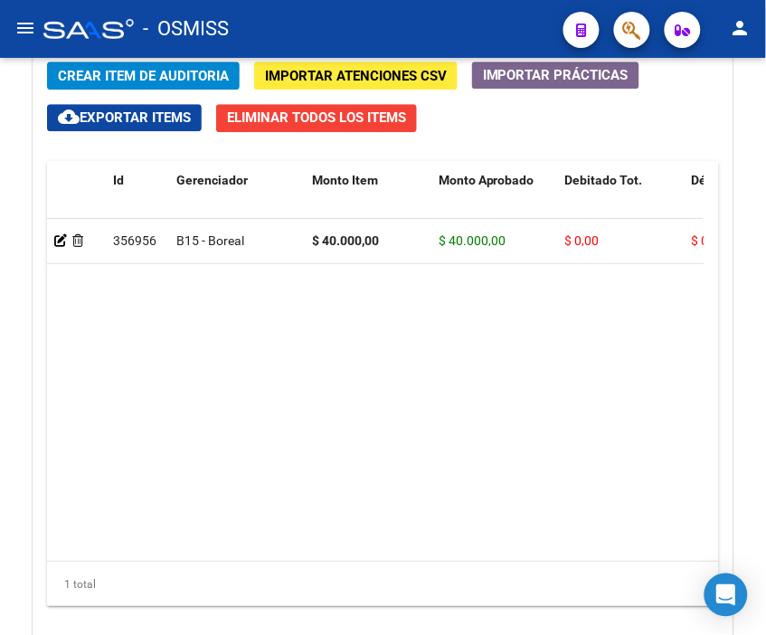
click at [300, 28] on div "- OSMISS" at bounding box center [296, 29] width 506 height 40
click at [132, 66] on button "Crear Item de Auditoria" at bounding box center [143, 76] width 193 height 28
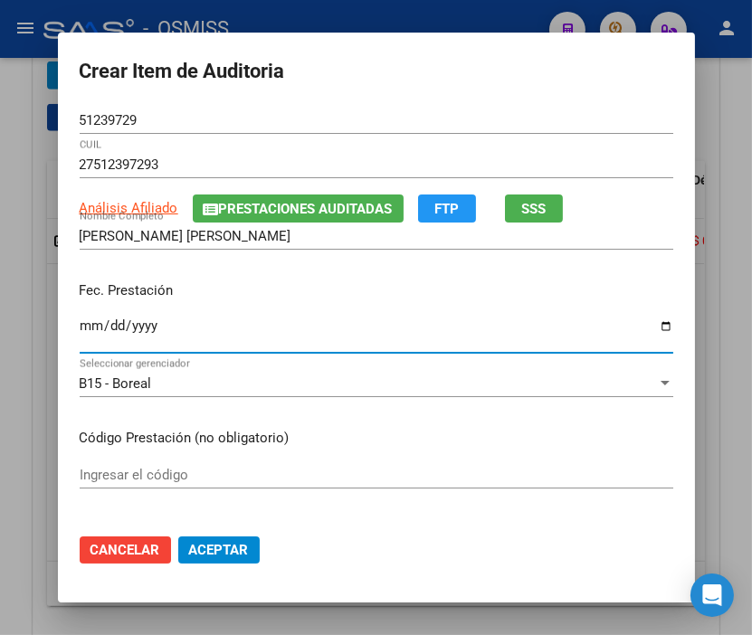
click at [86, 321] on input "Ingresar la fecha" at bounding box center [376, 332] width 593 height 29
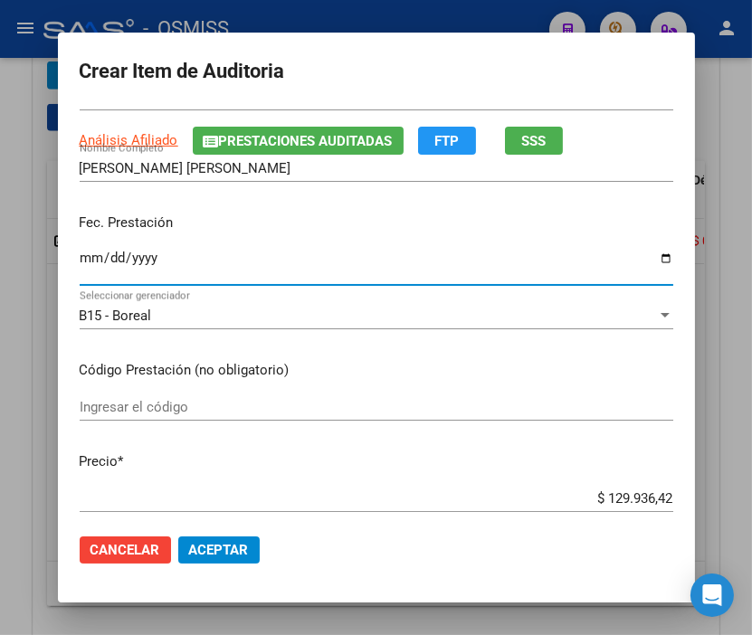
scroll to position [201, 0]
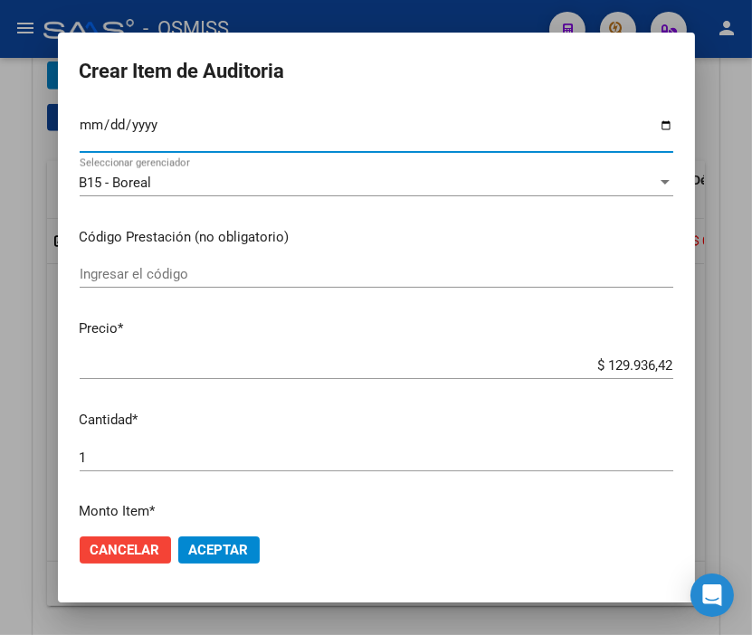
click at [106, 119] on input "[DATE]" at bounding box center [376, 132] width 593 height 29
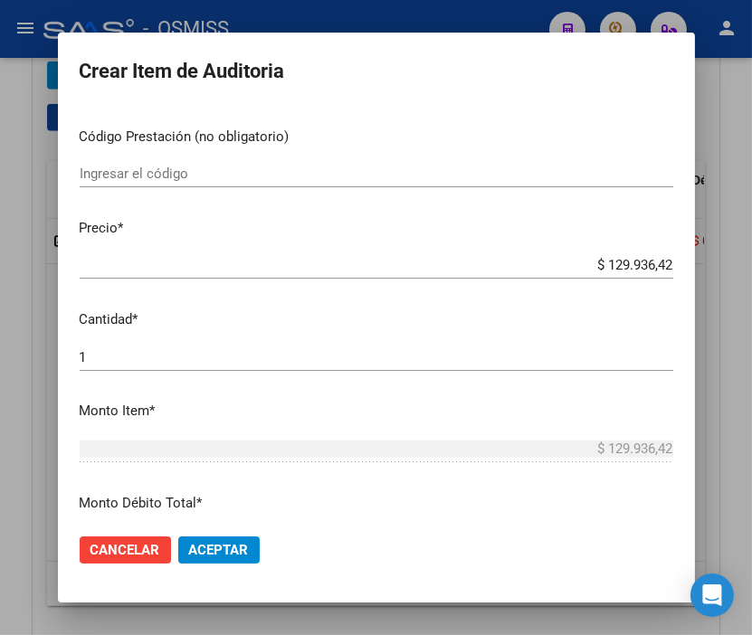
drag, startPoint x: 545, startPoint y: 255, endPoint x: 656, endPoint y: 271, distance: 111.6
click at [717, 271] on div "Crear Item de Auditoria 51239729 Nro Documento 27512397293 CUIL Análisis Afilia…" at bounding box center [376, 317] width 752 height 635
drag, startPoint x: 570, startPoint y: 269, endPoint x: 753, endPoint y: 275, distance: 182.8
click at [752, 275] on html "menu - OSMISS person Firma Express Inicio Calendario SSS Instructivos Contacto …" at bounding box center [376, 317] width 752 height 635
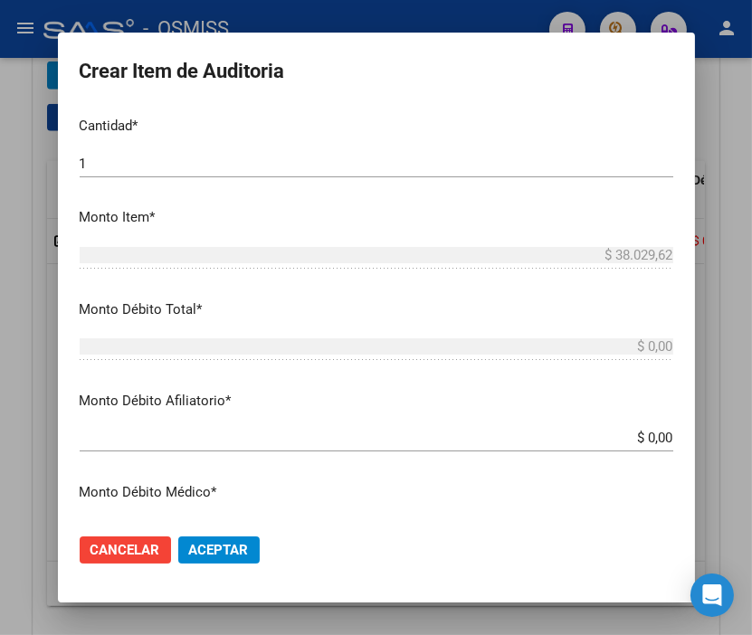
scroll to position [502, 0]
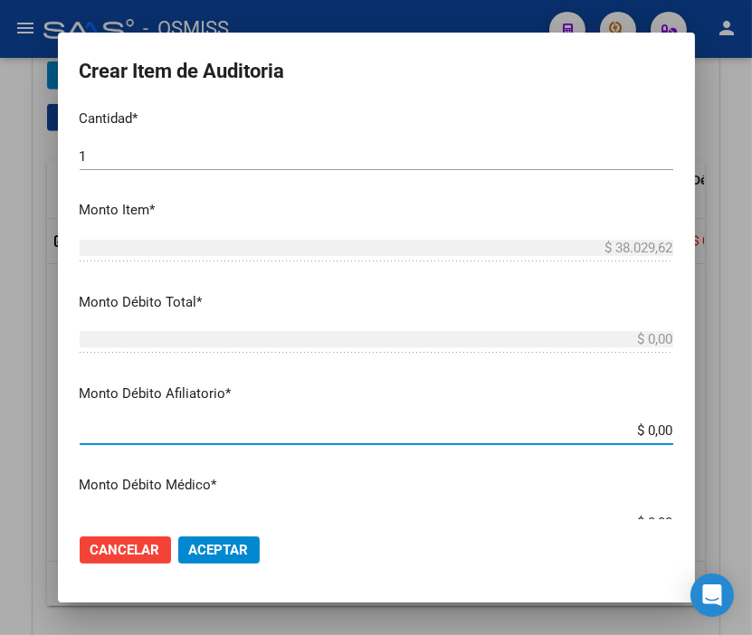
drag, startPoint x: 586, startPoint y: 422, endPoint x: 740, endPoint y: 431, distance: 154.0
click at [740, 431] on div "Crear Item de Auditoria 51239729 Nro Documento 27512397293 CUIL Análisis Afilia…" at bounding box center [376, 317] width 752 height 635
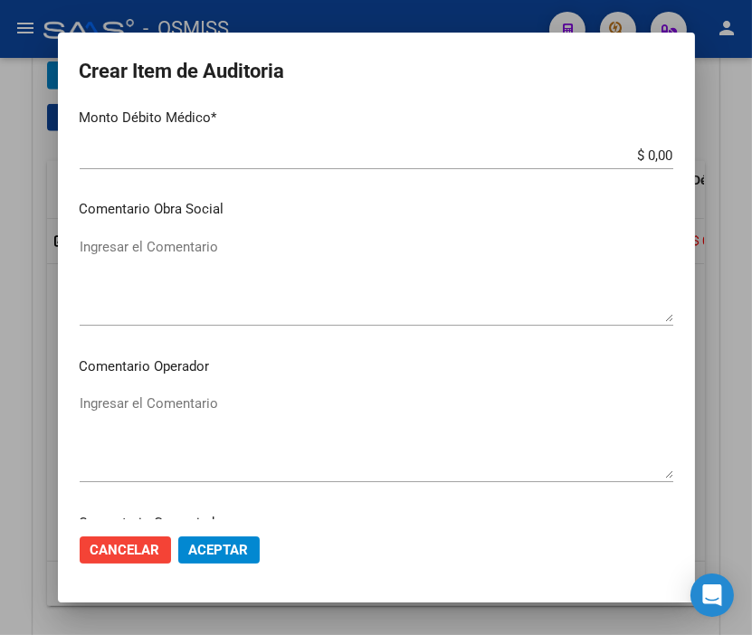
scroll to position [905, 0]
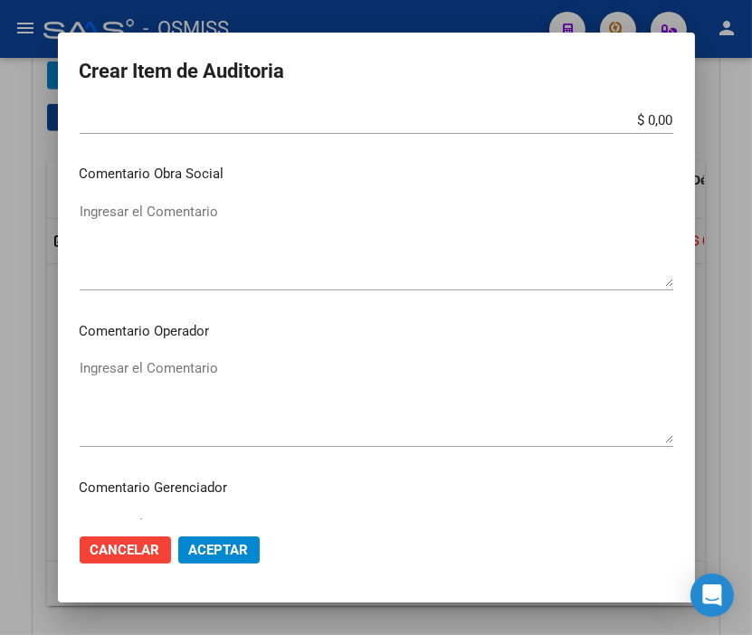
click at [159, 375] on textarea "Ingresar el Comentario" at bounding box center [376, 400] width 593 height 85
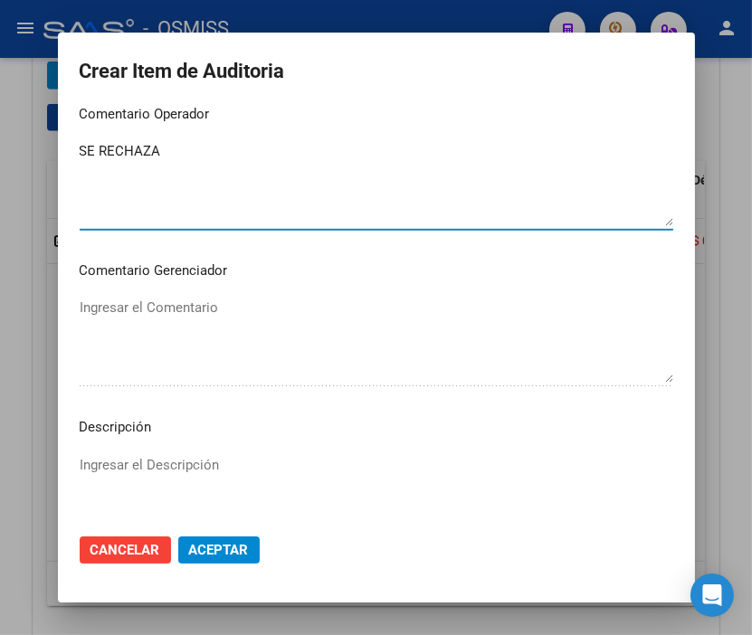
scroll to position [1206, 0]
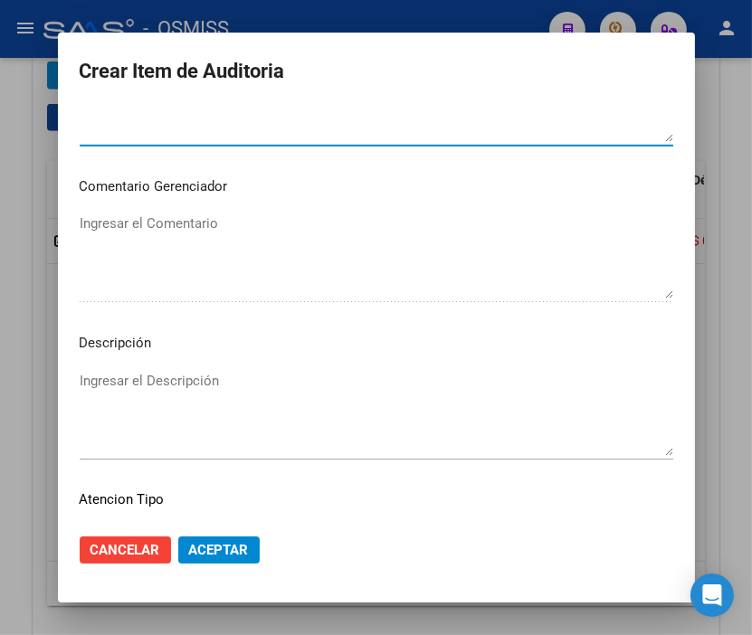
click at [128, 392] on textarea "Ingresar el Descripción" at bounding box center [376, 413] width 593 height 85
click at [520, 360] on mat-dialog-content "51239729 Nro Documento 27512397293 CUIL Análisis Afiliado Prestaciones Auditada…" at bounding box center [376, 313] width 637 height 412
click at [150, 375] on textarea "BAJA" at bounding box center [376, 413] width 593 height 85
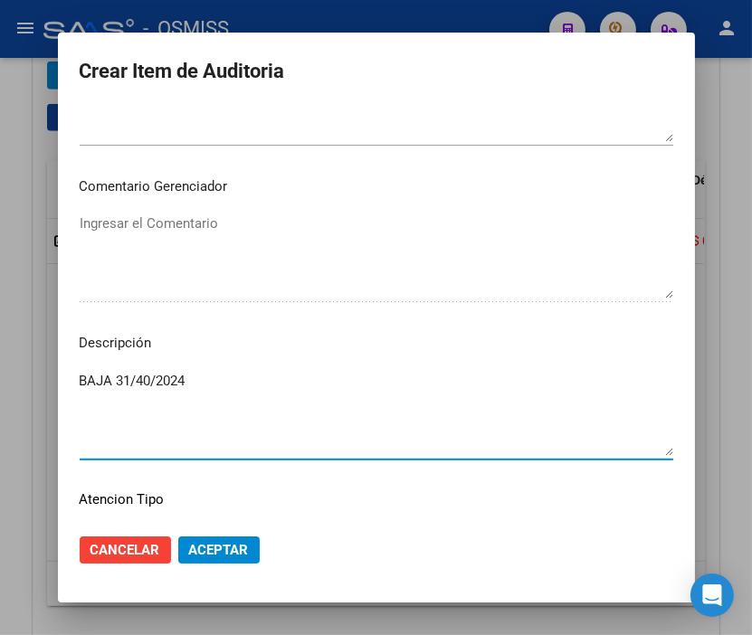
click at [147, 377] on textarea "BAJA 31/40/2024" at bounding box center [376, 413] width 593 height 85
click at [255, 377] on textarea "BAJA [DATE]" at bounding box center [376, 413] width 593 height 85
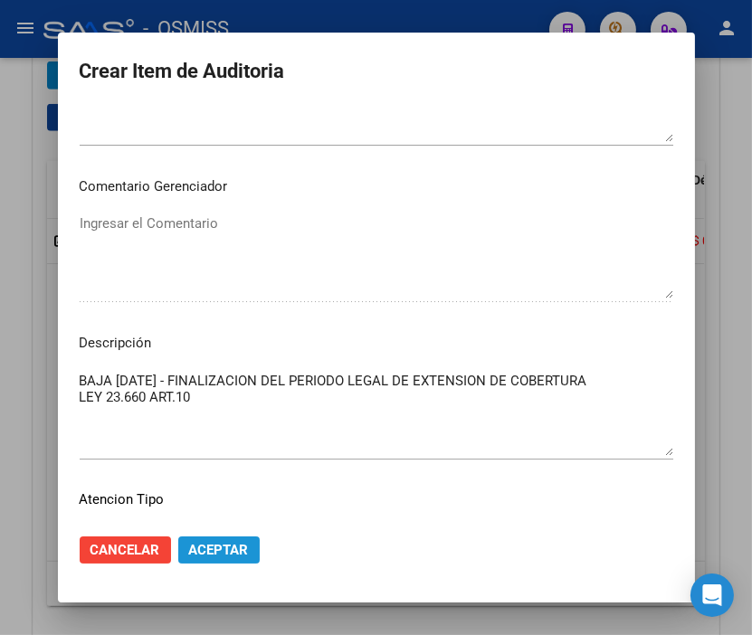
click at [229, 543] on span "Aceptar" at bounding box center [219, 550] width 60 height 16
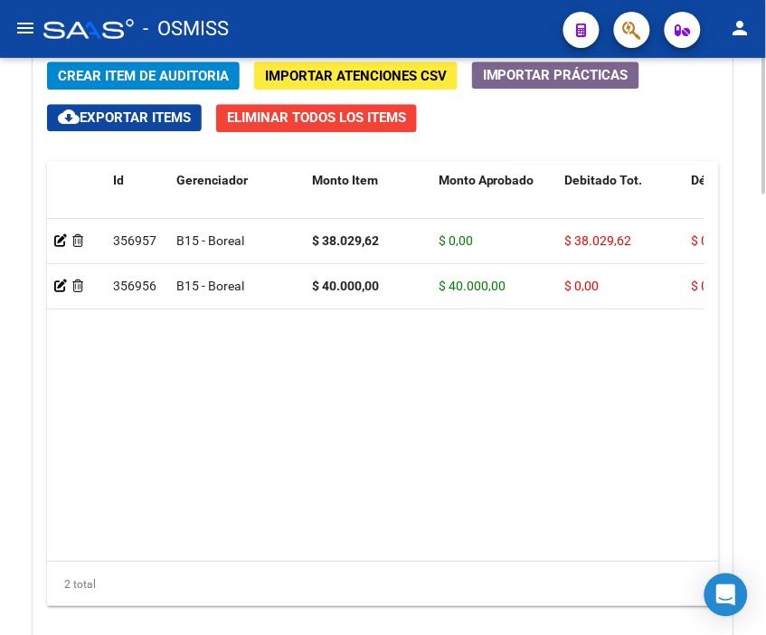
click at [512, 471] on datatable-body "356957 B15 - Boreal $ 38.029,62 $ 0,00 $ 38.029,62 $ 0,00 $ 38.029,62 SE RECHAZ…" at bounding box center [375, 390] width 657 height 342
click at [407, 22] on div "- OSMISS" at bounding box center [296, 29] width 506 height 40
click at [131, 74] on span "Crear Item de Auditoria" at bounding box center [143, 76] width 171 height 16
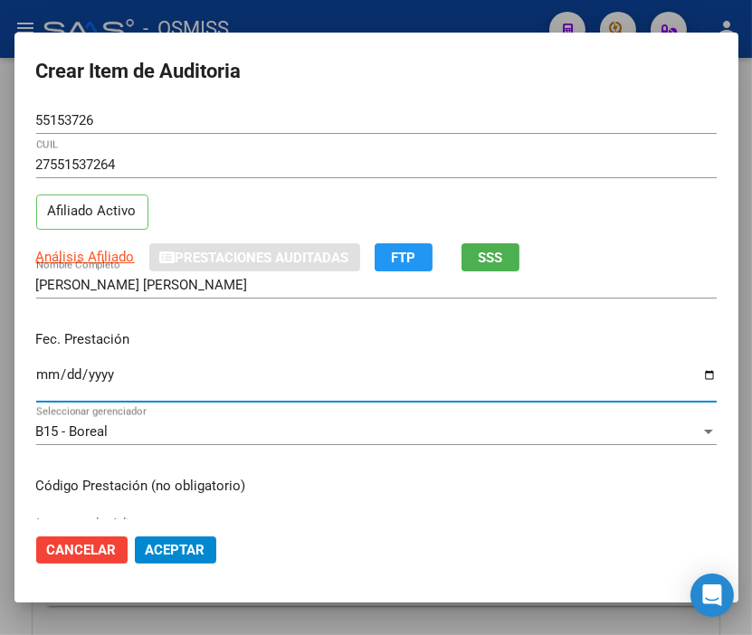
click at [43, 367] on input "Ingresar la fecha" at bounding box center [376, 381] width 680 height 29
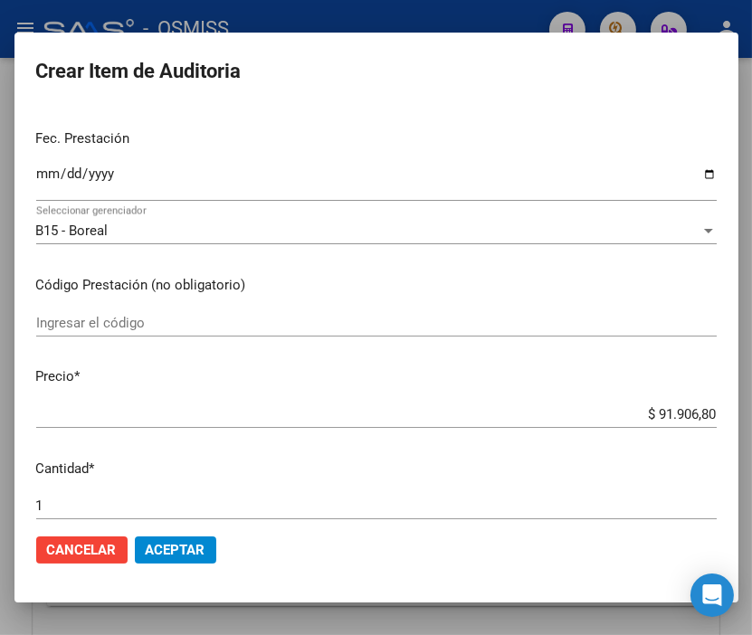
scroll to position [301, 0]
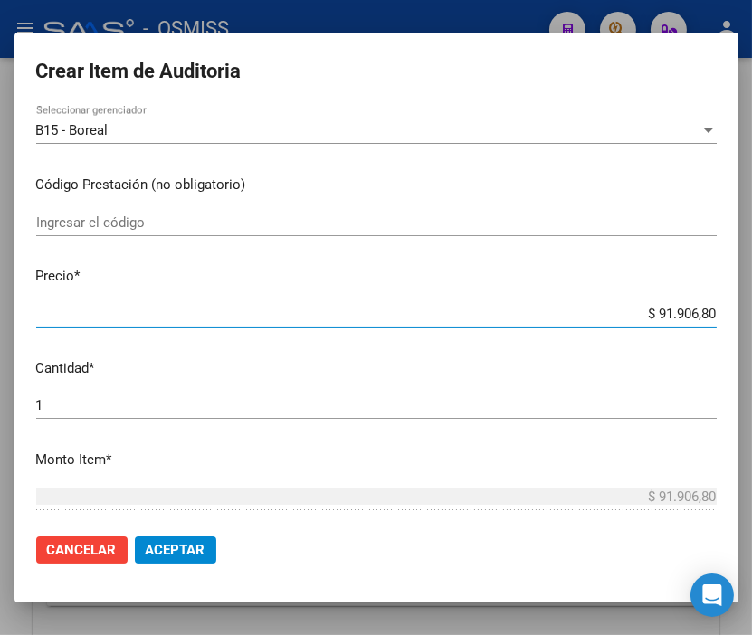
drag, startPoint x: 598, startPoint y: 317, endPoint x: 763, endPoint y: 320, distance: 164.7
click at [752, 320] on html "menu - OSMISS person Firma Express Inicio Calendario SSS Instructivos Contacto …" at bounding box center [376, 317] width 752 height 635
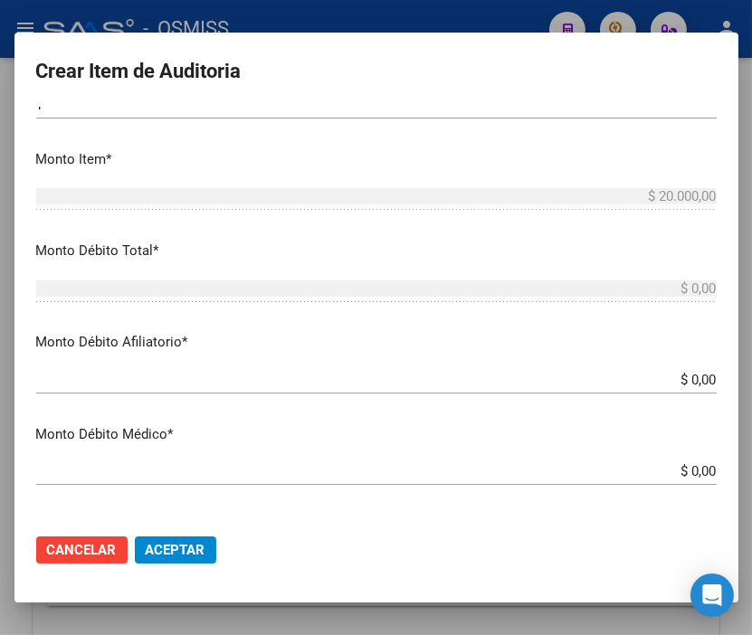
scroll to position [602, 0]
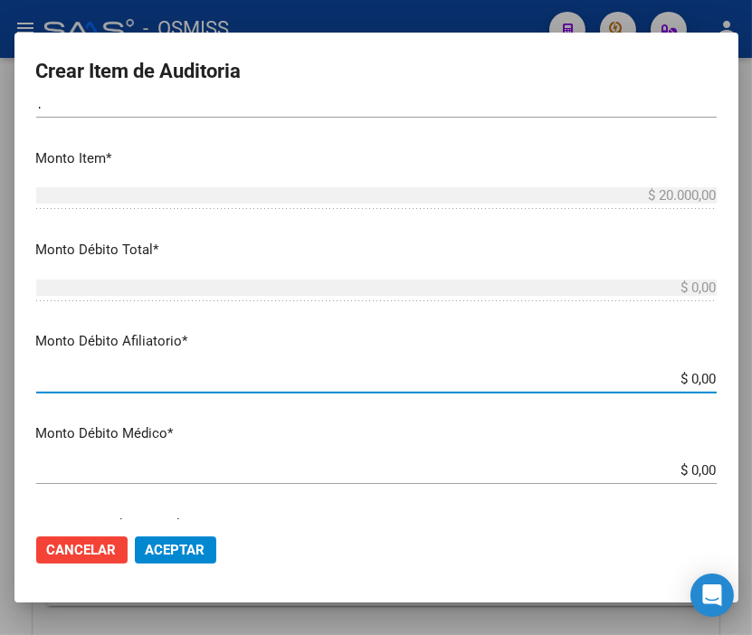
drag, startPoint x: 680, startPoint y: 377, endPoint x: 763, endPoint y: 369, distance: 82.7
click at [752, 376] on html "menu - OSMISS person Firma Express Inicio Calendario SSS Instructivos Contacto …" at bounding box center [376, 317] width 752 height 635
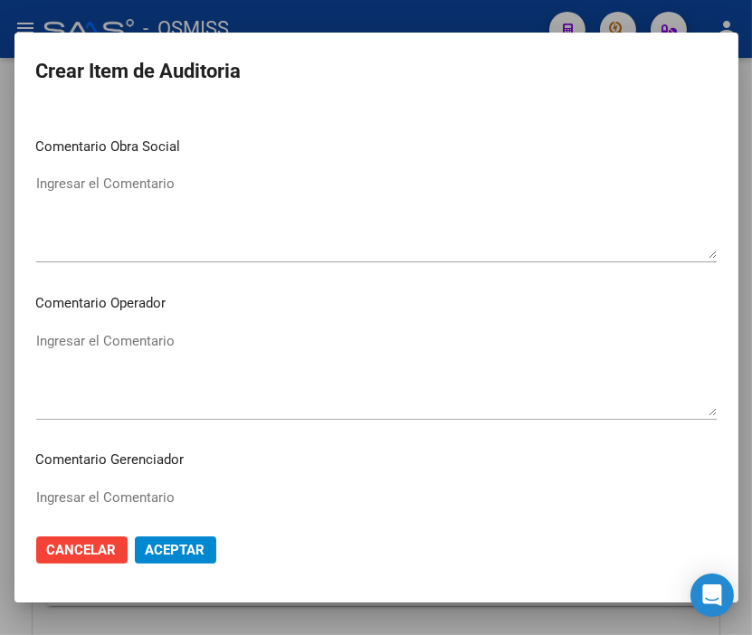
scroll to position [1005, 0]
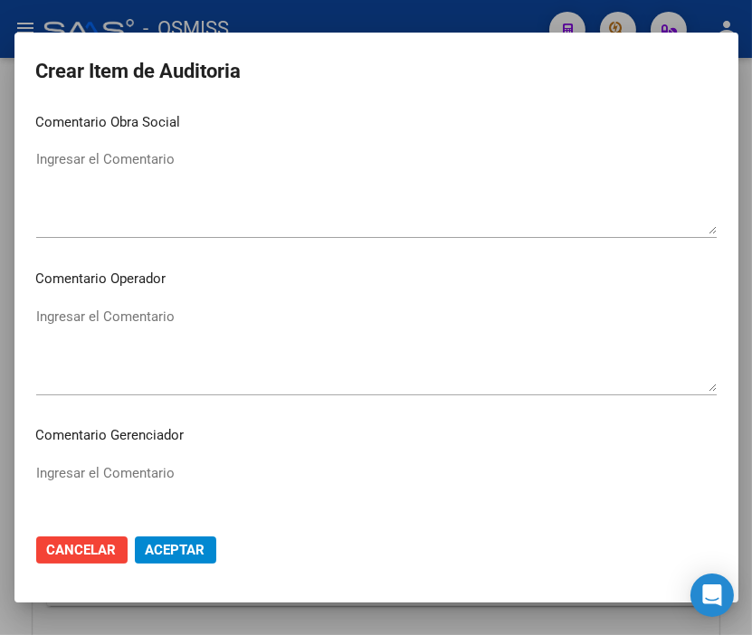
click at [147, 318] on textarea "Ingresar el Comentario" at bounding box center [376, 349] width 680 height 85
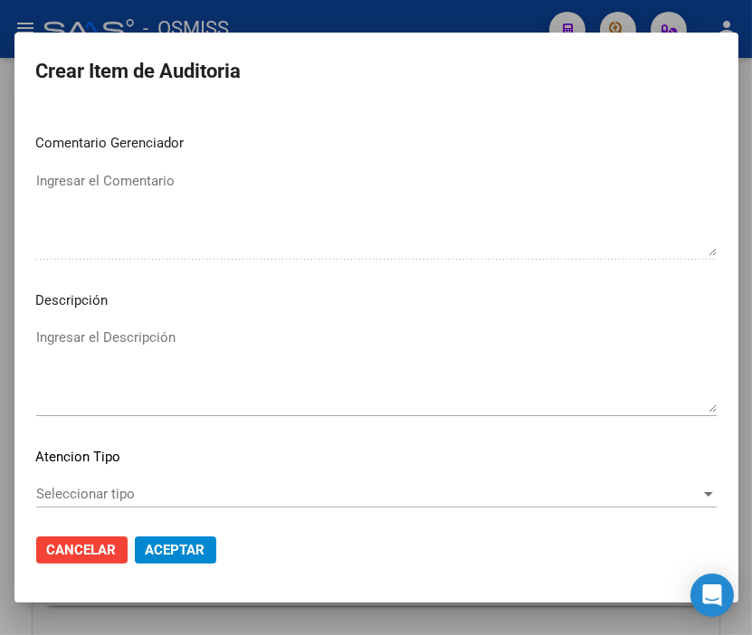
scroll to position [1306, 0]
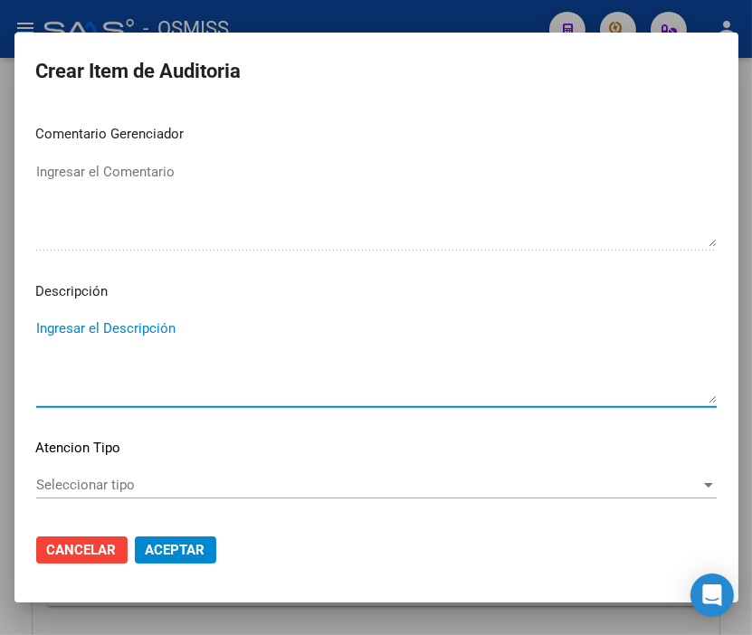
click at [120, 330] on textarea "Ingresar el Descripción" at bounding box center [376, 360] width 680 height 85
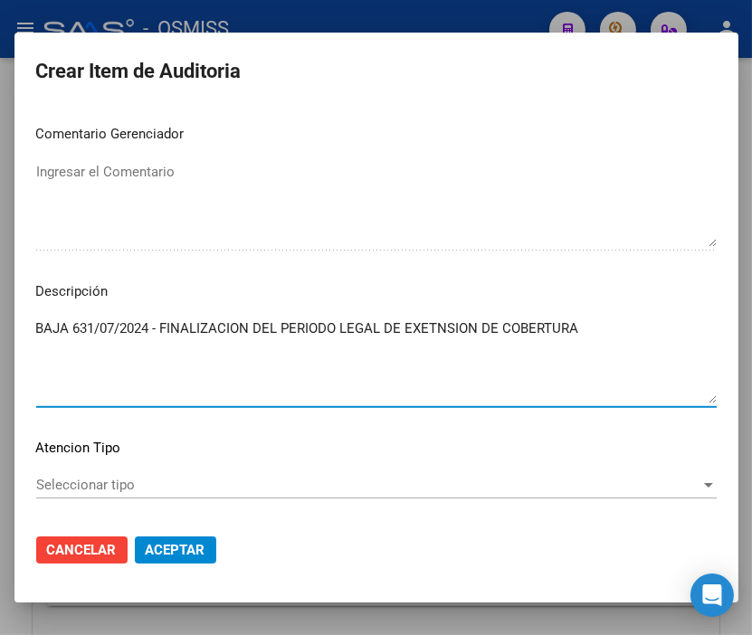
click at [437, 321] on textarea "BAJA 631/07/2024 - FINALIZACION DEL PERIODO LEGAL DE EXETNSION DE COBERTURA" at bounding box center [376, 360] width 680 height 85
click at [613, 322] on textarea "BAJA 631/07/2024 - FINALIZACION DEL PERIODO LEGAL DE EXTENSION DE COBERTURA" at bounding box center [376, 360] width 680 height 85
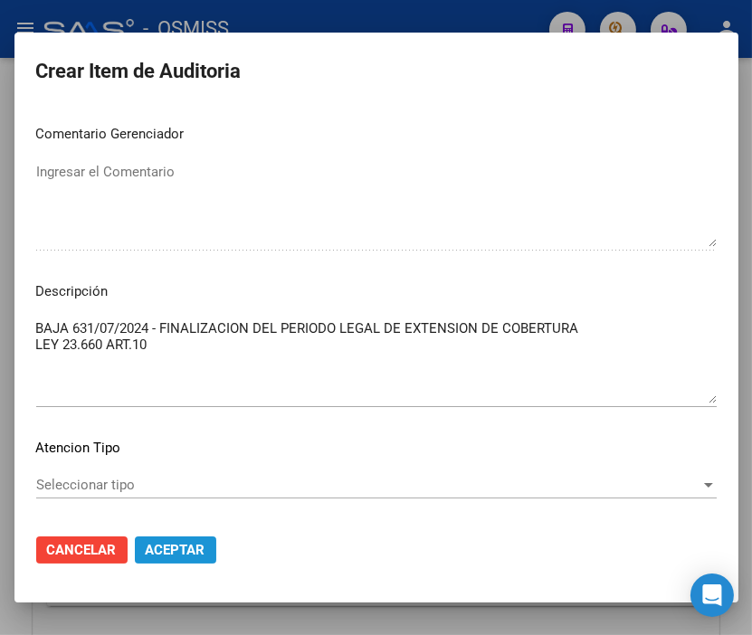
click at [185, 545] on span "Aceptar" at bounding box center [176, 550] width 60 height 16
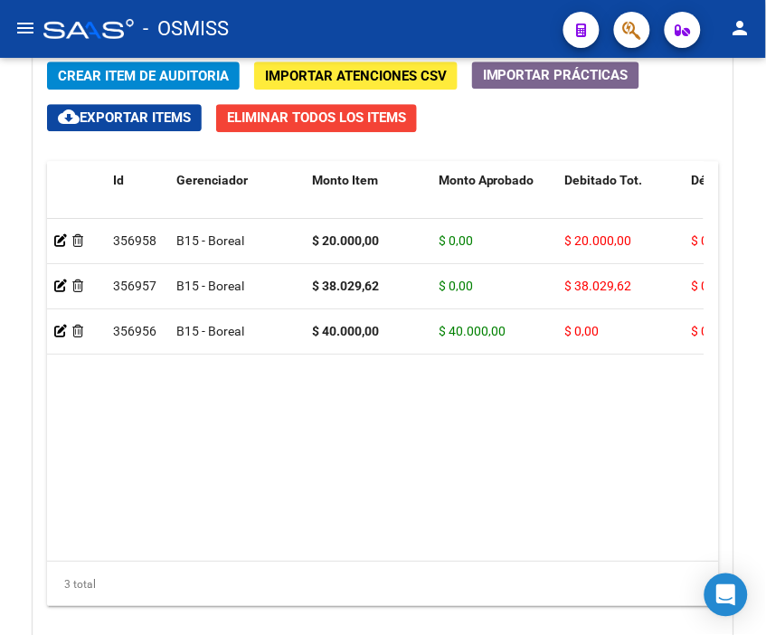
drag, startPoint x: 446, startPoint y: 24, endPoint x: 269, endPoint y: 49, distance: 179.0
click at [446, 24] on div "- OSMISS" at bounding box center [296, 29] width 506 height 40
click at [87, 74] on span "Crear Item de Auditoria" at bounding box center [143, 76] width 171 height 16
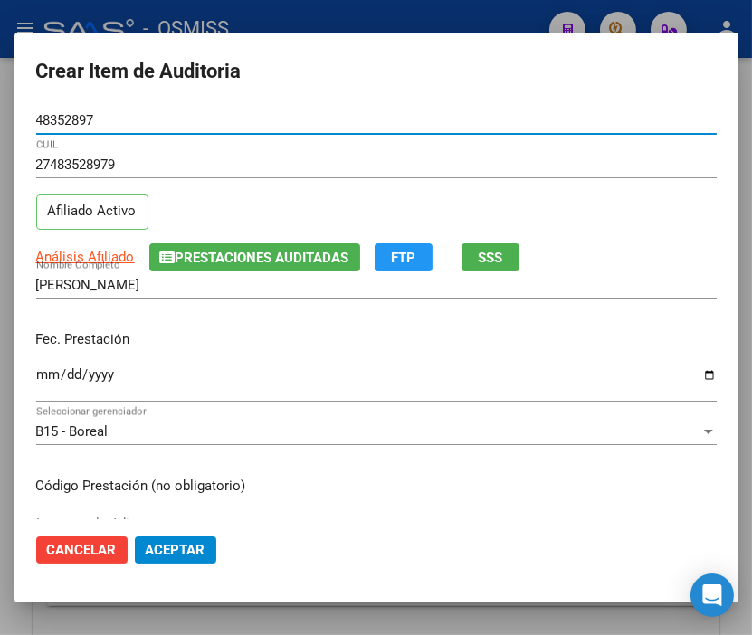
click at [39, 375] on input "Ingresar la fecha" at bounding box center [376, 381] width 680 height 29
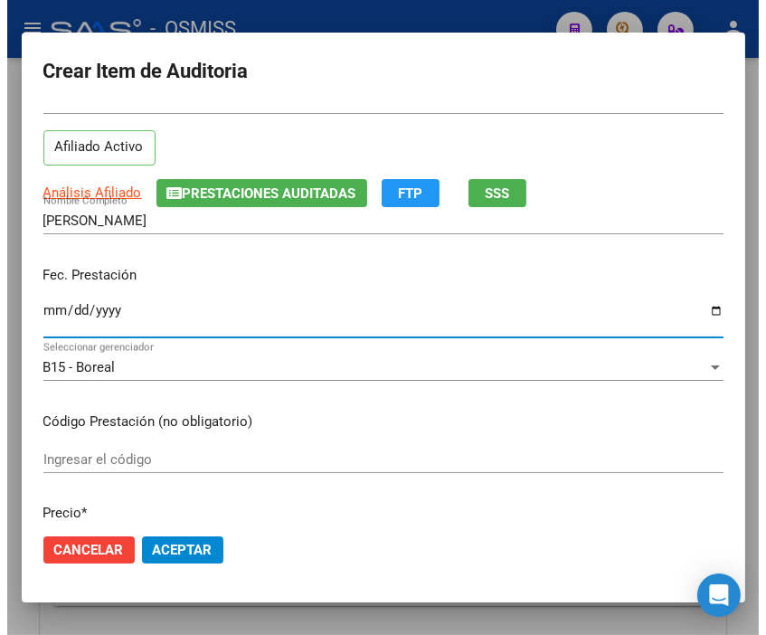
scroll to position [201, 0]
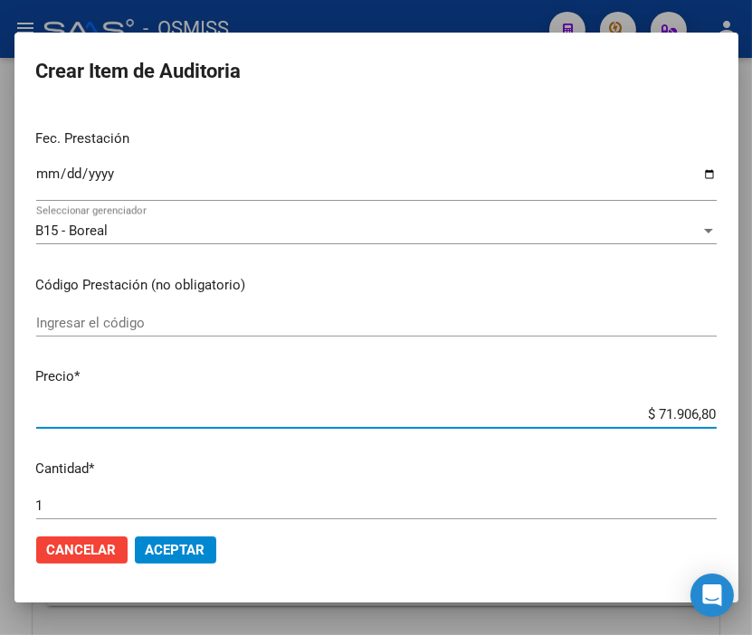
drag, startPoint x: 602, startPoint y: 419, endPoint x: 763, endPoint y: 421, distance: 161.0
click at [752, 421] on html "menu - OSMISS person Firma Express Inicio Calendario SSS Instructivos Contacto …" at bounding box center [376, 317] width 752 height 635
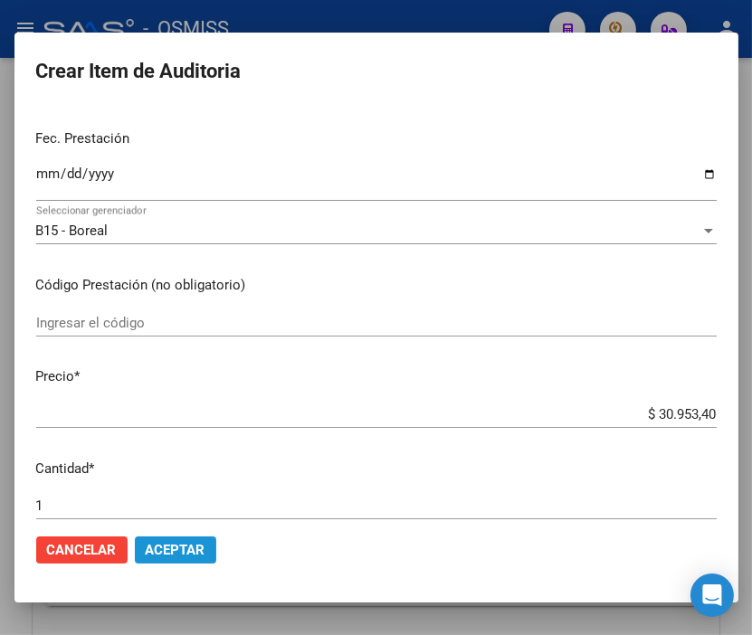
click at [204, 545] on button "Aceptar" at bounding box center [175, 549] width 81 height 27
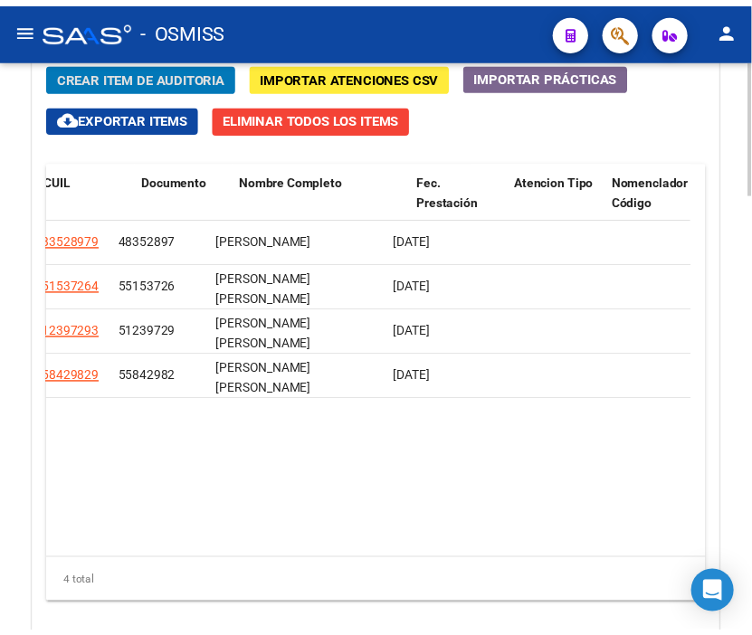
scroll to position [0, 0]
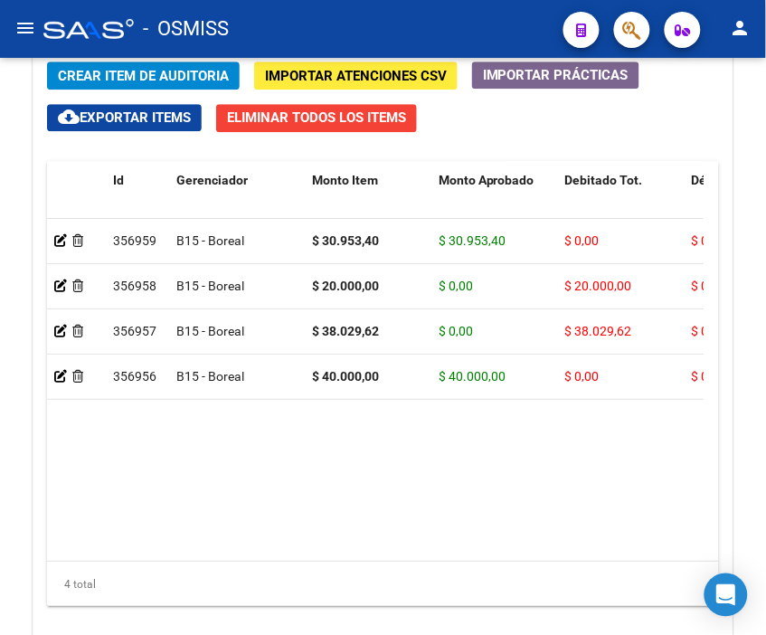
click at [294, 22] on div "- OSMISS" at bounding box center [296, 29] width 506 height 40
click at [142, 73] on span "Crear Item de Auditoria" at bounding box center [143, 76] width 171 height 16
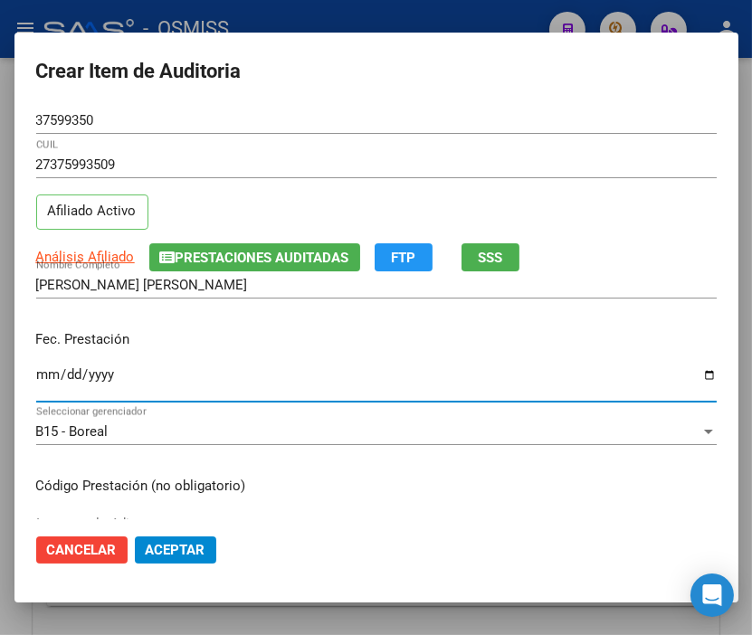
click at [42, 373] on input "Ingresar la fecha" at bounding box center [376, 381] width 680 height 29
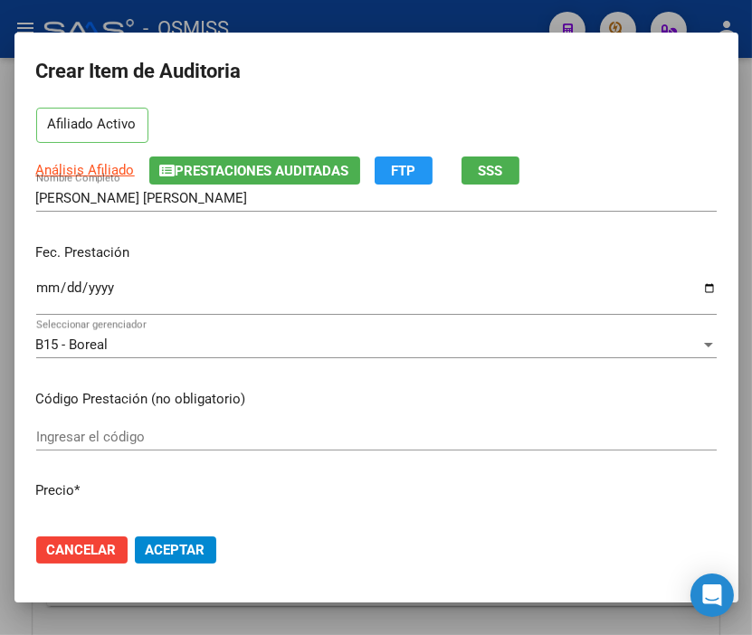
scroll to position [201, 0]
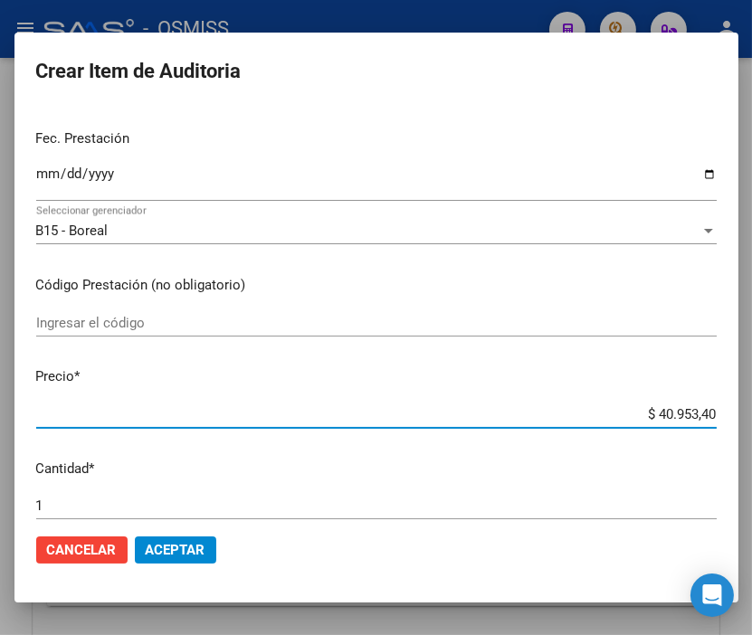
drag, startPoint x: 612, startPoint y: 417, endPoint x: 763, endPoint y: 425, distance: 151.3
click at [752, 425] on html "menu - OSMISS person Firma Express Inicio Calendario SSS Instructivos Contacto …" at bounding box center [376, 317] width 752 height 635
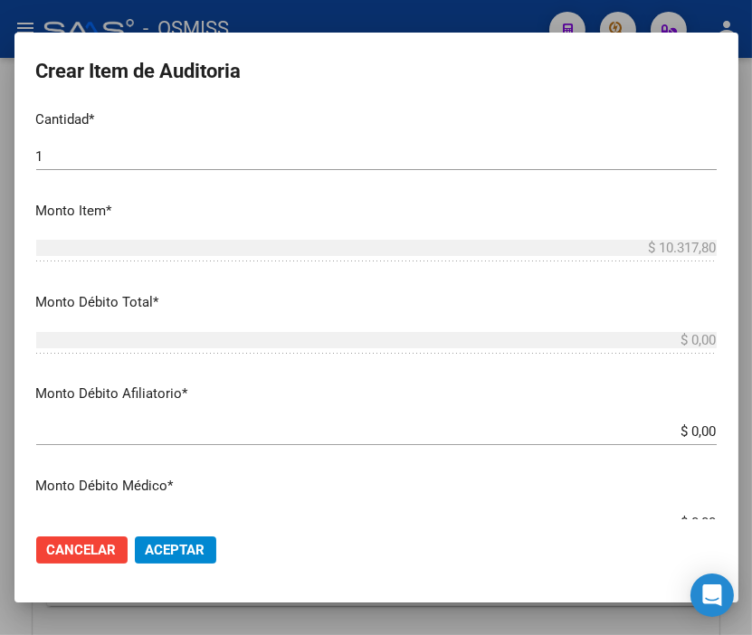
scroll to position [602, 0]
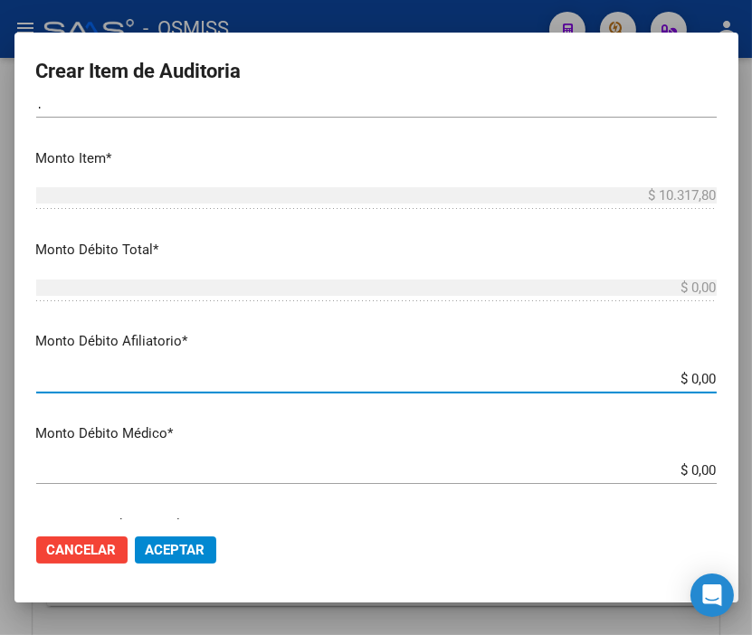
drag, startPoint x: 630, startPoint y: 375, endPoint x: 763, endPoint y: 399, distance: 135.2
click at [752, 399] on html "menu - OSMISS person Firma Express Inicio Calendario SSS Instructivos Contacto …" at bounding box center [376, 317] width 752 height 635
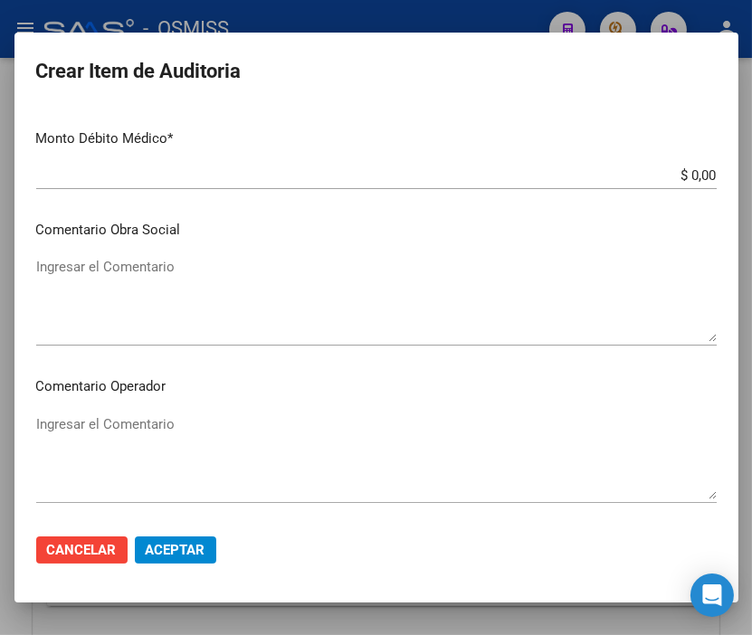
scroll to position [905, 0]
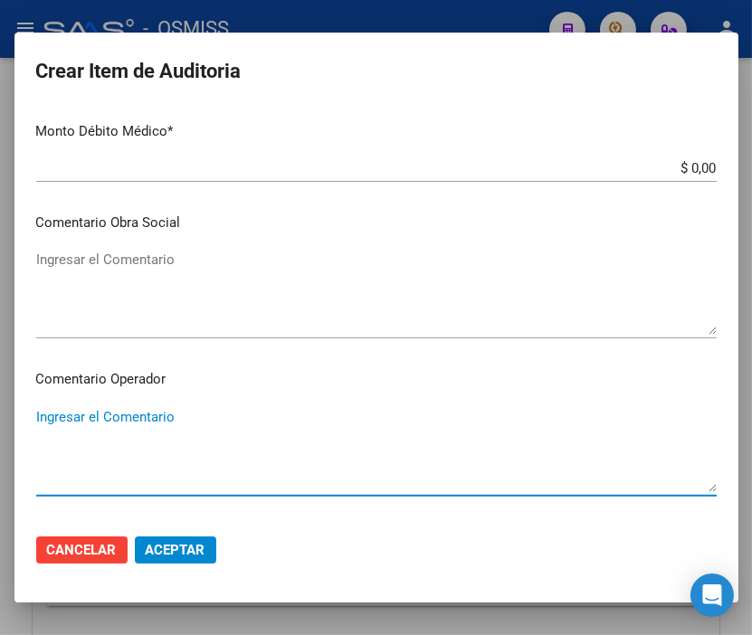
click at [130, 414] on textarea "Ingresar el Comentario" at bounding box center [376, 449] width 680 height 85
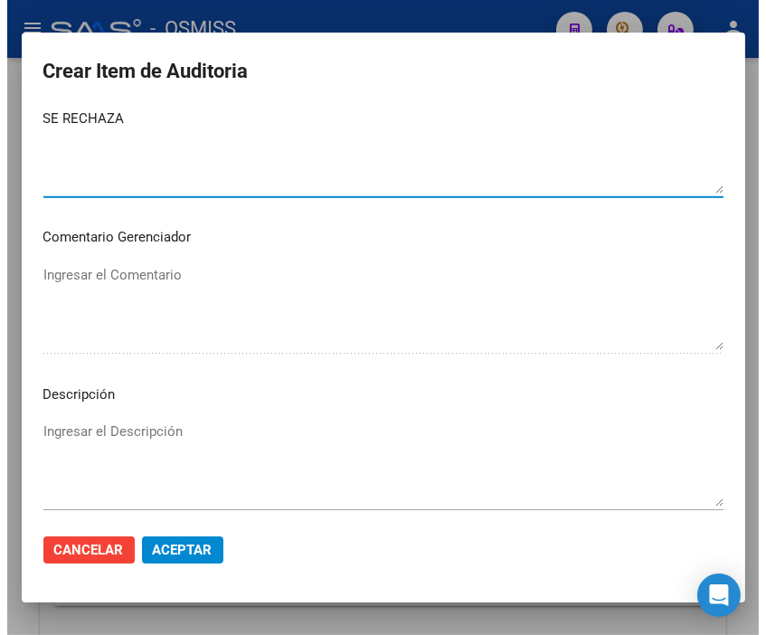
scroll to position [1206, 0]
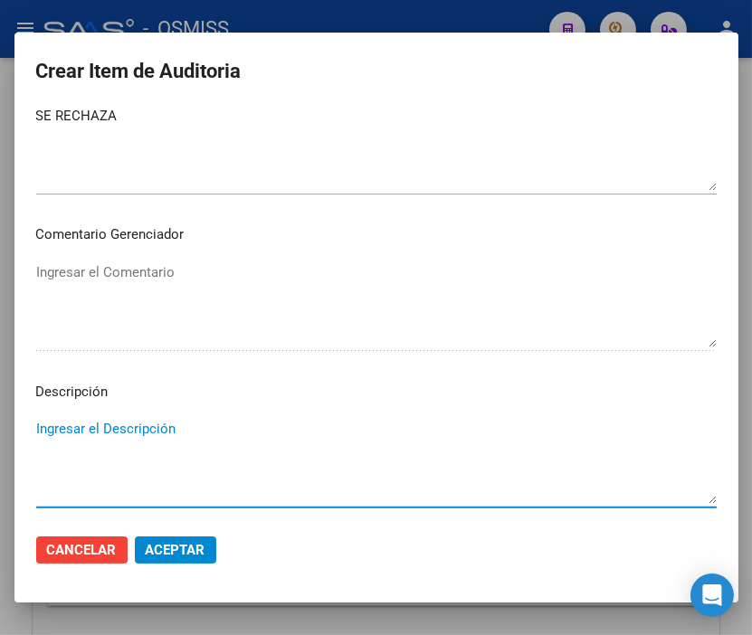
click at [81, 422] on textarea "Ingresar el Descripción" at bounding box center [376, 461] width 680 height 85
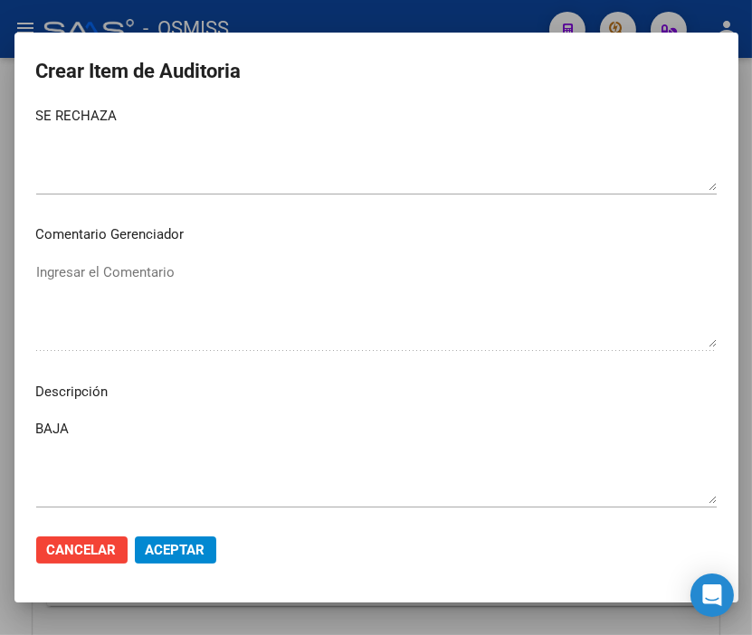
click at [488, 156] on textarea "SE RECHAZA" at bounding box center [376, 148] width 680 height 85
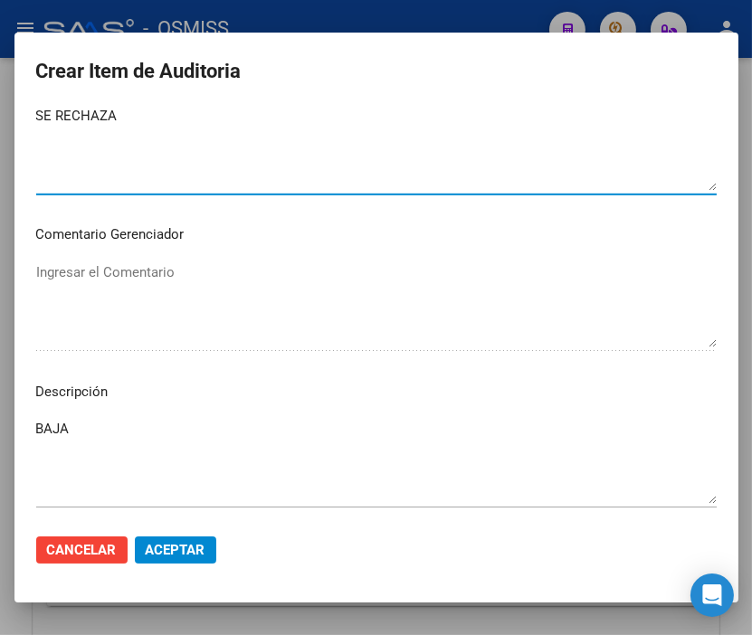
click at [100, 421] on textarea "BAJA" at bounding box center [376, 461] width 680 height 85
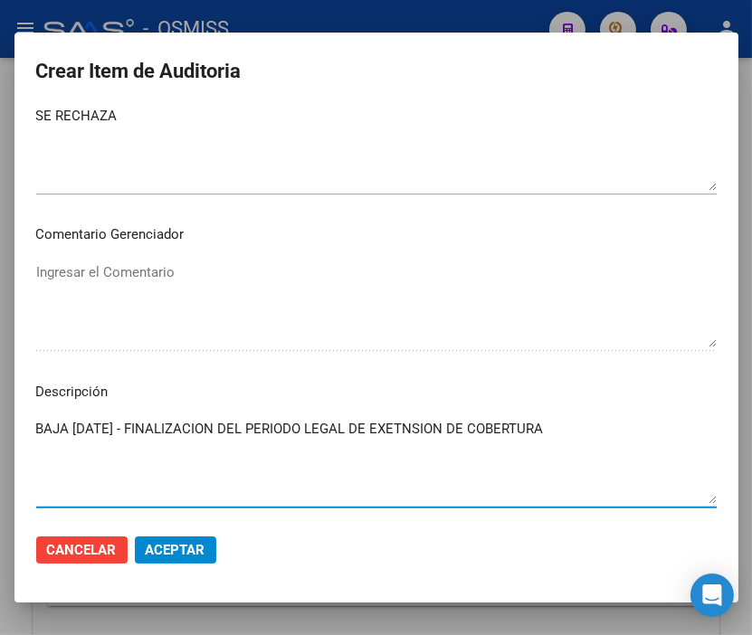
click at [431, 422] on textarea "BAJA [DATE] - FINALIZACION DEL PERIODO LEGAL DE EXETNSION DE COBERTURA" at bounding box center [376, 461] width 680 height 85
click at [628, 422] on textarea "BAJA [DATE] - FINALIZACION DEL PERIODO LEGAL DE EXTENSION DE COBERTURA" at bounding box center [376, 461] width 680 height 85
click at [187, 545] on span "Aceptar" at bounding box center [176, 550] width 60 height 16
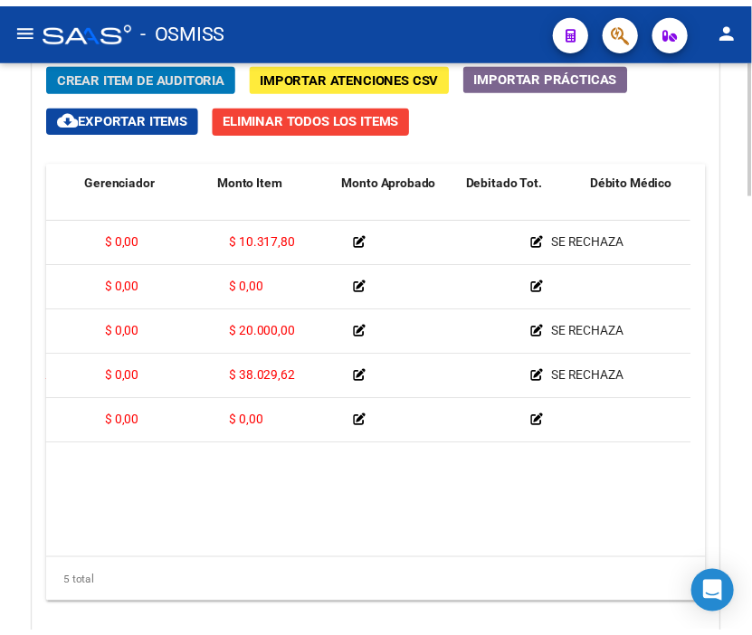
scroll to position [0, 0]
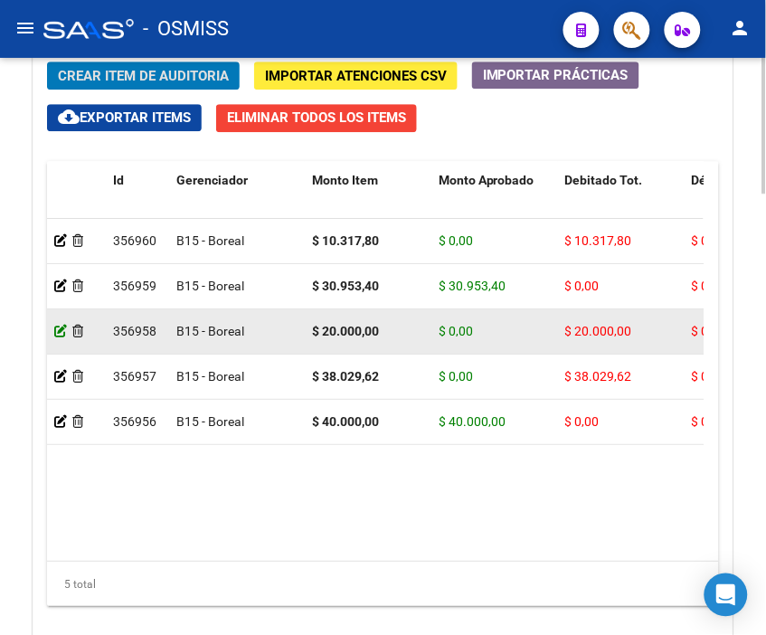
click at [64, 336] on icon at bounding box center [60, 331] width 13 height 13
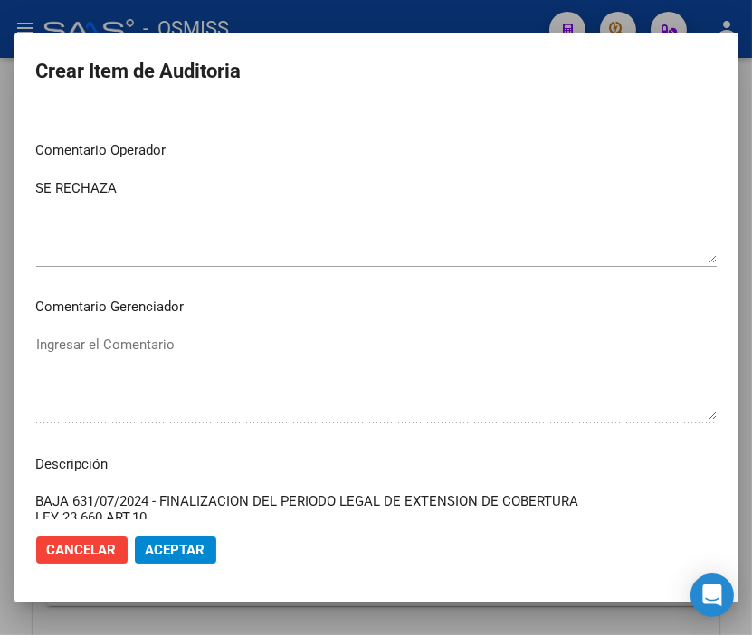
scroll to position [1206, 0]
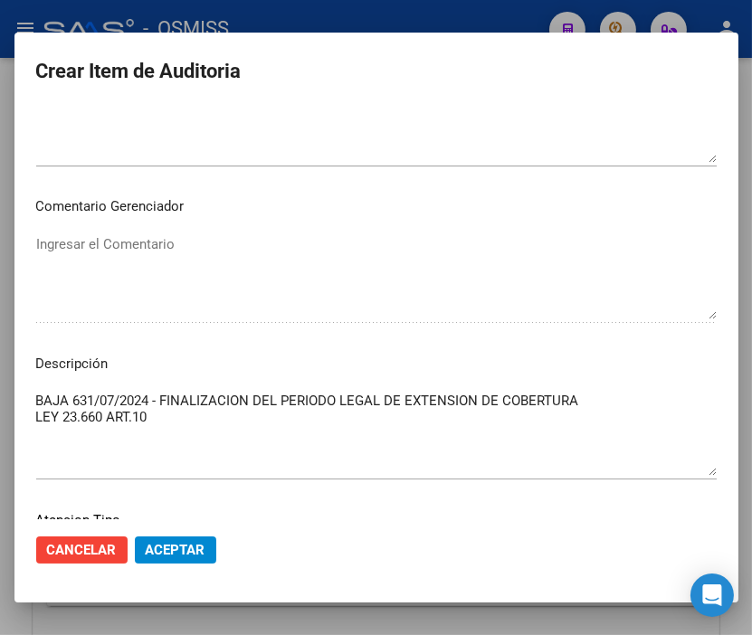
click at [81, 398] on textarea "BAJA 631/07/2024 - FINALIZACION DEL PERIODO LEGAL DE EXTENSION DE COBERTURA LEY…" at bounding box center [376, 433] width 680 height 85
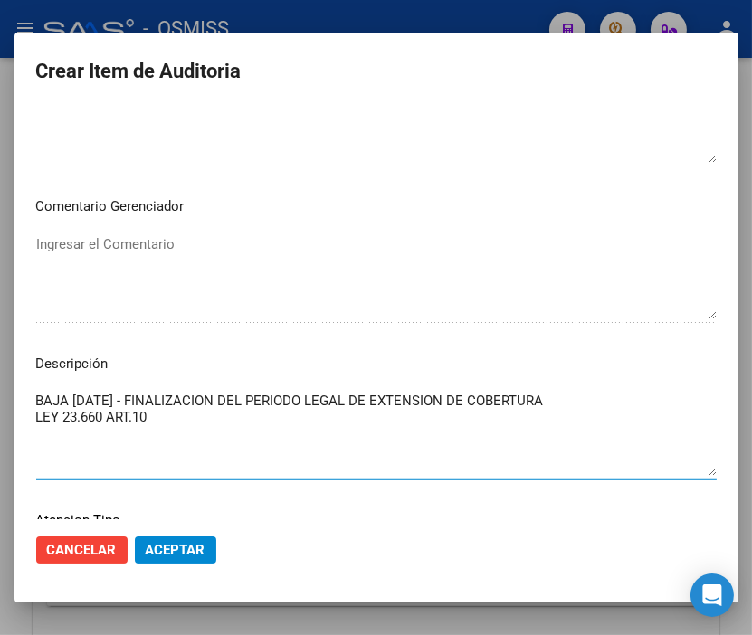
click at [188, 552] on span "Aceptar" at bounding box center [176, 550] width 60 height 16
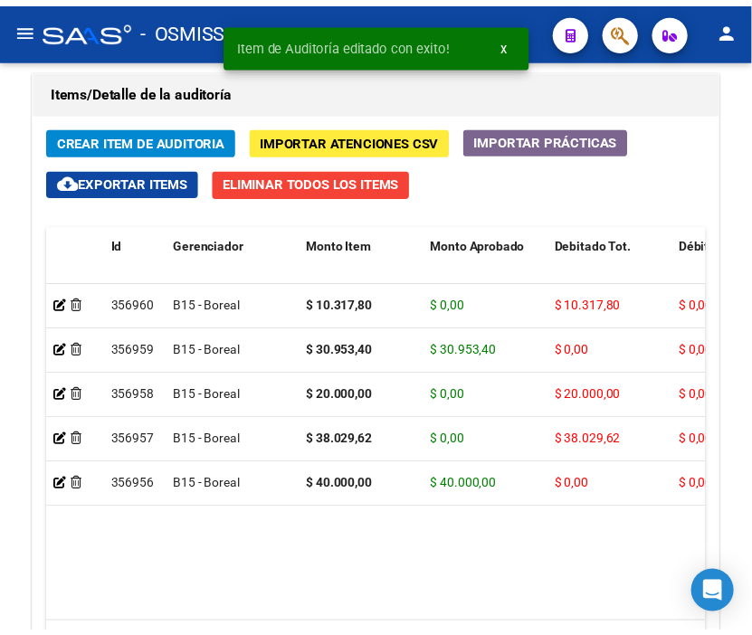
scroll to position [1708, 0]
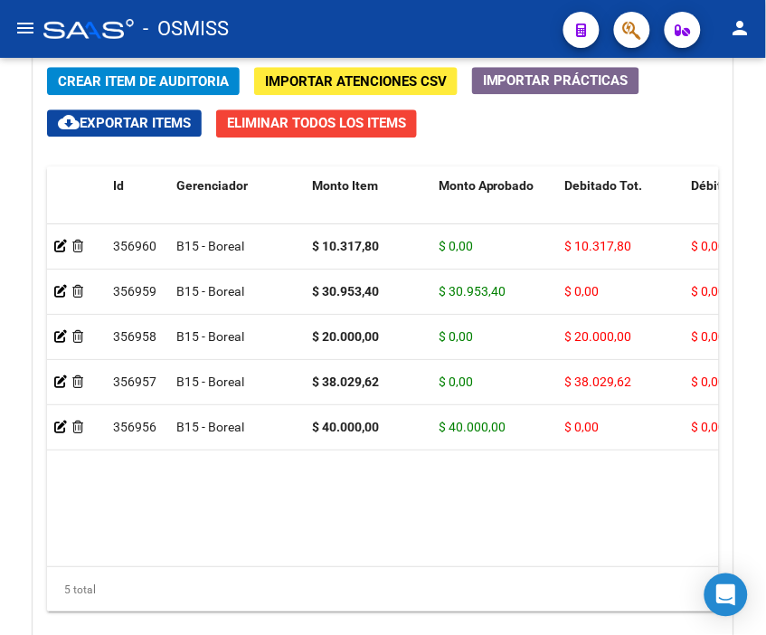
click at [422, 23] on div "- OSMISS" at bounding box center [296, 29] width 506 height 40
click at [102, 74] on span "Crear Item de Auditoria" at bounding box center [143, 81] width 171 height 16
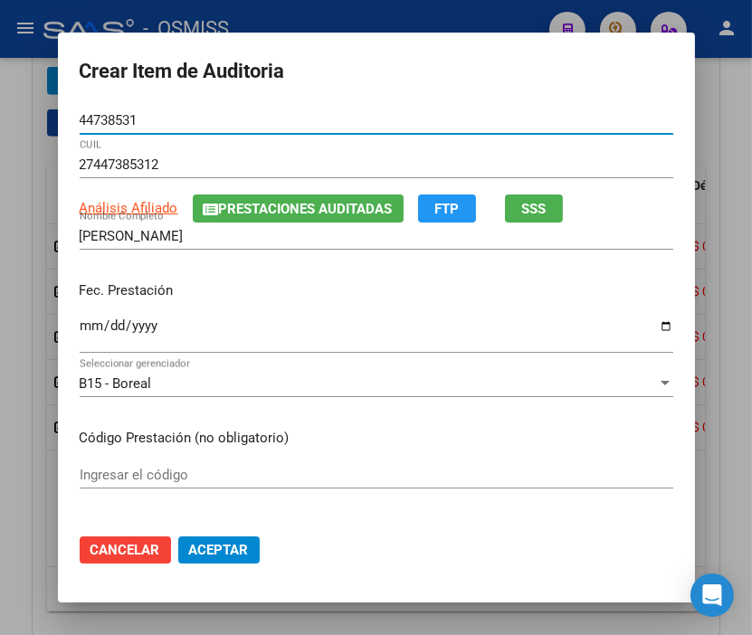
click at [80, 320] on input "Ingresar la fecha" at bounding box center [376, 332] width 593 height 29
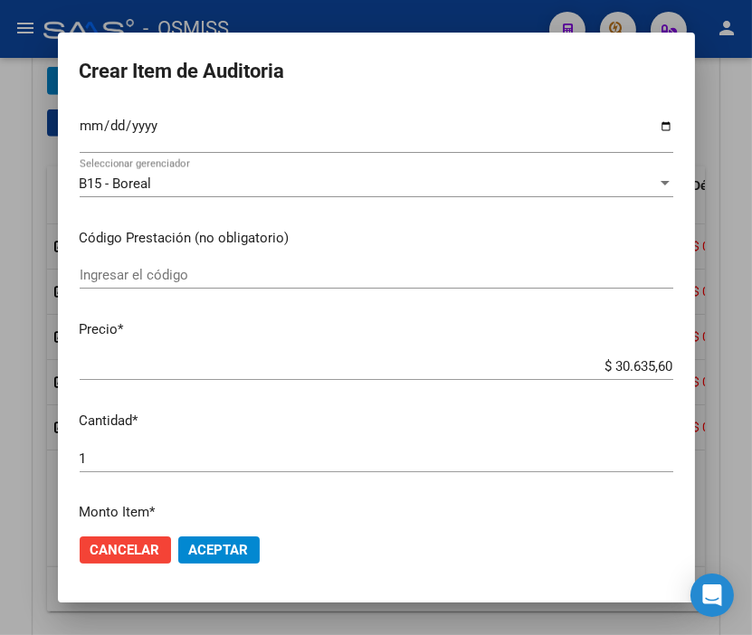
scroll to position [201, 0]
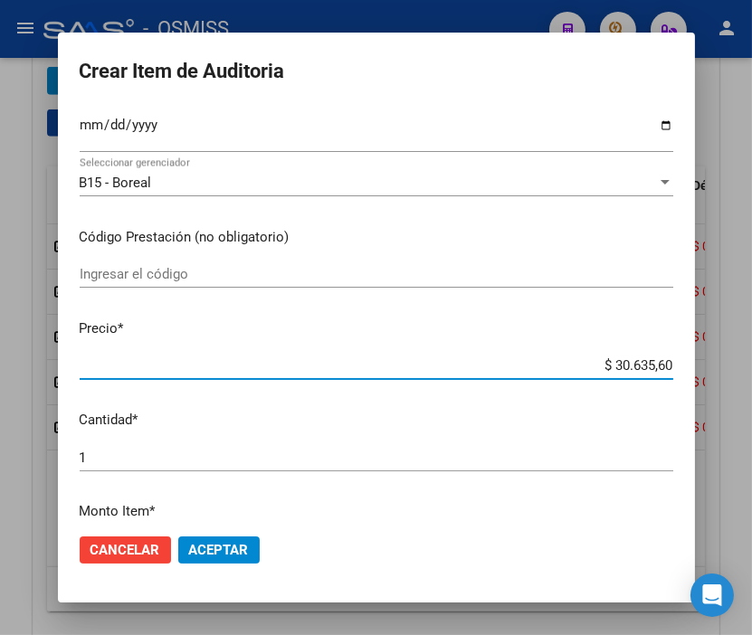
drag, startPoint x: 573, startPoint y: 367, endPoint x: 744, endPoint y: 363, distance: 171.0
click at [744, 363] on div "Crear Item de Auditoria 44738531 Nro Documento 27447385312 CUIL Análisis Afilia…" at bounding box center [376, 317] width 752 height 635
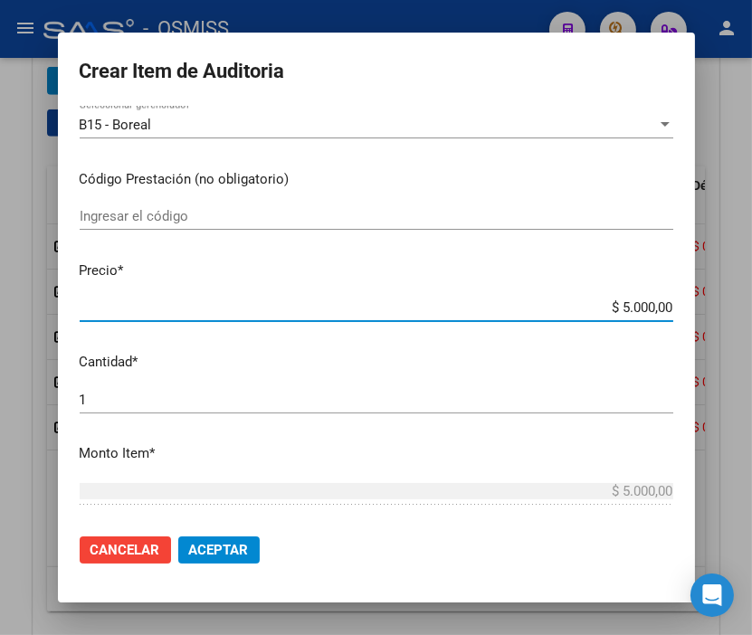
scroll to position [502, 0]
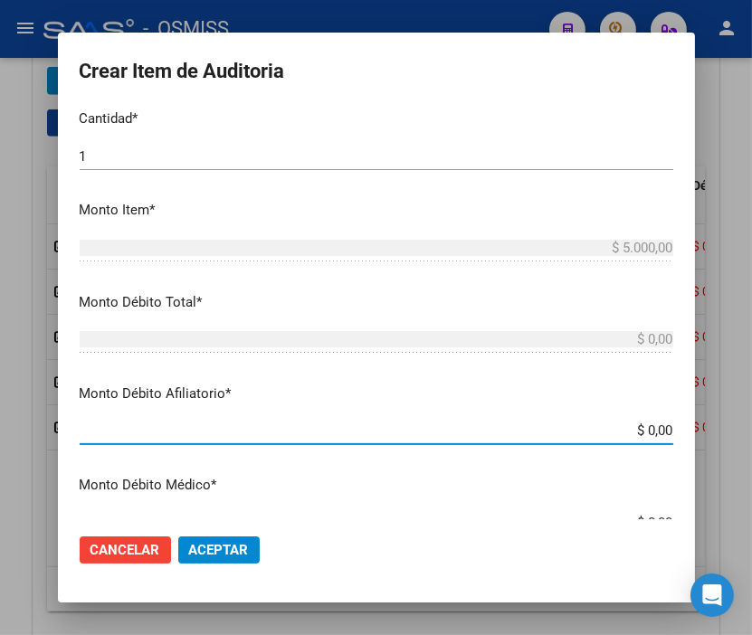
drag, startPoint x: 586, startPoint y: 427, endPoint x: 763, endPoint y: 441, distance: 177.0
click at [752, 441] on html "menu - OSMISS person Firma Express Inicio Calendario SSS Instructivos Contacto …" at bounding box center [376, 317] width 752 height 635
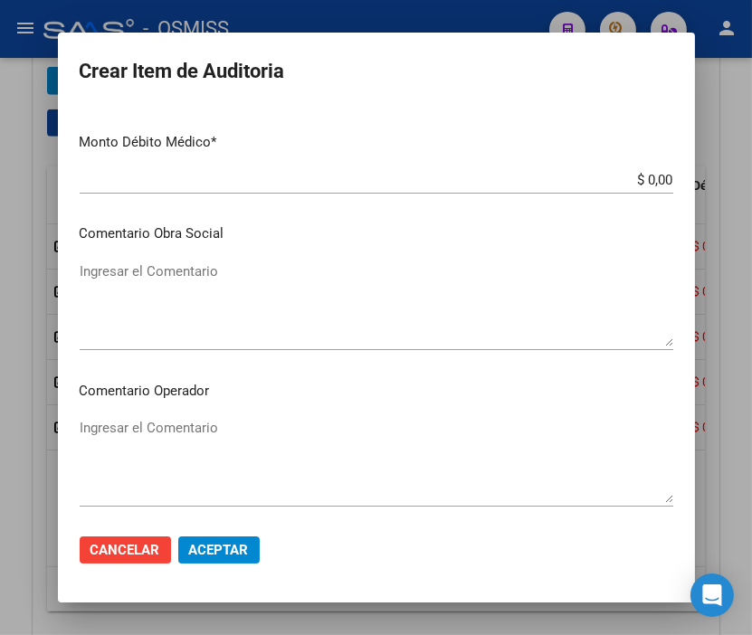
scroll to position [905, 0]
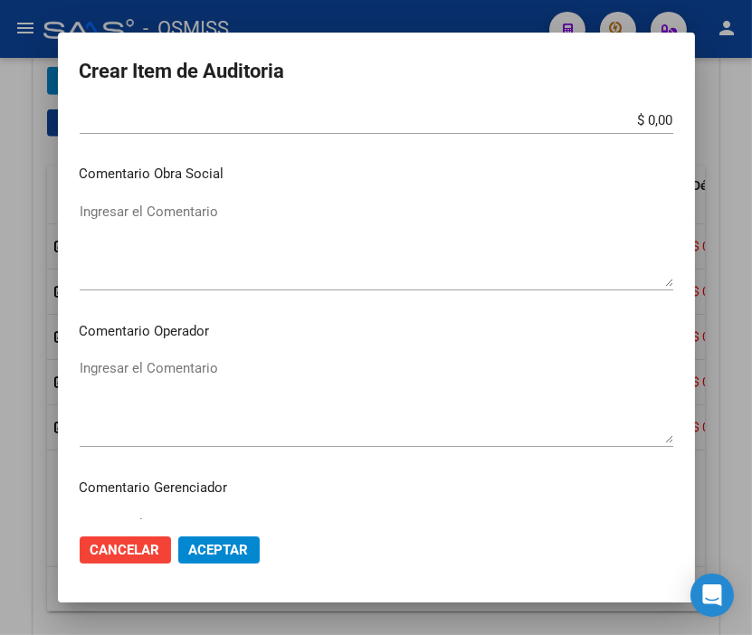
click at [158, 375] on textarea "Ingresar el Comentario" at bounding box center [376, 400] width 593 height 85
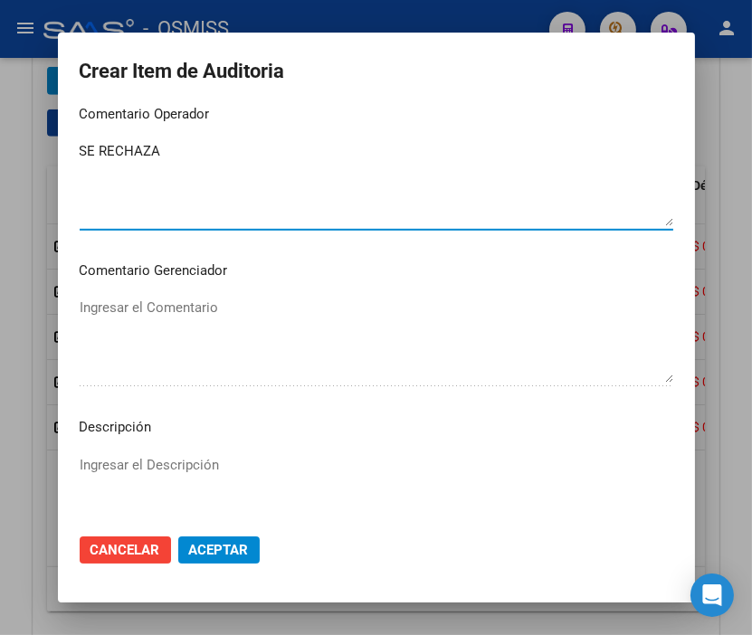
scroll to position [1206, 0]
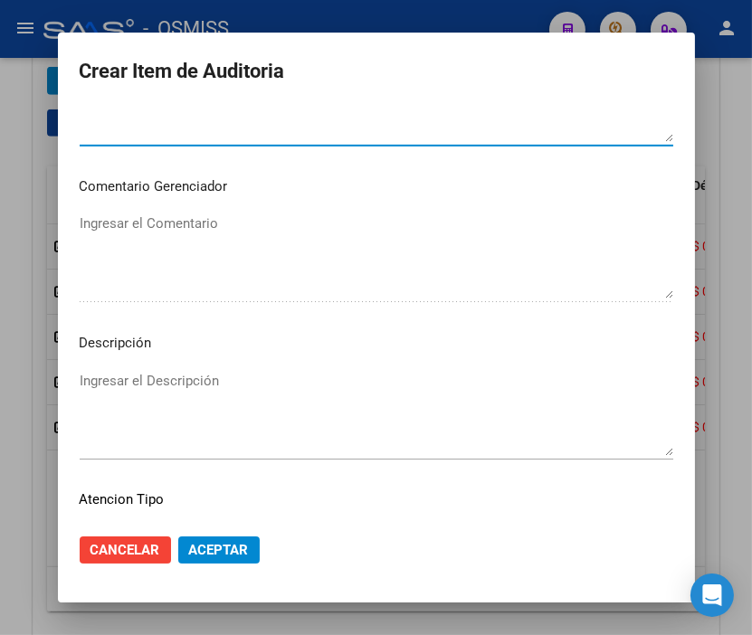
click at [116, 378] on textarea "Ingresar el Descripción" at bounding box center [376, 413] width 593 height 85
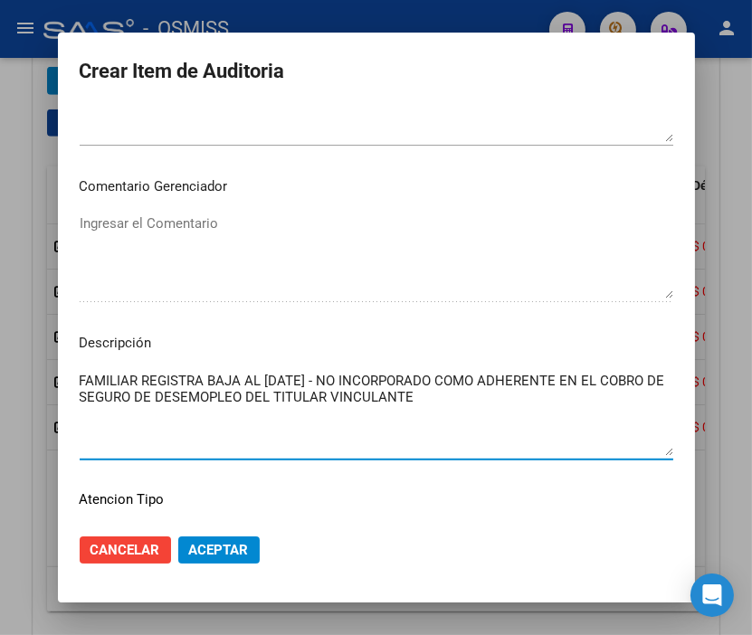
click at [218, 391] on textarea "FAMILIAR REGISTRA BAJA AL [DATE] - NO INCORPORADO COMO ADHERENTE EN EL COBRO DE…" at bounding box center [376, 413] width 593 height 85
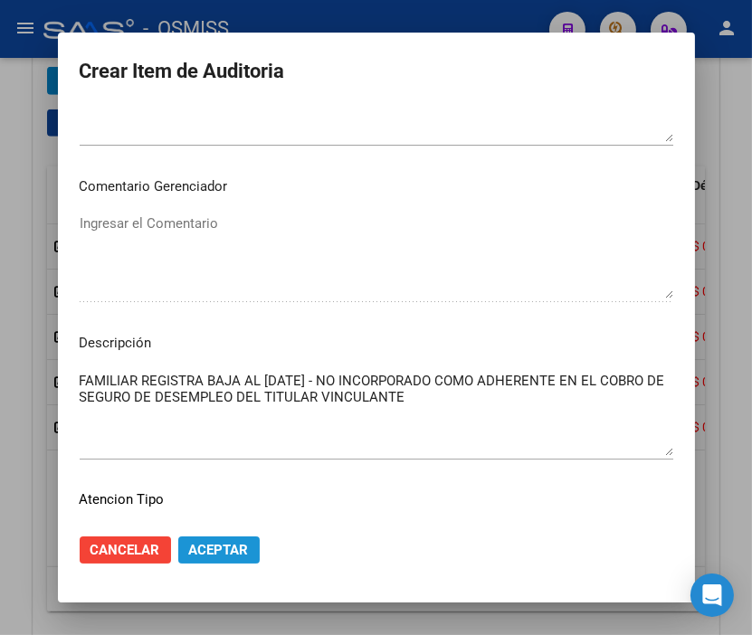
click at [245, 555] on button "Aceptar" at bounding box center [218, 549] width 81 height 27
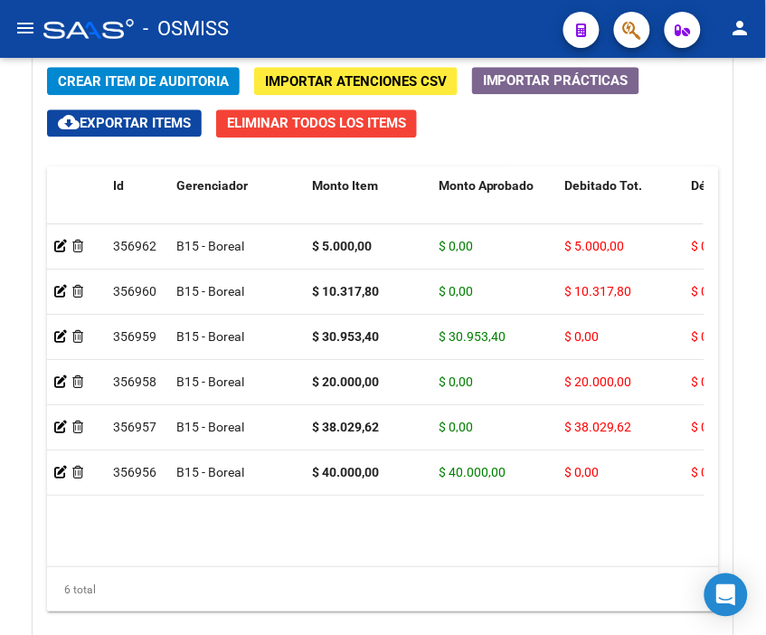
click at [373, 33] on div "- OSMISS" at bounding box center [296, 29] width 506 height 40
click at [115, 72] on span "Crear Item de Auditoria" at bounding box center [143, 80] width 171 height 16
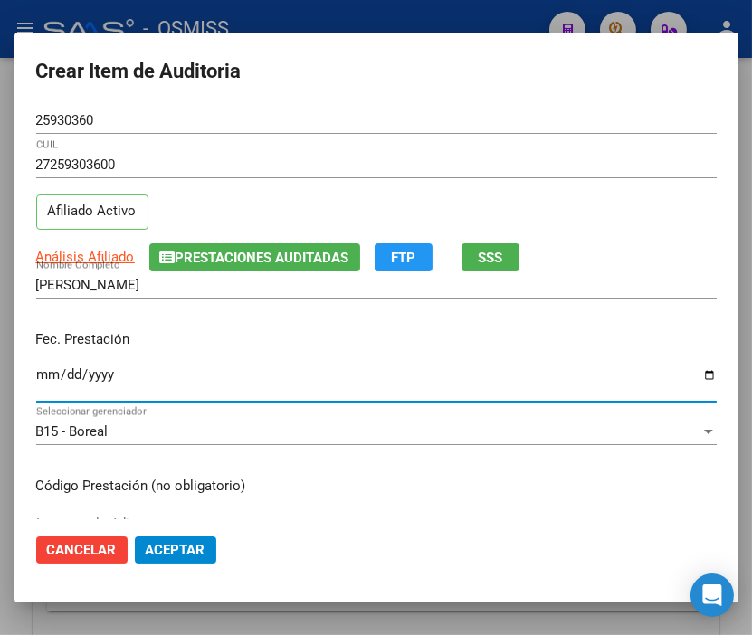
click at [42, 375] on input "Ingresar la fecha" at bounding box center [376, 381] width 680 height 29
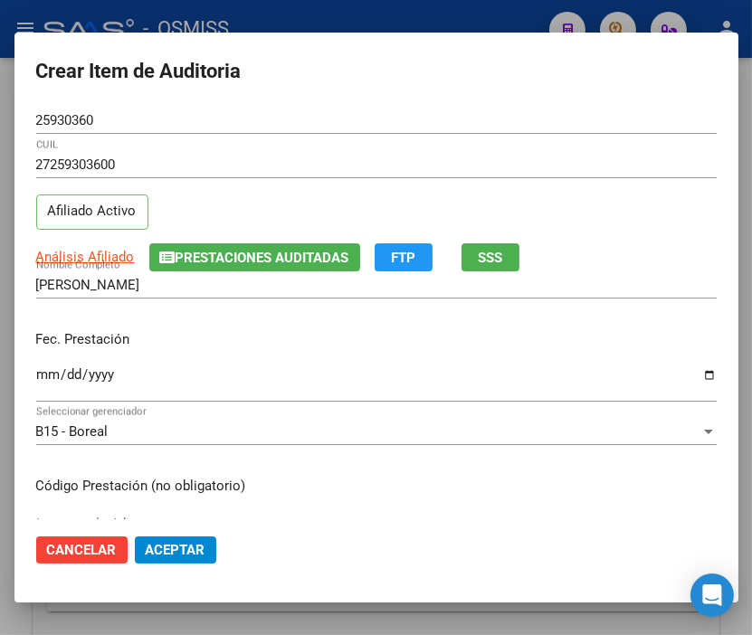
scroll to position [201, 0]
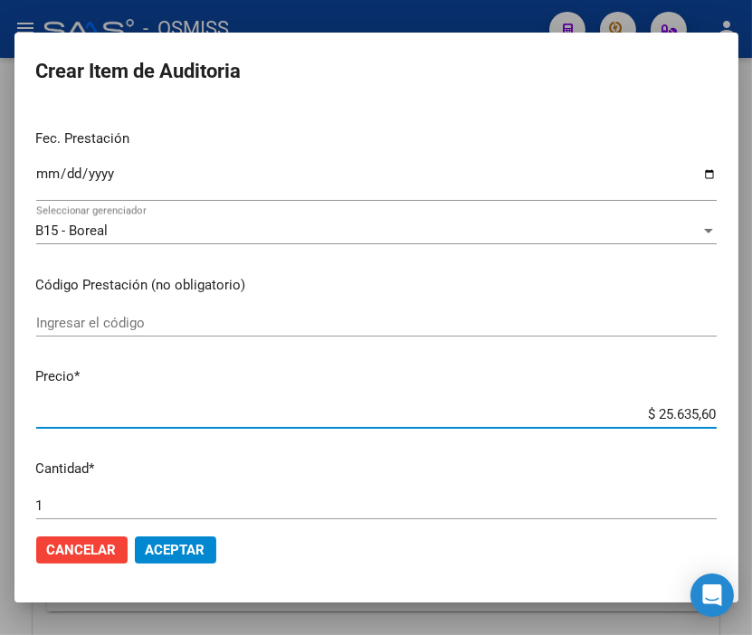
drag, startPoint x: 601, startPoint y: 412, endPoint x: 744, endPoint y: 410, distance: 143.8
click at [744, 410] on div "Crear Item de Auditoria 25930360 Nro Documento 27259303600 CUIL Afiliado Activo…" at bounding box center [376, 317] width 752 height 635
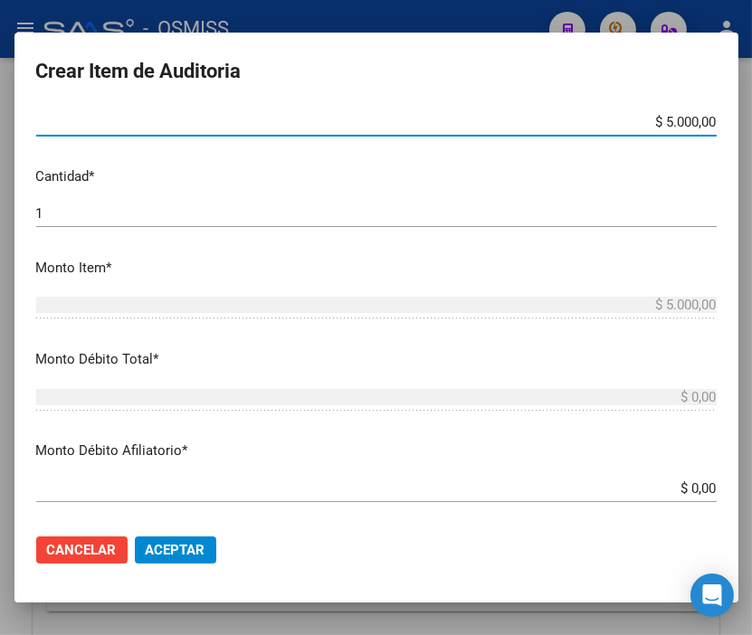
scroll to position [502, 0]
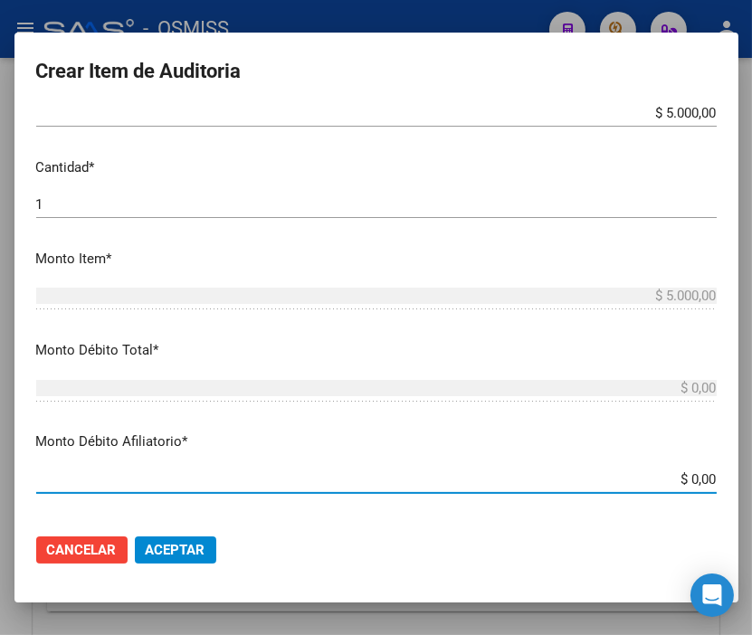
drag, startPoint x: 606, startPoint y: 475, endPoint x: 740, endPoint y: 457, distance: 135.1
click at [740, 457] on div "Crear Item de Auditoria 25930360 Nro Documento 27259303600 CUIL Afiliado Activo…" at bounding box center [376, 317] width 752 height 635
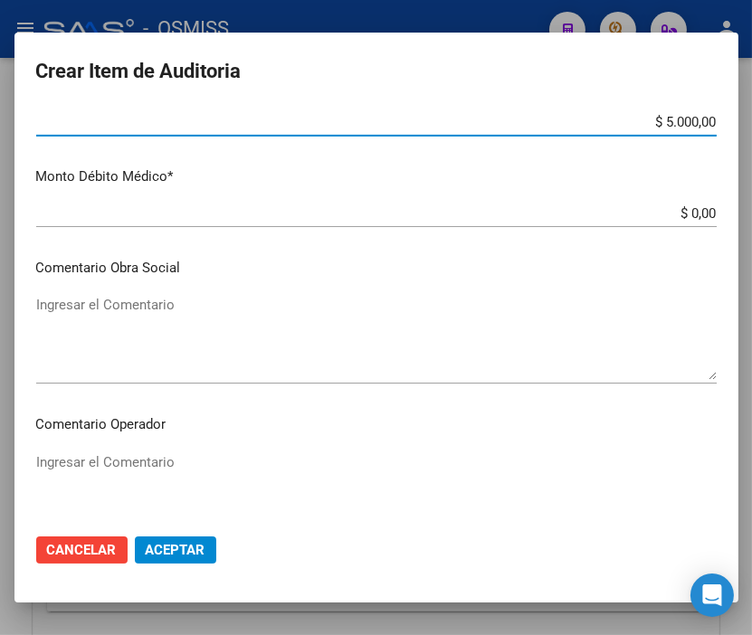
scroll to position [905, 0]
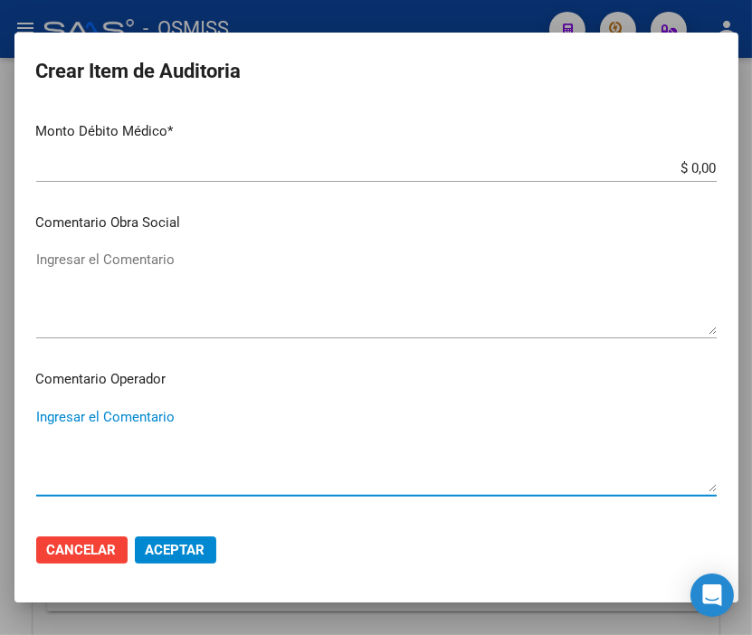
click at [145, 411] on textarea "Ingresar el Comentario" at bounding box center [376, 449] width 680 height 85
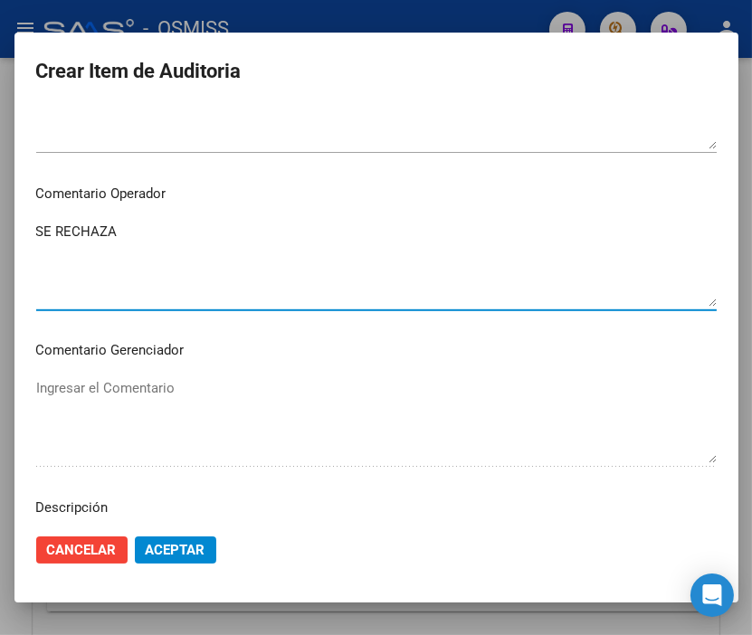
scroll to position [1206, 0]
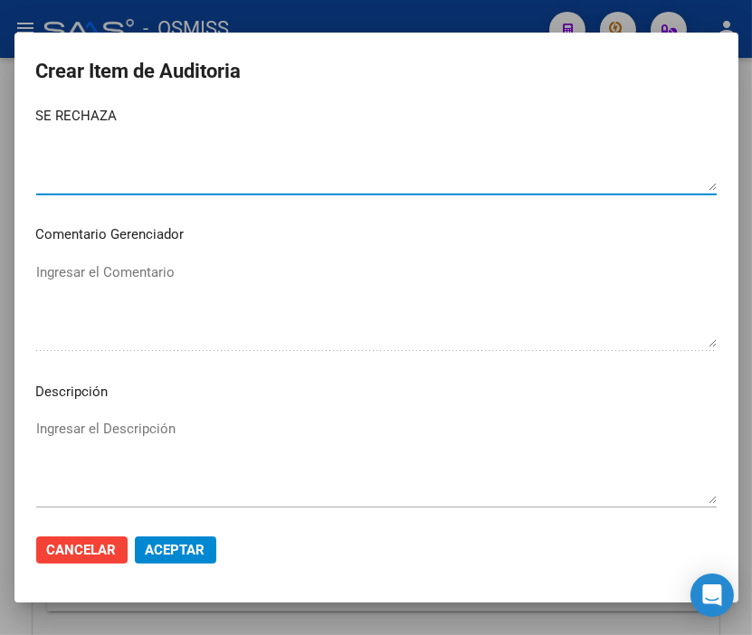
click at [77, 448] on textarea "Ingresar el Descripción" at bounding box center [376, 461] width 680 height 85
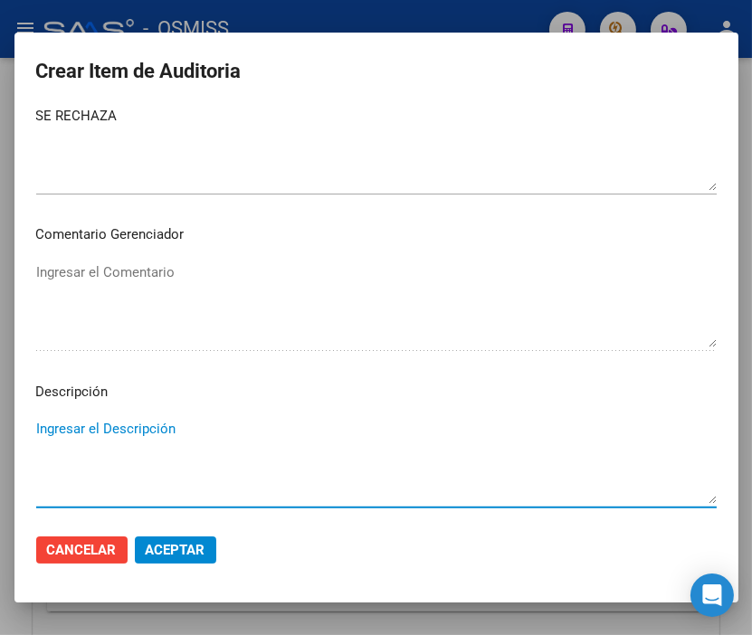
paste textarea "OBRA SOCIAL DE LA ASOCIACION CIVIL PROSINDICATO DE AMAS DE CASA DE LA [GEOGRAPH…"
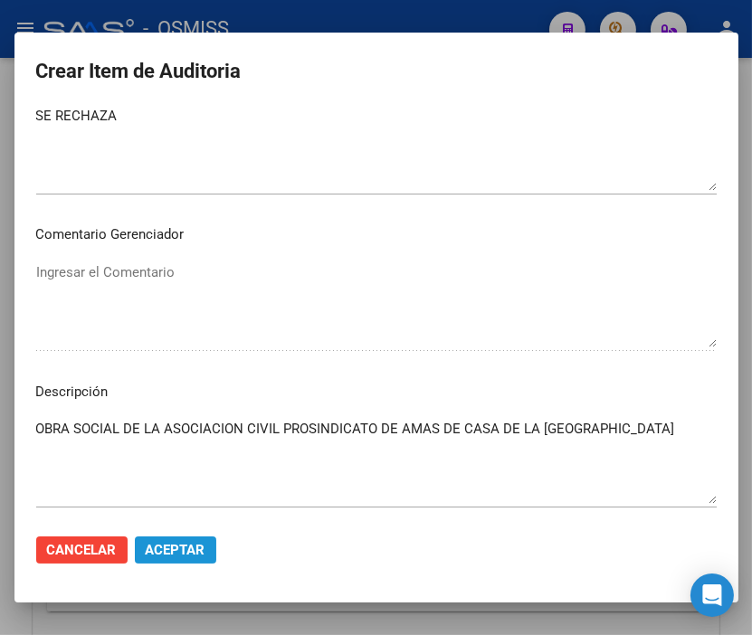
click at [176, 563] on button "Aceptar" at bounding box center [175, 549] width 81 height 27
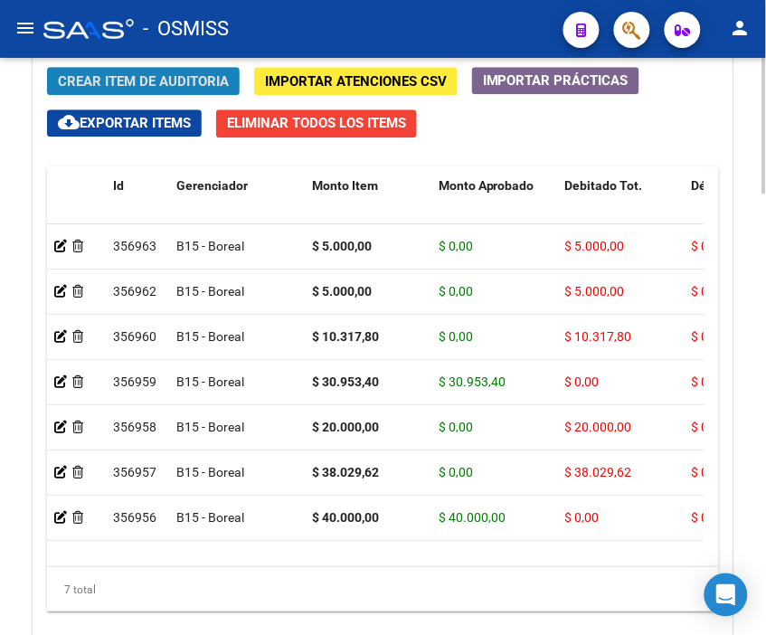
click at [124, 79] on span "Crear Item de Auditoria" at bounding box center [143, 81] width 171 height 16
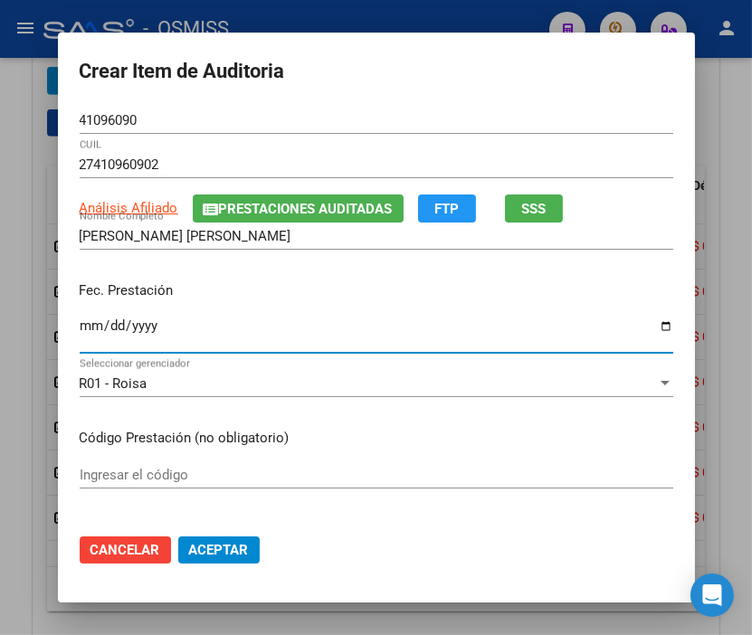
click at [80, 326] on input "Ingresar la fecha" at bounding box center [376, 332] width 593 height 29
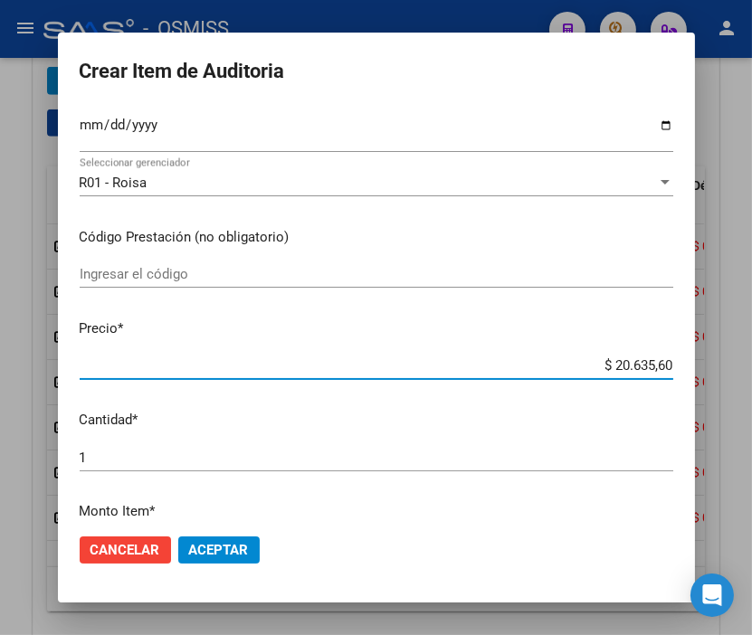
drag, startPoint x: 566, startPoint y: 365, endPoint x: 763, endPoint y: 365, distance: 196.3
click at [752, 365] on html "menu - OSMISS person Firma Express Inicio Calendario SSS Instructivos Contacto …" at bounding box center [376, 317] width 752 height 635
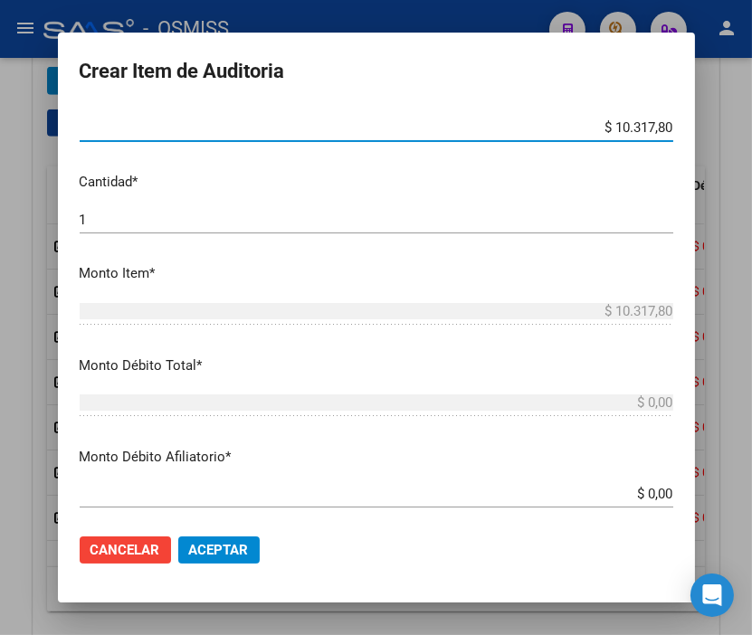
scroll to position [502, 0]
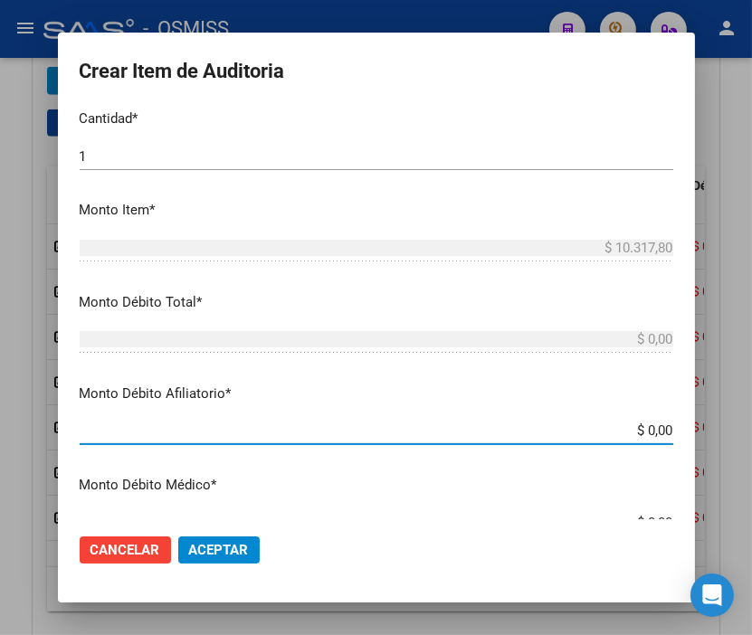
drag, startPoint x: 609, startPoint y: 431, endPoint x: 763, endPoint y: 431, distance: 153.8
click at [752, 431] on html "menu - OSMISS person Firma Express Inicio Calendario SSS Instructivos Contacto …" at bounding box center [376, 317] width 752 height 635
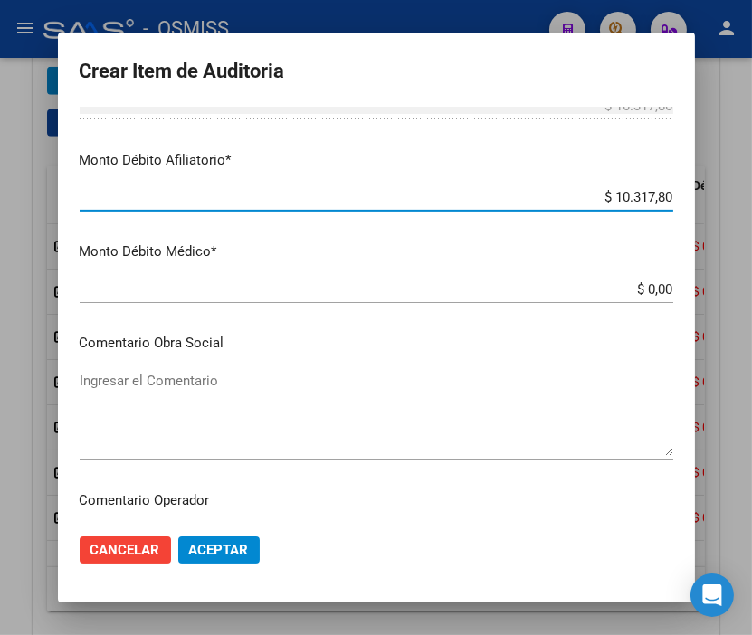
scroll to position [803, 0]
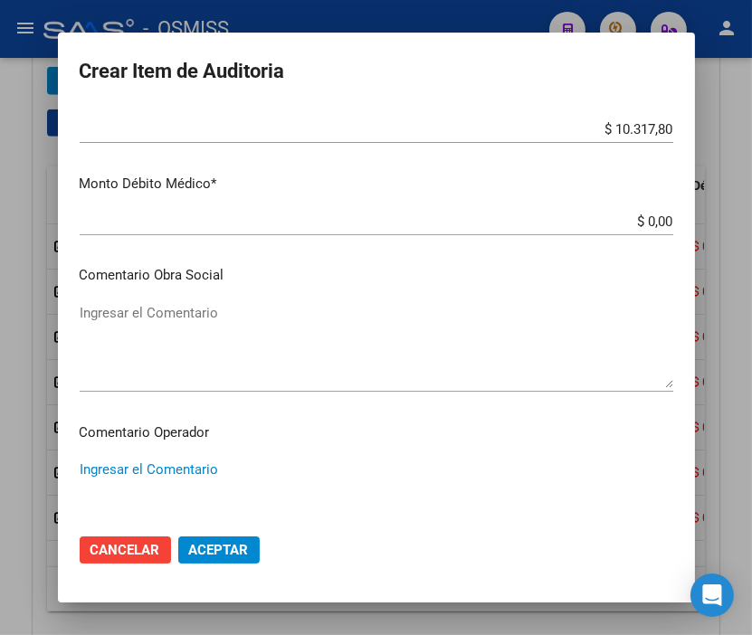
click at [185, 462] on textarea "Ingresar el Comentario" at bounding box center [376, 502] width 593 height 85
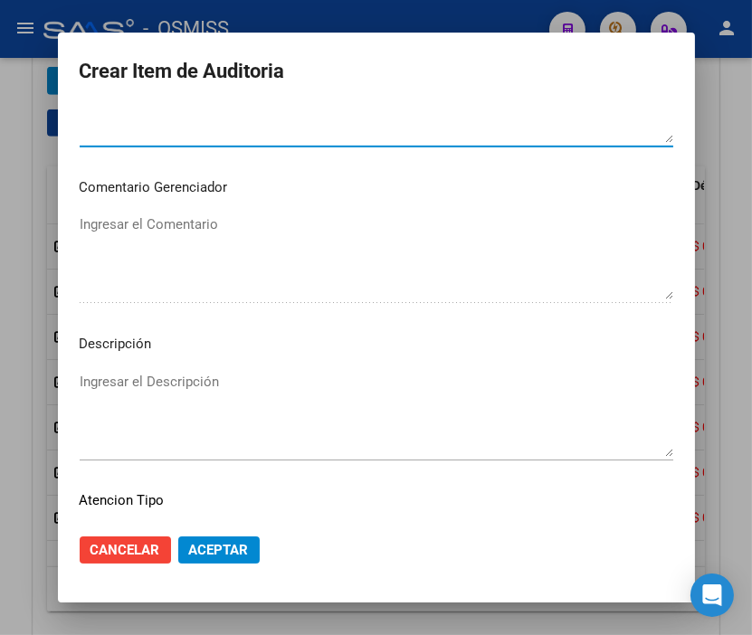
scroll to position [1206, 0]
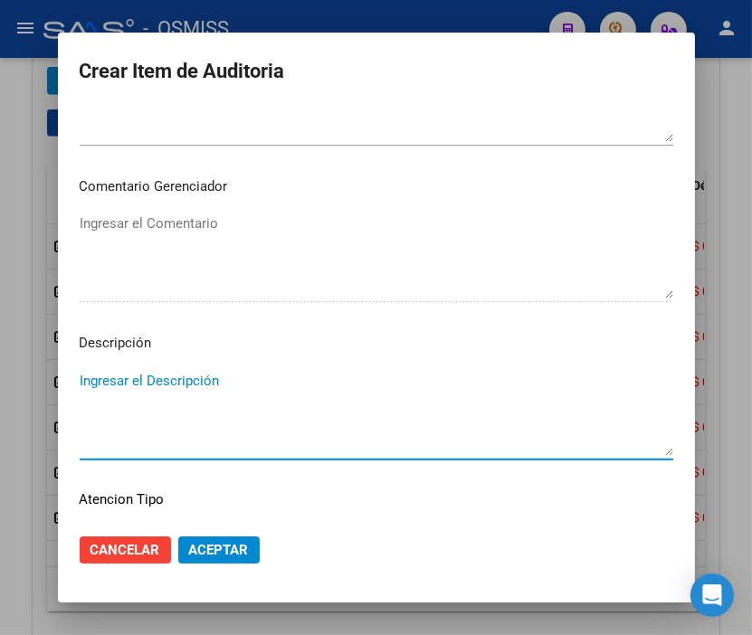
click at [110, 390] on textarea "Ingresar el Descripción" at bounding box center [376, 413] width 593 height 85
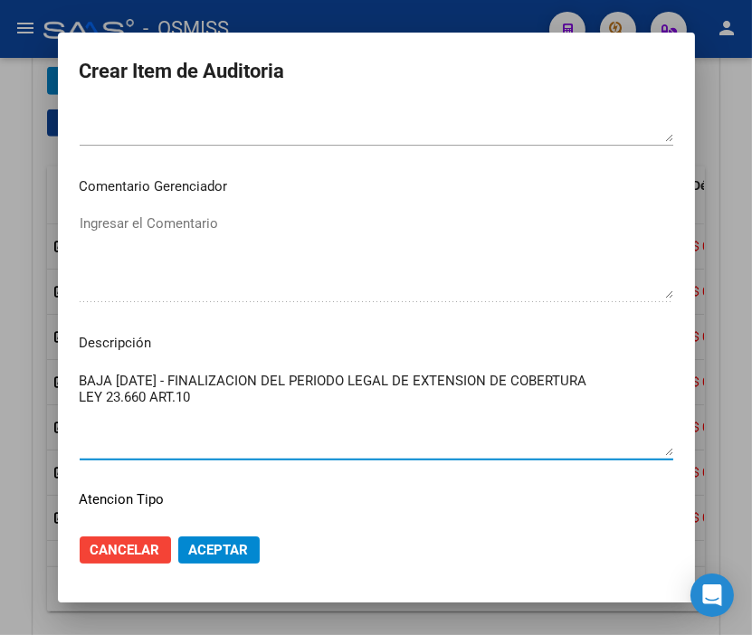
click at [226, 564] on mat-dialog-actions "Cancelar Aceptar" at bounding box center [376, 550] width 593 height 62
click at [228, 557] on button "Aceptar" at bounding box center [218, 549] width 81 height 27
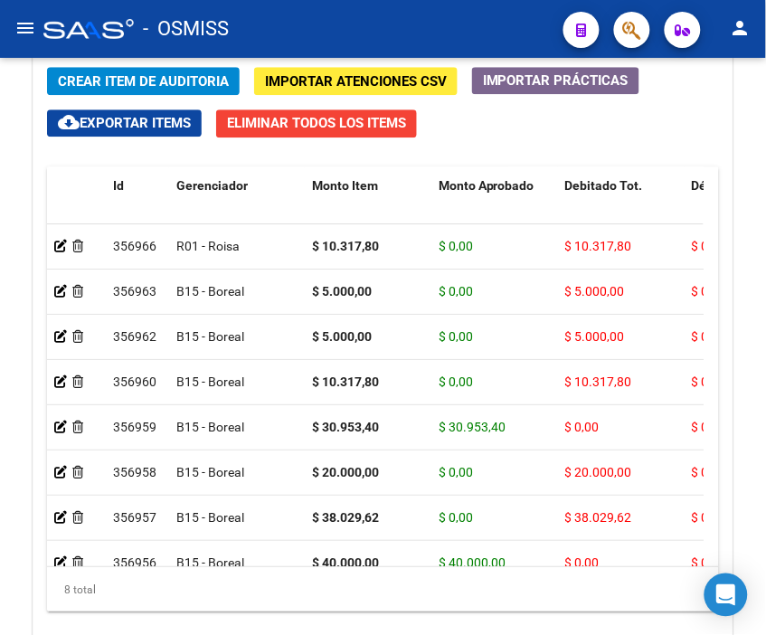
click at [520, 30] on div "- OSMISS" at bounding box center [296, 29] width 506 height 40
click at [166, 86] on span "Crear Item de Auditoria" at bounding box center [143, 81] width 171 height 16
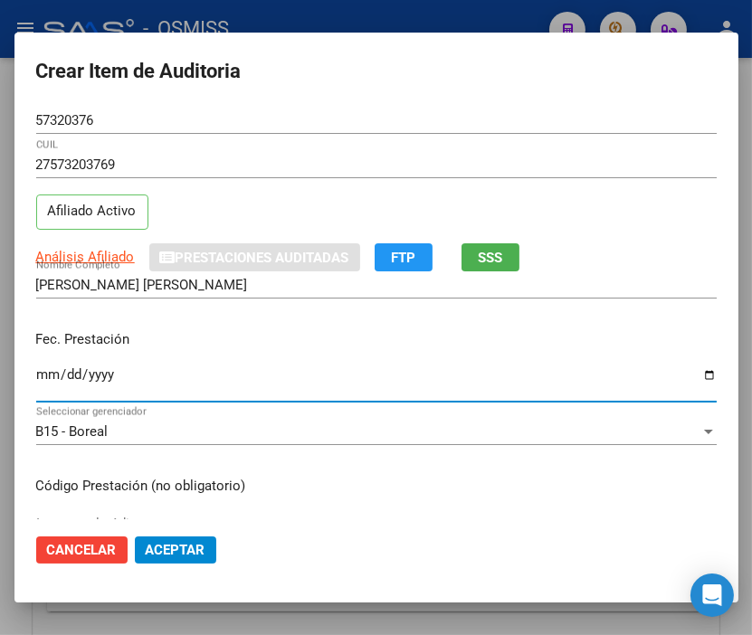
click at [45, 372] on input "Ingresar la fecha" at bounding box center [376, 381] width 680 height 29
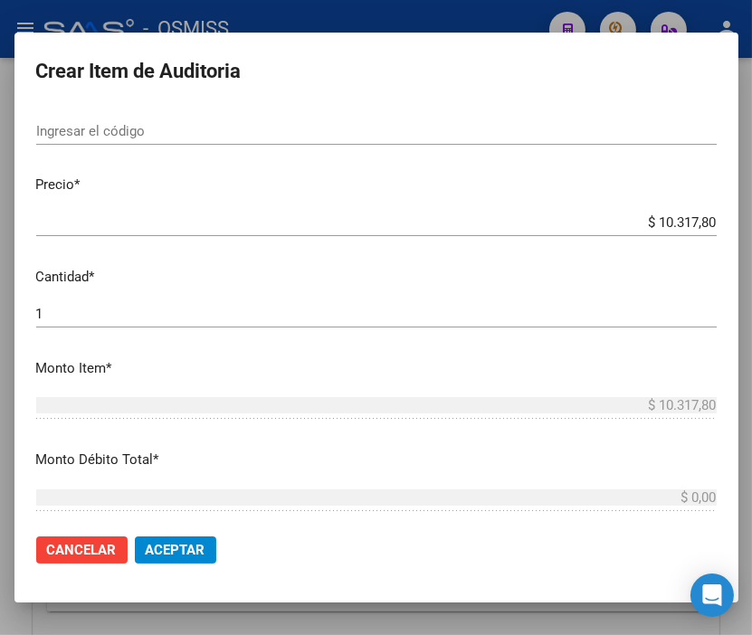
scroll to position [502, 0]
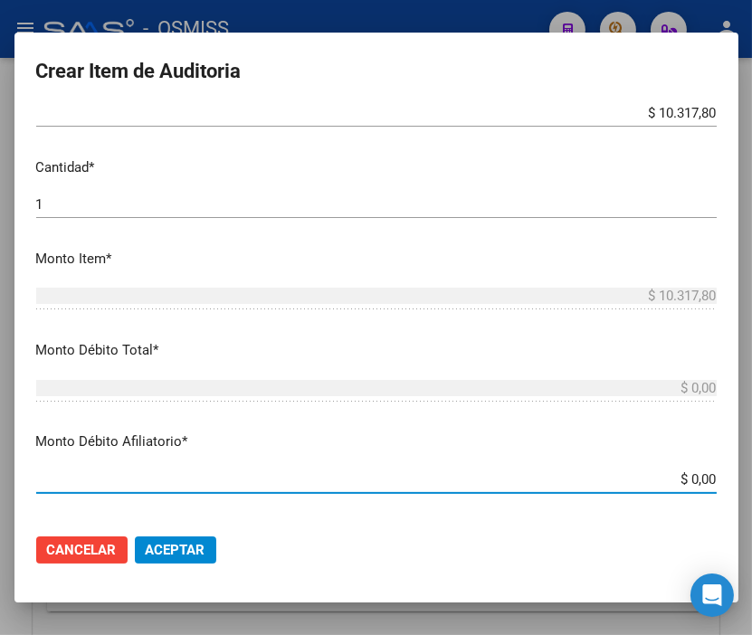
drag, startPoint x: 621, startPoint y: 470, endPoint x: 763, endPoint y: 460, distance: 141.5
click at [752, 460] on html "menu - OSMISS person Firma Express Inicio Calendario SSS Instructivos Contacto …" at bounding box center [376, 317] width 752 height 635
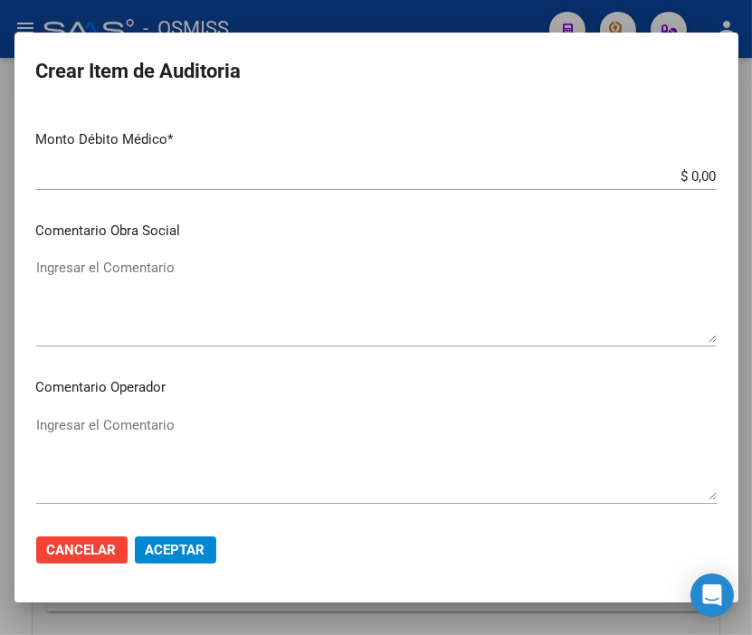
scroll to position [905, 0]
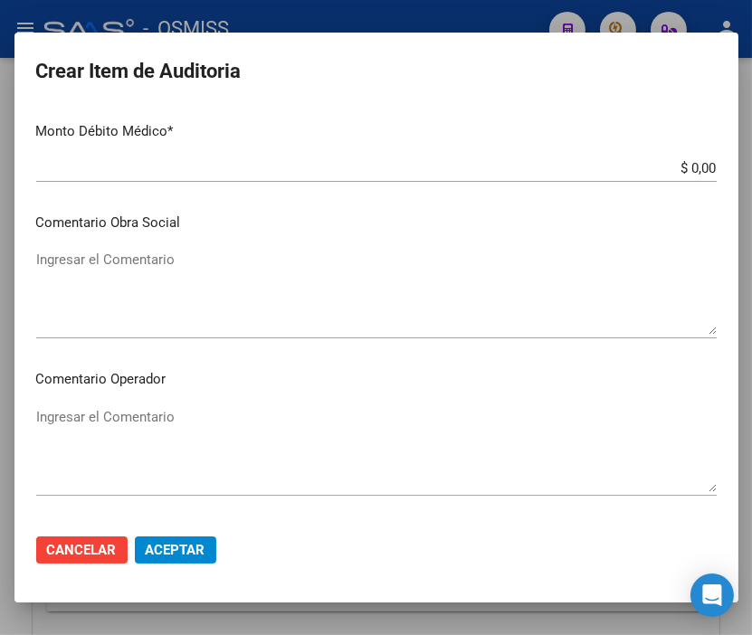
click at [125, 413] on textarea "Ingresar el Comentario" at bounding box center [376, 449] width 680 height 85
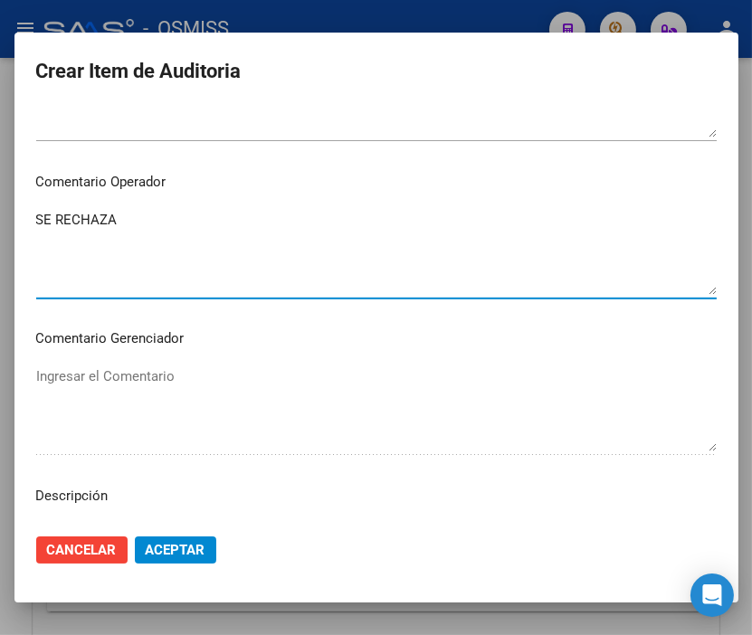
scroll to position [1206, 0]
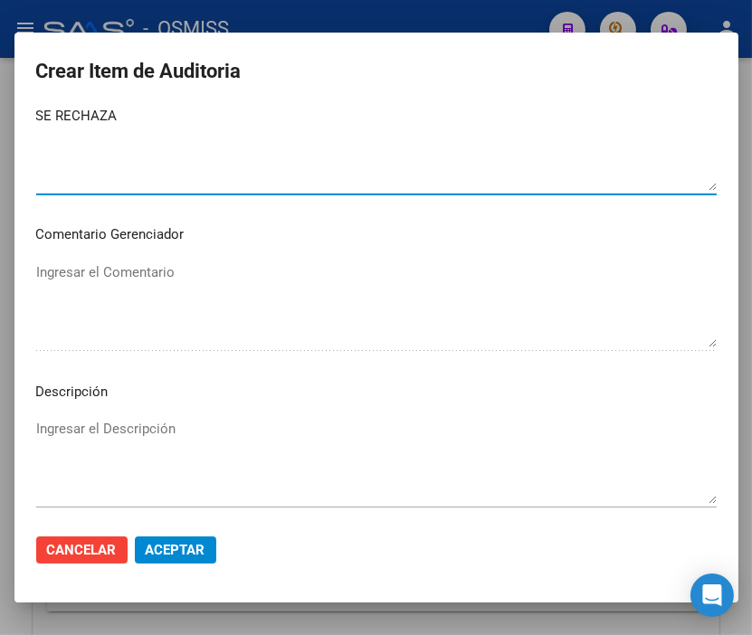
paste textarea "OBRA SOCIAL DEL PERSONAL DE LA ACTIVIDAD DEL TURF"
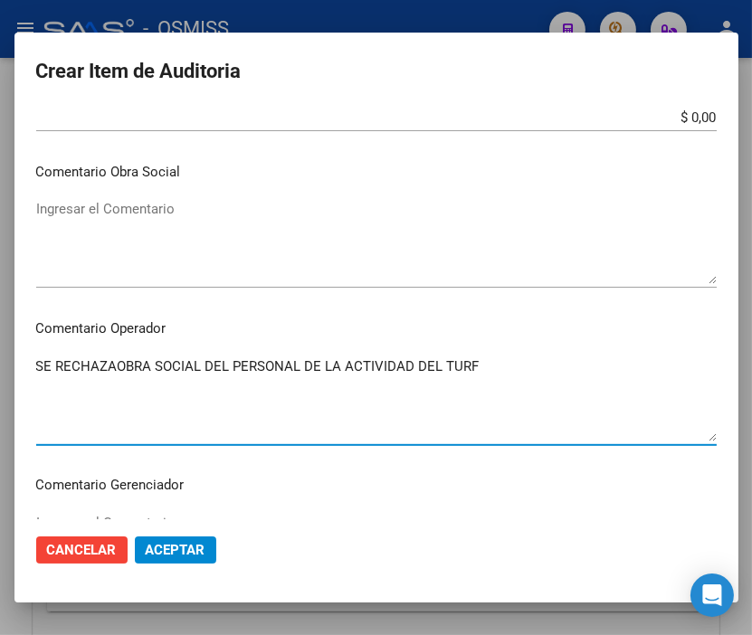
scroll to position [1047, 0]
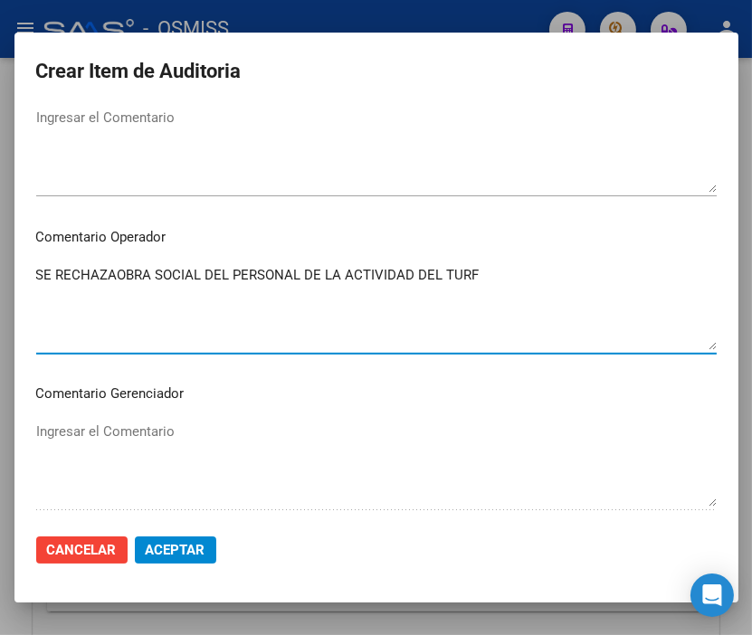
drag, startPoint x: 495, startPoint y: 113, endPoint x: 114, endPoint y: 275, distance: 413.8
click at [114, 275] on textarea "SE RECHAZAOBRA SOCIAL DEL PERSONAL DE LA ACTIVIDAD DEL TURF" at bounding box center [376, 307] width 680 height 85
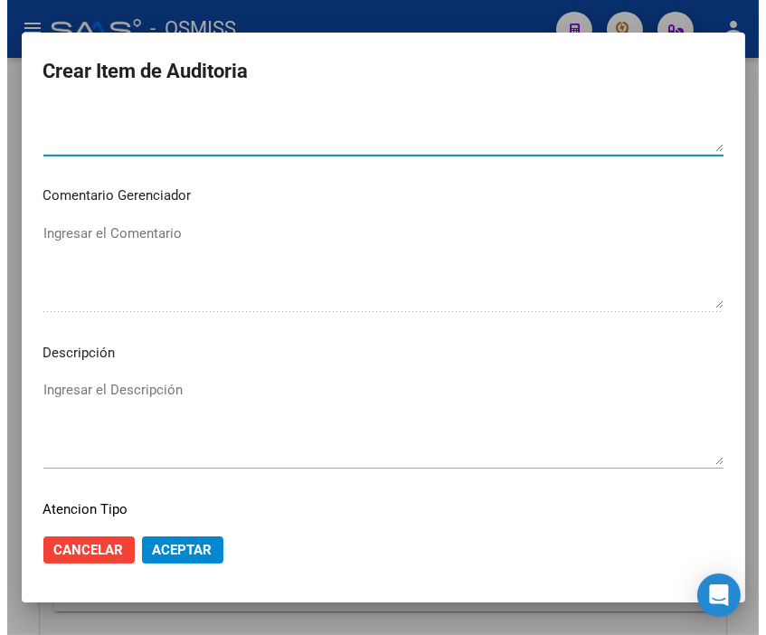
scroll to position [1349, 0]
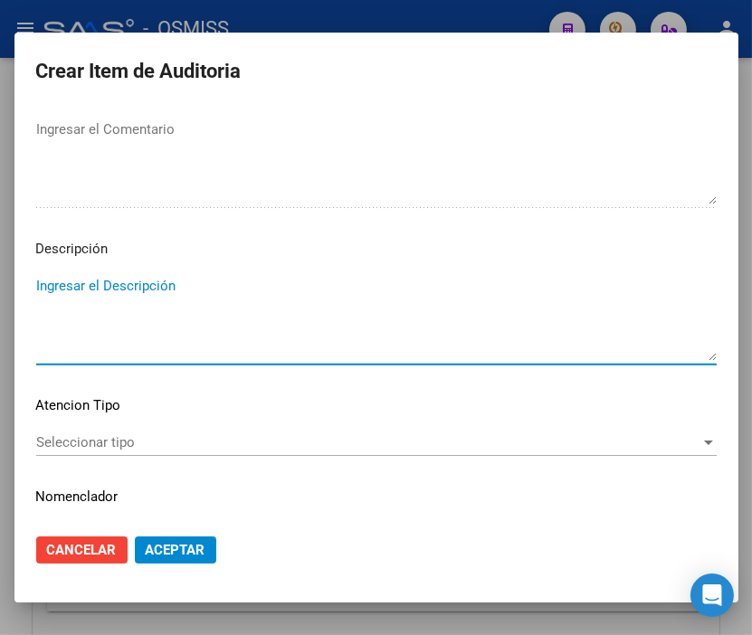
click at [51, 287] on textarea "Ingresar el Descripción" at bounding box center [376, 318] width 680 height 85
paste textarea "OBRA SOCIAL DEL PERSONAL DE LA ACTIVIDAD DEL TURF"
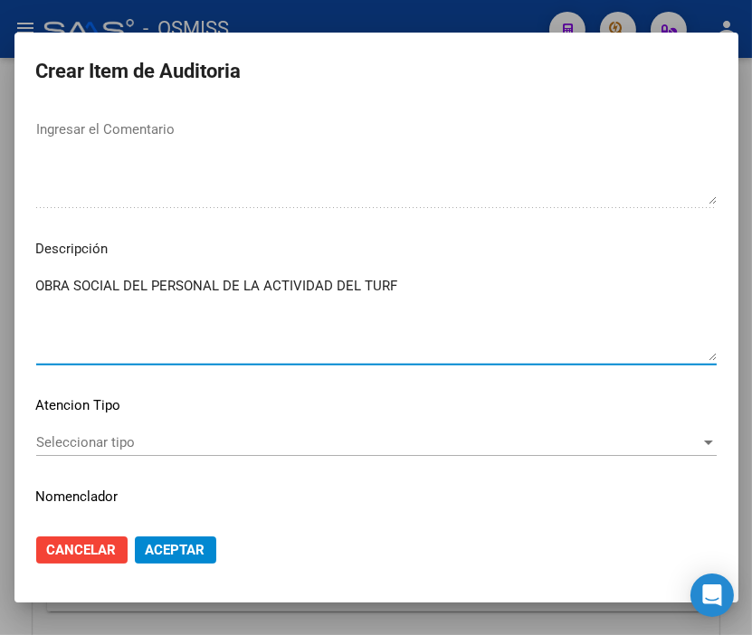
click at [167, 555] on span "Aceptar" at bounding box center [176, 550] width 60 height 16
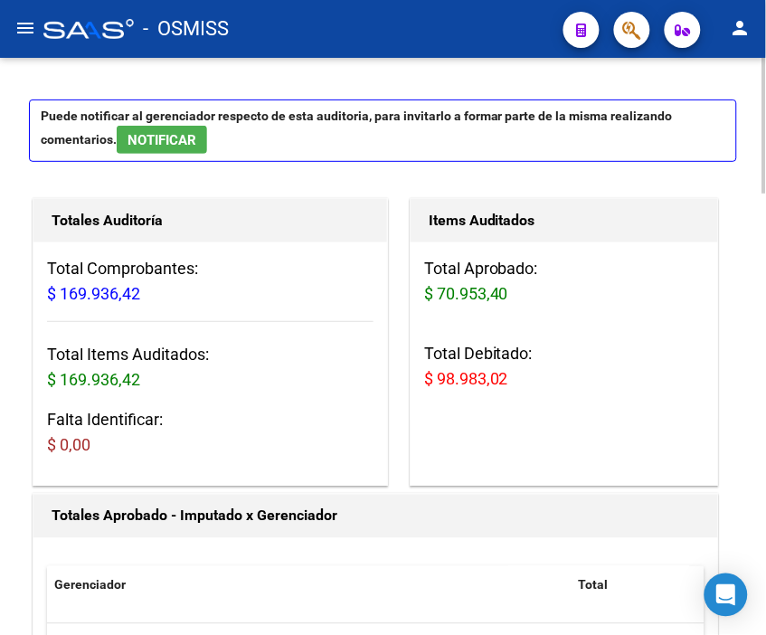
scroll to position [0, 0]
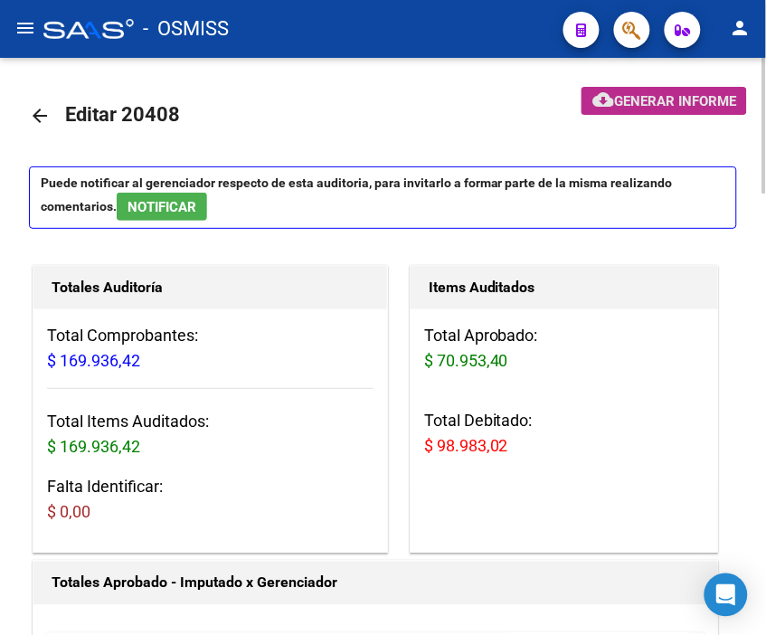
click at [662, 96] on span "Generar informe" at bounding box center [675, 101] width 122 height 16
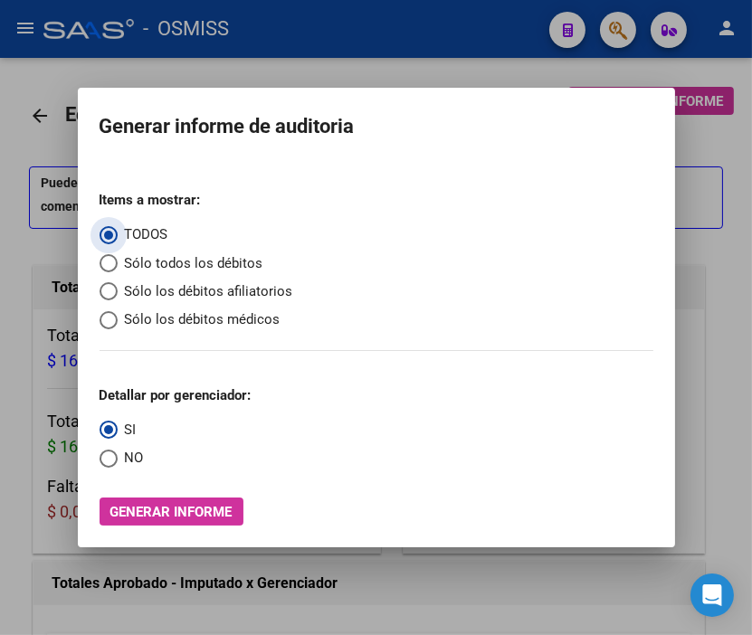
click at [149, 293] on span "Sólo los débitos afiliatorios" at bounding box center [205, 291] width 175 height 21
click at [118, 293] on input "Sólo los débitos afiliatorios" at bounding box center [109, 291] width 18 height 18
radio input "true"
click at [103, 468] on span "Select an option" at bounding box center [109, 459] width 18 height 18
click at [103, 468] on input "NO" at bounding box center [109, 459] width 18 height 18
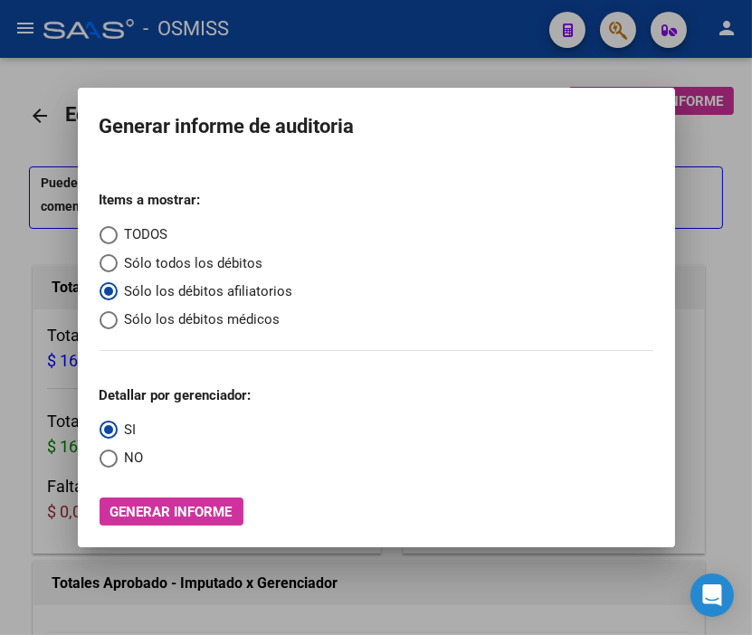
radio input "true"
click at [196, 517] on span "Generar informe" at bounding box center [171, 512] width 122 height 16
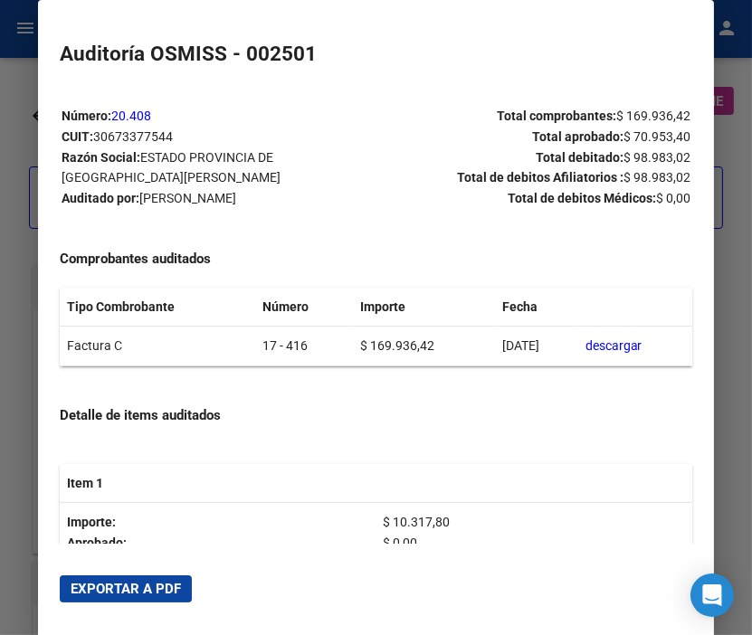
click at [124, 583] on span "Exportar a PDF" at bounding box center [126, 589] width 110 height 16
click at [38, 75] on mat-dialog-container "Auditoría OSMISS - 002501 Número: 20.408 CUIT: 30673377544 Razón Social: ESTADO…" at bounding box center [376, 320] width 677 height 641
click at [22, 73] on div at bounding box center [376, 317] width 752 height 635
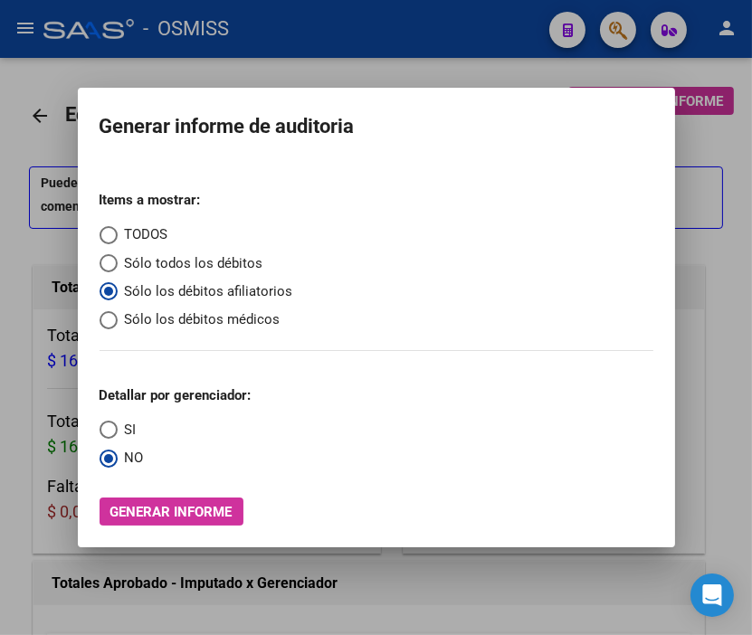
click at [22, 73] on div at bounding box center [376, 317] width 752 height 635
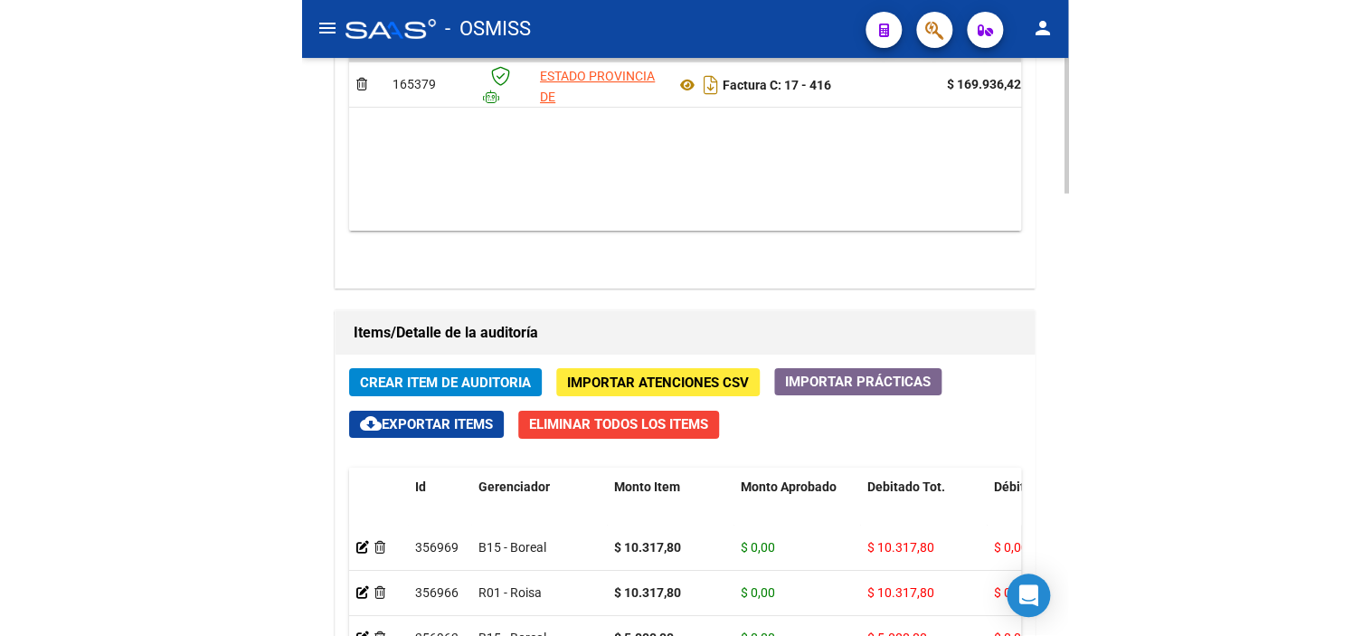
scroll to position [1607, 0]
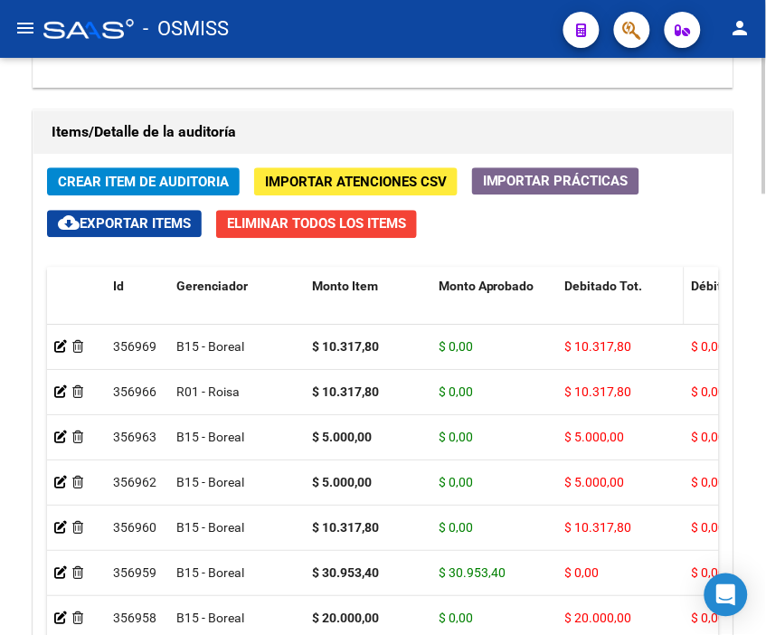
click at [597, 289] on span "Debitado Tot." at bounding box center [604, 286] width 78 height 14
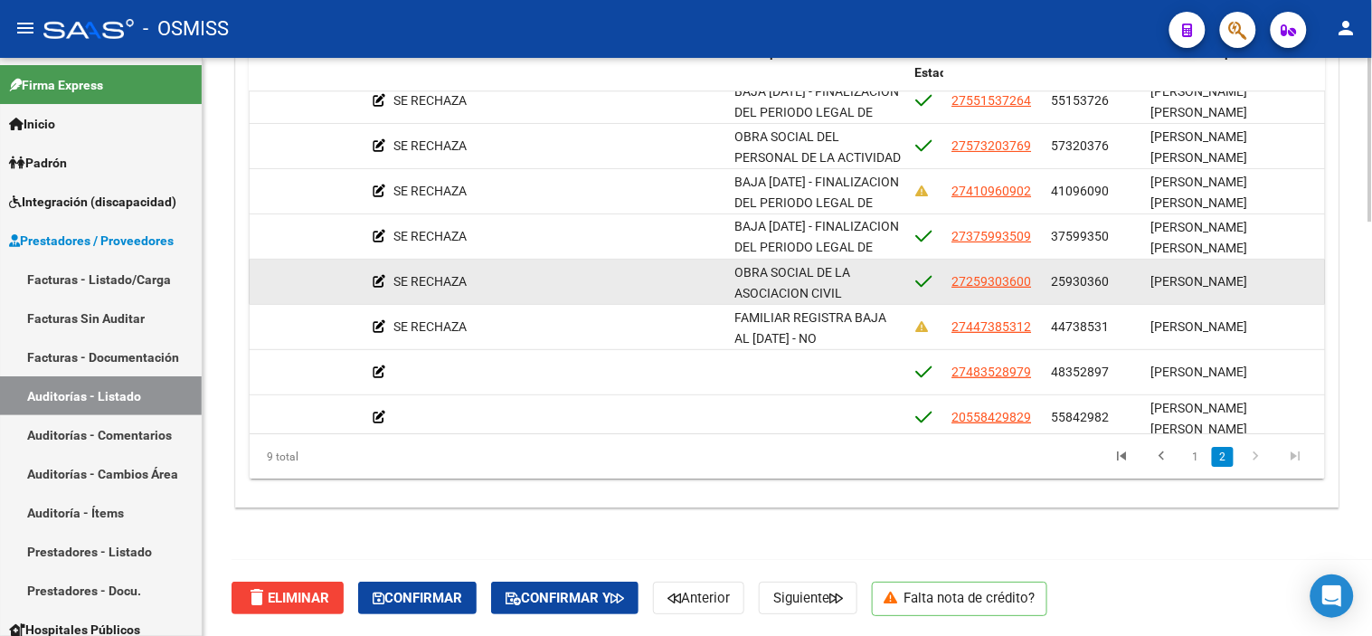
scroll to position [85, 956]
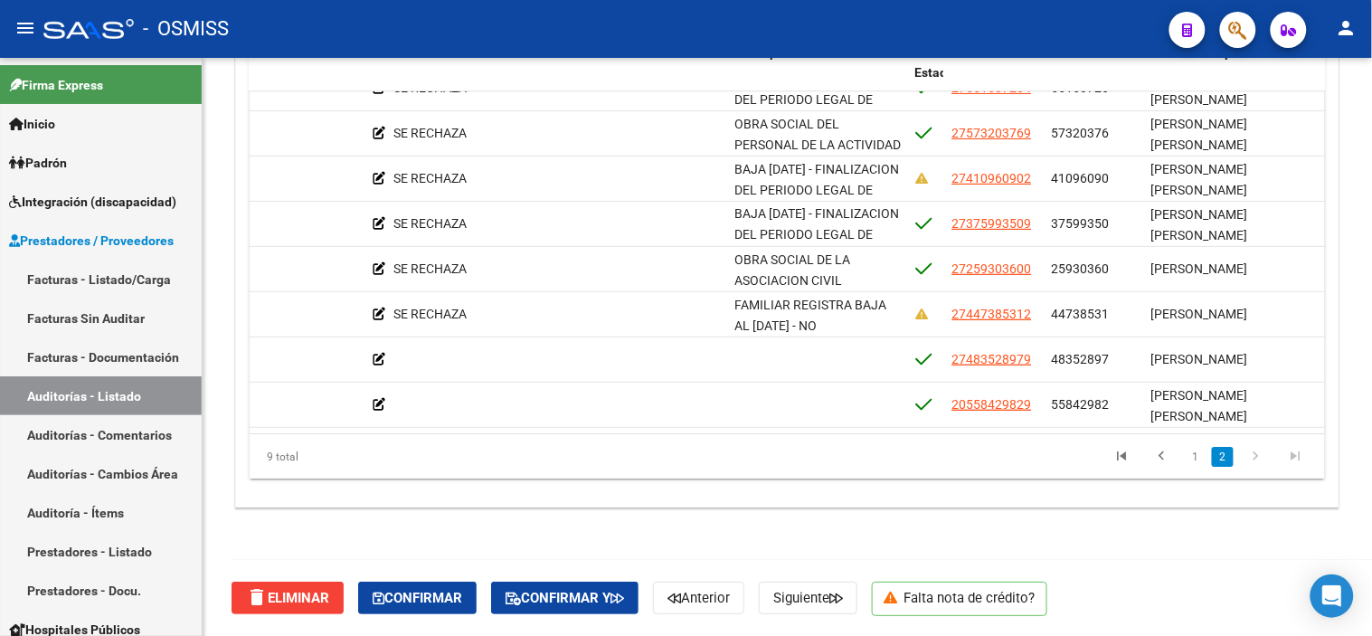
click at [498, 29] on div "- OSMISS" at bounding box center [599, 29] width 1112 height 40
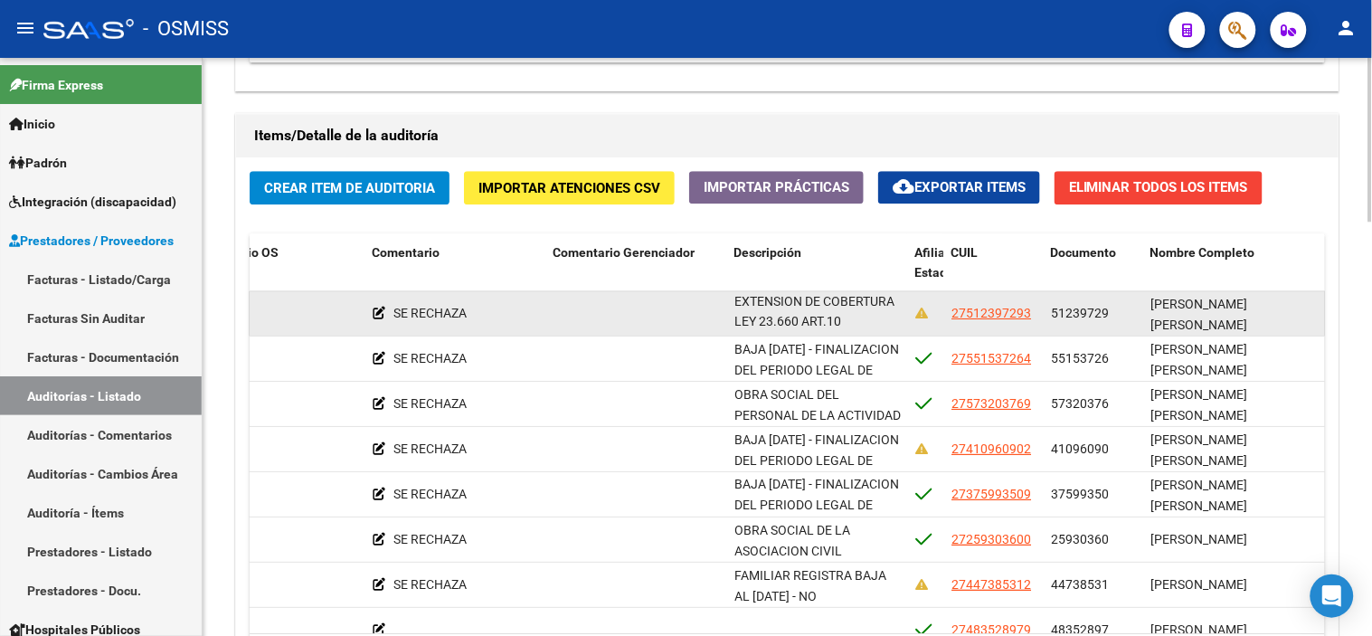
scroll to position [1, 0]
drag, startPoint x: 735, startPoint y: 302, endPoint x: 903, endPoint y: 331, distance: 170.7
click at [765, 331] on datatable-body-cell "BAJA [DATE] - FINALIZACION DEL PERIODO LEGAL DE EXTENSION DE COBERTURA LEY 23.6…" at bounding box center [817, 313] width 181 height 44
copy span "BAJA [DATE] - FINALIZACION DEL PERIODO LEGAL DE EXTENSION DE COBERTURA LEY 23.6…"
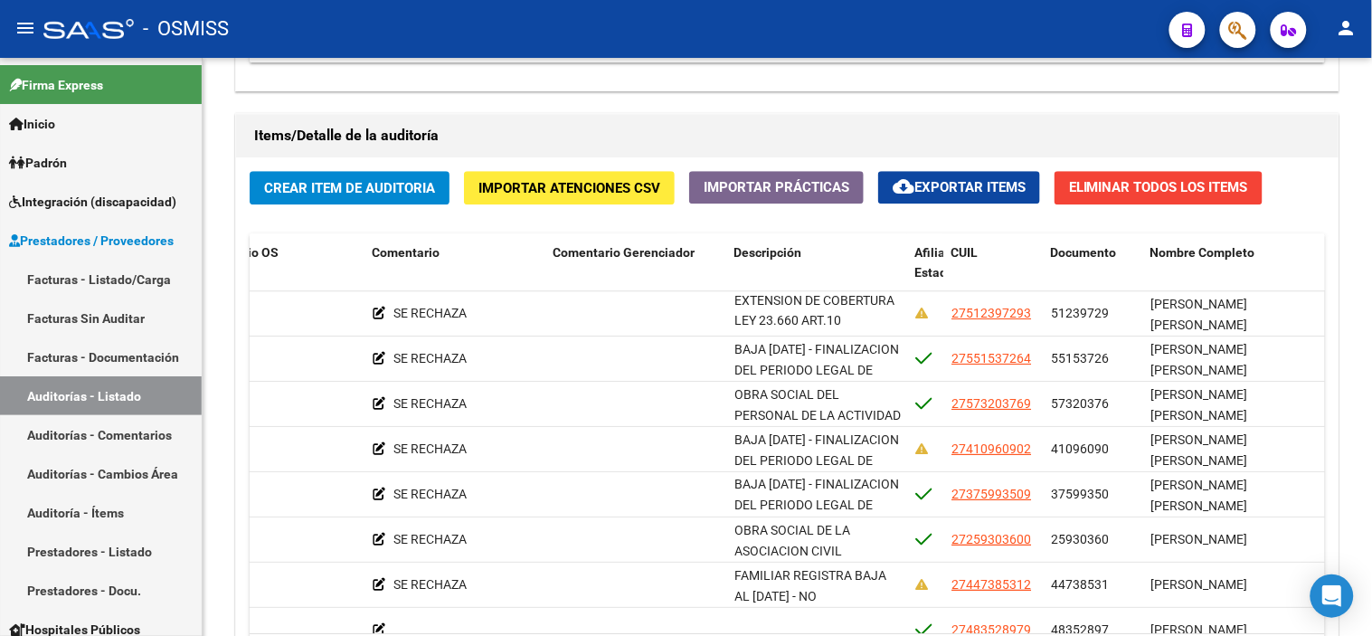
click at [409, 34] on div "- OSMISS" at bounding box center [599, 29] width 1112 height 40
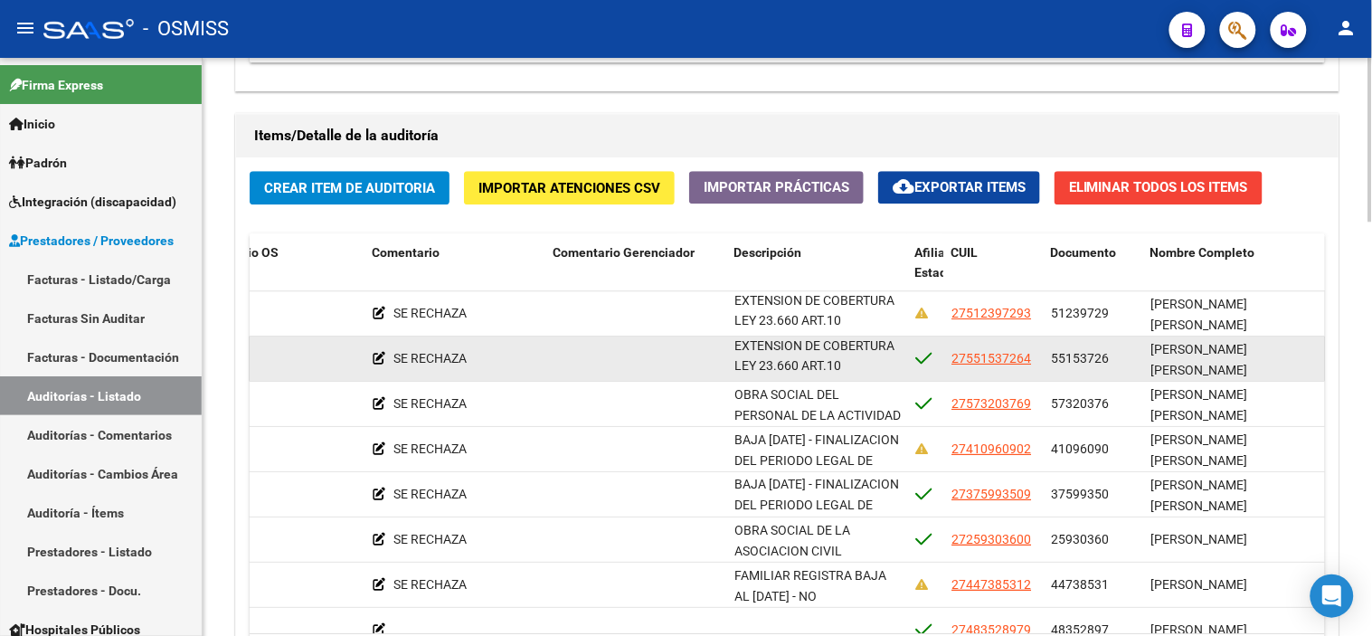
drag, startPoint x: 735, startPoint y: 346, endPoint x: 883, endPoint y: 375, distance: 150.1
click at [765, 375] on div "BAJA [DATE] - FINALIZACION DEL PERIODO LEGAL DE EXTENSION DE COBERTURA LEY 23.6…" at bounding box center [818, 357] width 166 height 38
copy span "BAJA [DATE] - FINALIZACION DEL PERIODO LEGAL DE EXTENSION DE COBERTURA LEY 23.6…"
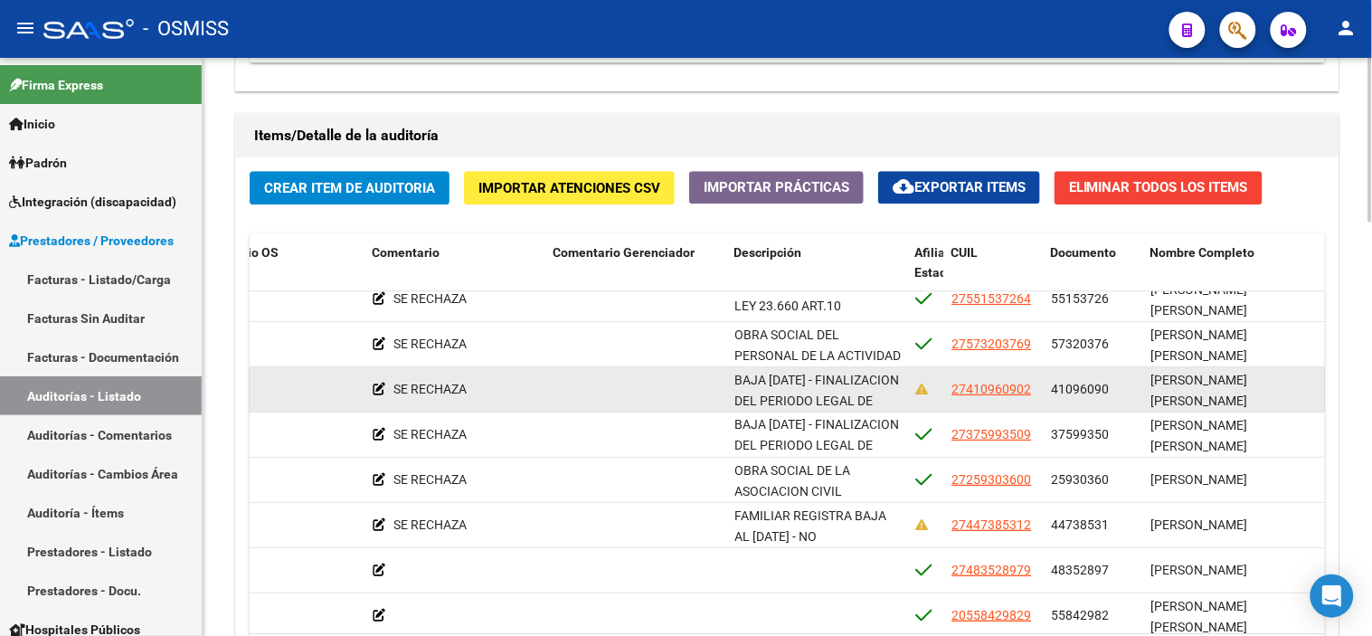
scroll to position [85, 956]
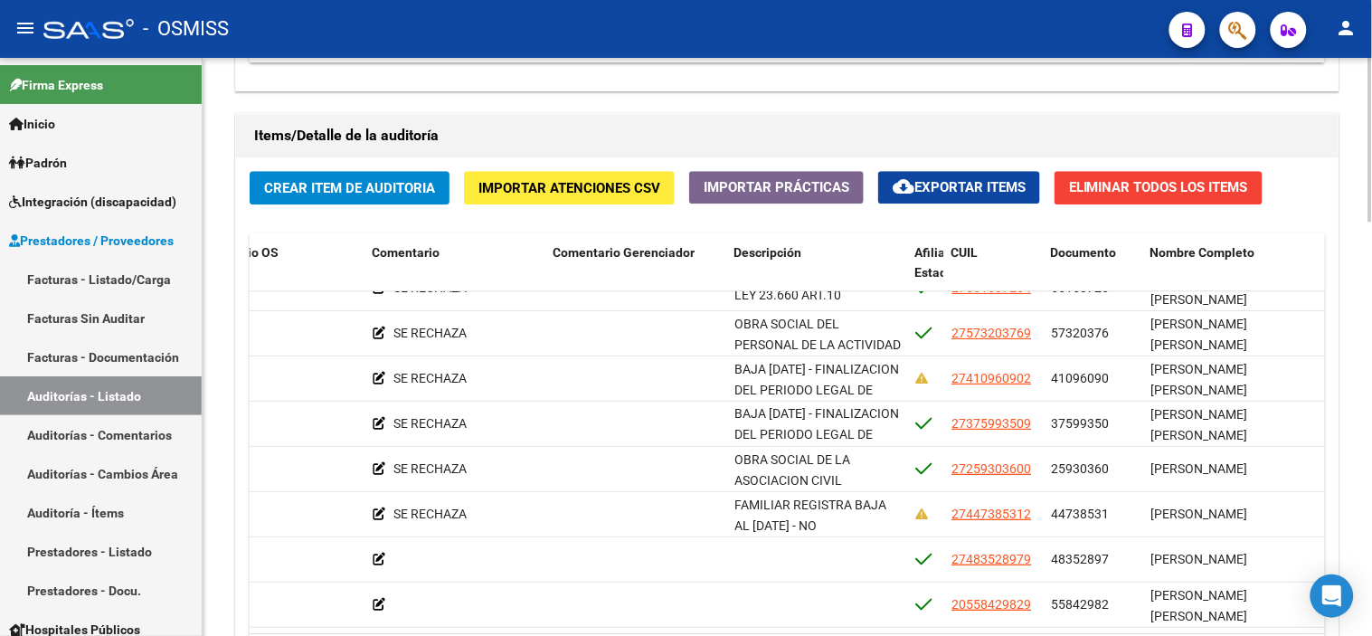
click at [471, 118] on div "Items/Detalle de la auditoría" at bounding box center [787, 135] width 1103 height 43
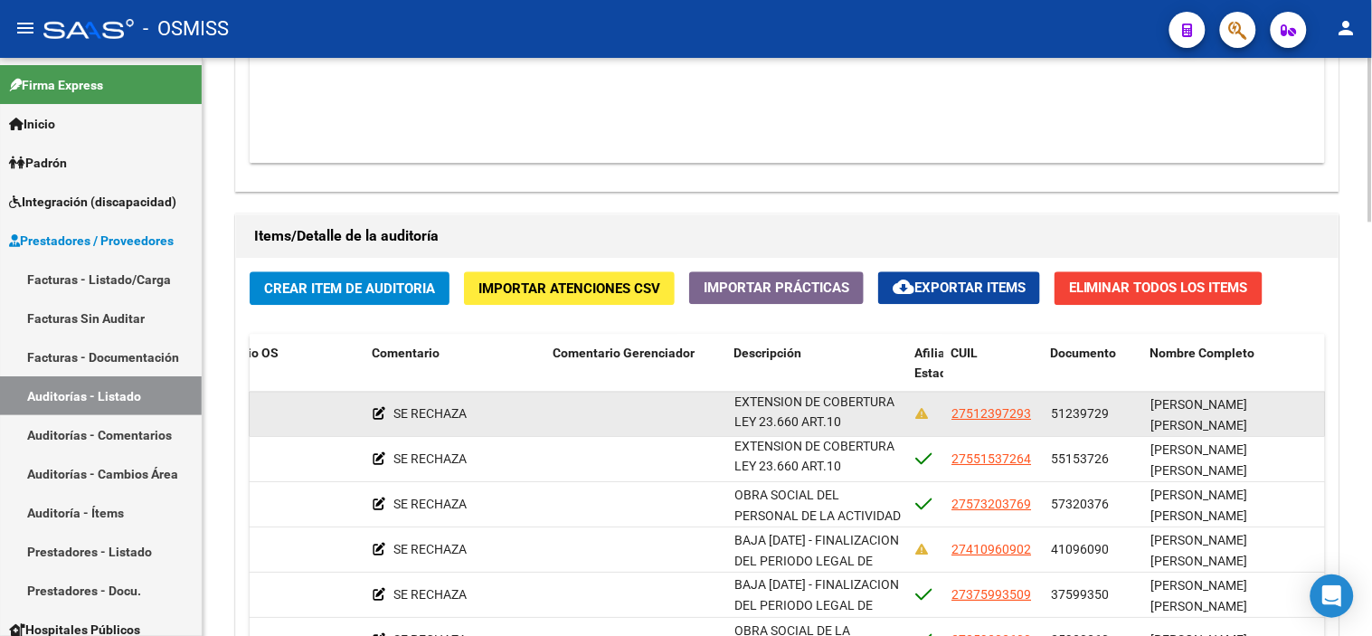
scroll to position [1, 0]
drag, startPoint x: 735, startPoint y: 403, endPoint x: 873, endPoint y: 431, distance: 141.0
click at [765, 431] on div "BAJA [DATE] - FINALIZACION DEL PERIODO LEGAL DE EXTENSION DE COBERTURA LEY 23.6…" at bounding box center [818, 412] width 166 height 38
copy span "BAJA [DATE] - FINALIZACION DEL PERIODO LEGAL DE EXTENSION DE COBERTURA LEY 23.6…"
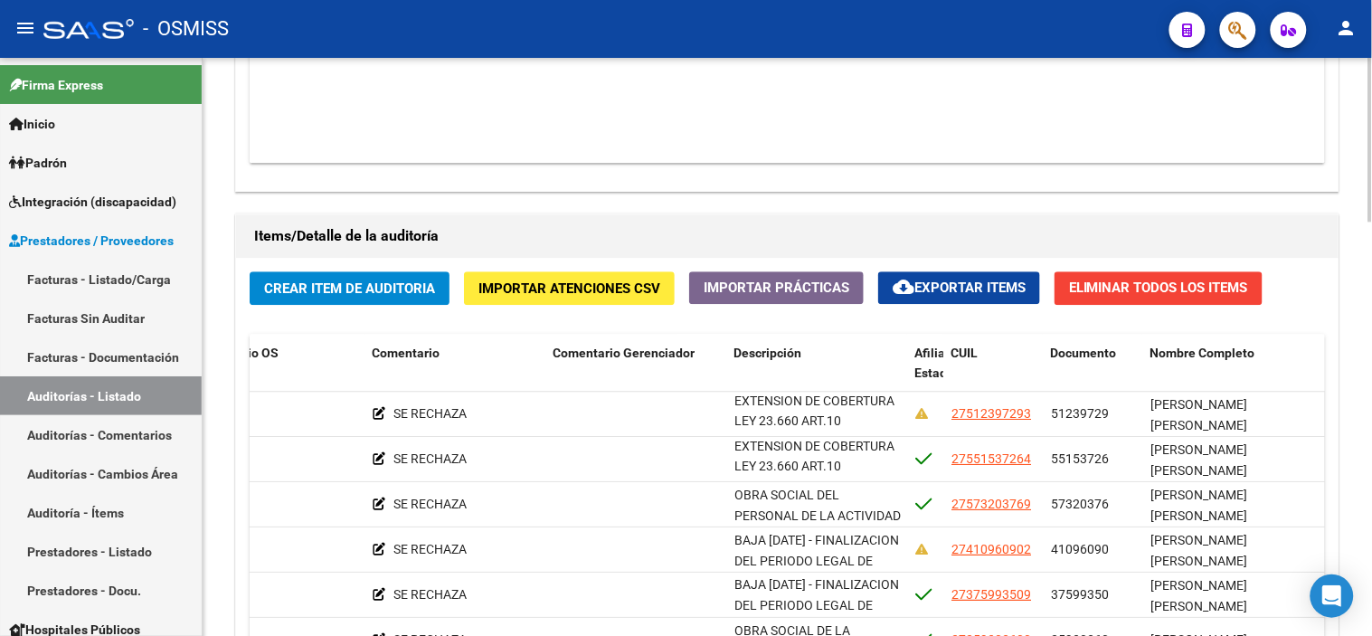
click at [490, 113] on datatable-body "$ 169.936,42 165379 ESTADO PROVINCIA DE SAN LUIS Factura C: 17 - 416 $ 169.936,…" at bounding box center [835, 55] width 1171 height 213
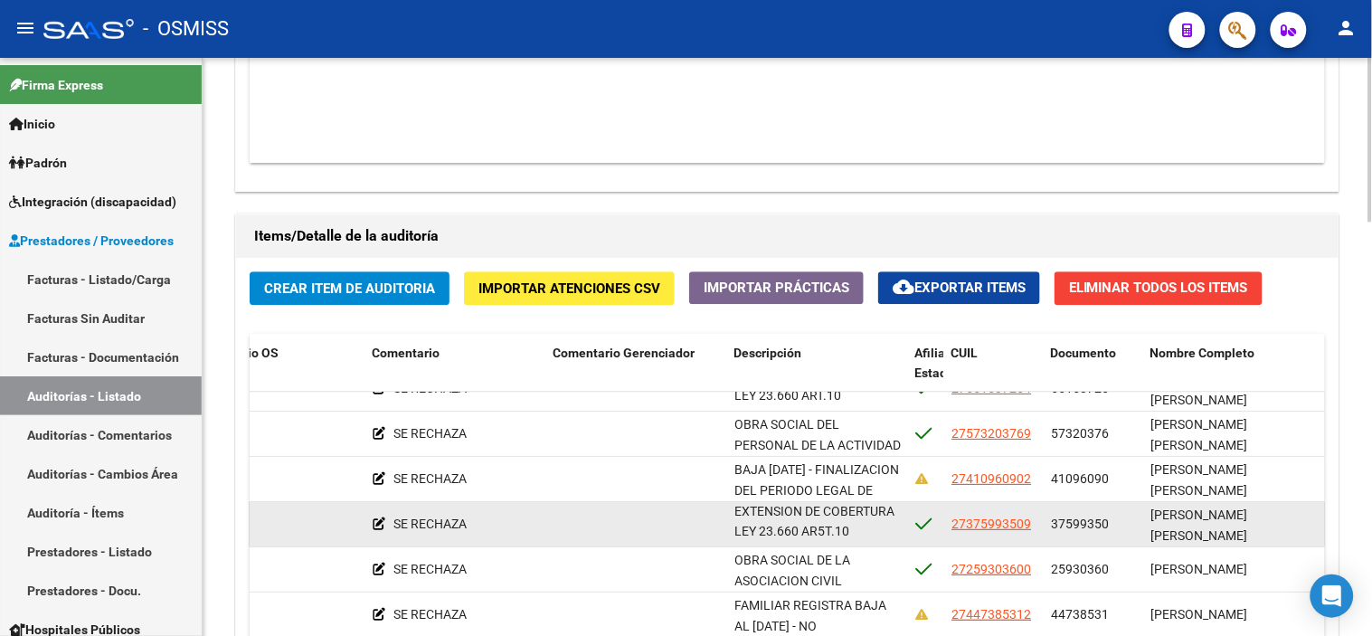
drag, startPoint x: 734, startPoint y: 498, endPoint x: 887, endPoint y: 521, distance: 154.5
click at [765, 521] on div "BAJA [DATE] - FINALIZACION DEL PERIODO LEGAL DE EXTENSION DE COBERTURA LEY 23.6…" at bounding box center [818, 523] width 166 height 38
copy span "BAJA [DATE] - FINALIZACION DEL PERIODO LEGAL DE EXTENSION DE COBERTURA LEY 23.6…"
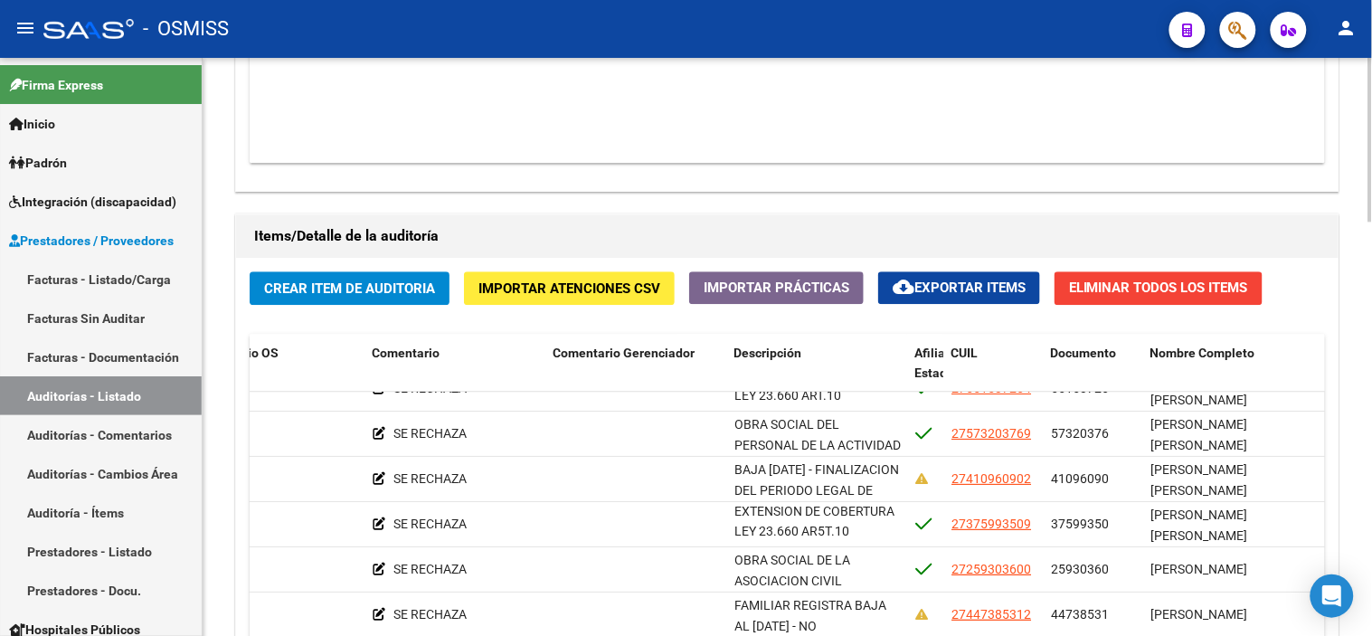
click at [513, 96] on datatable-body "$ 169.936,42 165379 ESTADO PROVINCIA DE SAN LUIS Factura C: 17 - 416 $ 169.936,…" at bounding box center [835, 55] width 1171 height 213
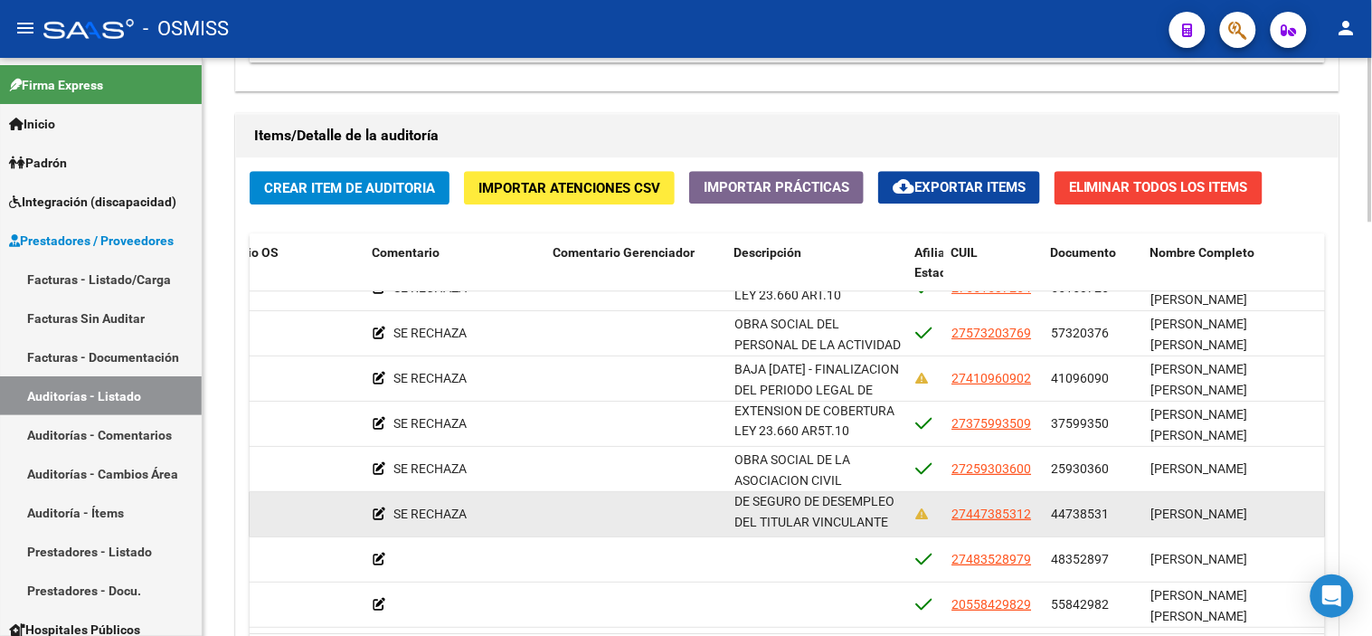
drag, startPoint x: 735, startPoint y: 488, endPoint x: 917, endPoint y: 516, distance: 183.8
click at [765, 516] on div "356962 B15 - Boreal $ 5.000,00 $ 0,00 $ 5.000,00 $ 0,00 $ 5.000,00 SE RECHAZA F…" at bounding box center [761, 514] width 2935 height 45
copy span "FAMILIAR REGISTRA BAJA AL [DATE] - NO INCORPORADO COMO ADHERENTE EN EL COBRO DE…"
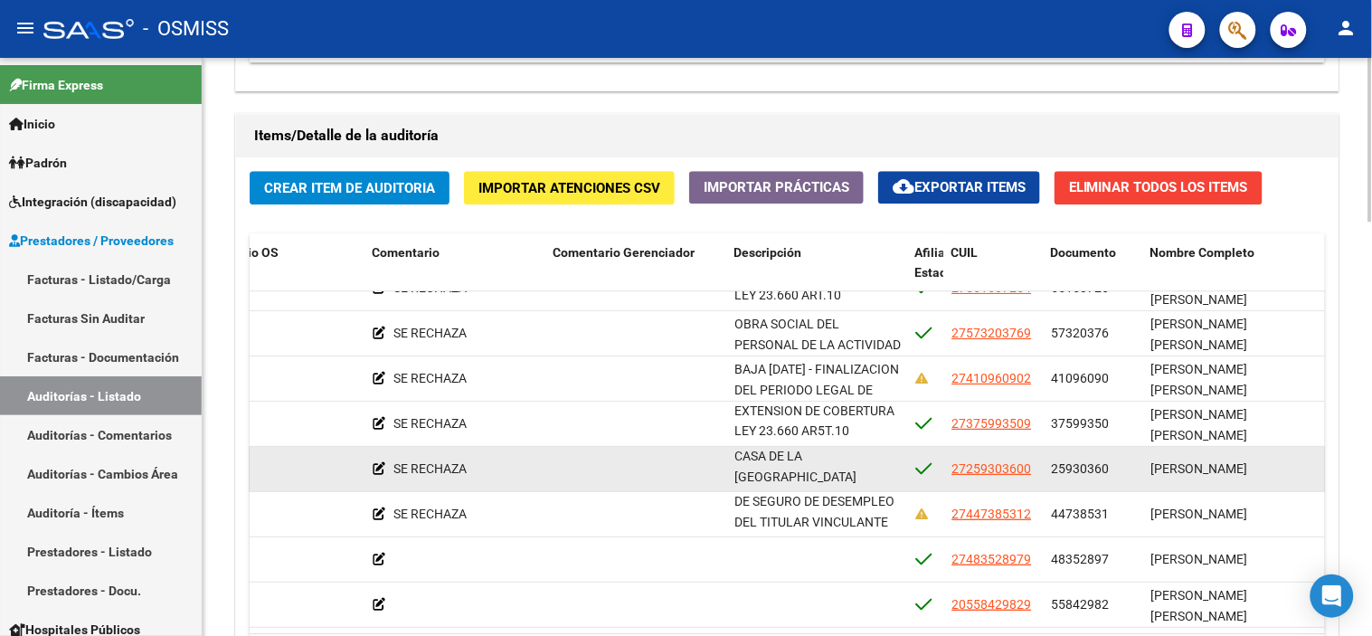
drag, startPoint x: 734, startPoint y: 441, endPoint x: 850, endPoint y: 467, distance: 119.4
click at [765, 467] on div "OBRA SOCIAL DE LA ASOCIACION CIVIL PROSINDICATO DE AMAS DE CASA DE LA [GEOGRAPH…" at bounding box center [818, 468] width 166 height 38
copy span "OBRA SOCIAL DE LA ASOCIACION CIVIL PROSINDICATO DE AMAS DE CASA DE LA [GEOGRAPH…"
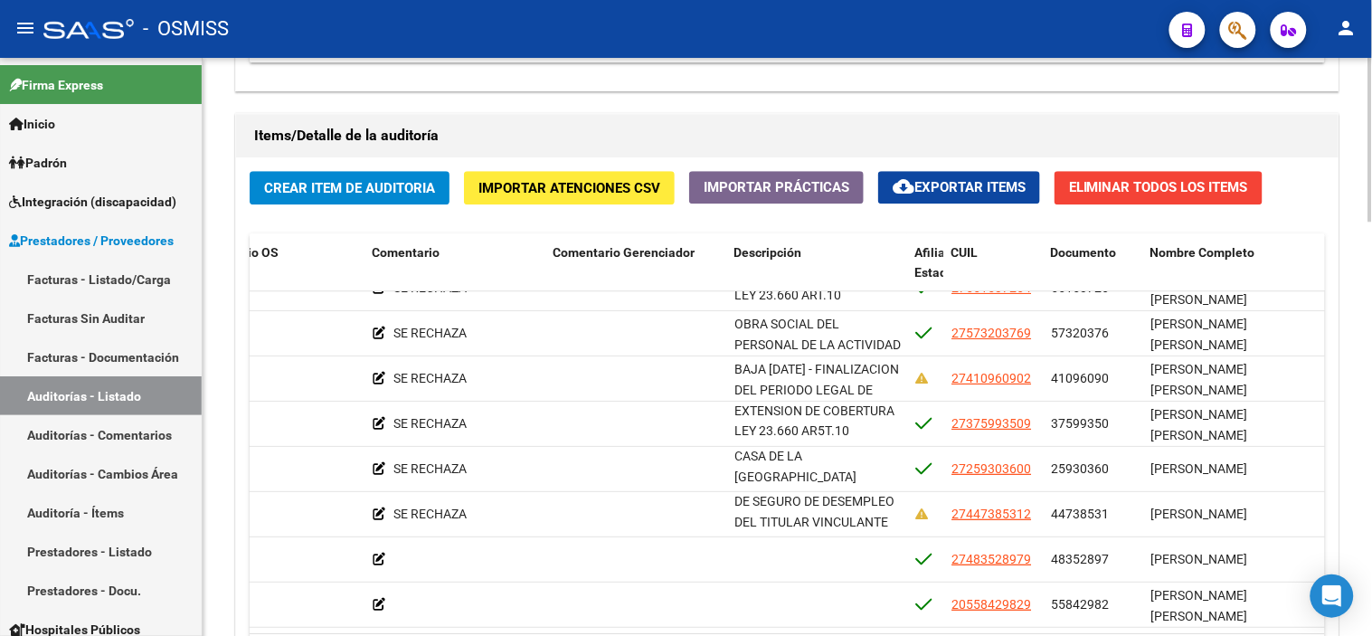
click at [460, 118] on div "Items/Detalle de la auditoría" at bounding box center [787, 135] width 1103 height 43
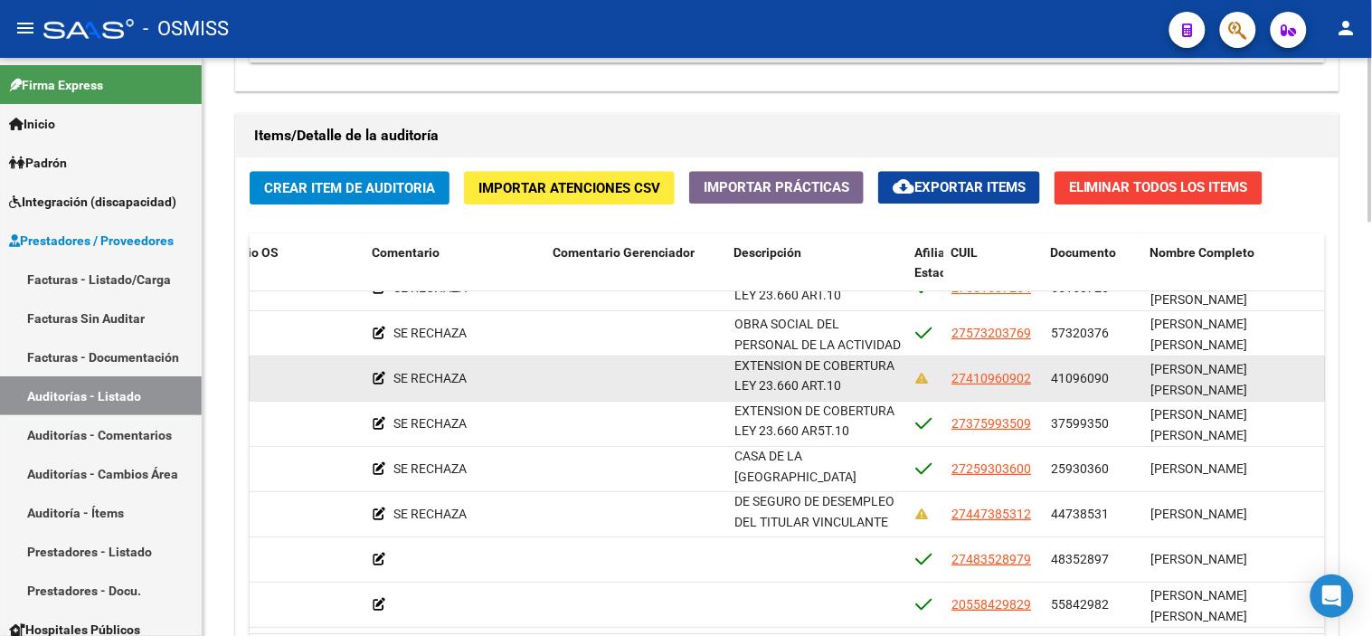
drag, startPoint x: 735, startPoint y: 351, endPoint x: 873, endPoint y: 378, distance: 141.0
click at [765, 378] on div "BAJA [DATE] - FINALIZACION DEL PERIODO LEGAL DE EXTENSION DE COBERTURA LEY 23.6…" at bounding box center [818, 377] width 166 height 38
copy span "BAJA [DATE] - FINALIZACION DEL PERIODO LEGAL DE EXTENSION DE COBERTURA LEY 23.6…"
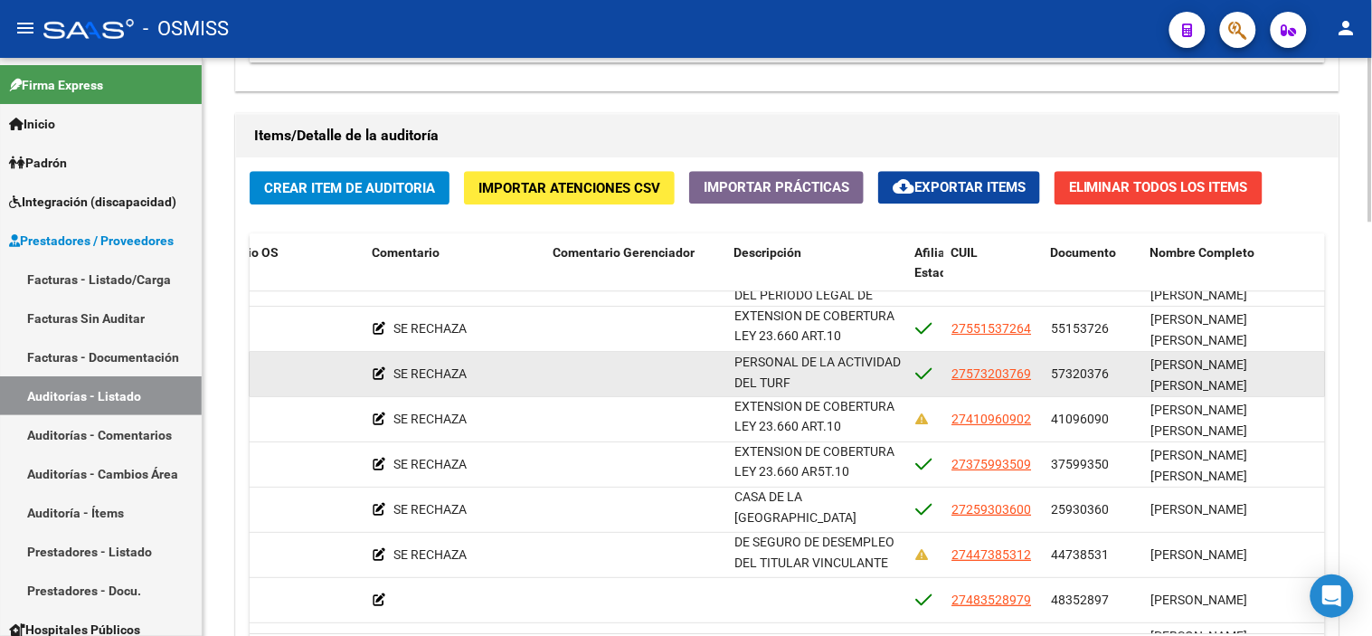
drag, startPoint x: 734, startPoint y: 309, endPoint x: 911, endPoint y: 389, distance: 194.4
click at [765, 389] on div "356969 B15 - Boreal $ 10.317,80 $ 0,00 $ 10.317,80 $ 0,00 $ 10.317,80 SE RECHAZ…" at bounding box center [761, 374] width 2935 height 45
copy span "OBRA SOCIAL DEL PERSONAL DE LA ACTIVIDAD DEL TURF"
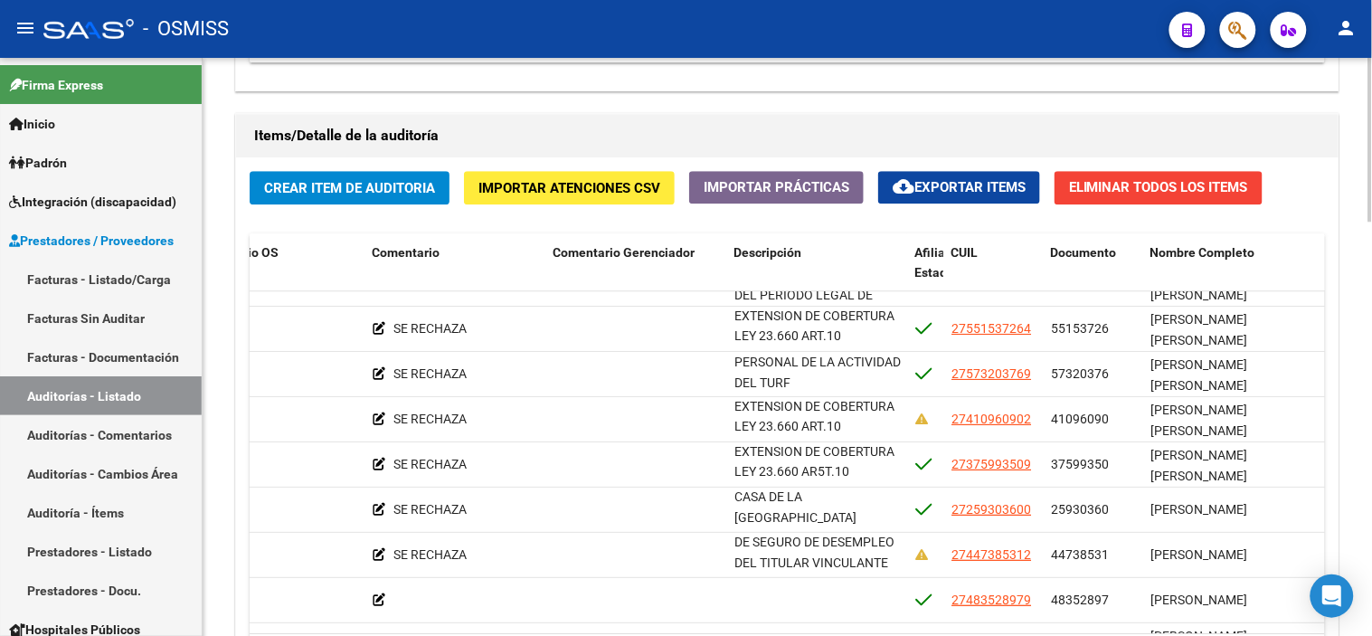
drag, startPoint x: 447, startPoint y: 87, endPoint x: 523, endPoint y: 151, distance: 99.5
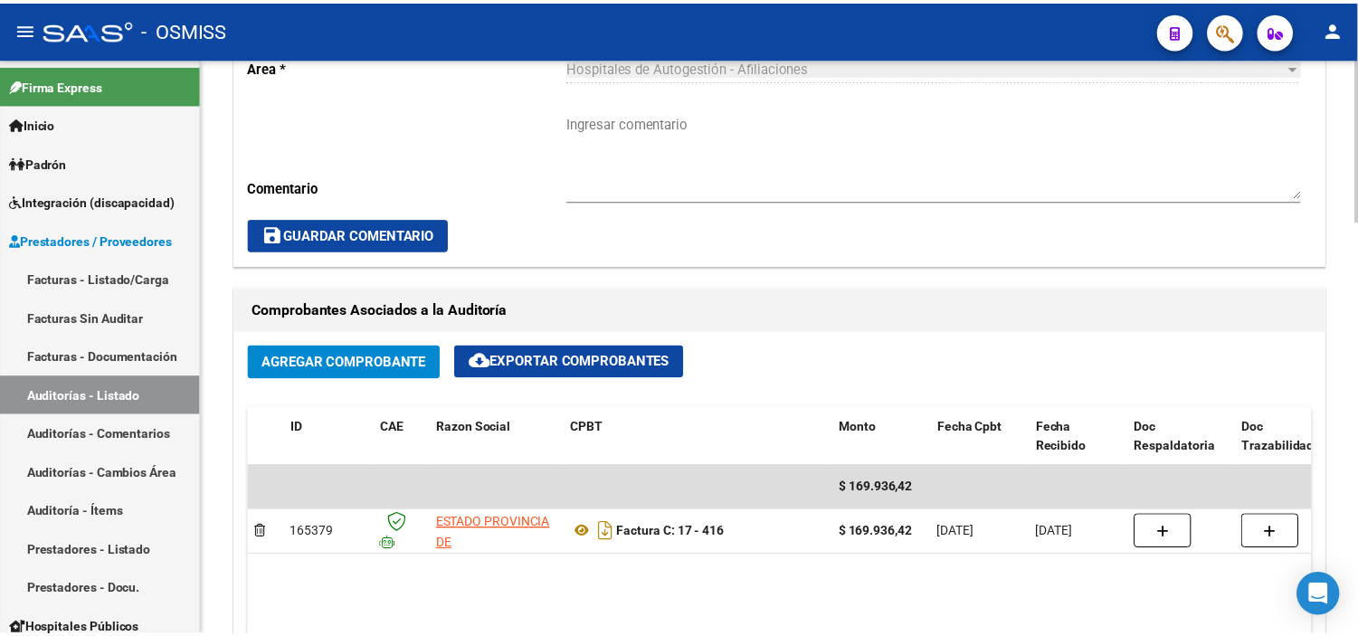
scroll to position [360, 0]
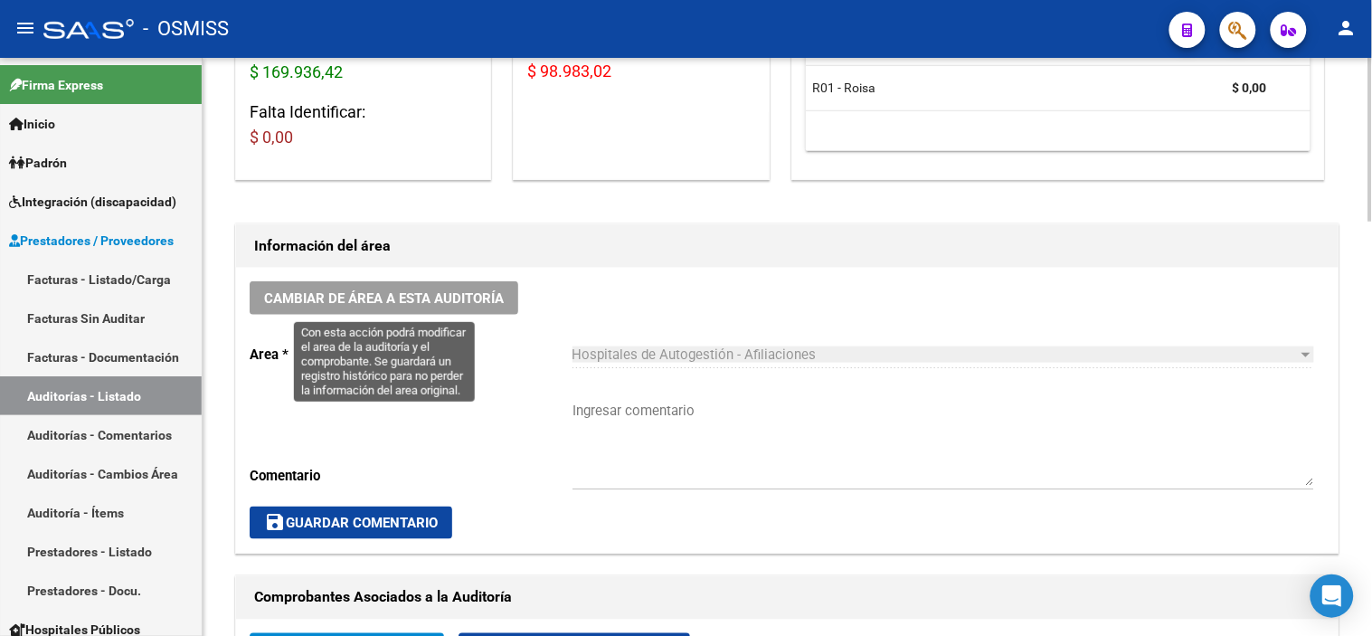
click at [443, 295] on span "Cambiar de área a esta auditoría" at bounding box center [384, 298] width 240 height 16
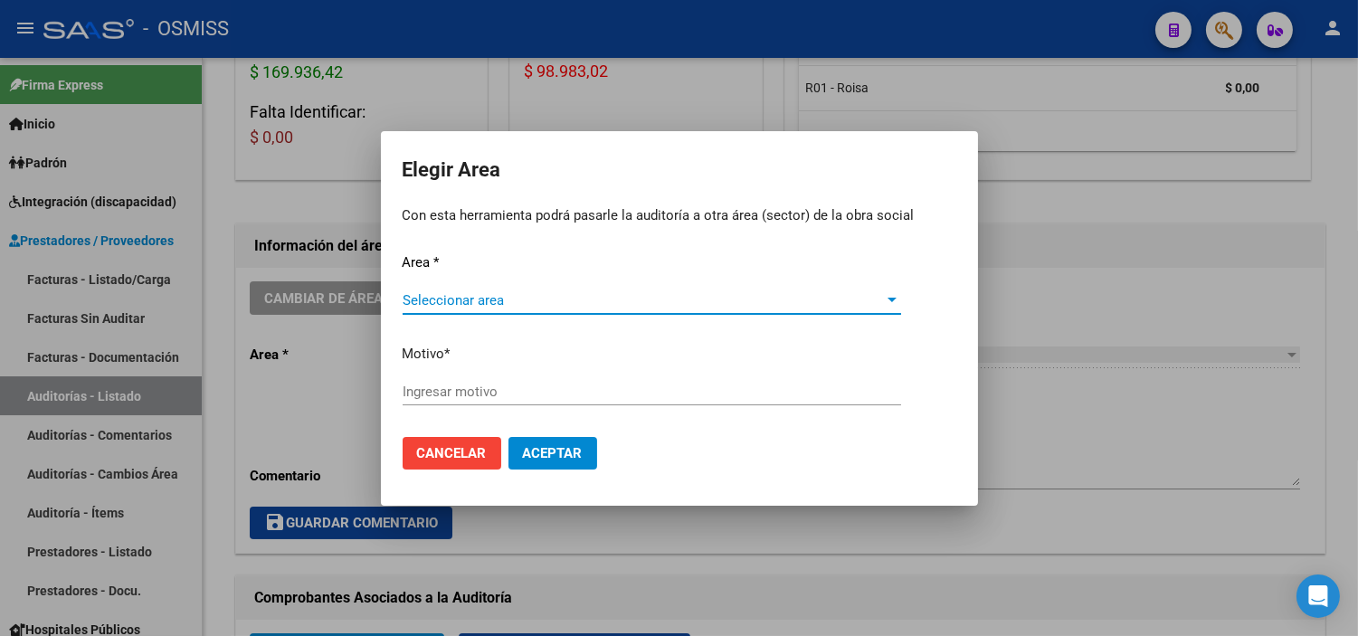
click at [471, 287] on div "Seleccionar area Seleccionar area" at bounding box center [652, 300] width 498 height 27
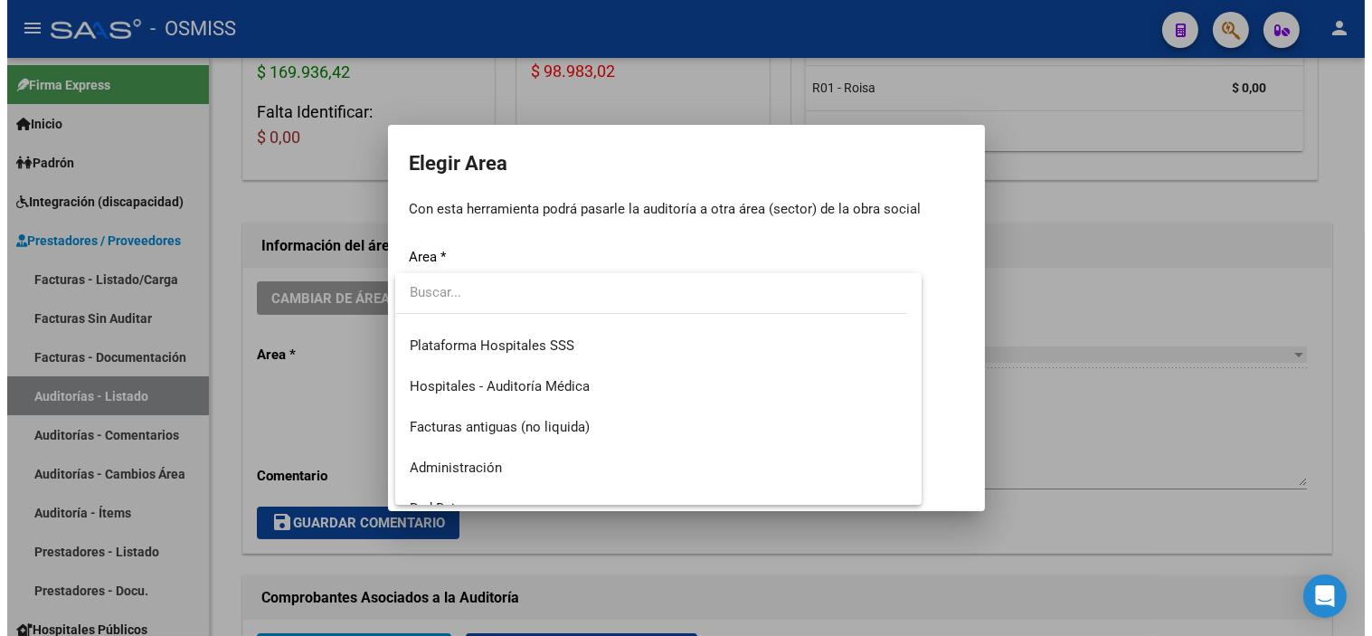
scroll to position [301, 0]
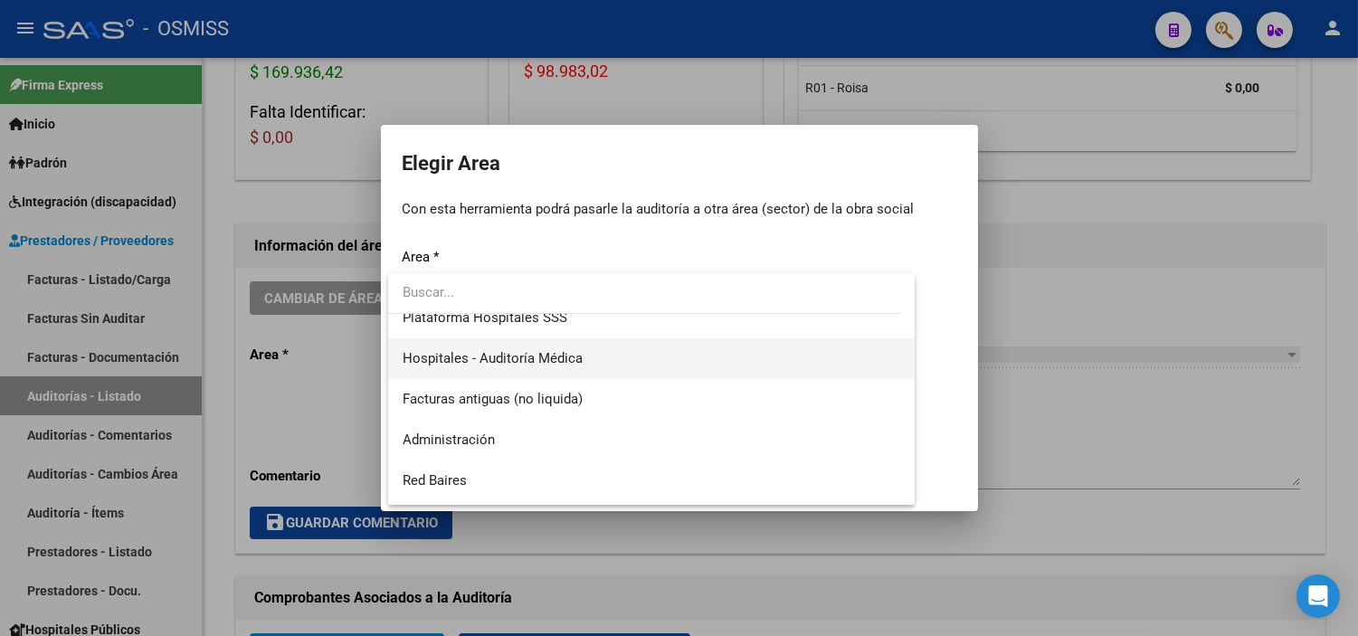
click at [589, 371] on span "Hospitales - Auditoría Médica" at bounding box center [652, 358] width 498 height 41
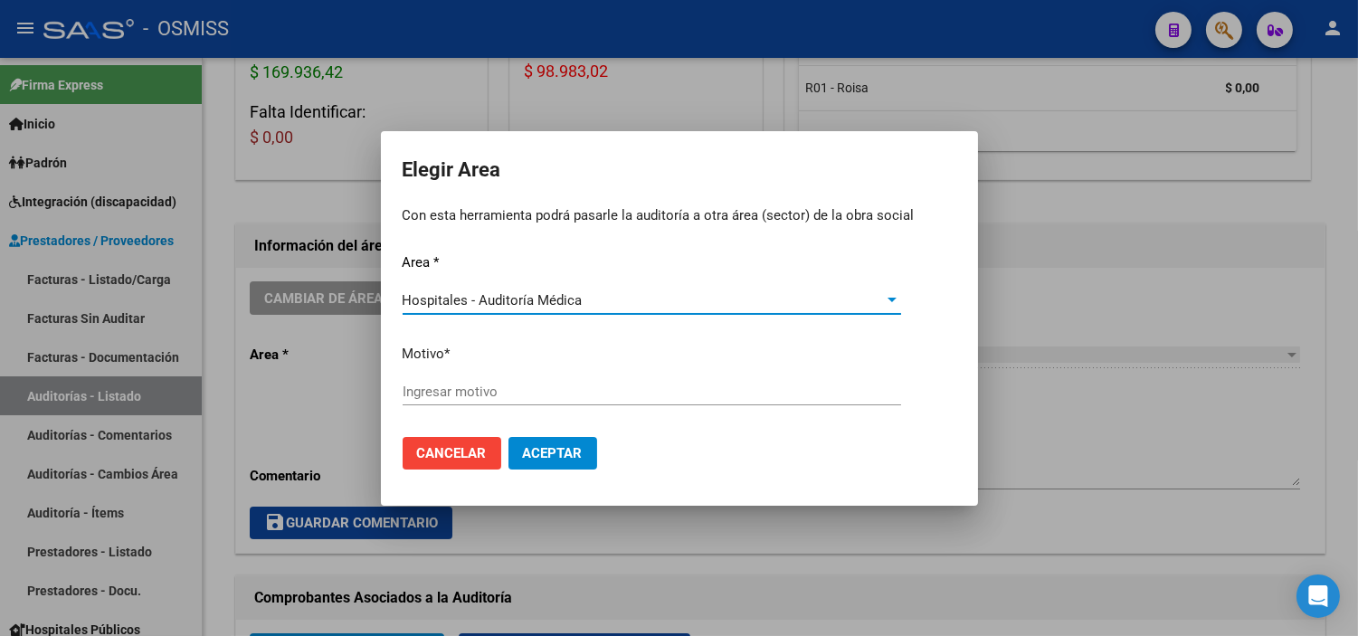
click at [544, 380] on div "Ingresar motivo" at bounding box center [652, 391] width 498 height 27
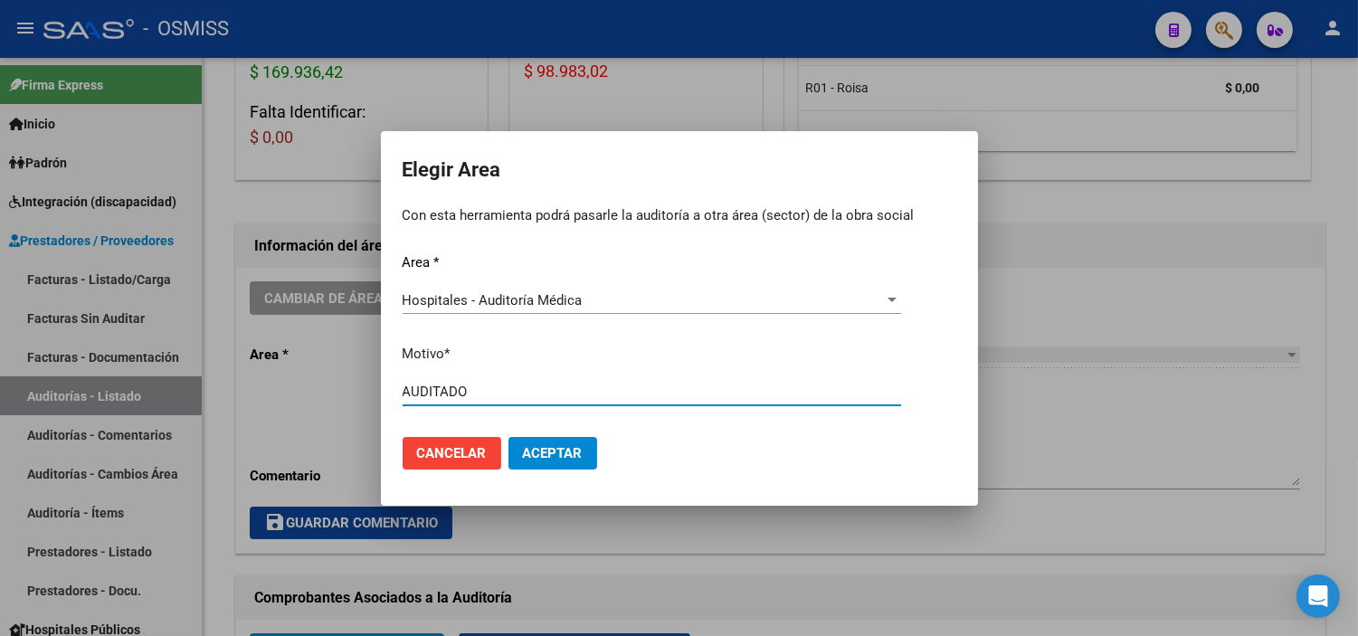
type input "AUDITADO"
click at [564, 438] on button "Aceptar" at bounding box center [552, 453] width 89 height 33
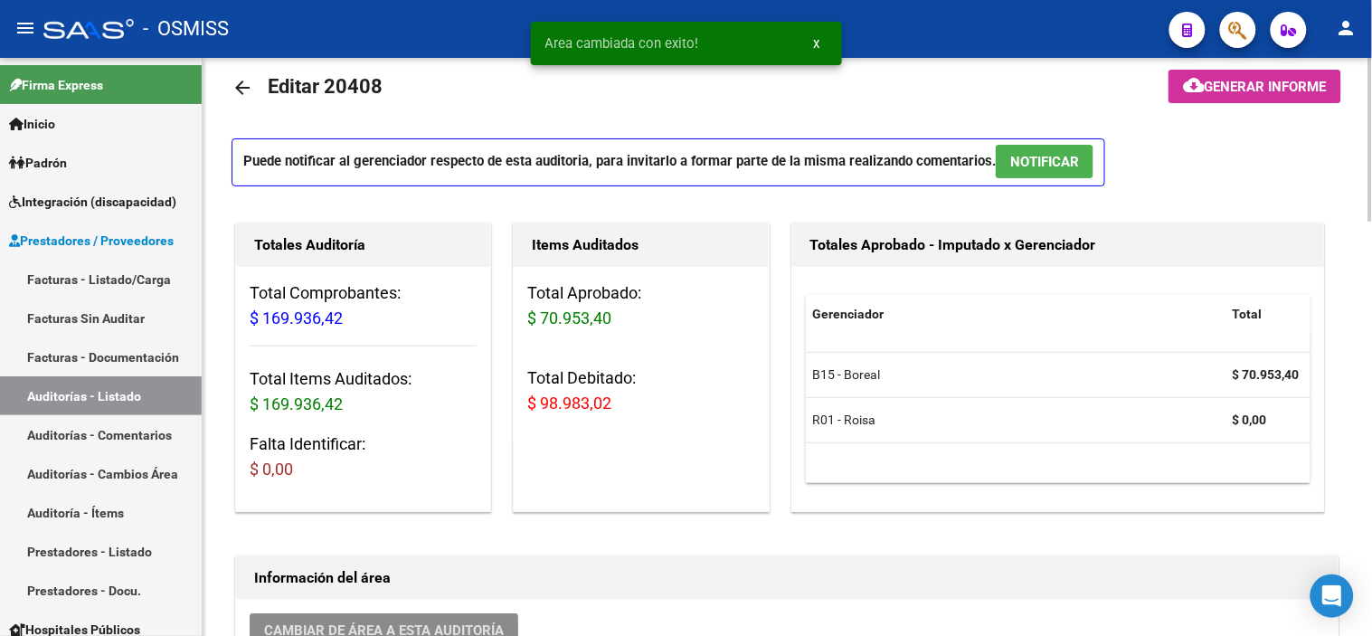
scroll to position [0, 0]
